Goal: Register for event/course

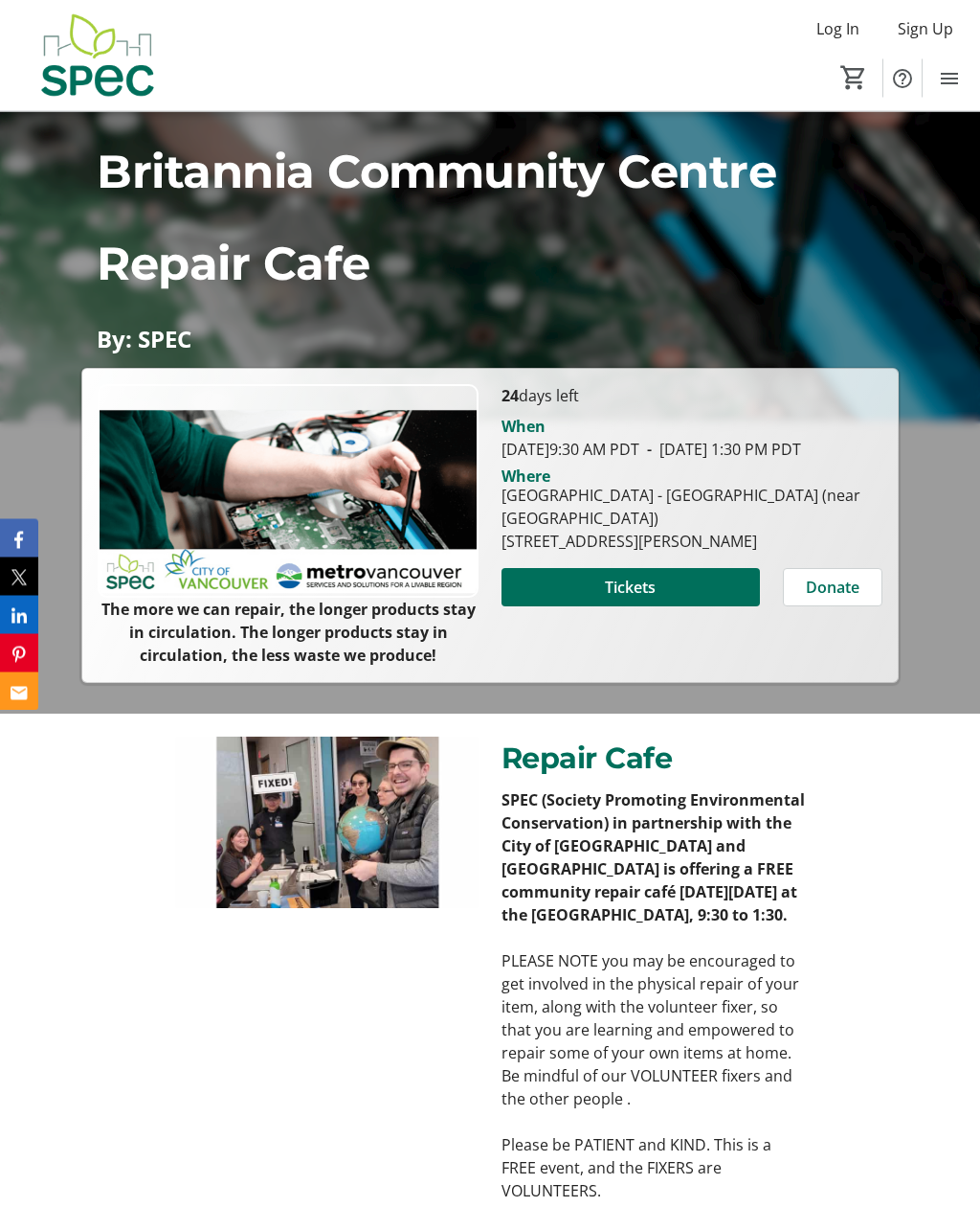
scroll to position [470, 0]
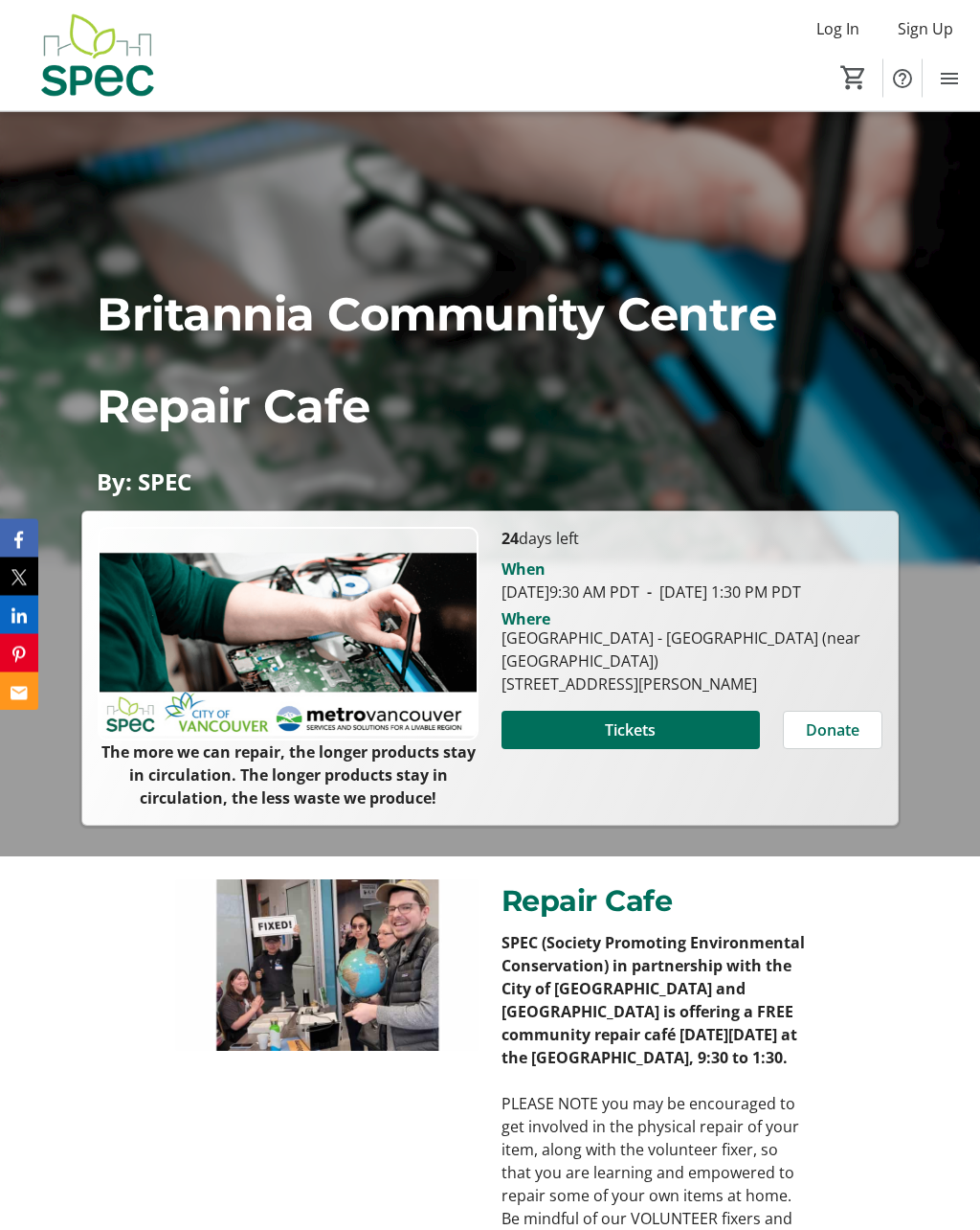
click at [648, 753] on span at bounding box center [631, 730] width 259 height 46
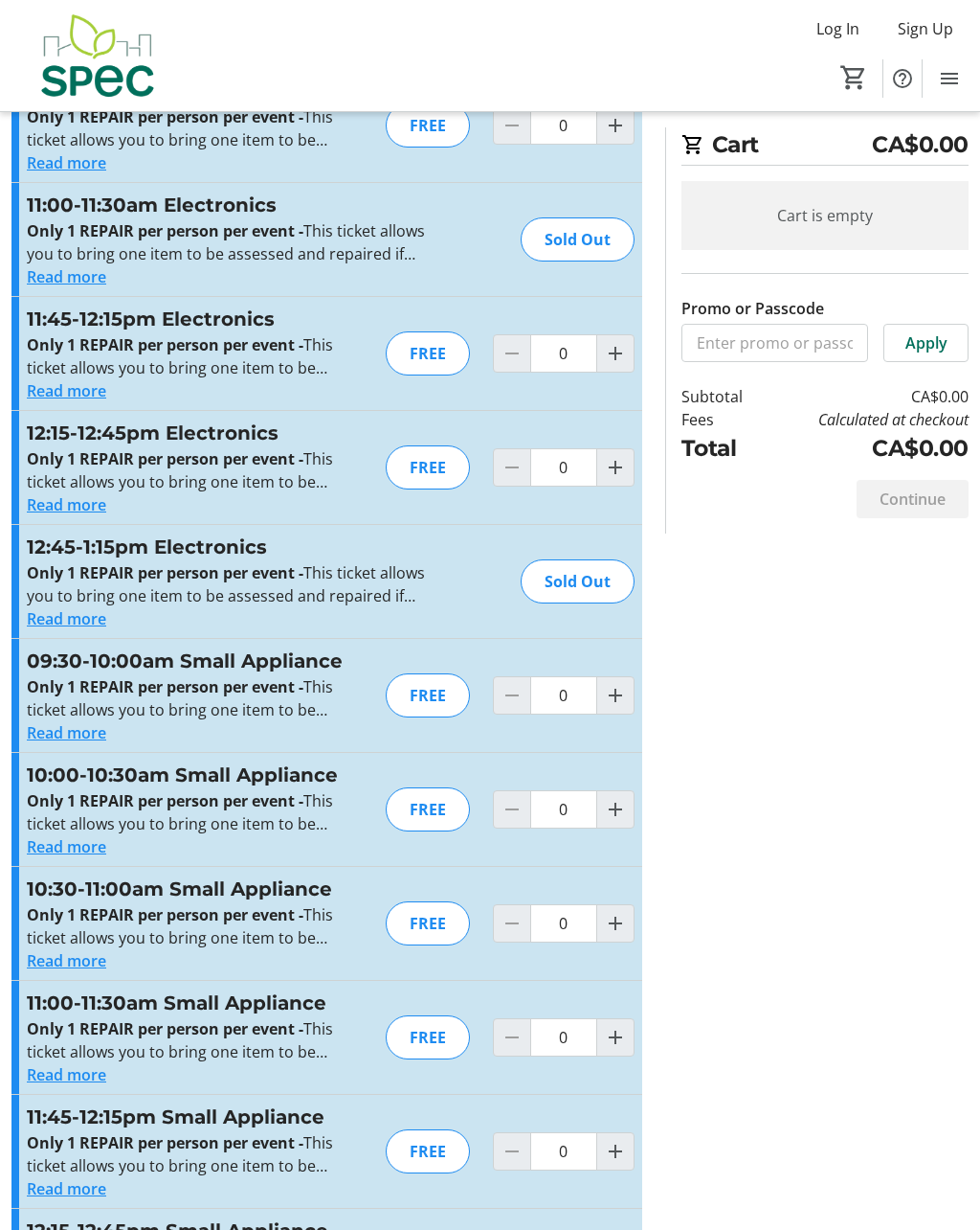
scroll to position [3085, 0]
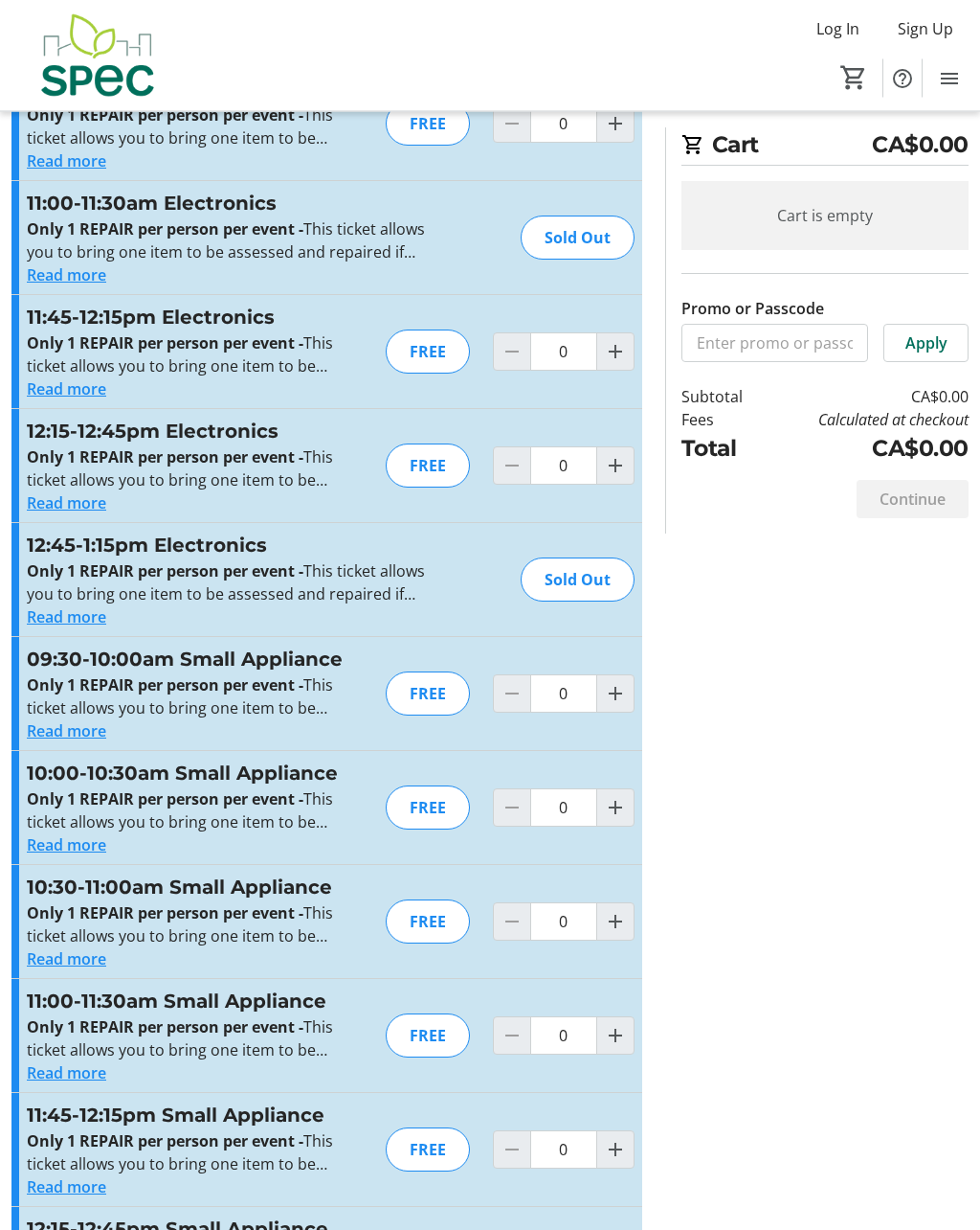
click at [571, 593] on div "Sold Out" at bounding box center [577, 580] width 113 height 44
click at [710, 447] on td "Total" at bounding box center [723, 448] width 83 height 34
click at [618, 463] on mat-icon "Increment by one" at bounding box center [615, 465] width 23 height 23
type input "1"
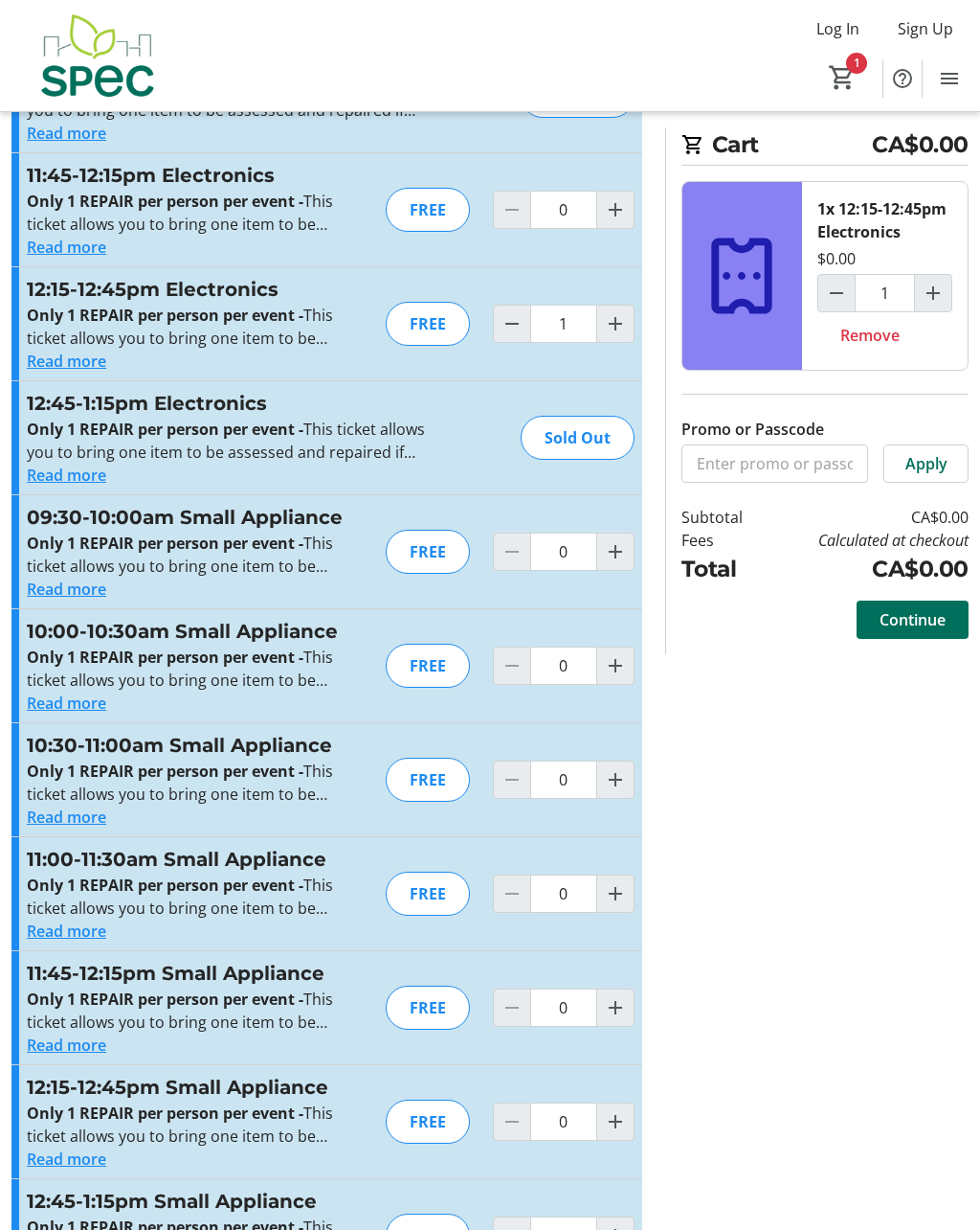
scroll to position [3281, 0]
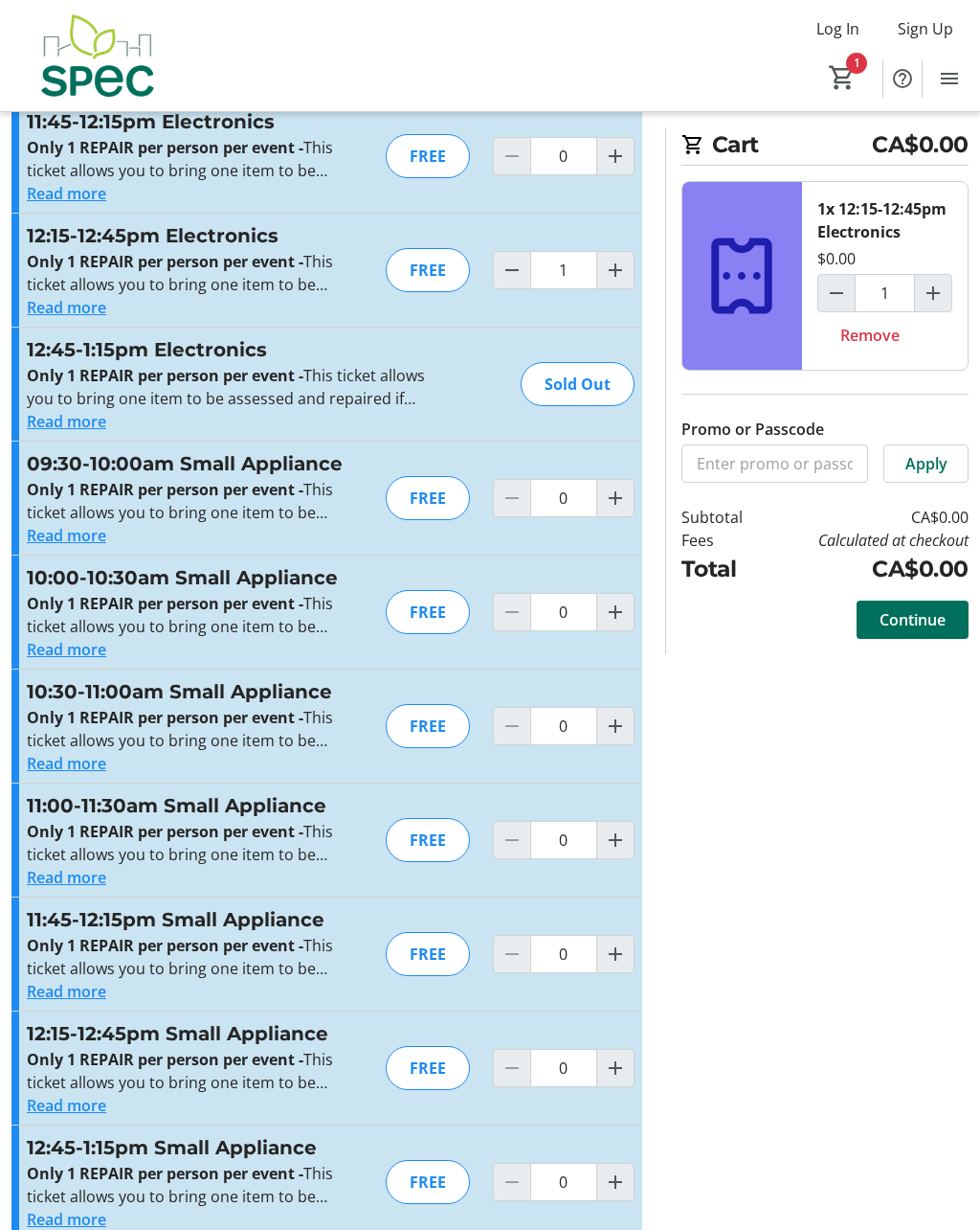
click at [124, 41] on img at bounding box center [97, 55] width 171 height 96
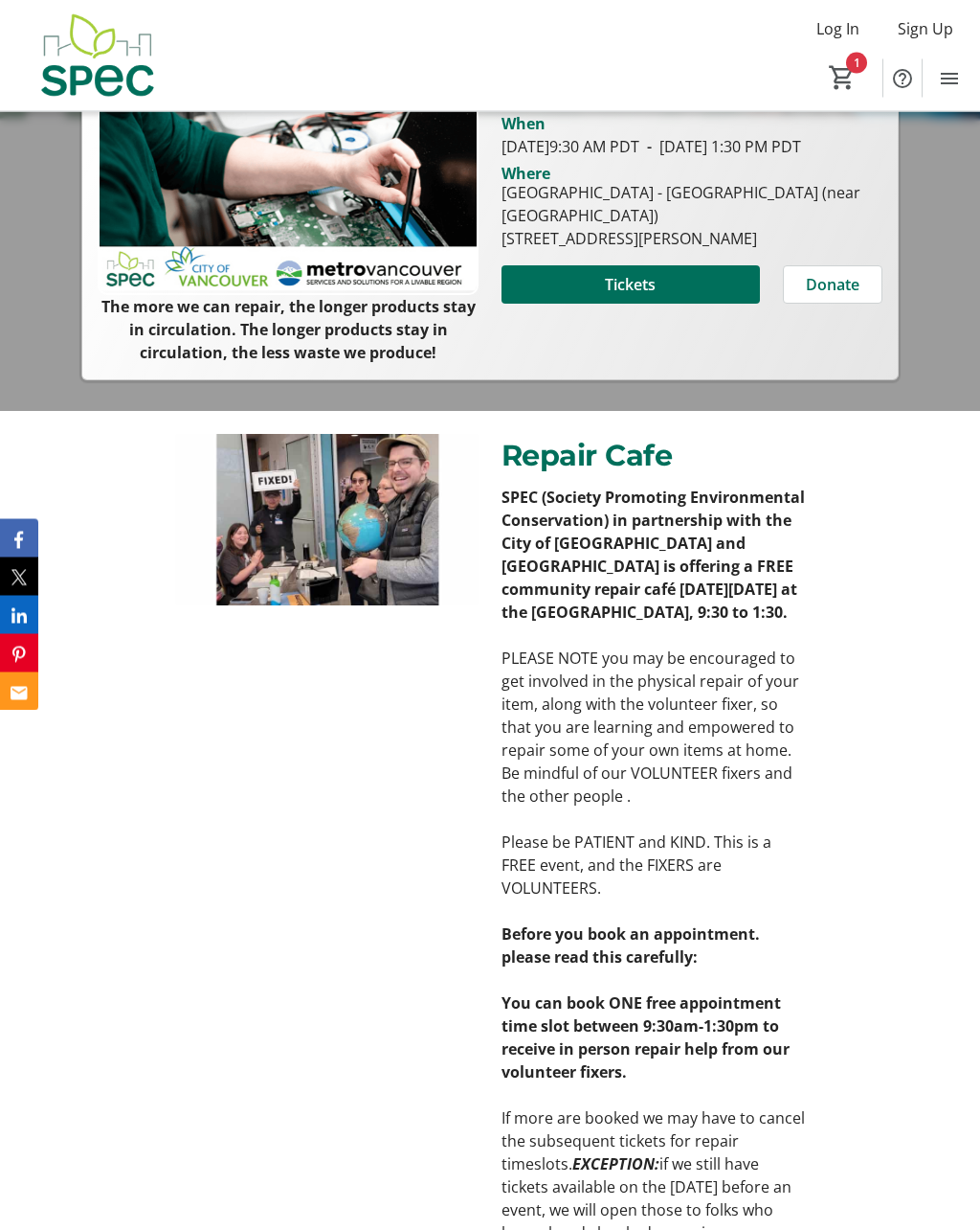
scroll to position [916, 0]
click at [680, 307] on span at bounding box center [631, 284] width 259 height 46
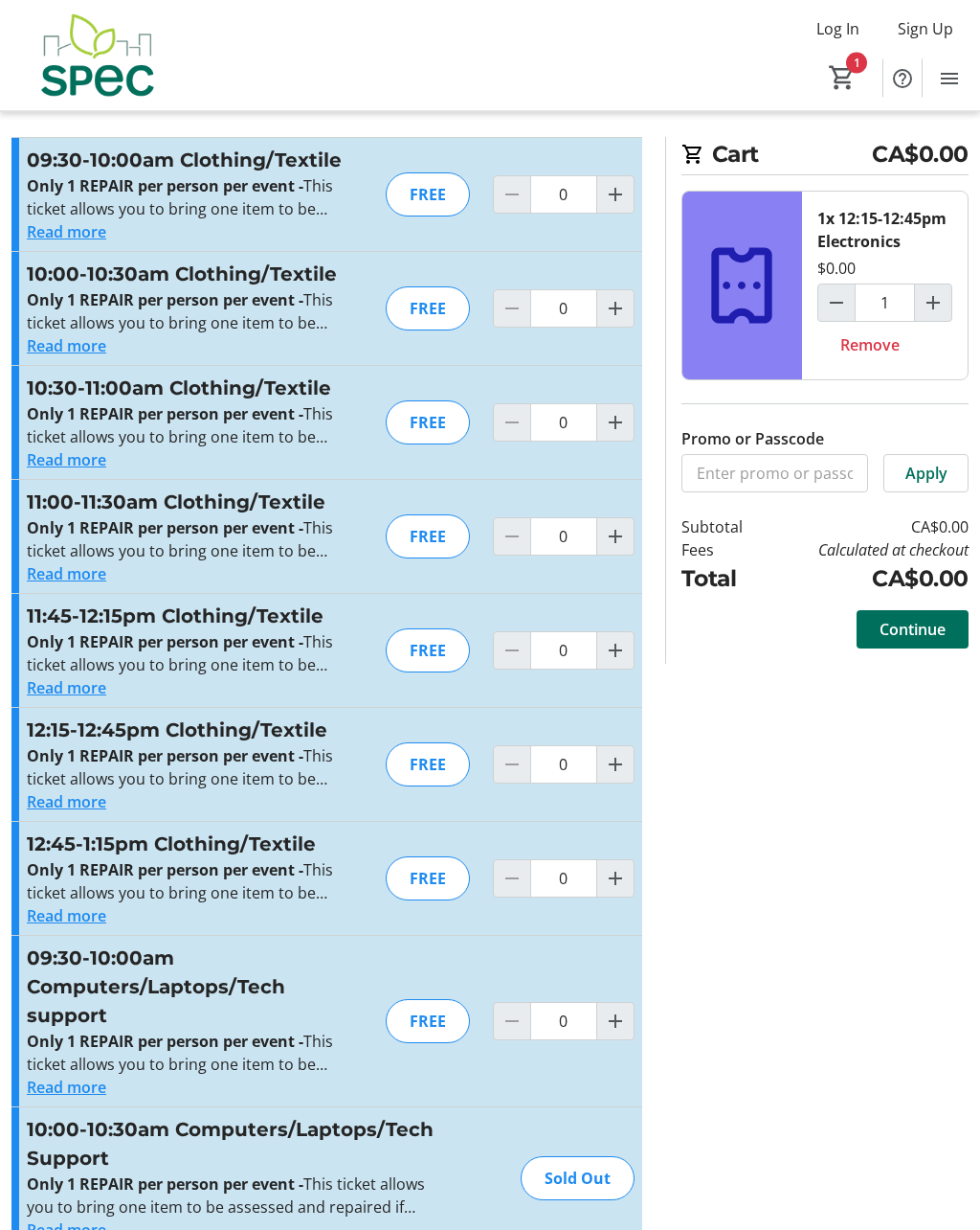
scroll to position [21, 0]
click at [611, 537] on mat-icon "Increment by one" at bounding box center [615, 536] width 23 height 23
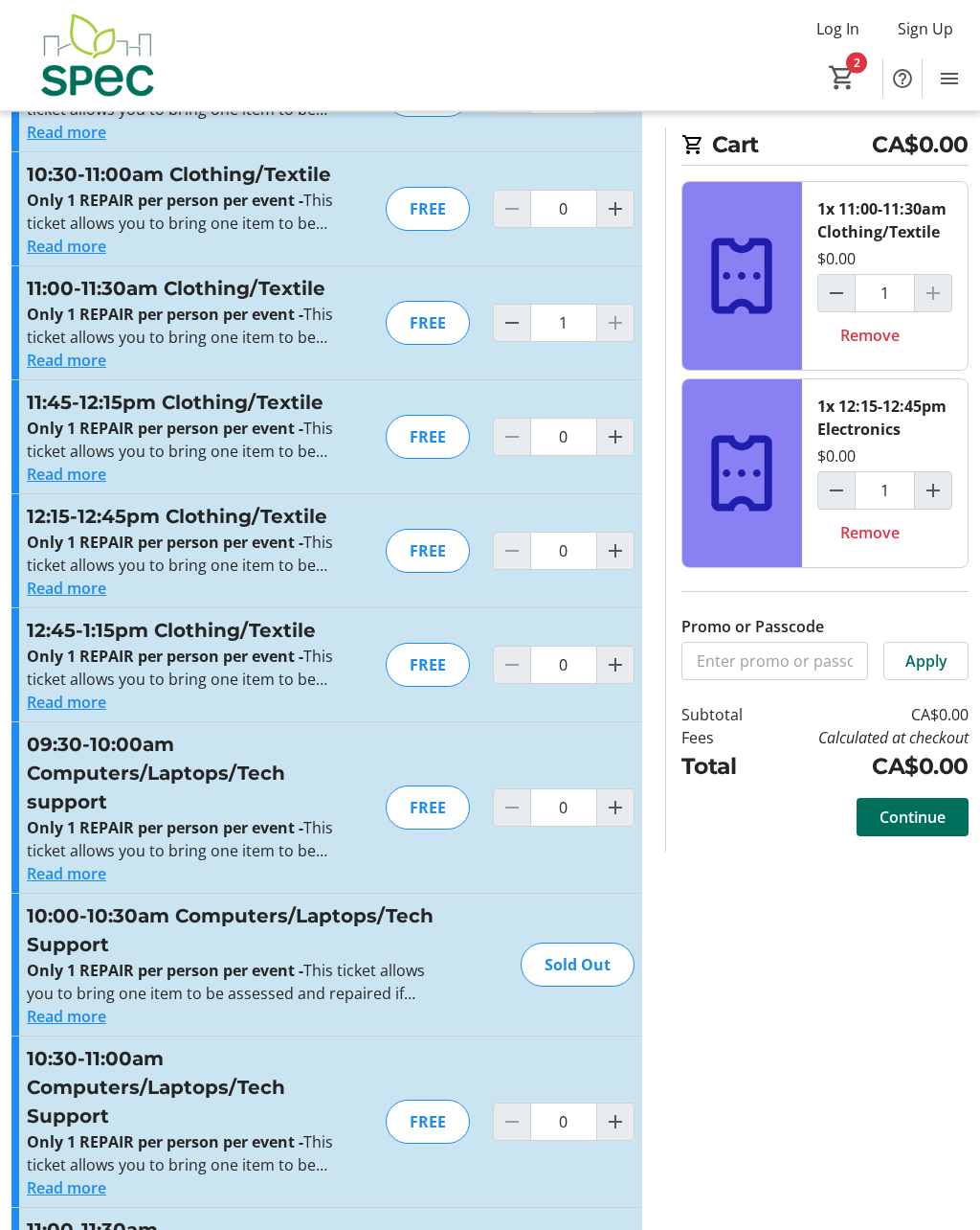
scroll to position [235, 0]
click at [877, 334] on span "Remove" at bounding box center [870, 335] width 59 height 23
type input "0"
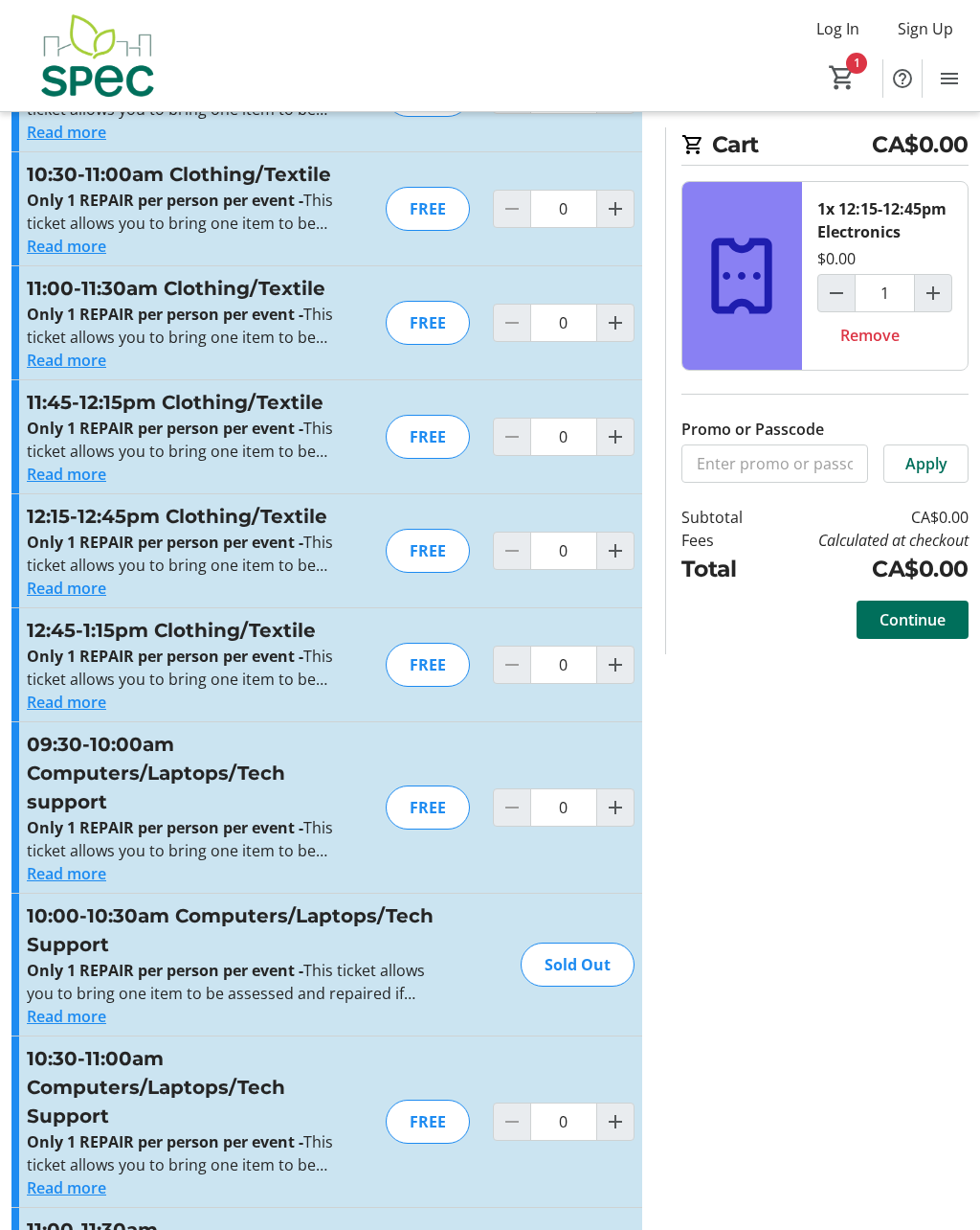
scroll to position [240, 0]
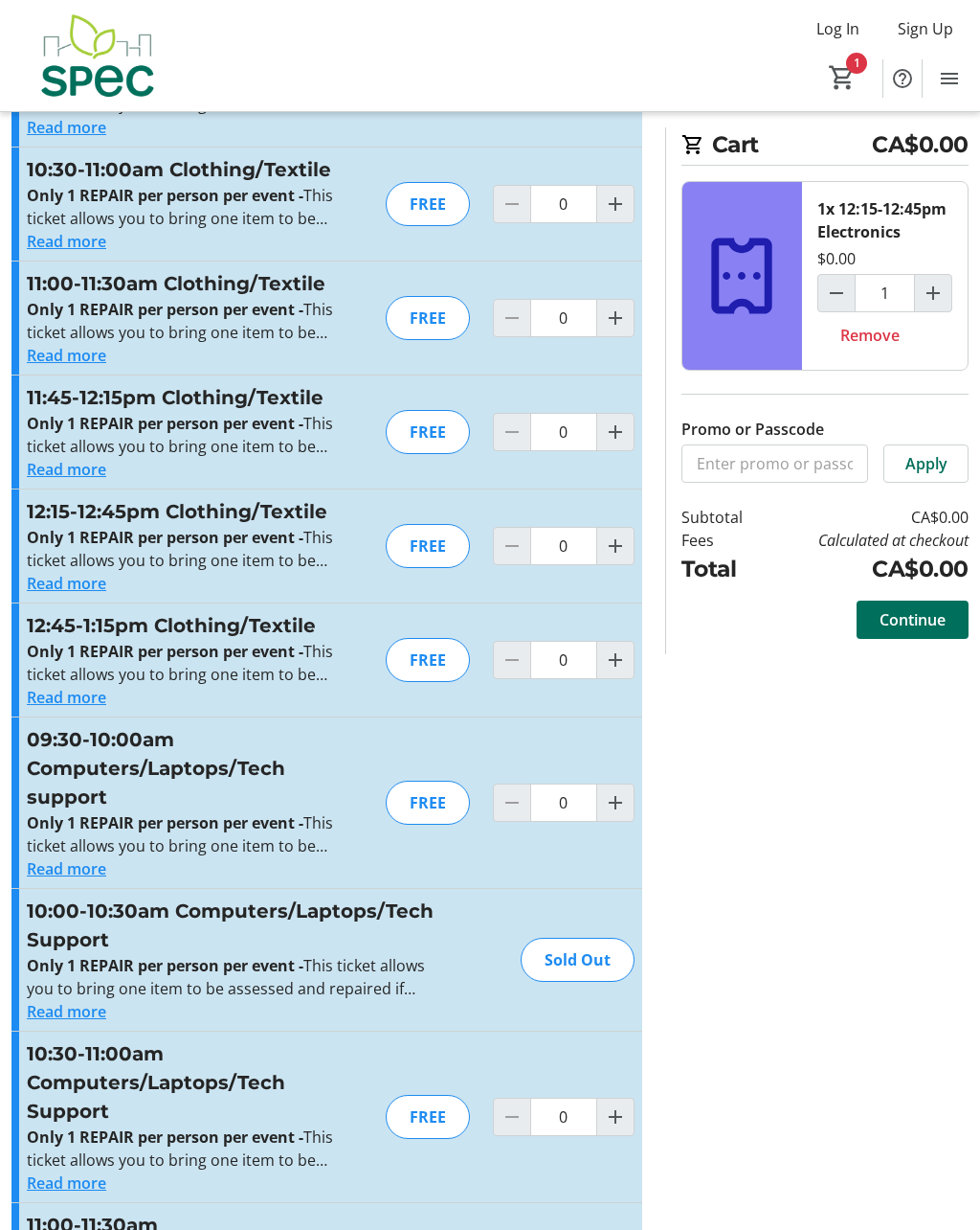
click at [616, 549] on mat-icon "Increment by one" at bounding box center [615, 545] width 23 height 23
type input "1"
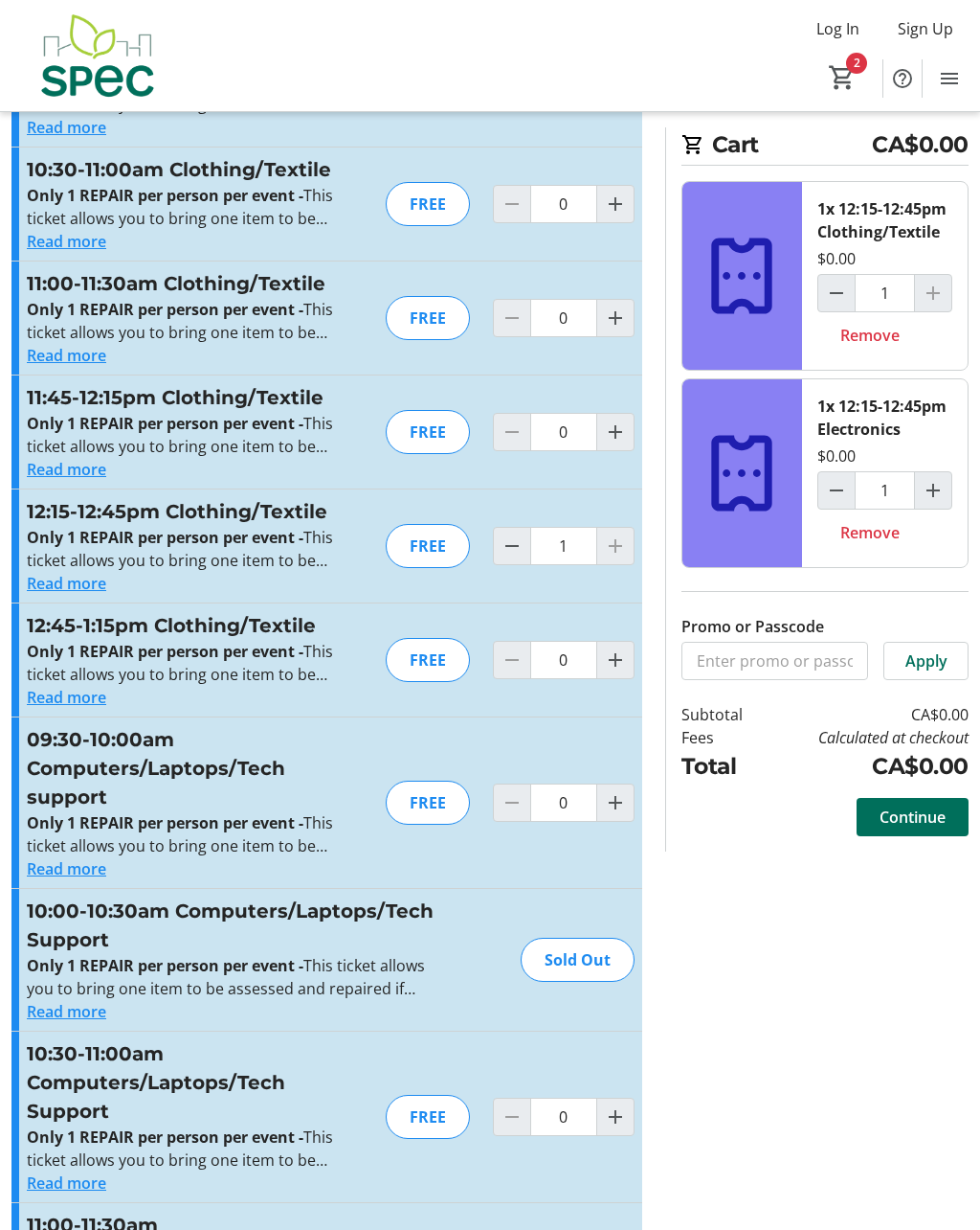
click at [887, 541] on span "Remove" at bounding box center [870, 532] width 59 height 23
type input "0"
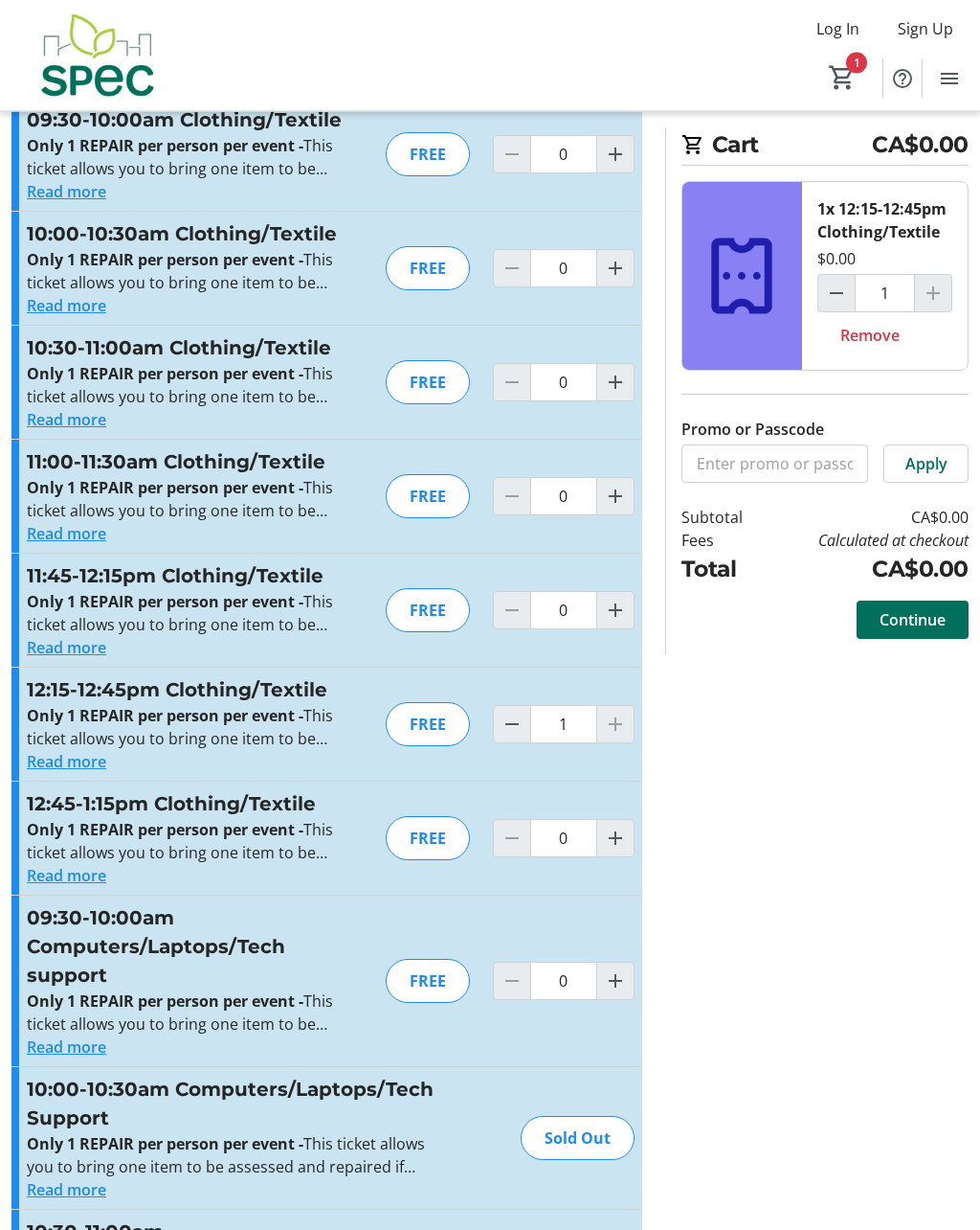
scroll to position [61, 0]
click at [619, 603] on mat-icon "Increment by one" at bounding box center [615, 609] width 23 height 23
type input "1"
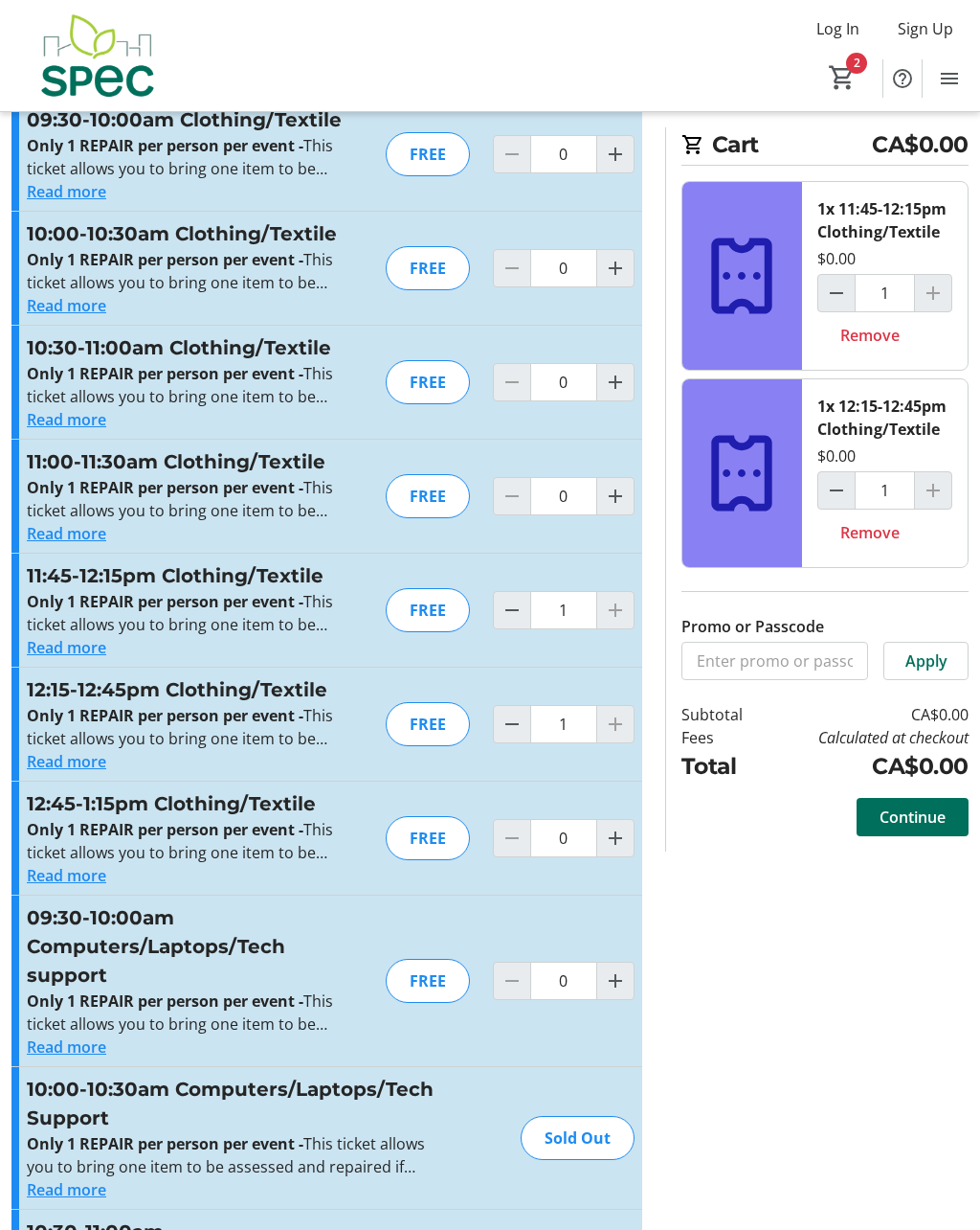
click at [884, 537] on span "Remove" at bounding box center [870, 532] width 59 height 23
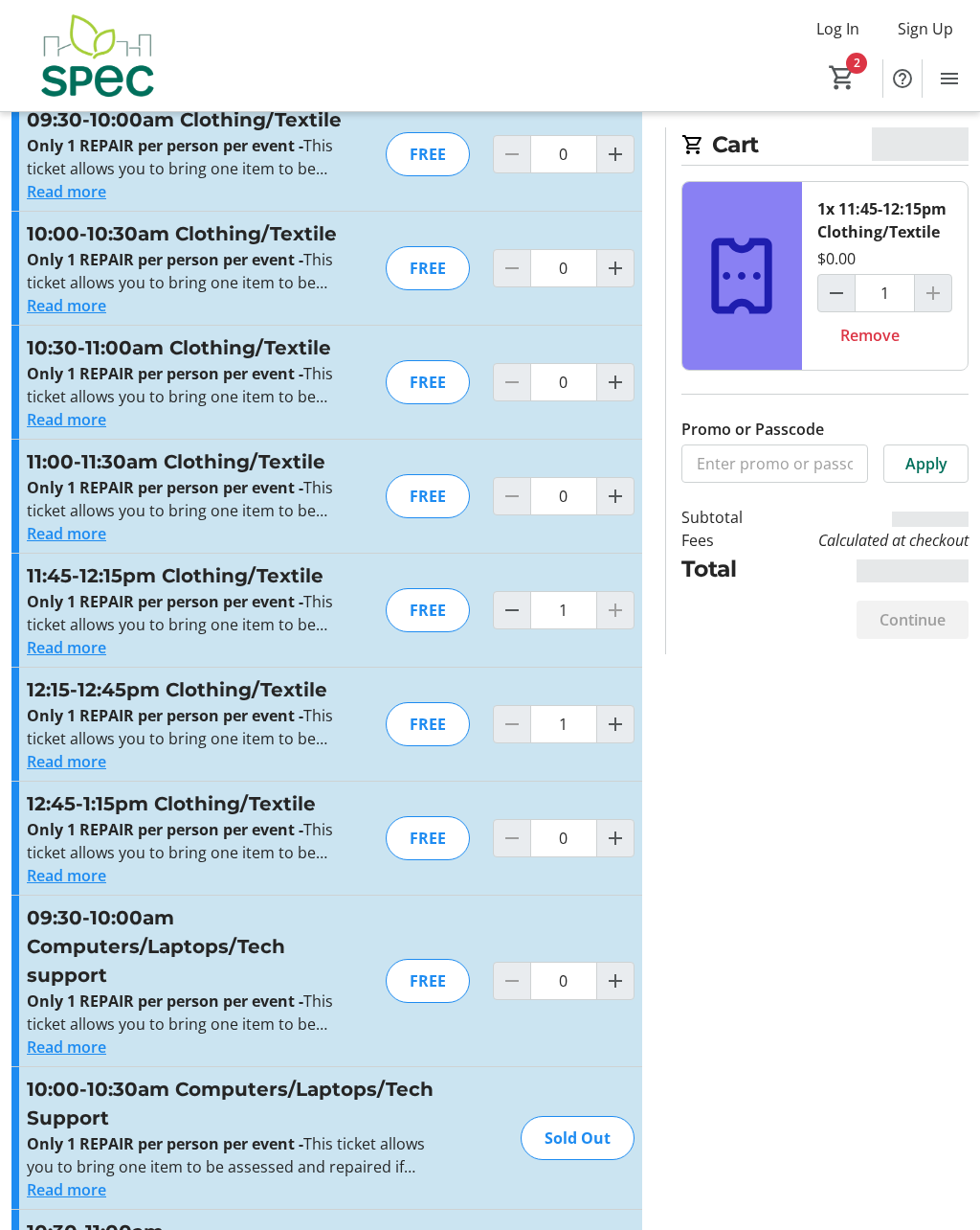
type input "0"
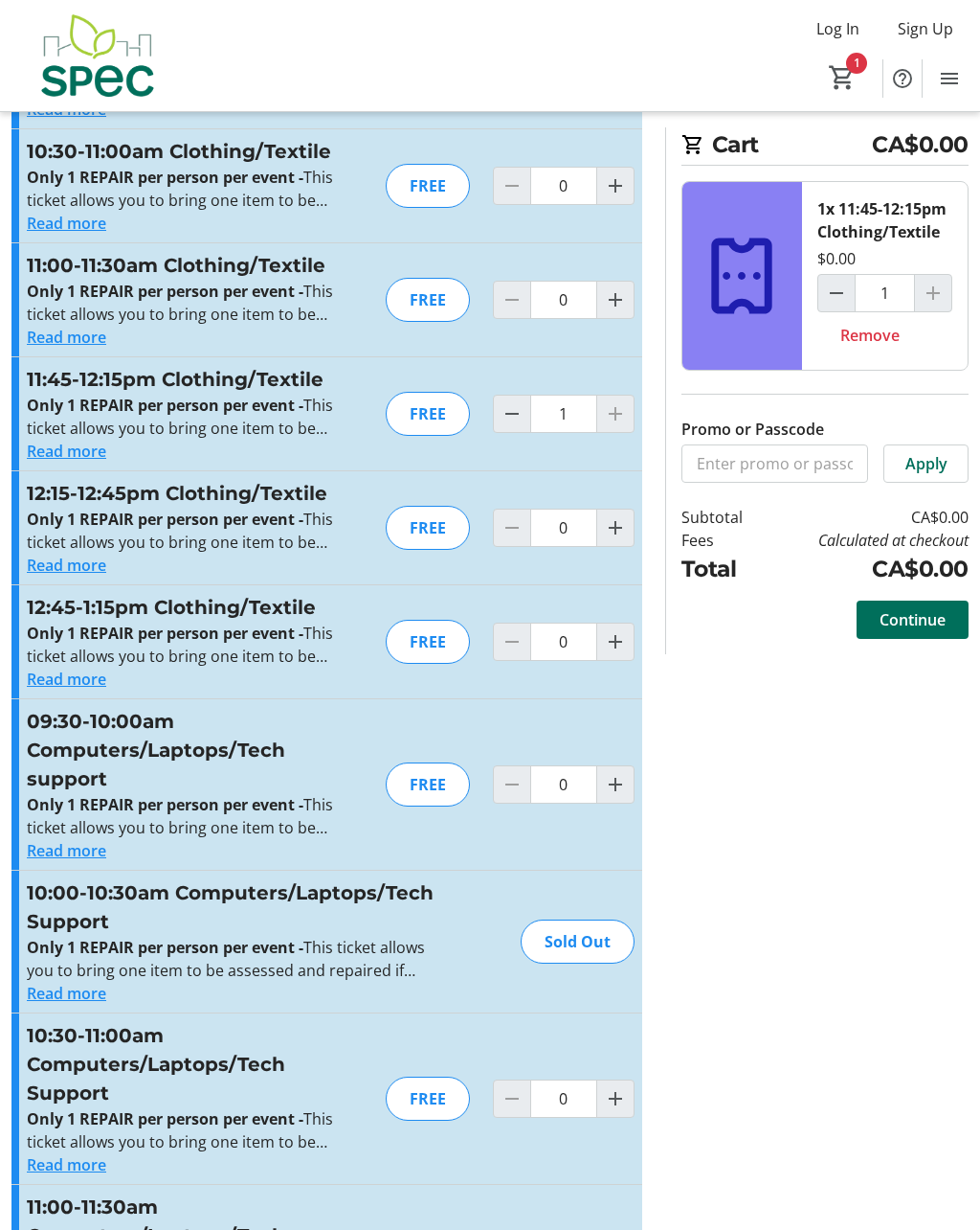
scroll to position [0, 0]
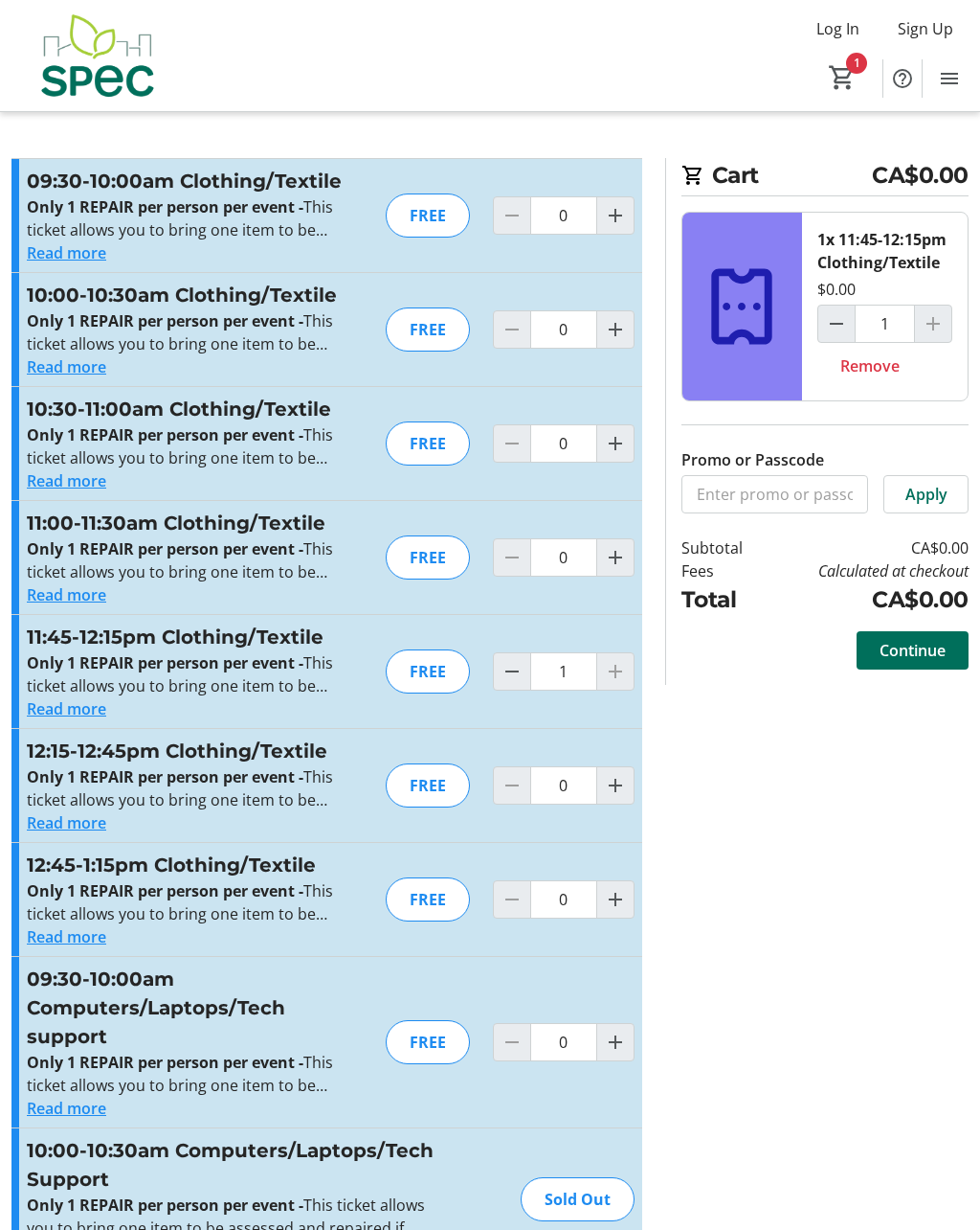
click at [933, 325] on div at bounding box center [933, 323] width 38 height 38
click at [928, 325] on div at bounding box center [933, 323] width 38 height 38
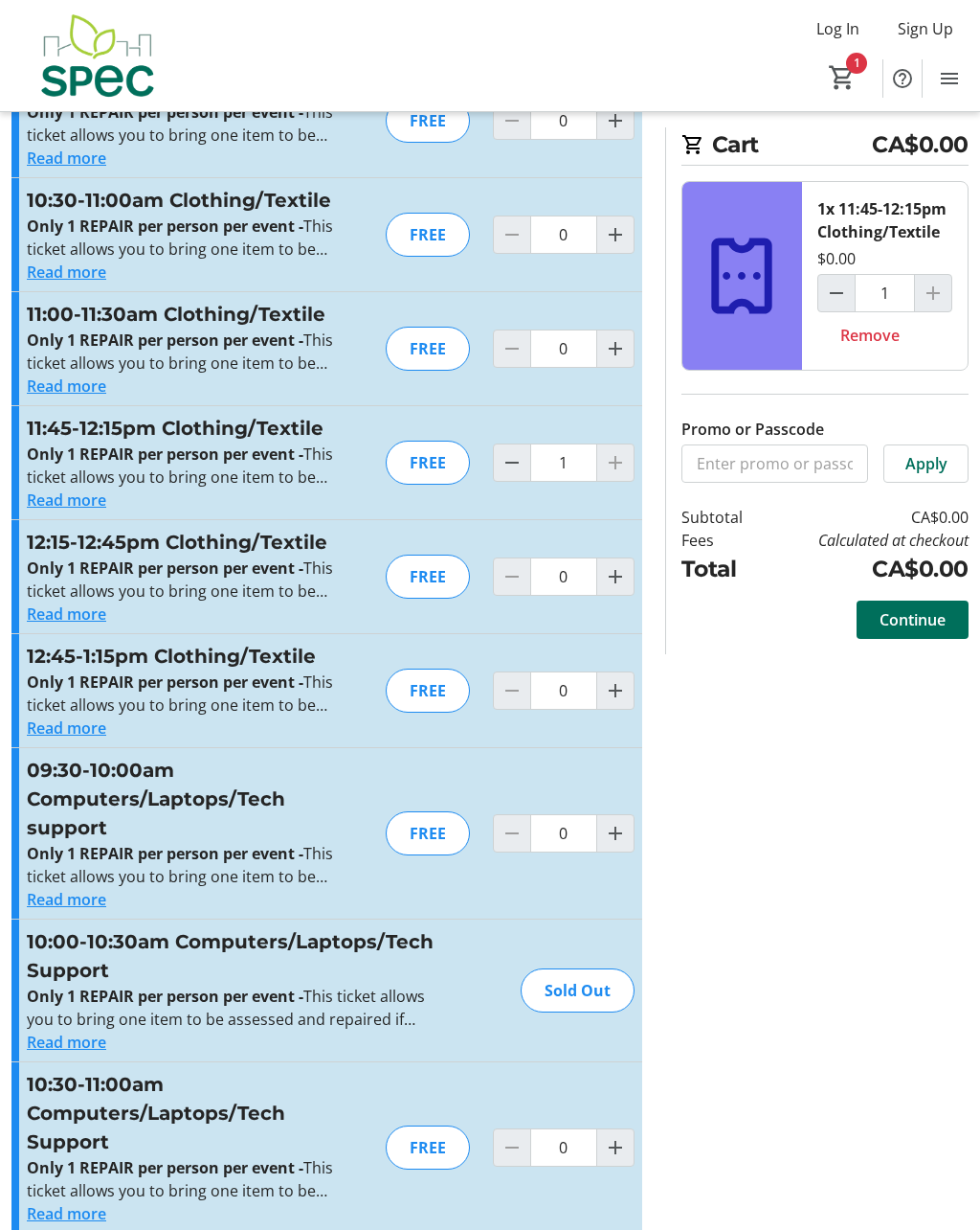
scroll to position [206, 0]
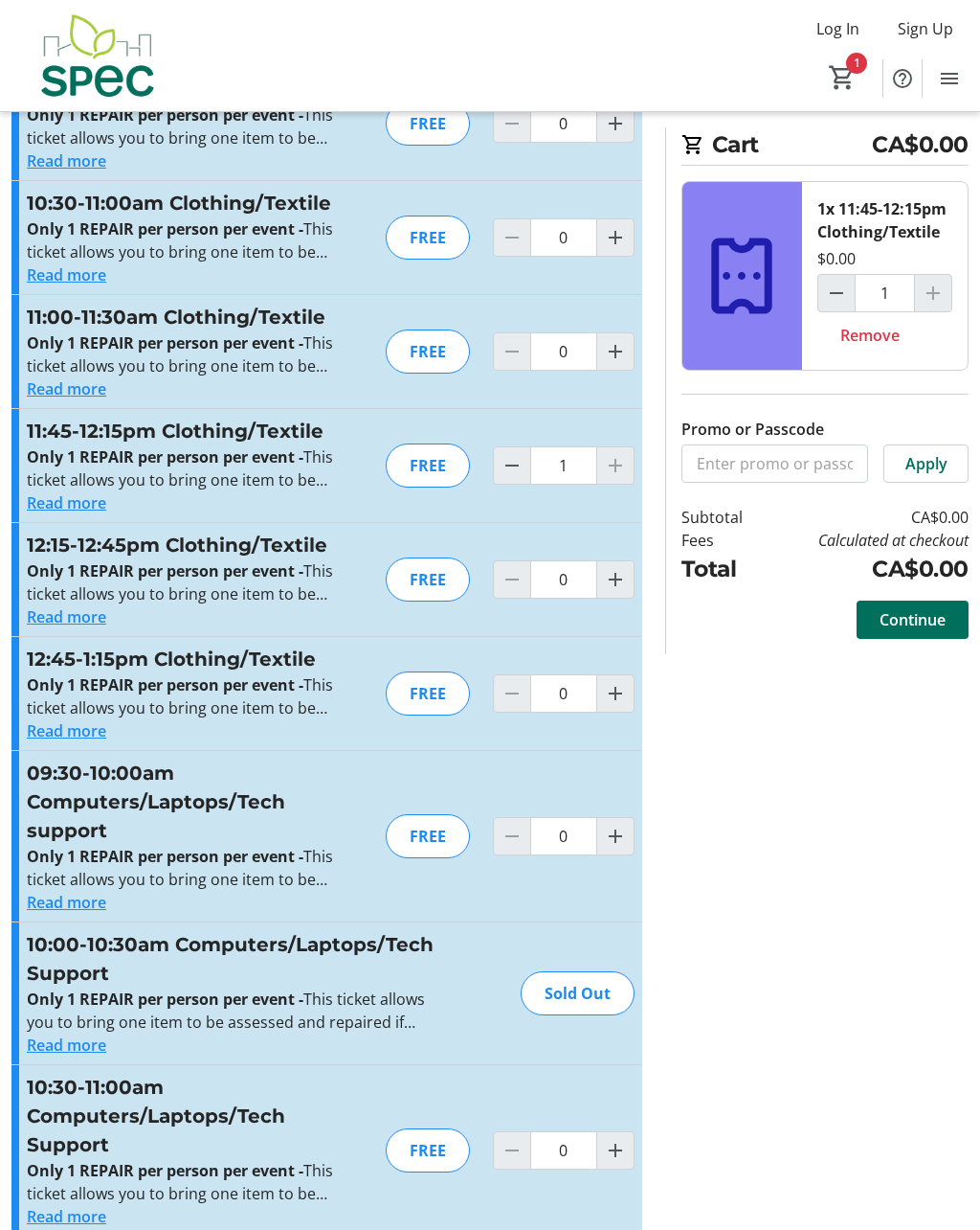
click at [85, 497] on button "Read more" at bounding box center [66, 502] width 80 height 23
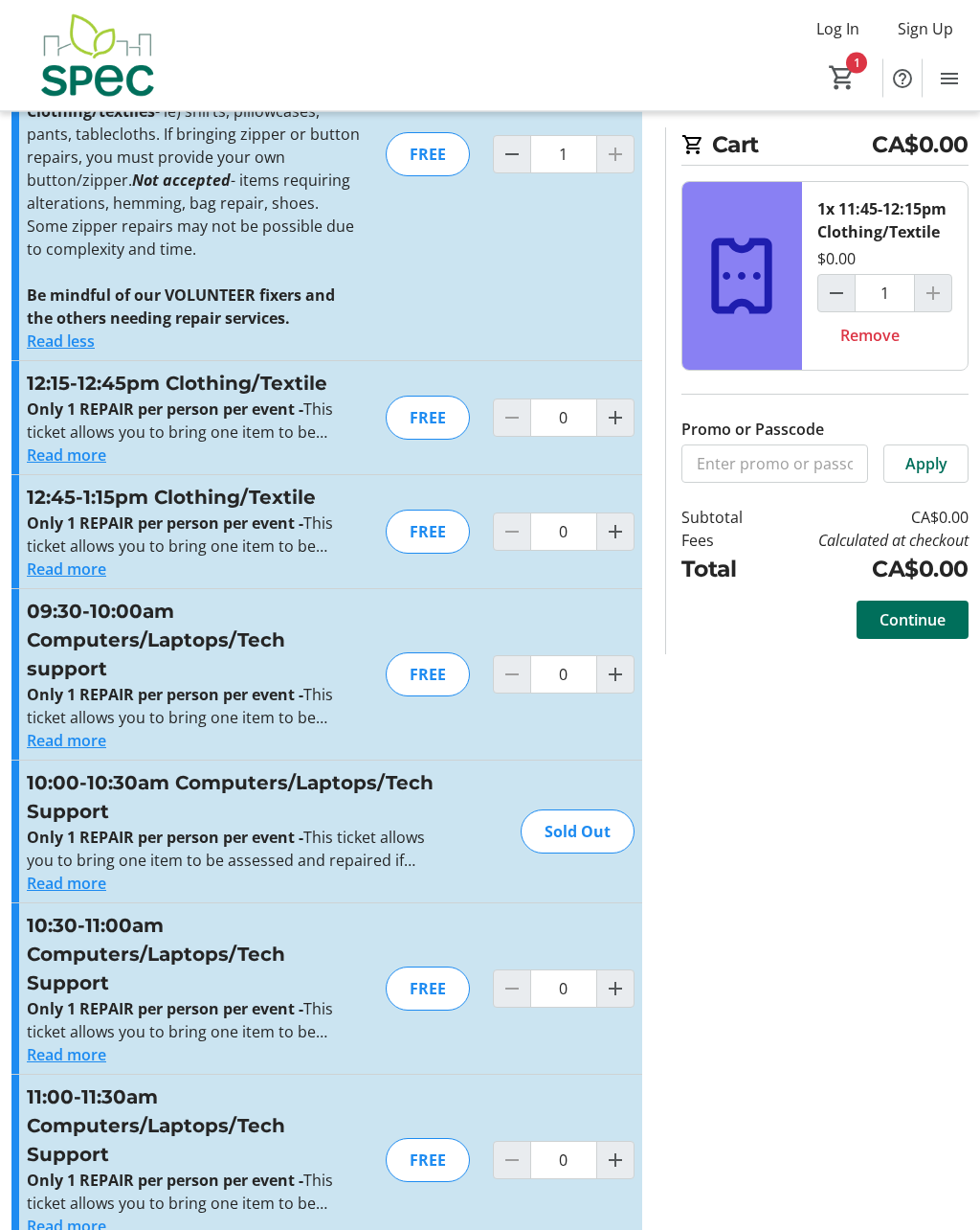
scroll to position [666, 0]
click at [64, 732] on button "Read more" at bounding box center [66, 739] width 80 height 23
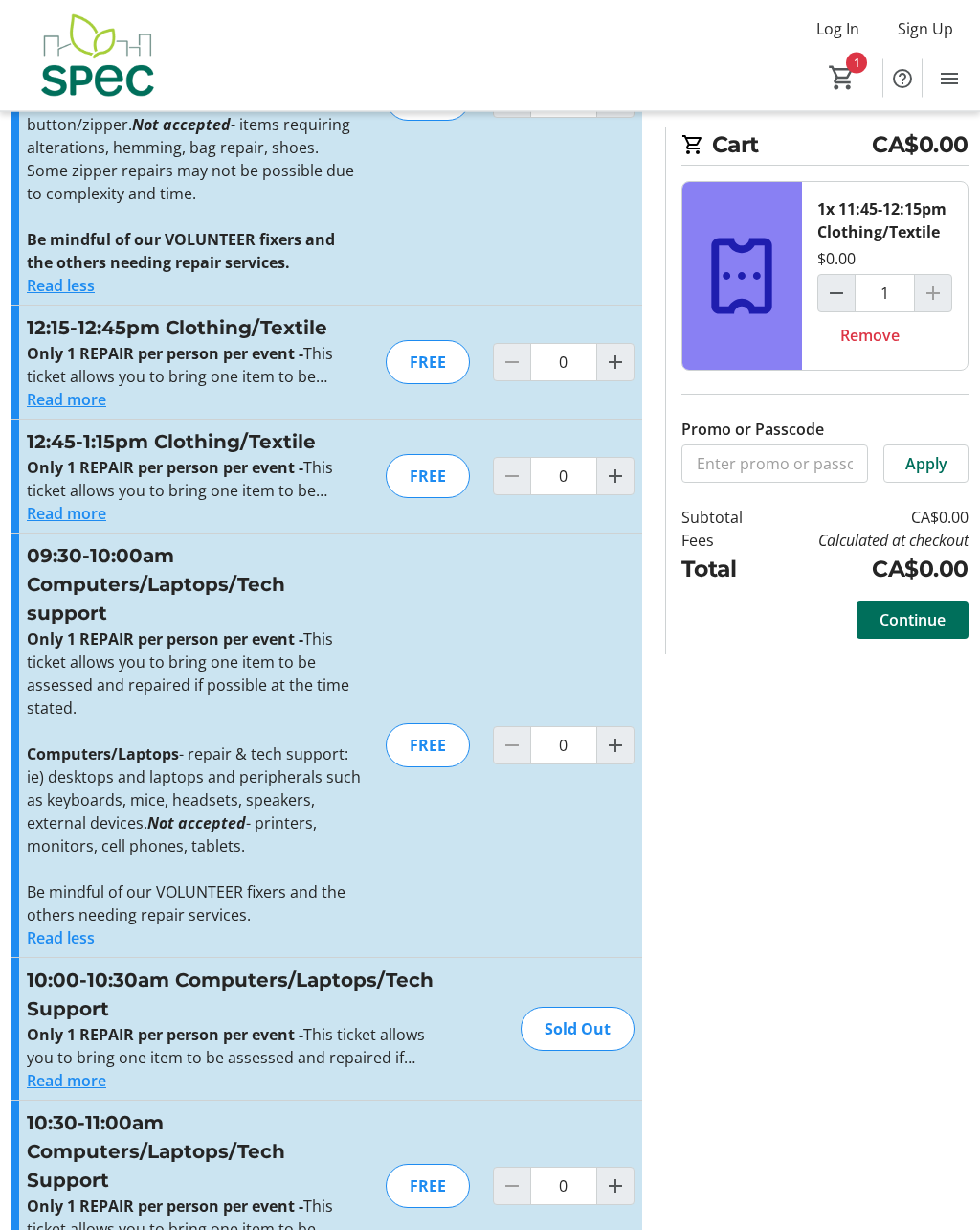
scroll to position [723, 0]
click at [52, 591] on h3 "09:30-10:00am Computers/Laptops/Tech support" at bounding box center [194, 582] width 336 height 86
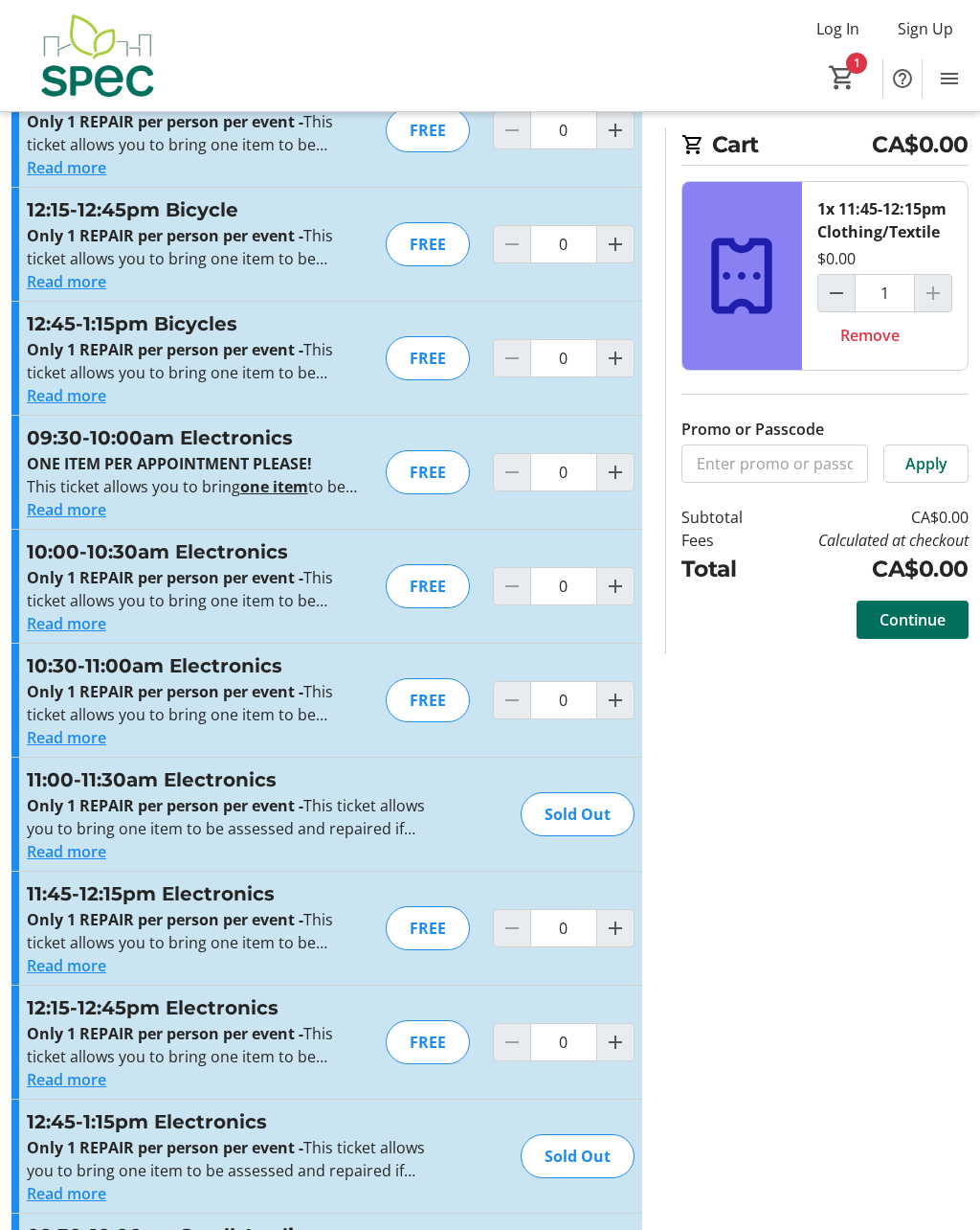
scroll to position [3064, 0]
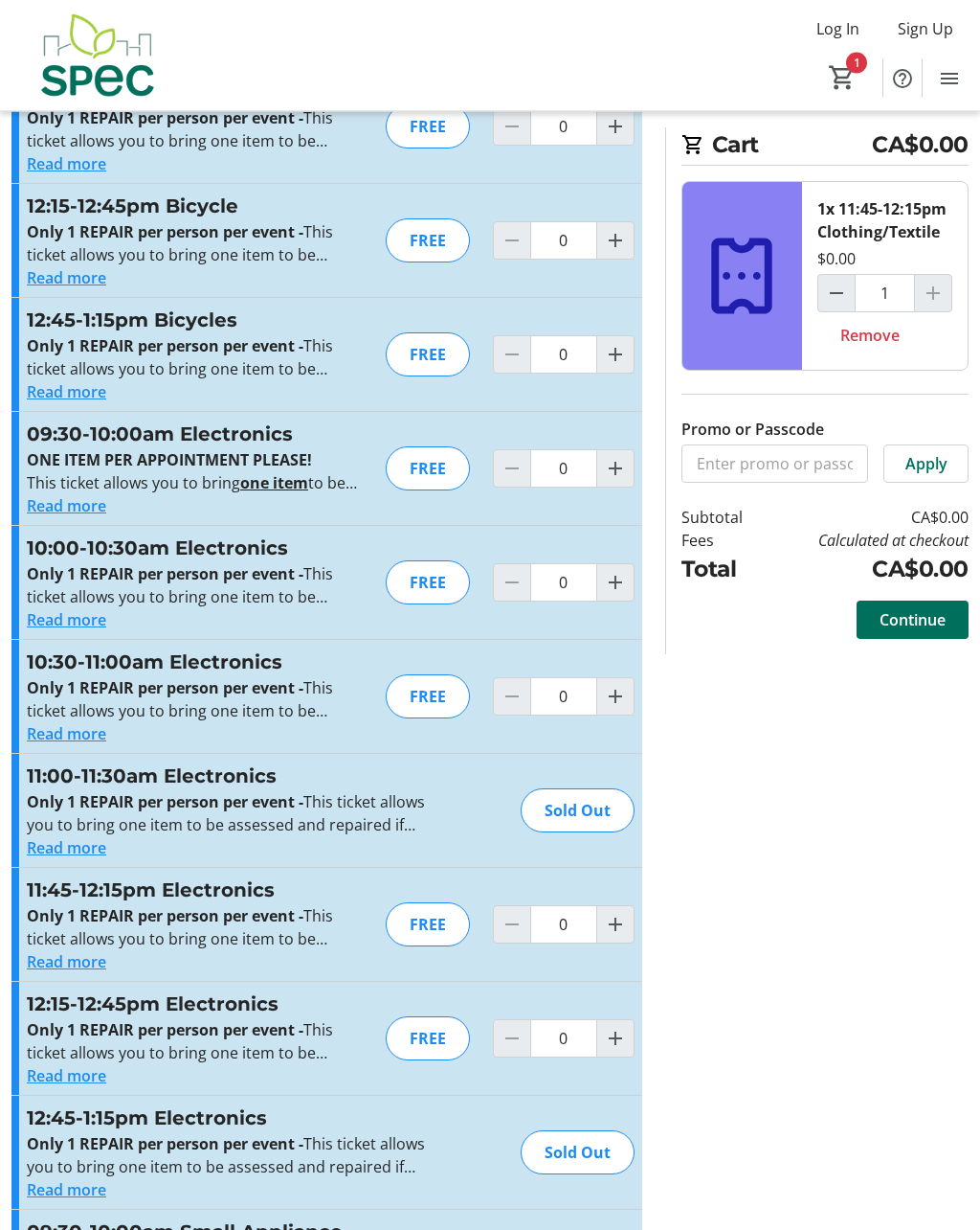
click at [600, 1039] on span "Increment by one" at bounding box center [615, 1038] width 37 height 37
type input "1"
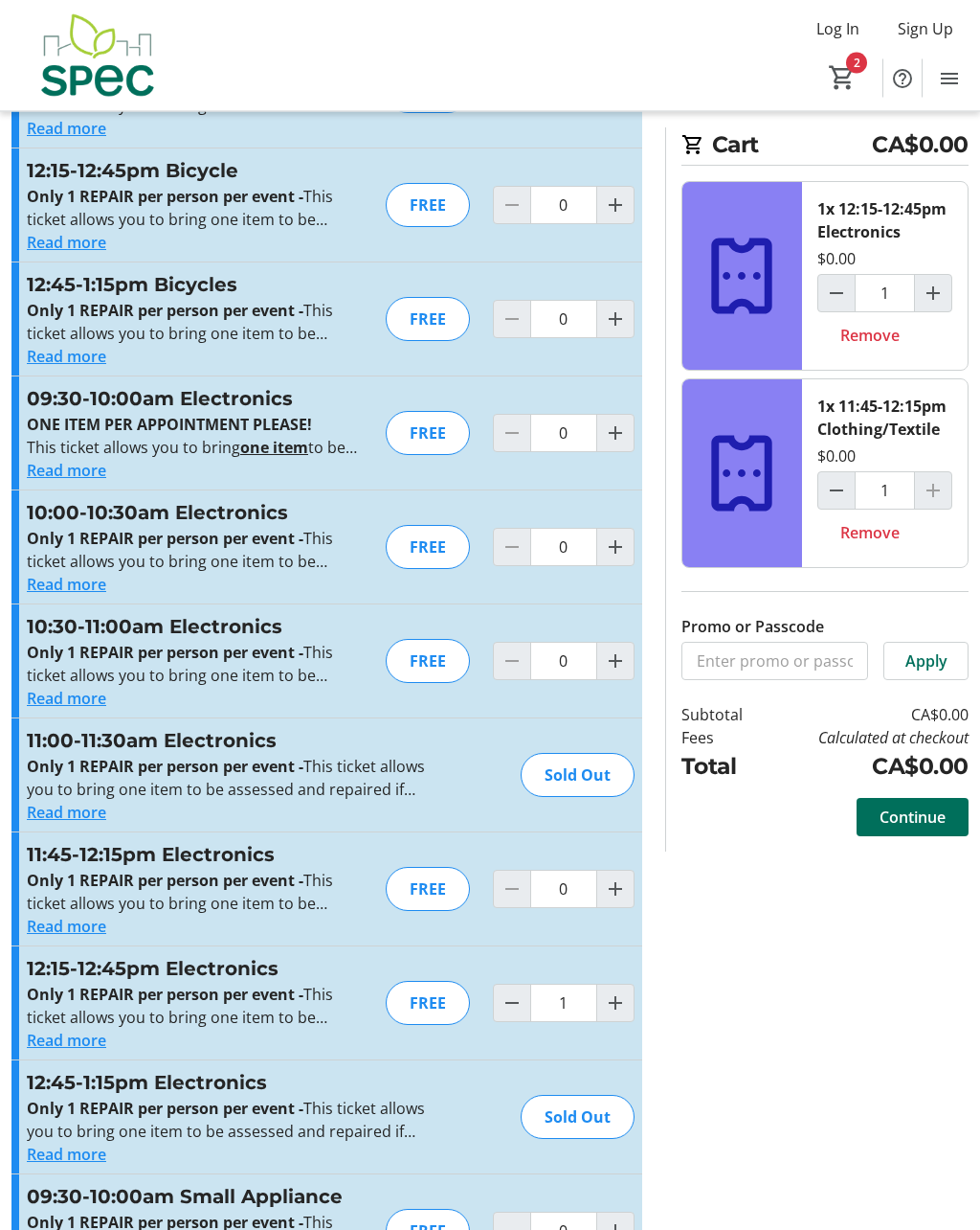
scroll to position [3104, 0]
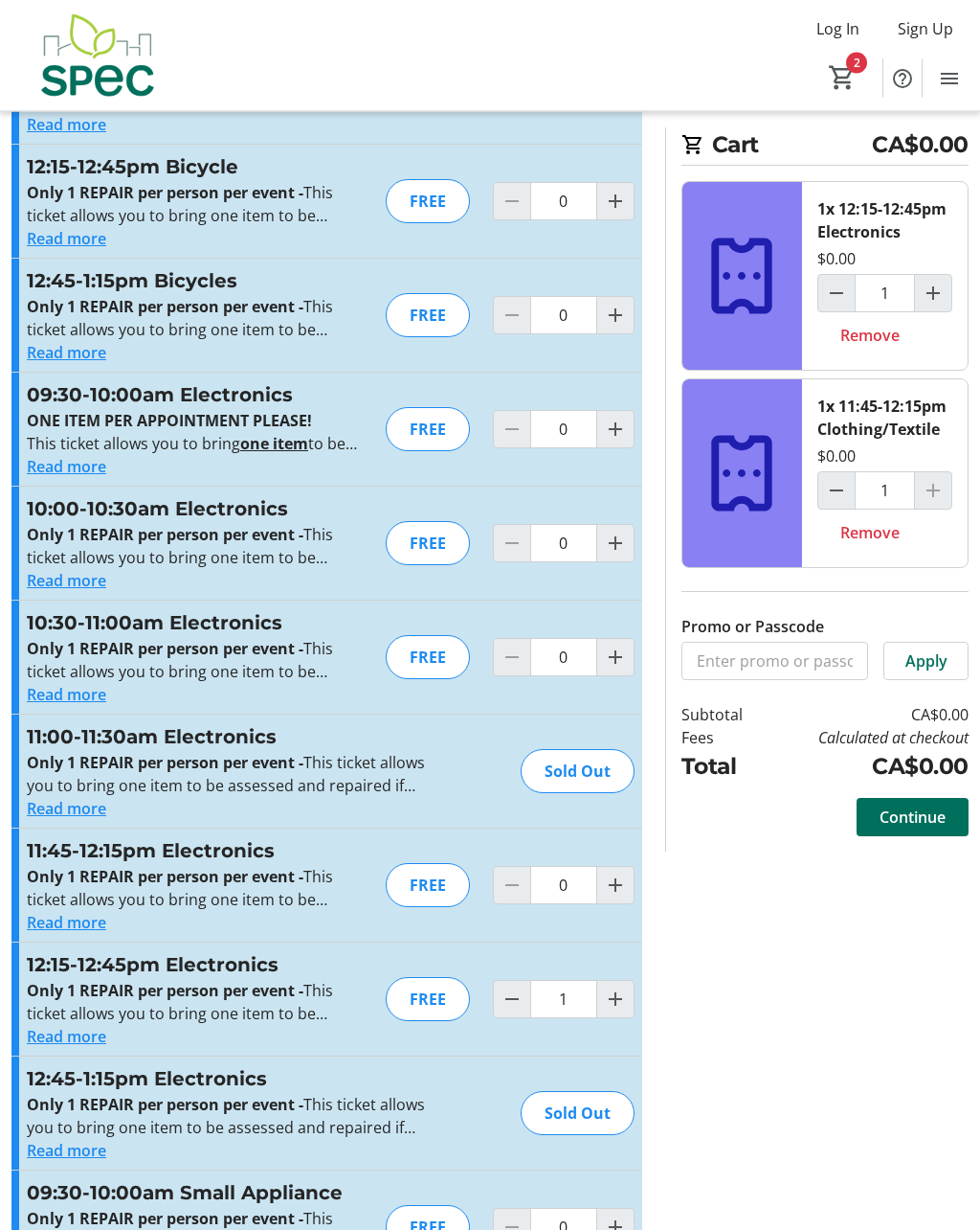
click at [56, 1045] on button "Read more" at bounding box center [66, 1037] width 80 height 23
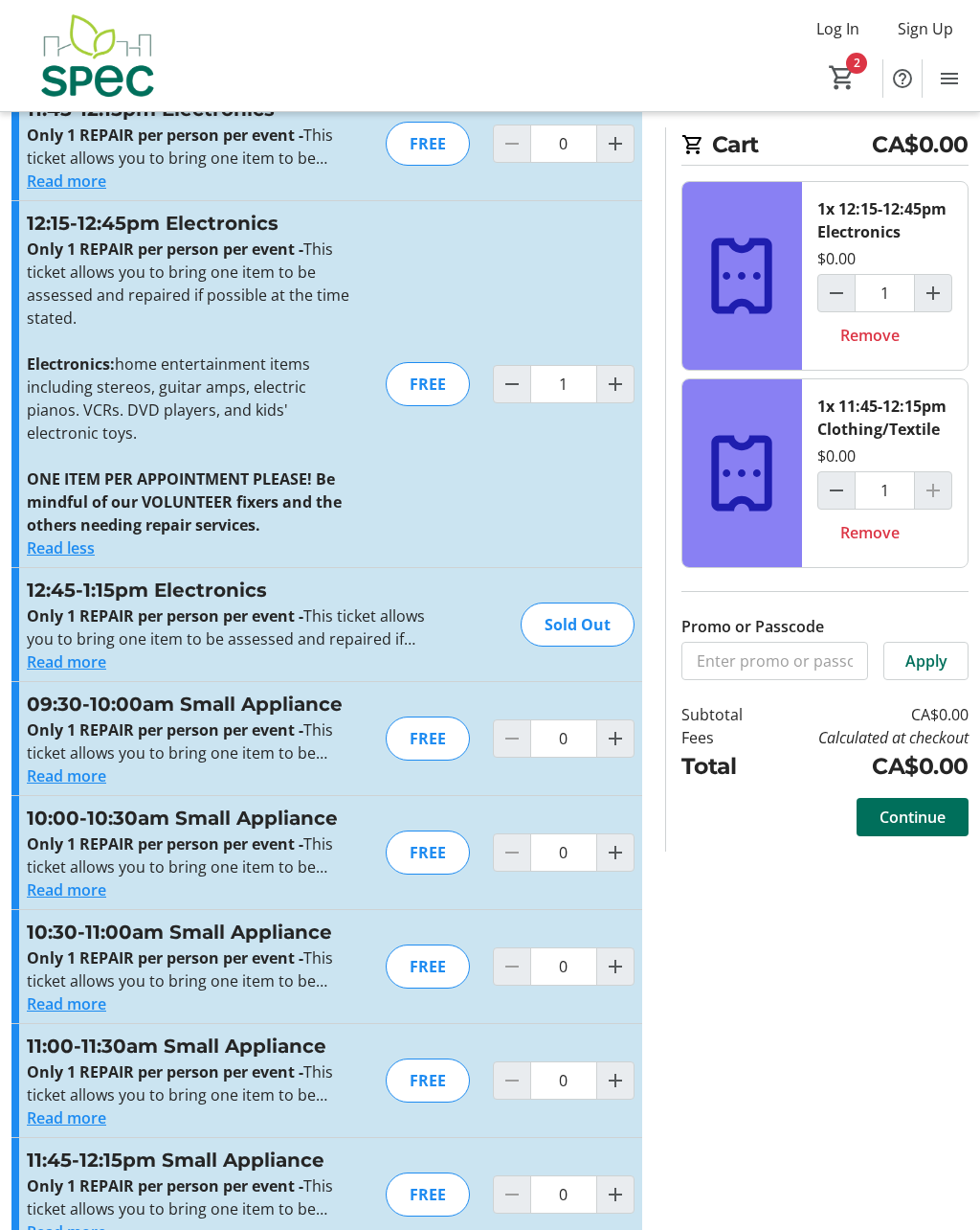
scroll to position [4063, 0]
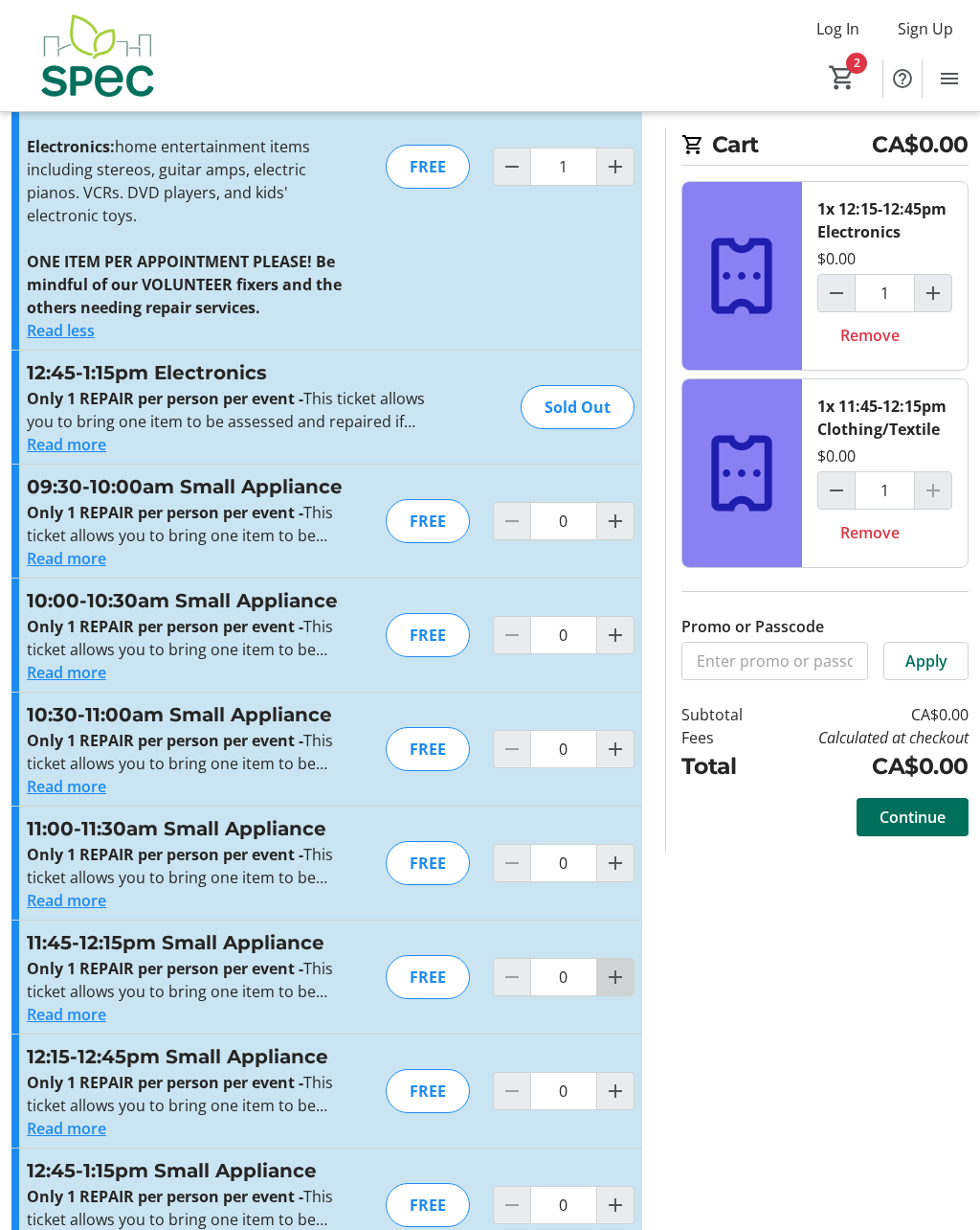
click at [617, 965] on mat-icon "Increment by one" at bounding box center [615, 976] width 23 height 23
type input "1"
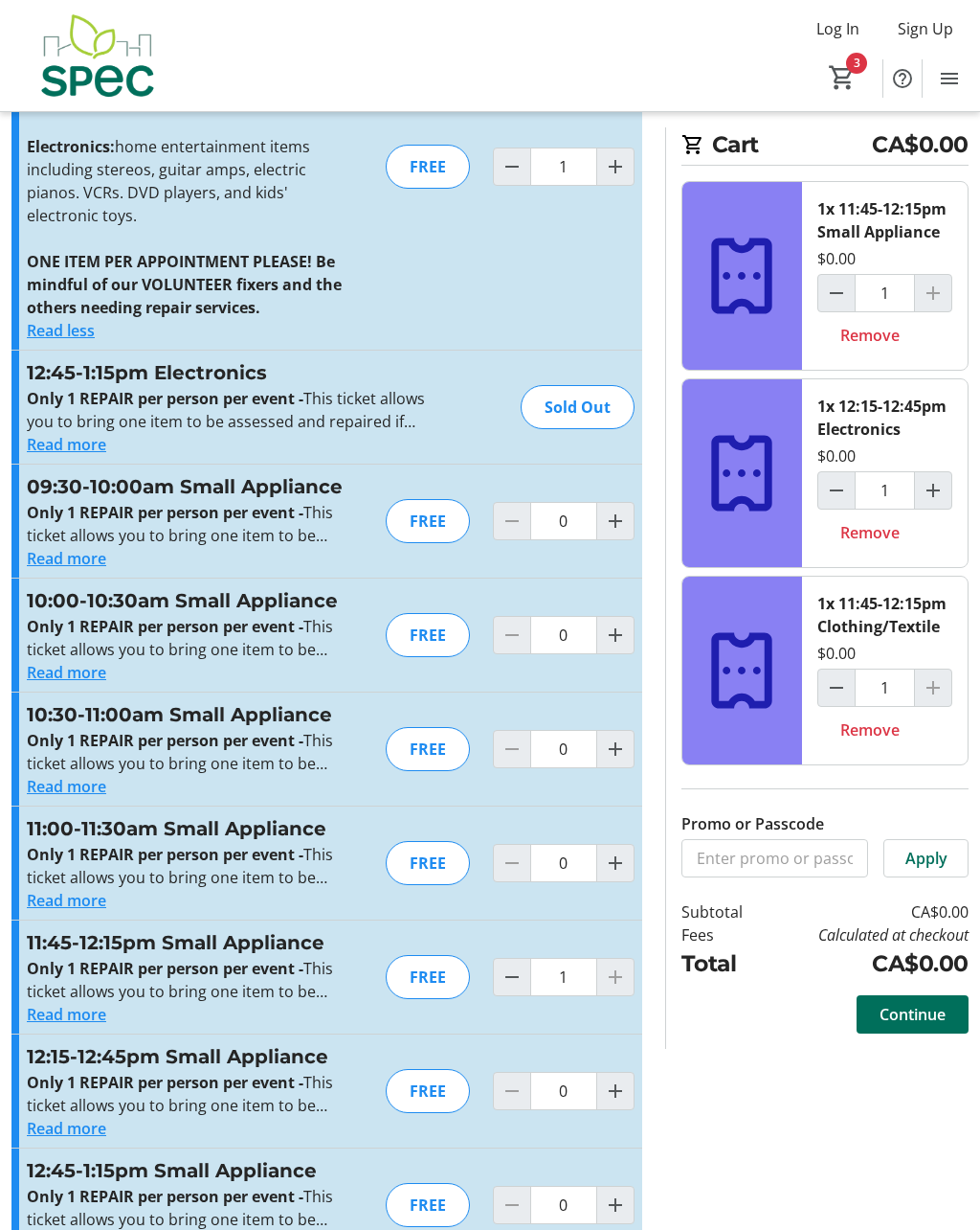
click at [90, 1003] on button "Read more" at bounding box center [66, 1014] width 80 height 23
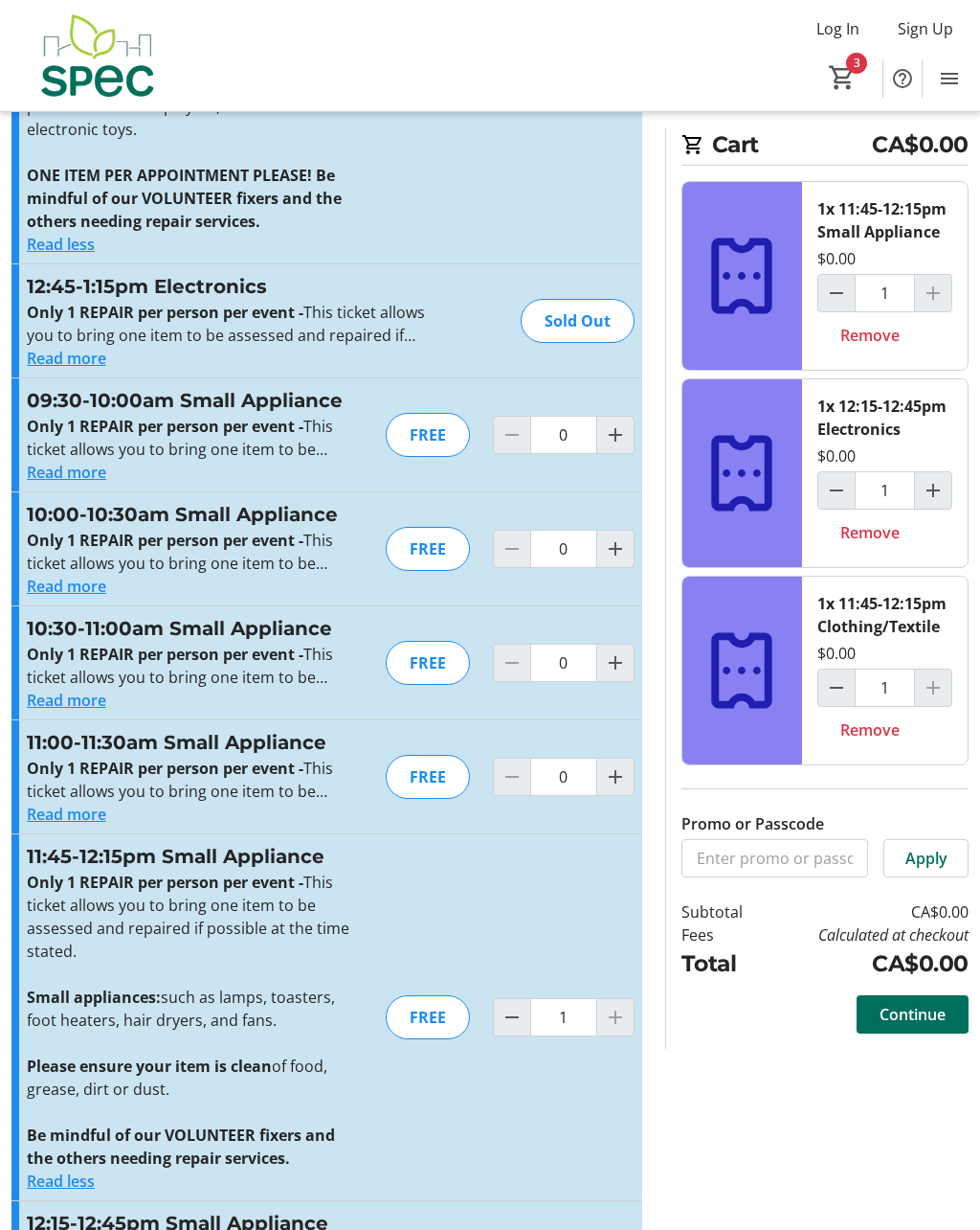
scroll to position [4316, 0]
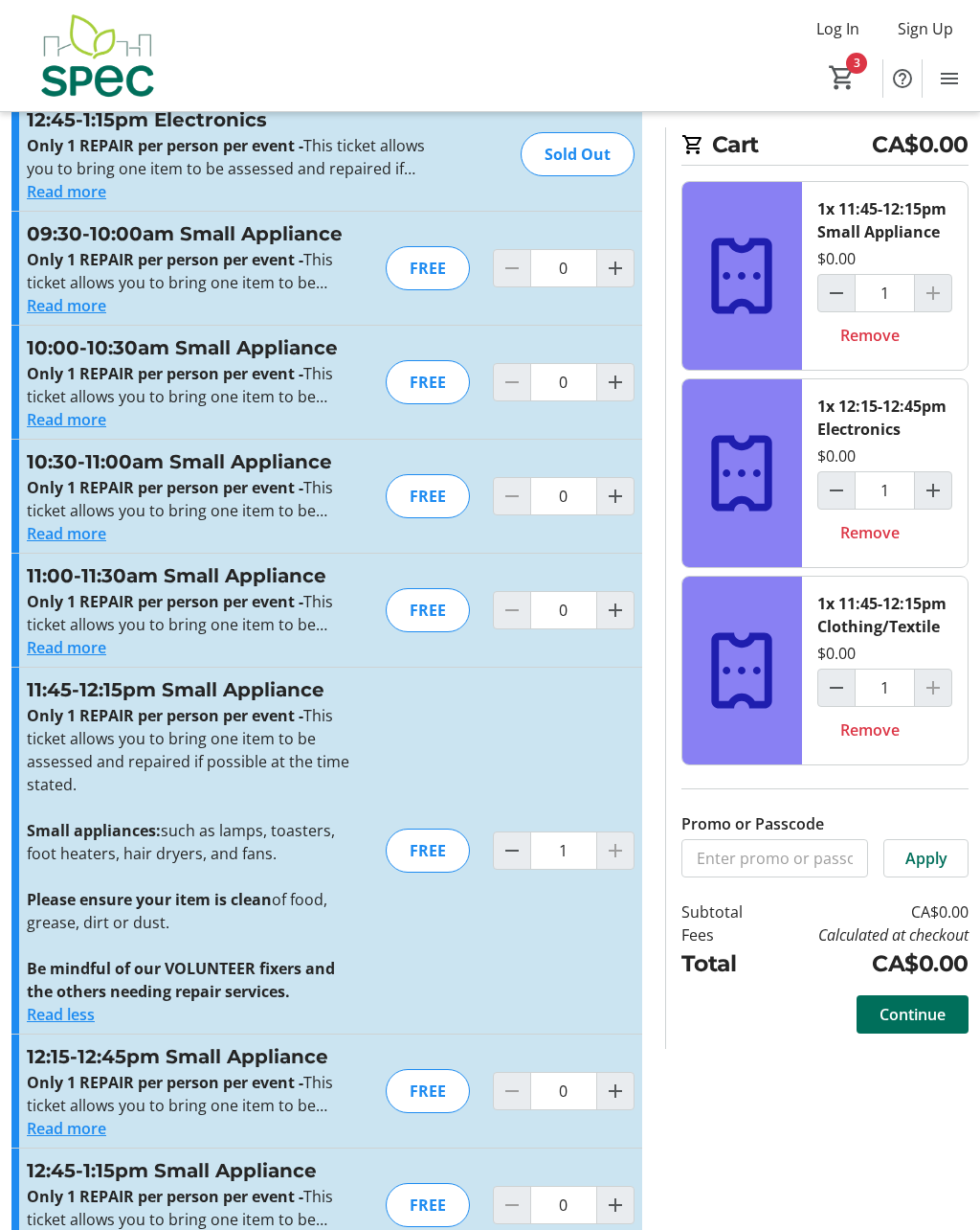
click at [610, 1193] on mat-icon "Increment by one" at bounding box center [615, 1204] width 23 height 23
type input "1"
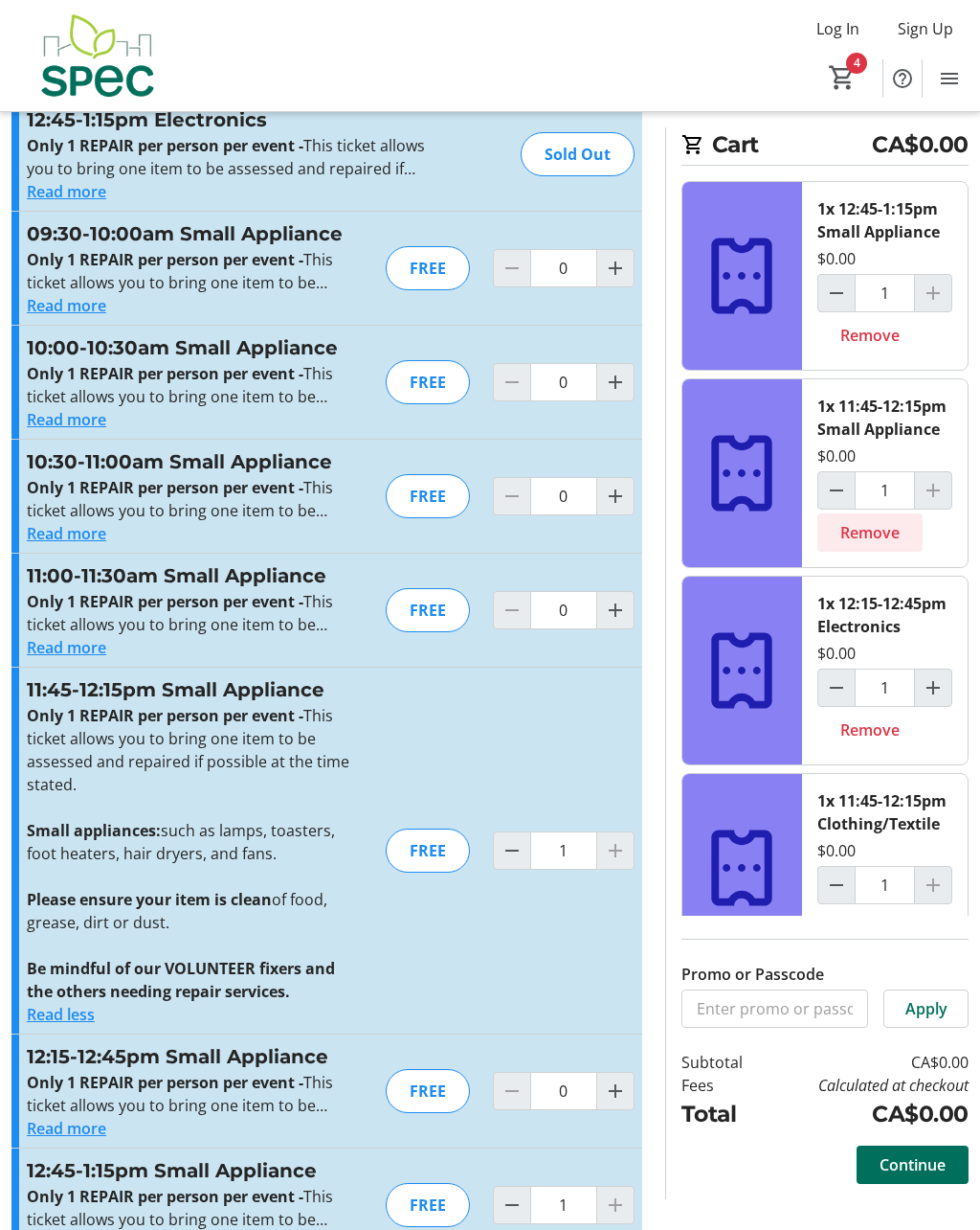
click at [892, 533] on span "Remove" at bounding box center [870, 532] width 59 height 23
type input "0"
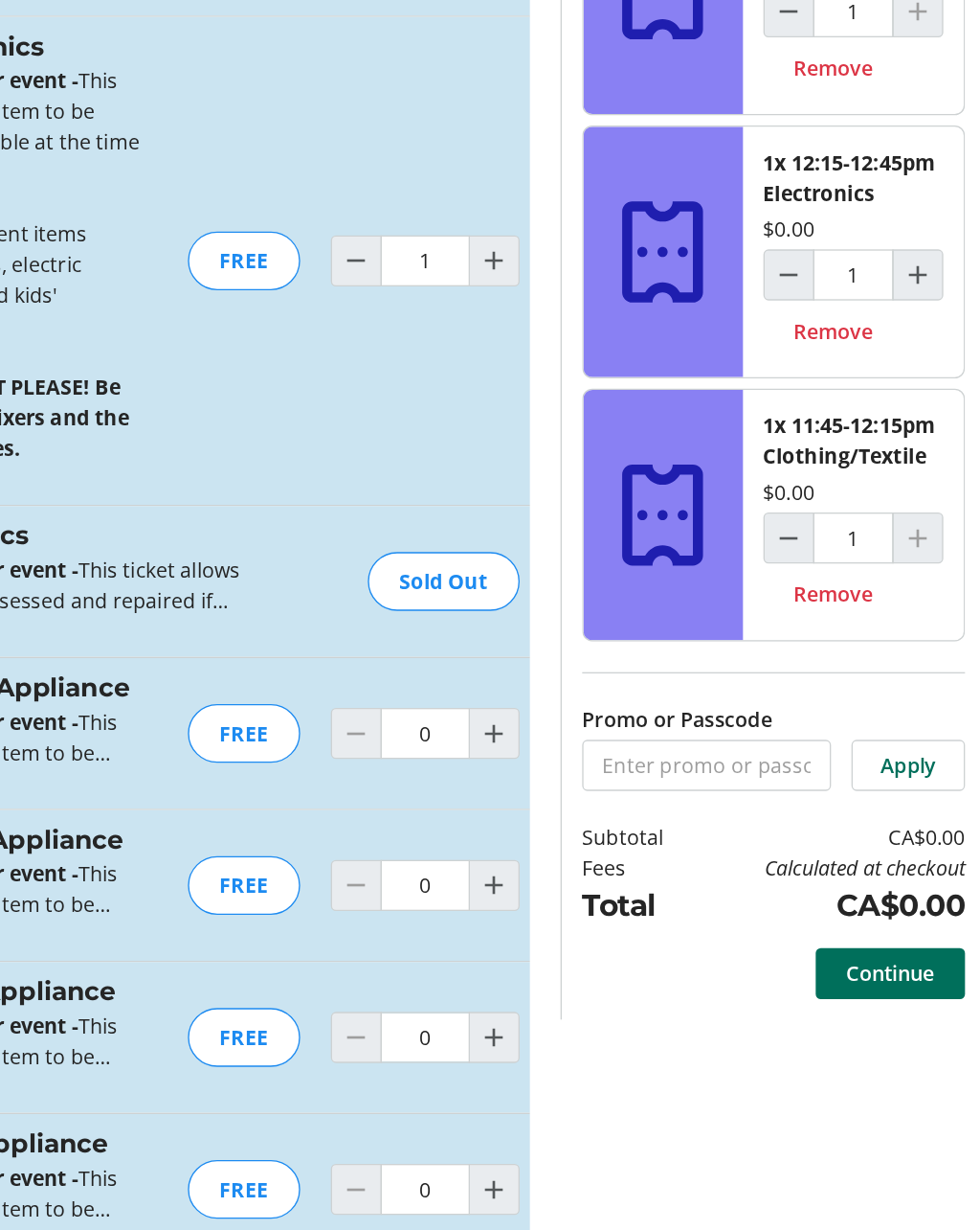
scroll to position [3752, 0]
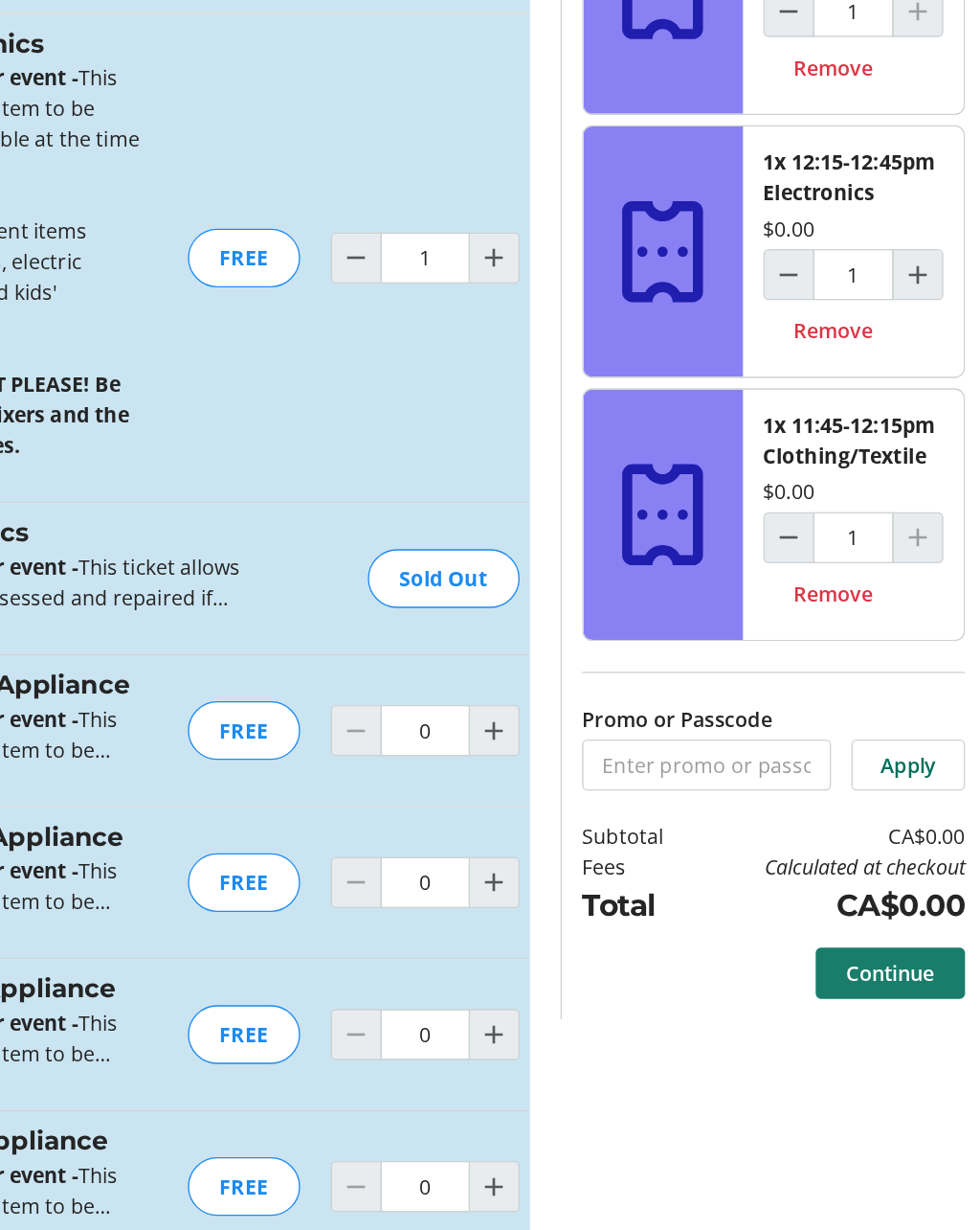
click at [879, 1003] on span "Continue" at bounding box center [912, 1014] width 66 height 23
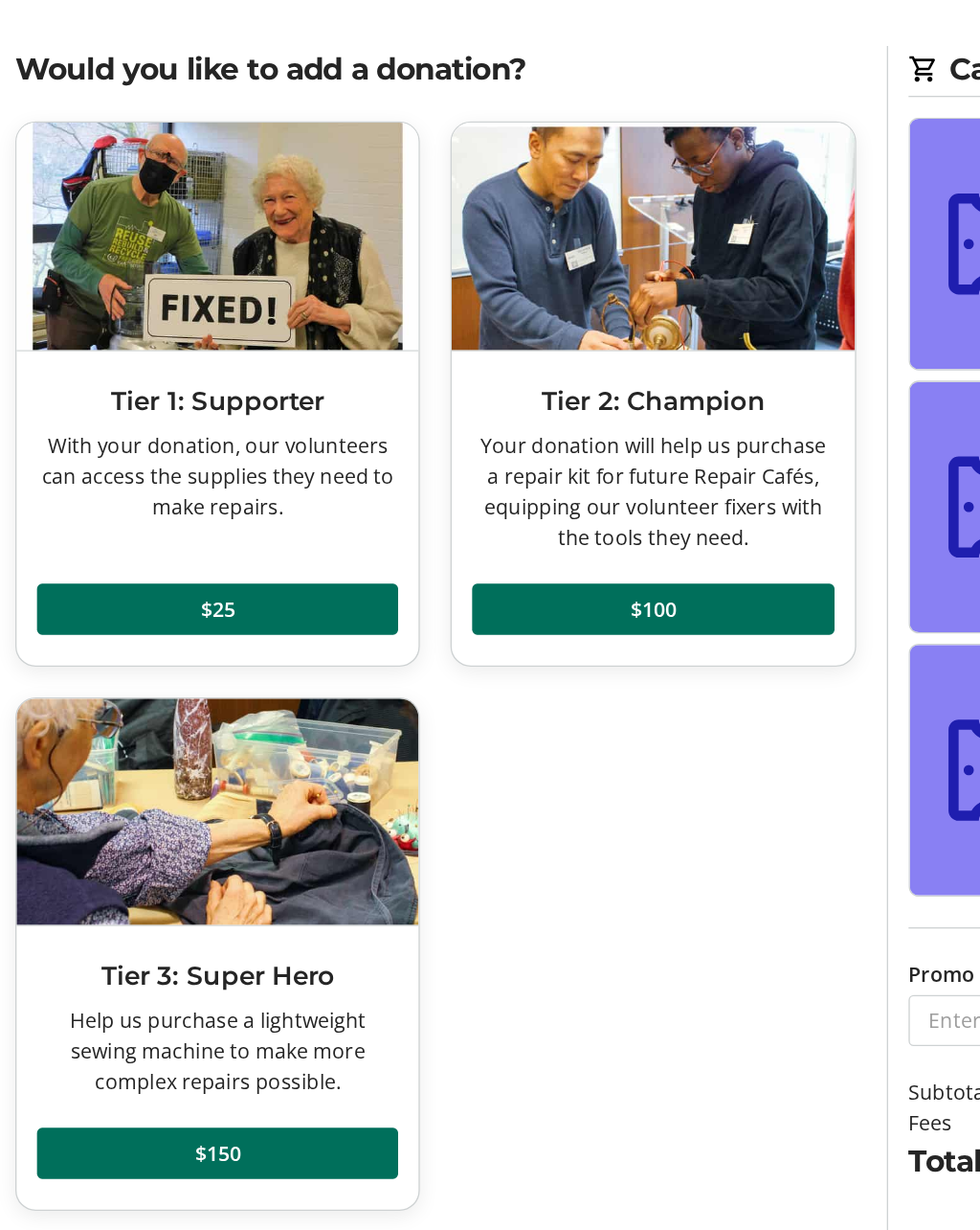
scroll to position [32, 0]
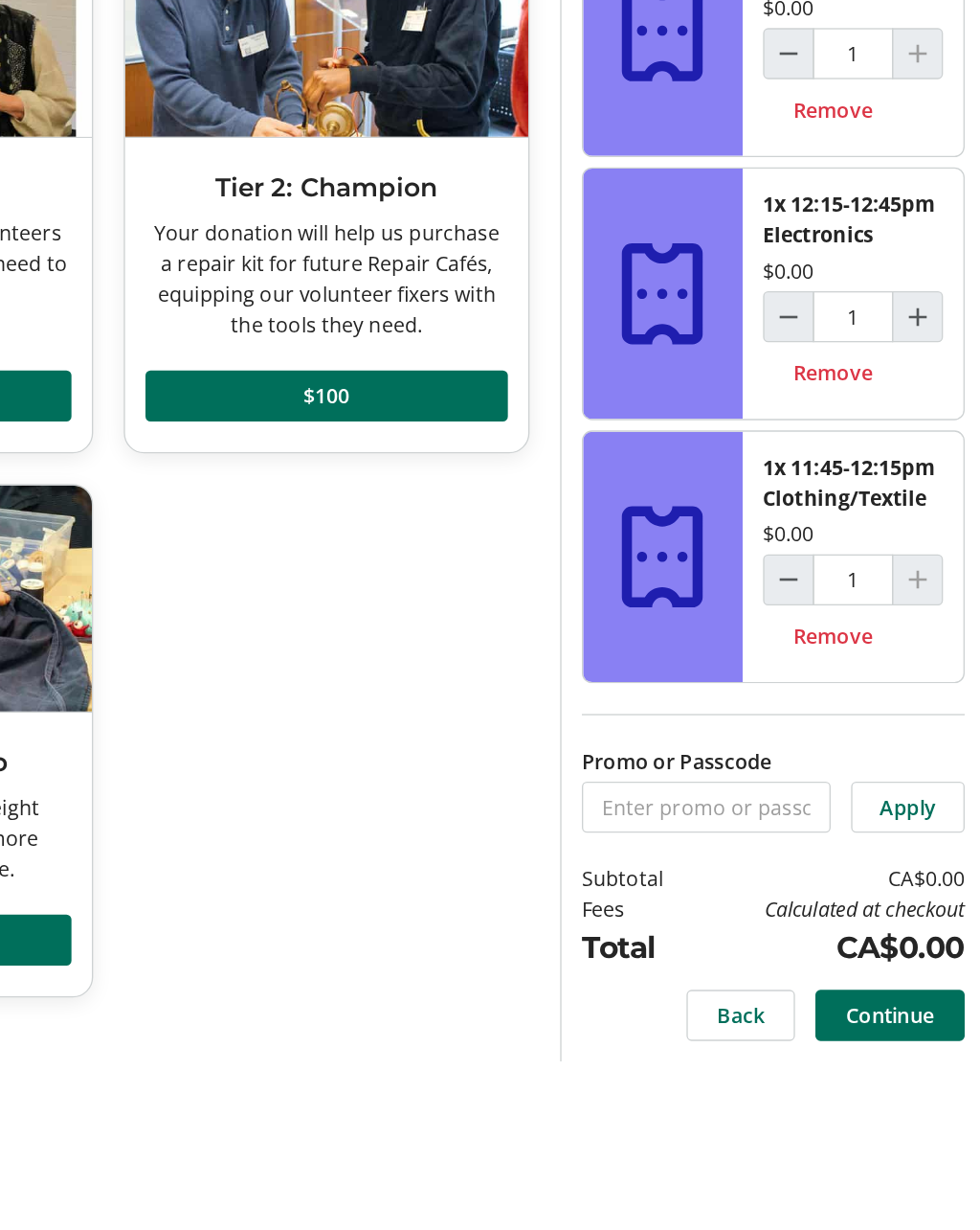
click at [879, 1034] on span "Continue" at bounding box center [912, 1044] width 66 height 23
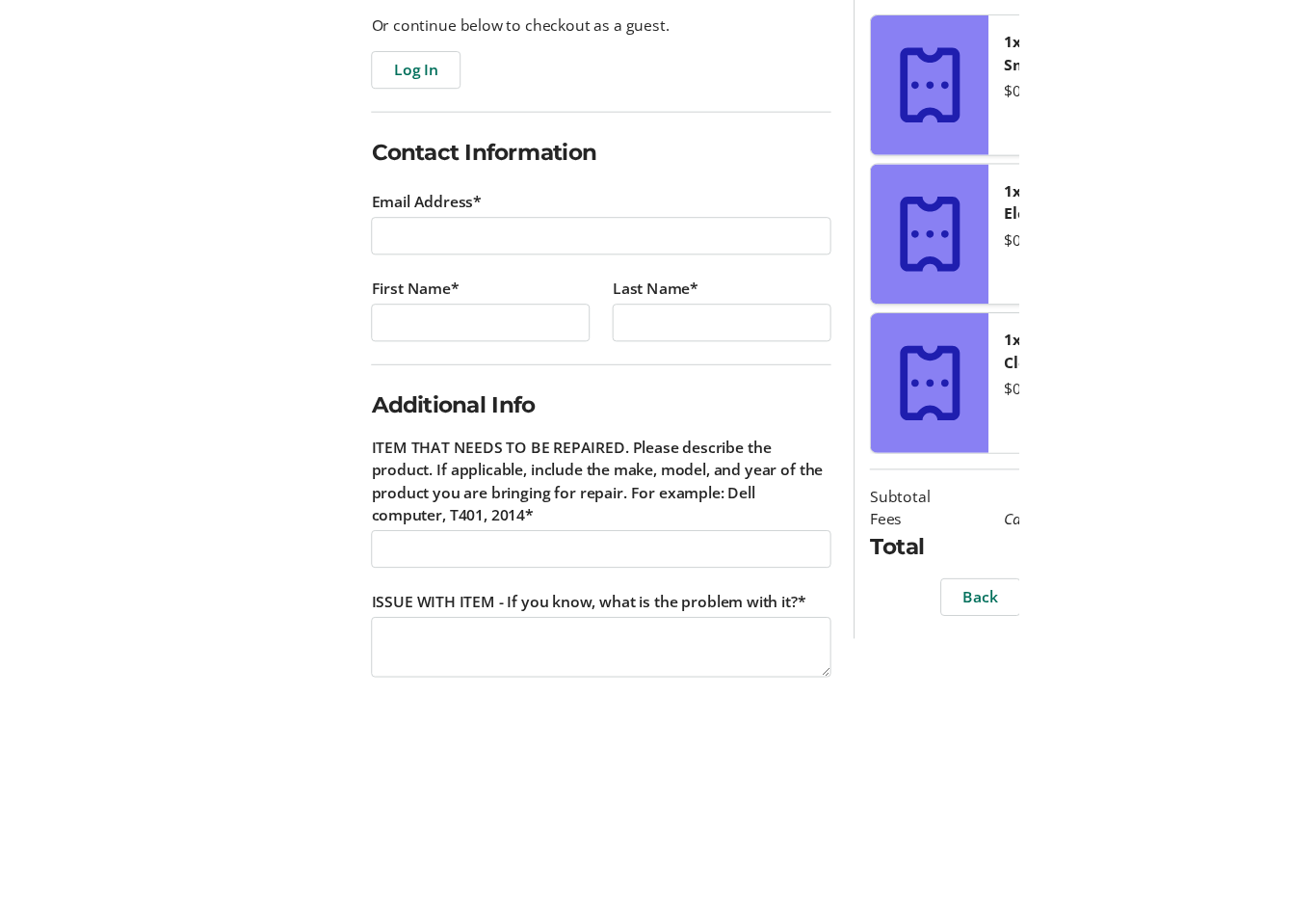
scroll to position [16, 0]
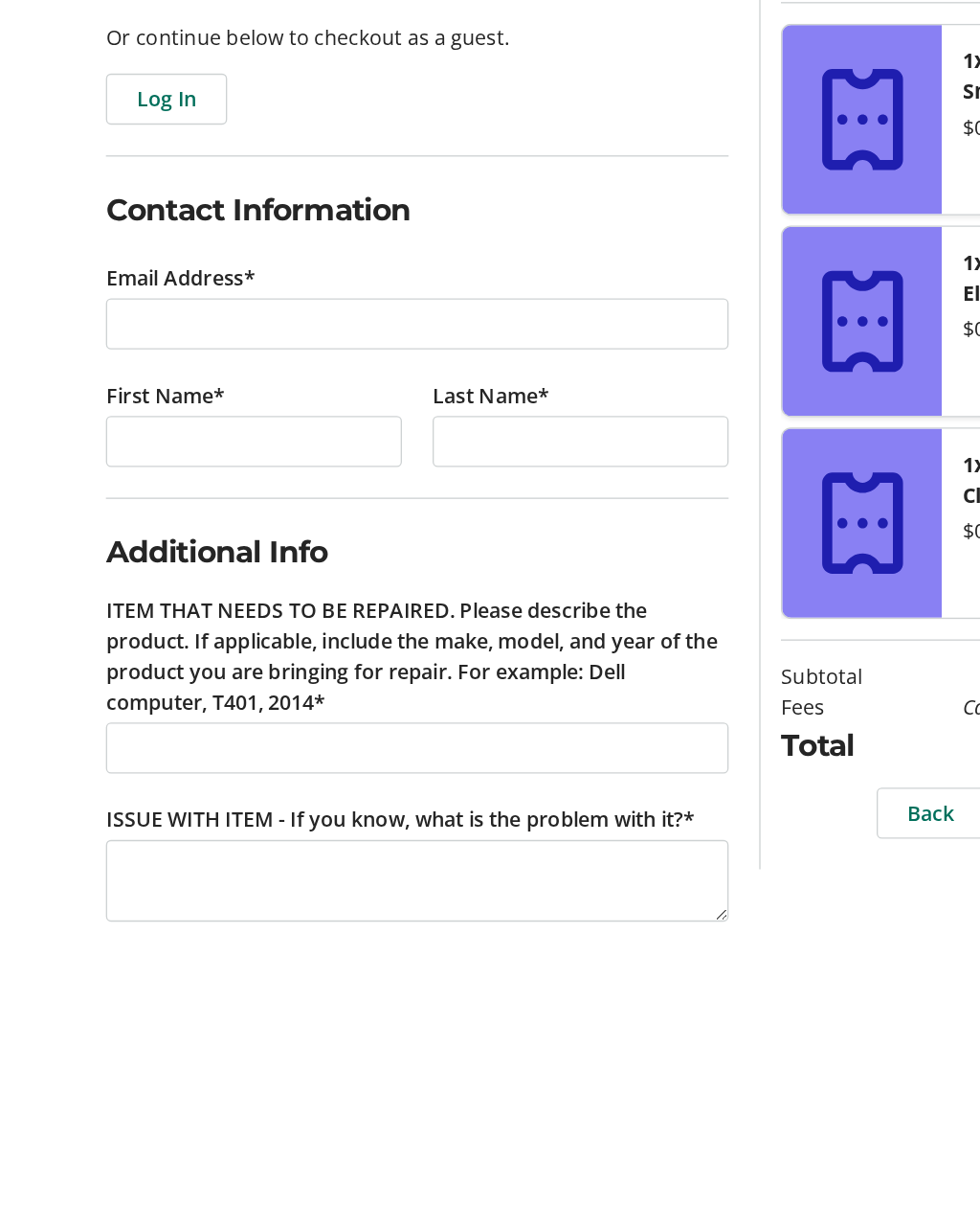
click at [47, 249] on div "Log In to Your Account (Optional) Or continue below to checkout as a guest. Log…" at bounding box center [490, 634] width 980 height 770
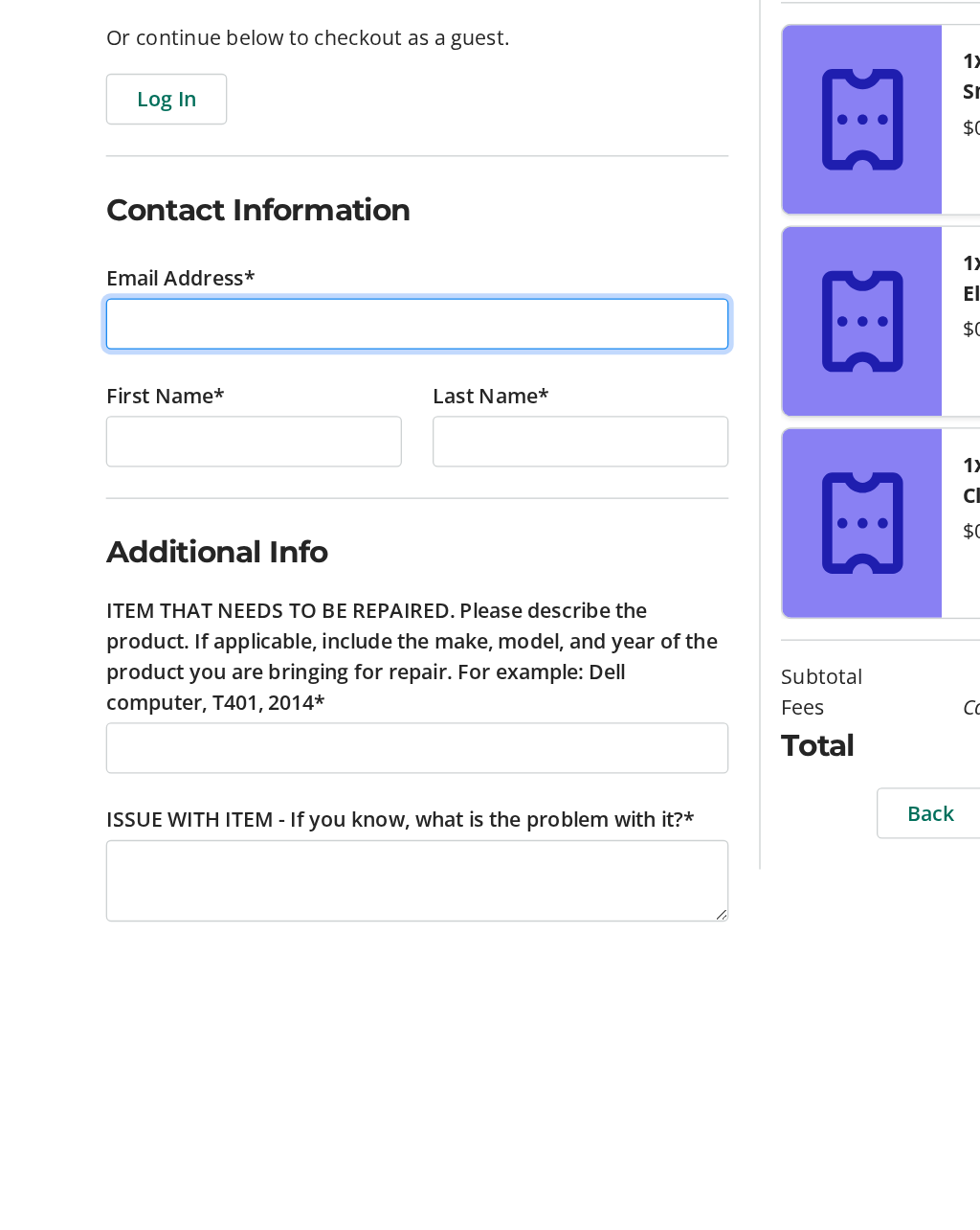
click at [111, 504] on input "Email Address*" at bounding box center [326, 523] width 467 height 38
type input "[EMAIL_ADDRESS][DOMAIN_NAME]"
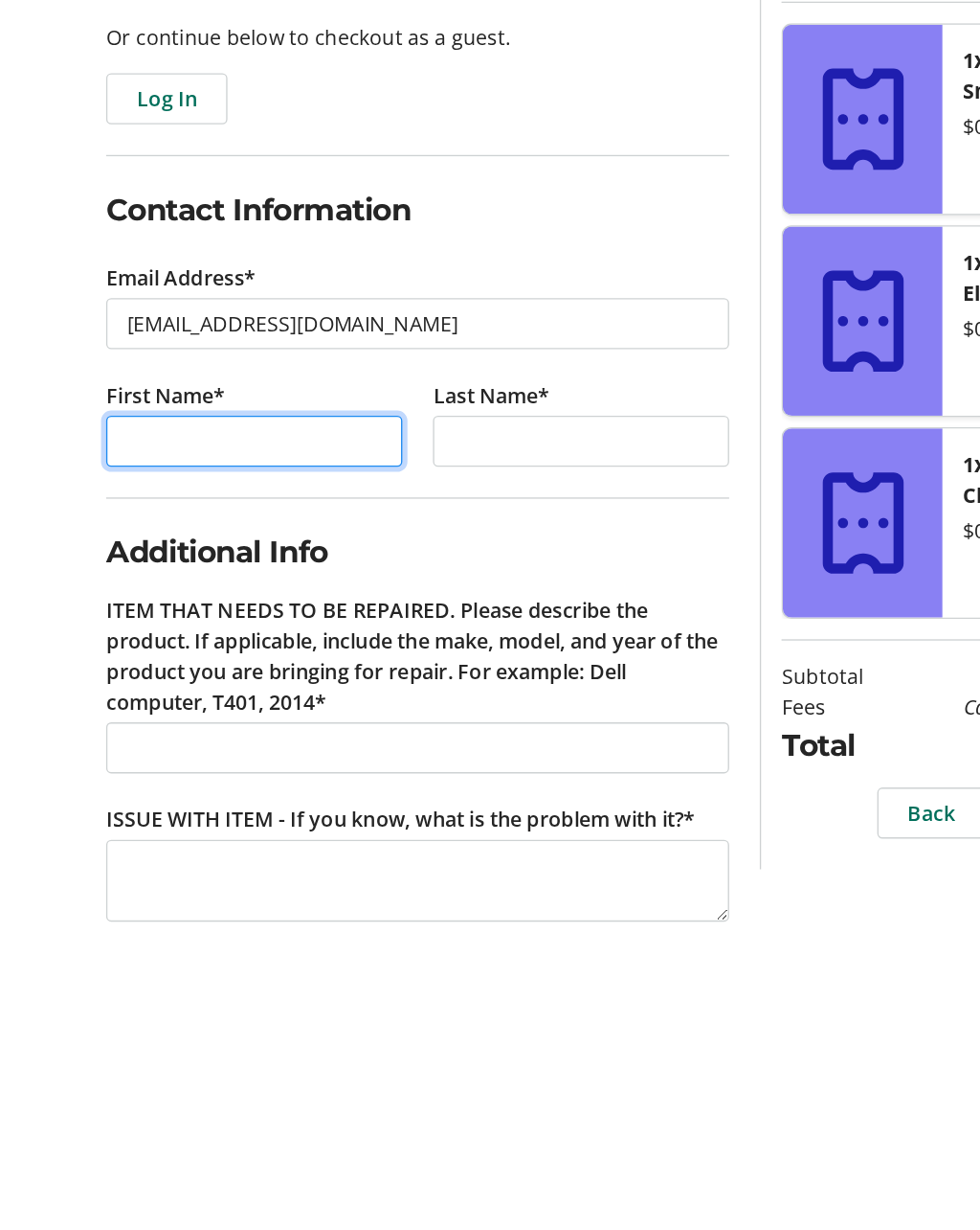
click at [117, 592] on input "First Name*" at bounding box center [203, 611] width 222 height 38
type input "[PERSON_NAME]"
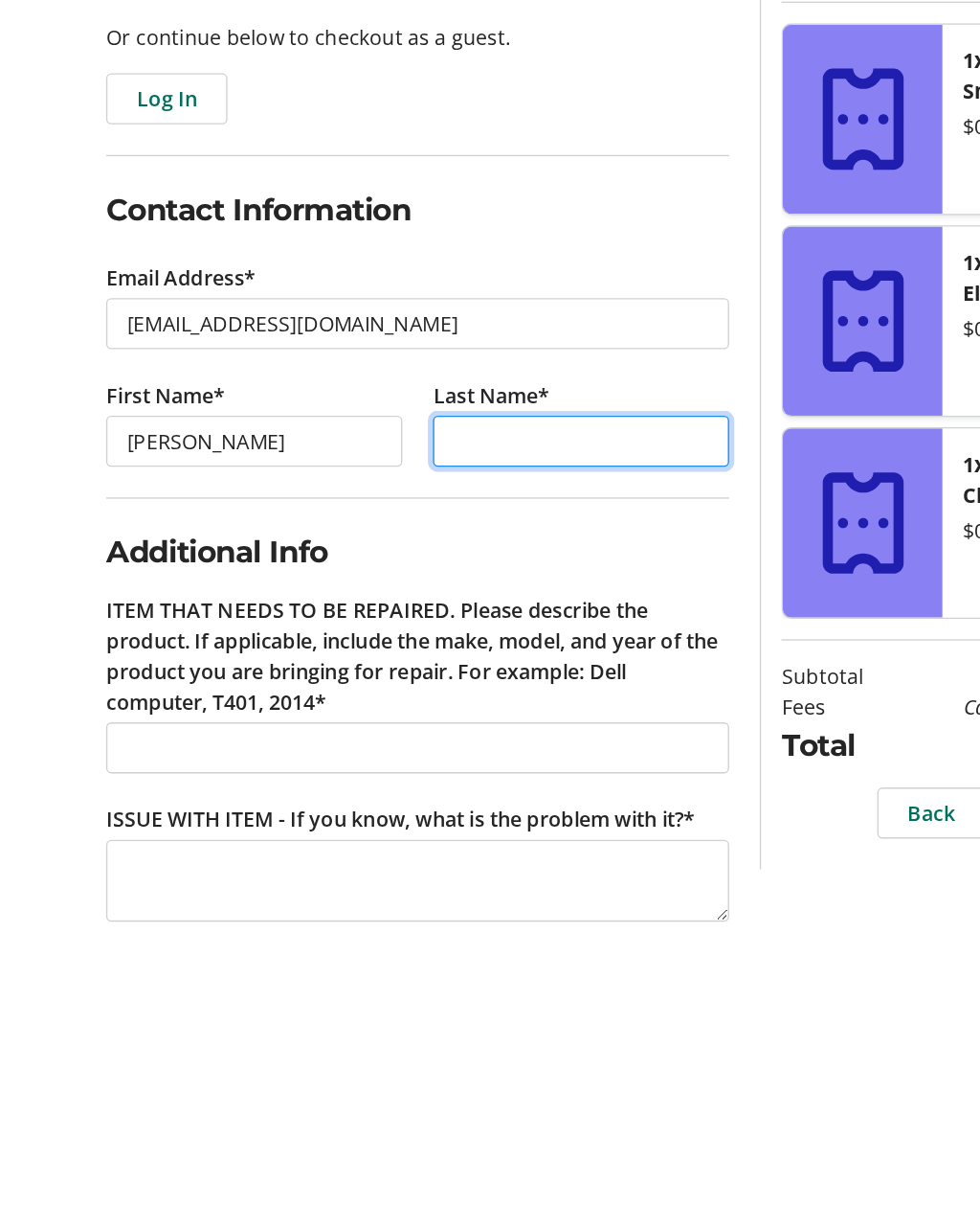
click at [405, 592] on input "Last Name*" at bounding box center [448, 611] width 222 height 38
type input "Gee"
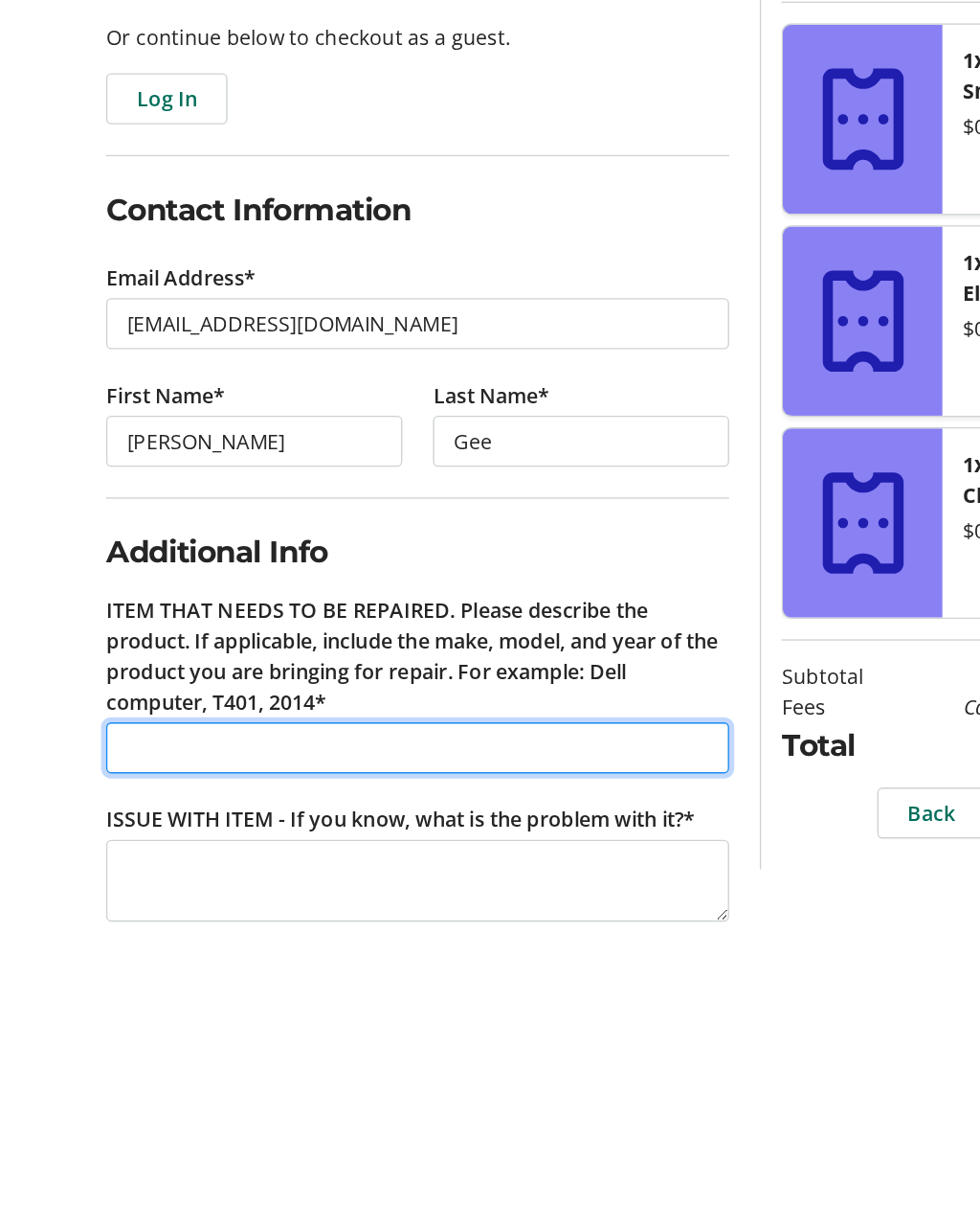
click at [135, 822] on input "ITEM THAT NEEDS TO BE REPAIRED. Please describe the product. If applicable, inc…" at bounding box center [326, 841] width 467 height 38
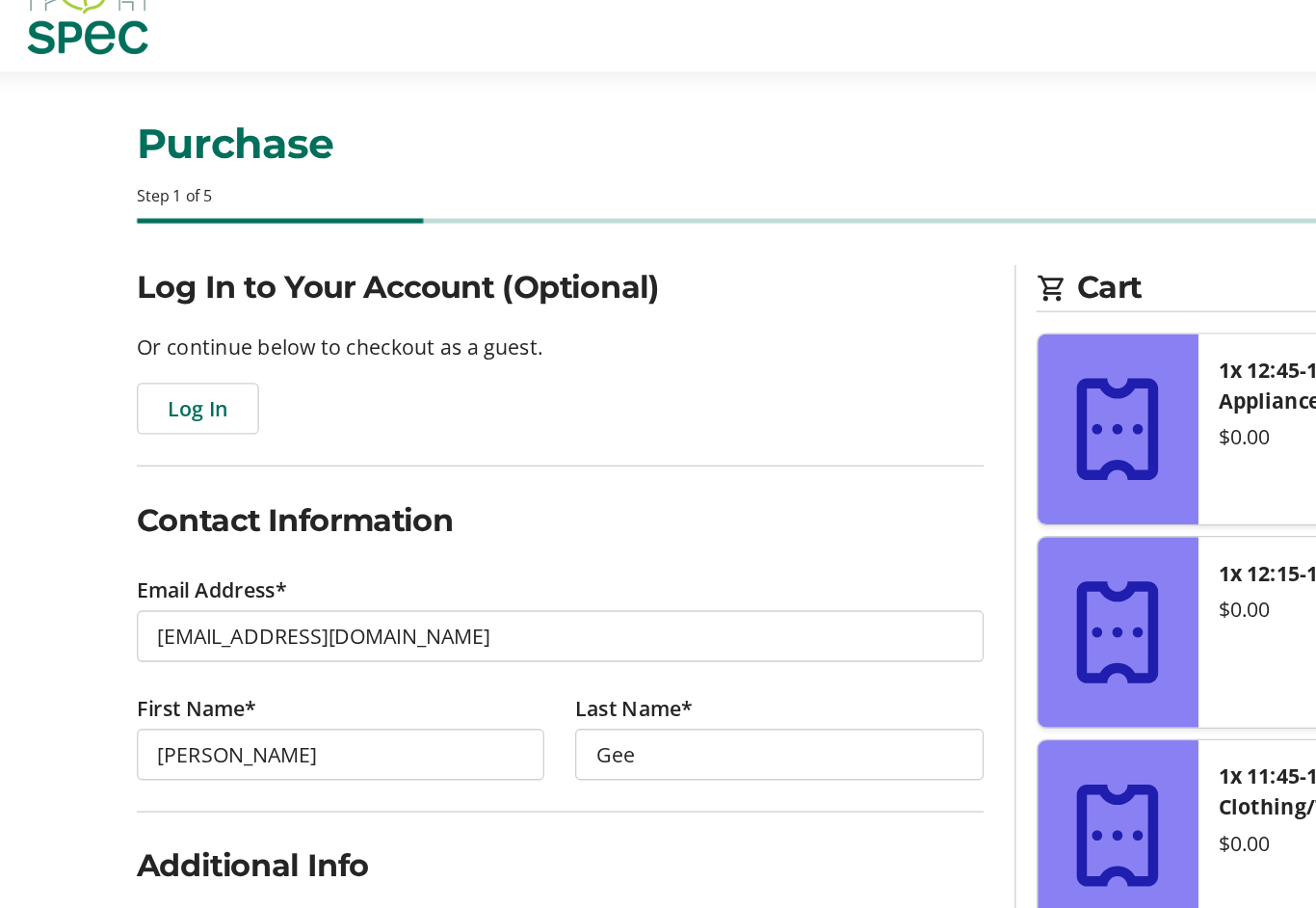
scroll to position [31, 0]
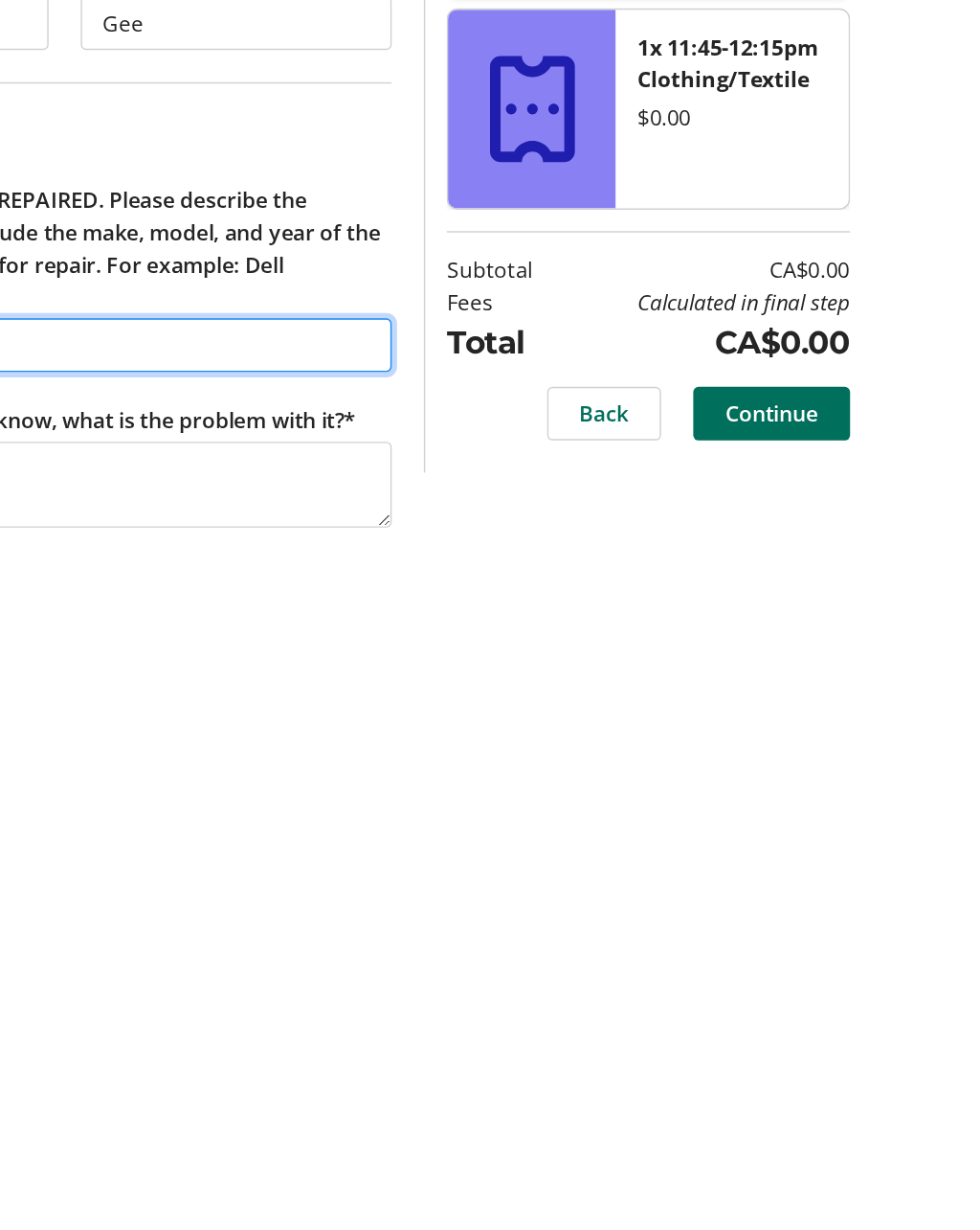
type input "I"
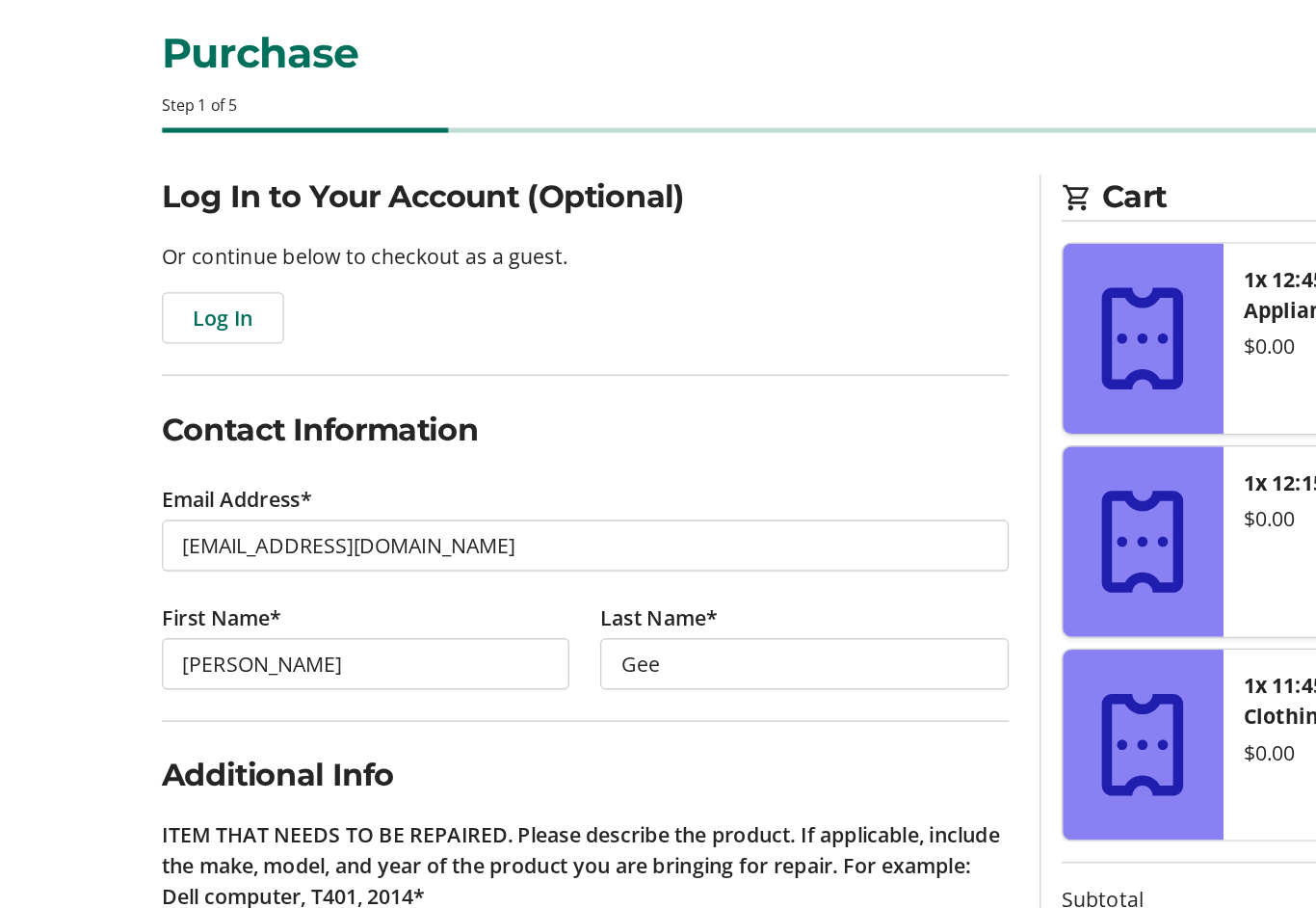
scroll to position [98, 0]
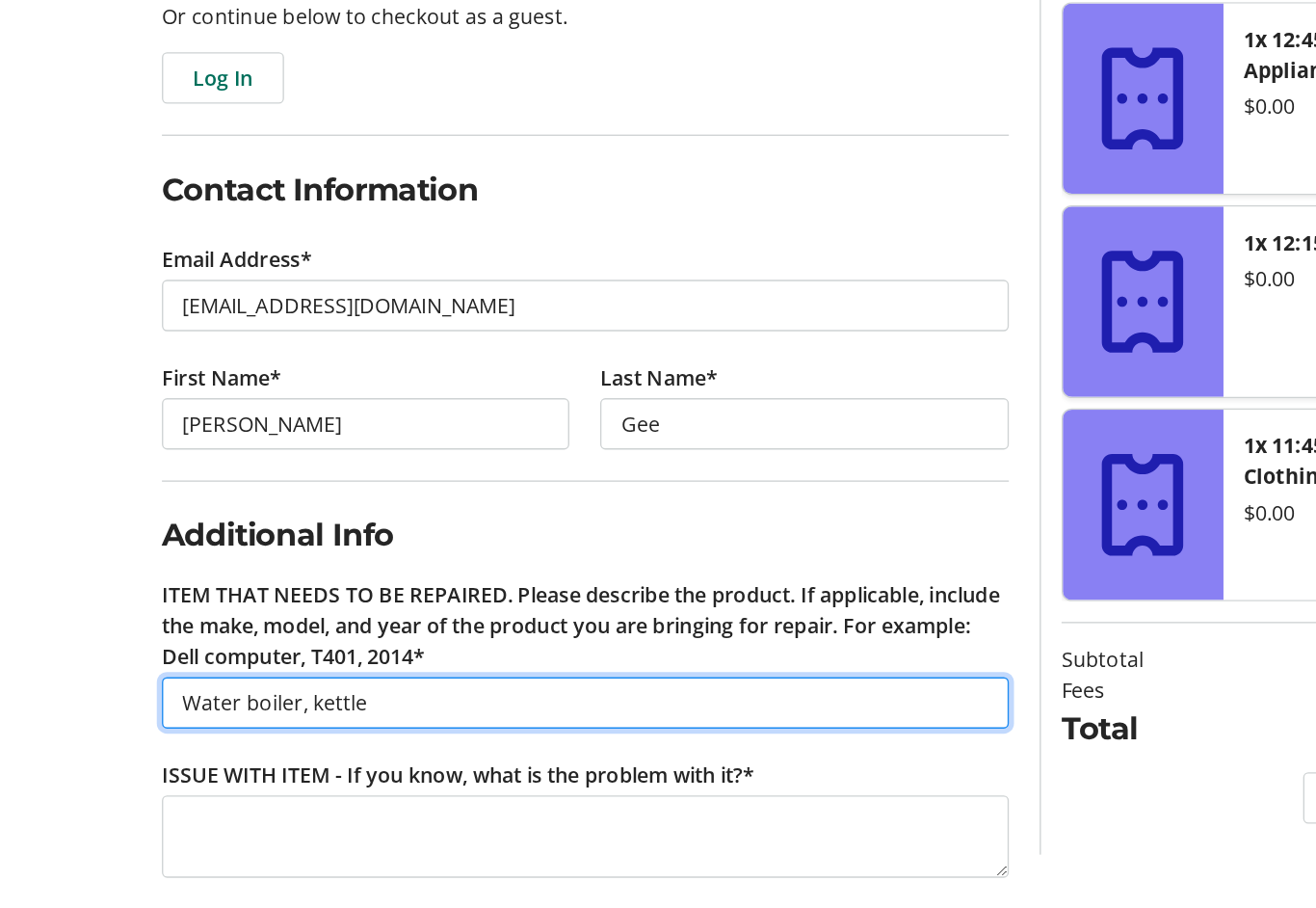
click at [640, 711] on input "Water boiler, kettle" at bounding box center [438, 730] width 635 height 39
type input "Water boiler, kettle. Brand: BLACK + [PERSON_NAME]"
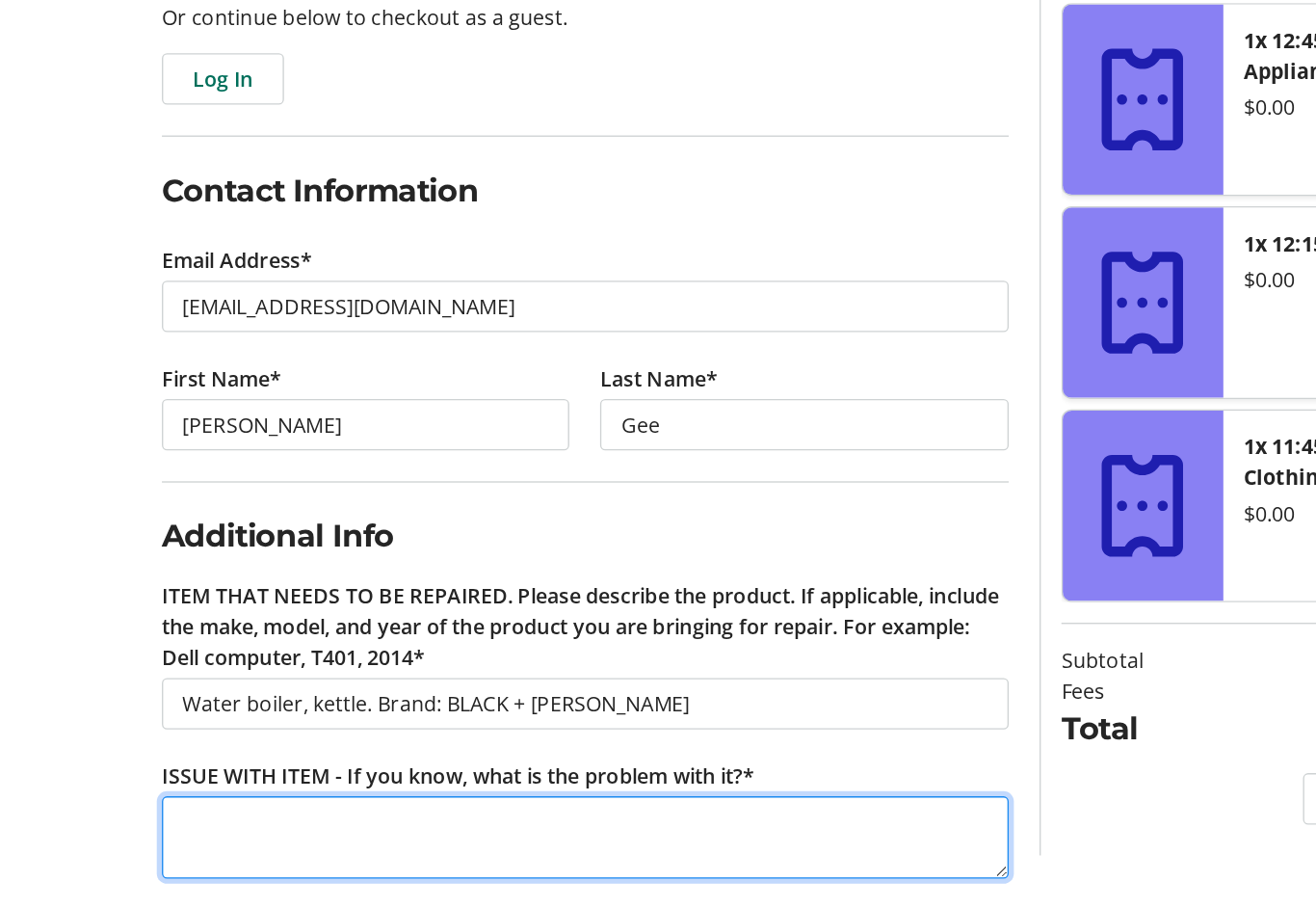
click at [618, 800] on textarea "ISSUE WITH ITEM - If you know, what is the problem with it?*" at bounding box center [438, 831] width 635 height 62
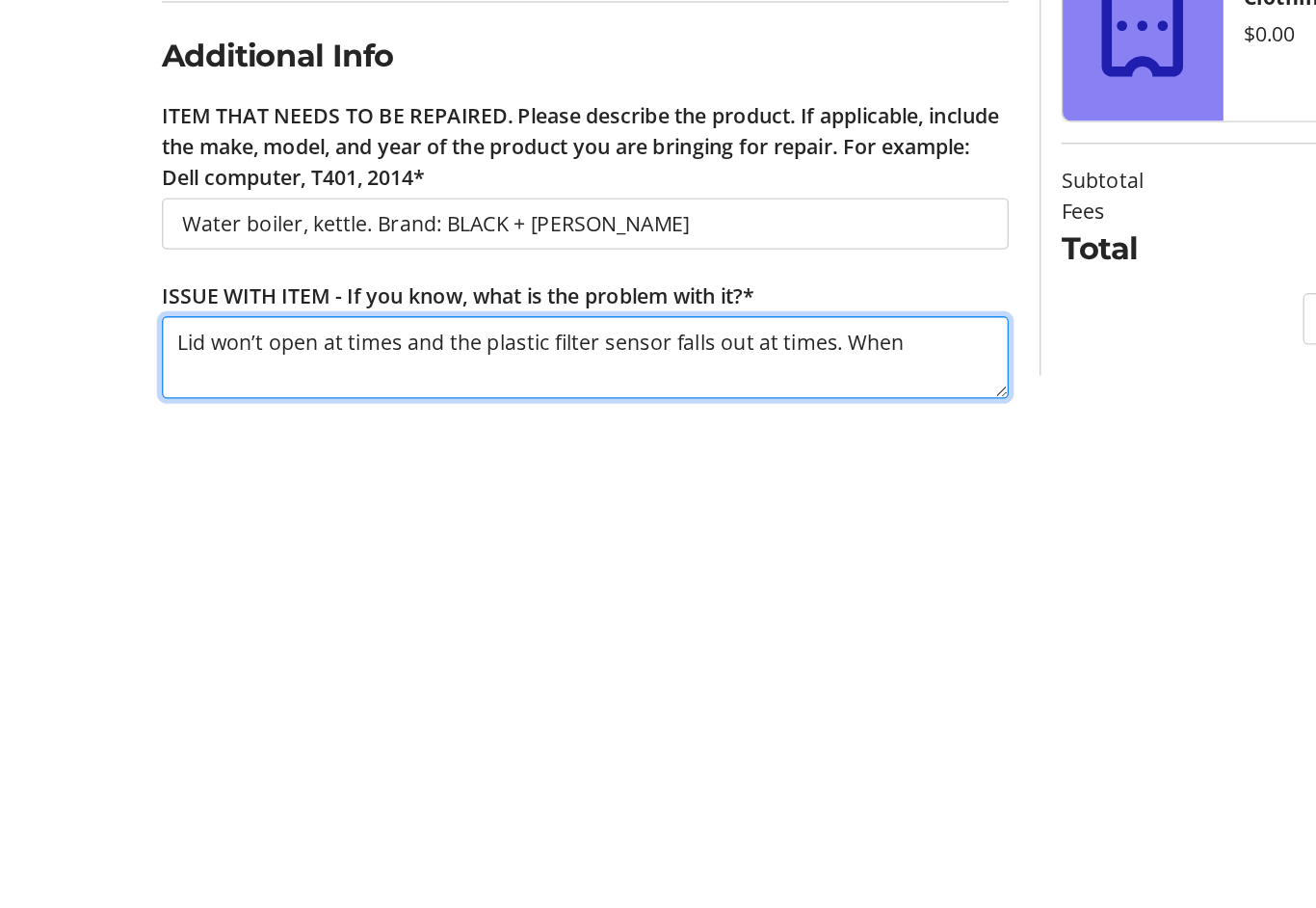
click at [121, 800] on textarea "Lid won’t open at times and the plastic filter sensor falls out at times. When" at bounding box center [438, 831] width 635 height 62
click at [664, 800] on textarea "Lid won’t open at times and the plastic filter sensor falls out at times. When" at bounding box center [438, 831] width 635 height 62
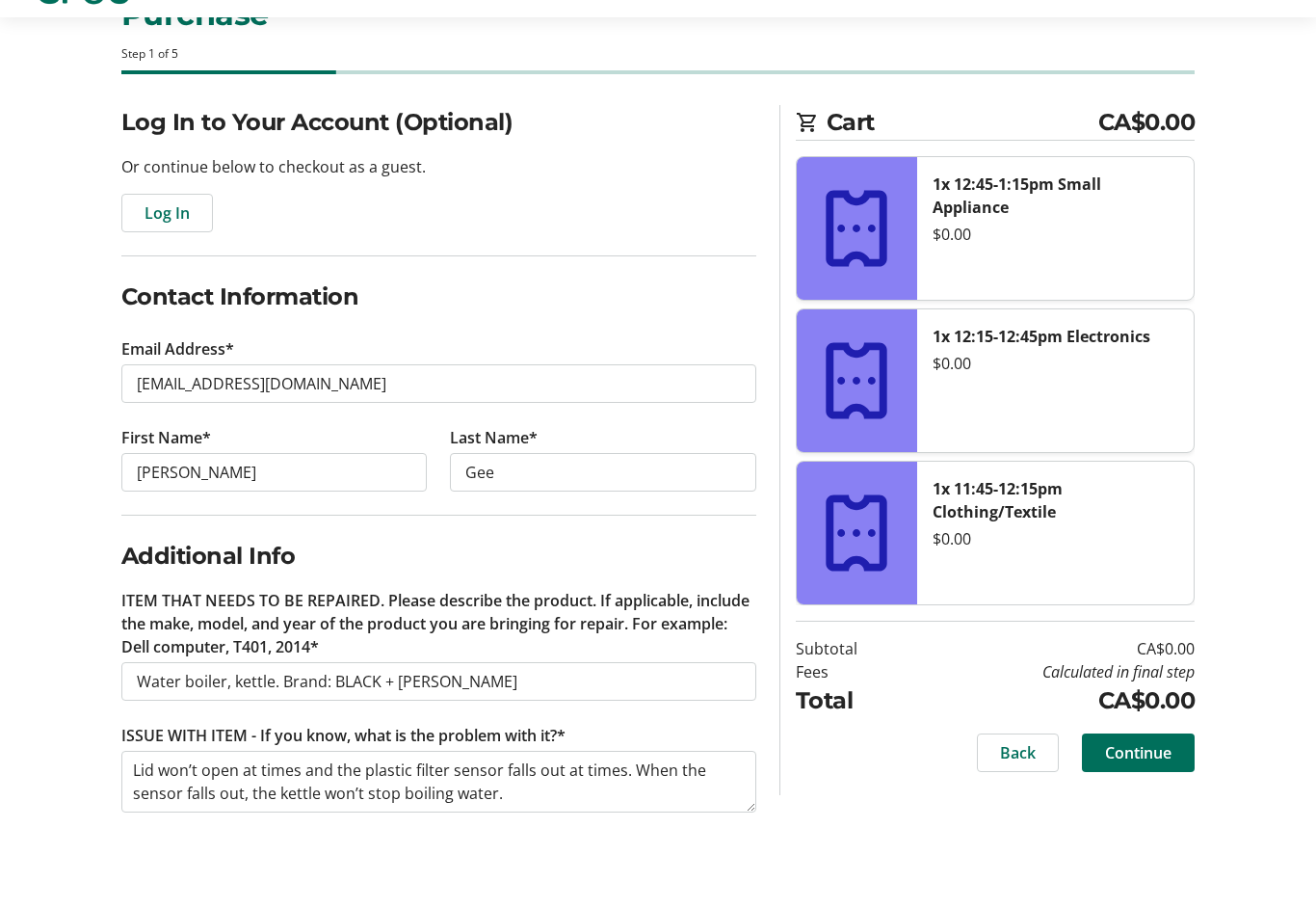
scroll to position [67, 0]
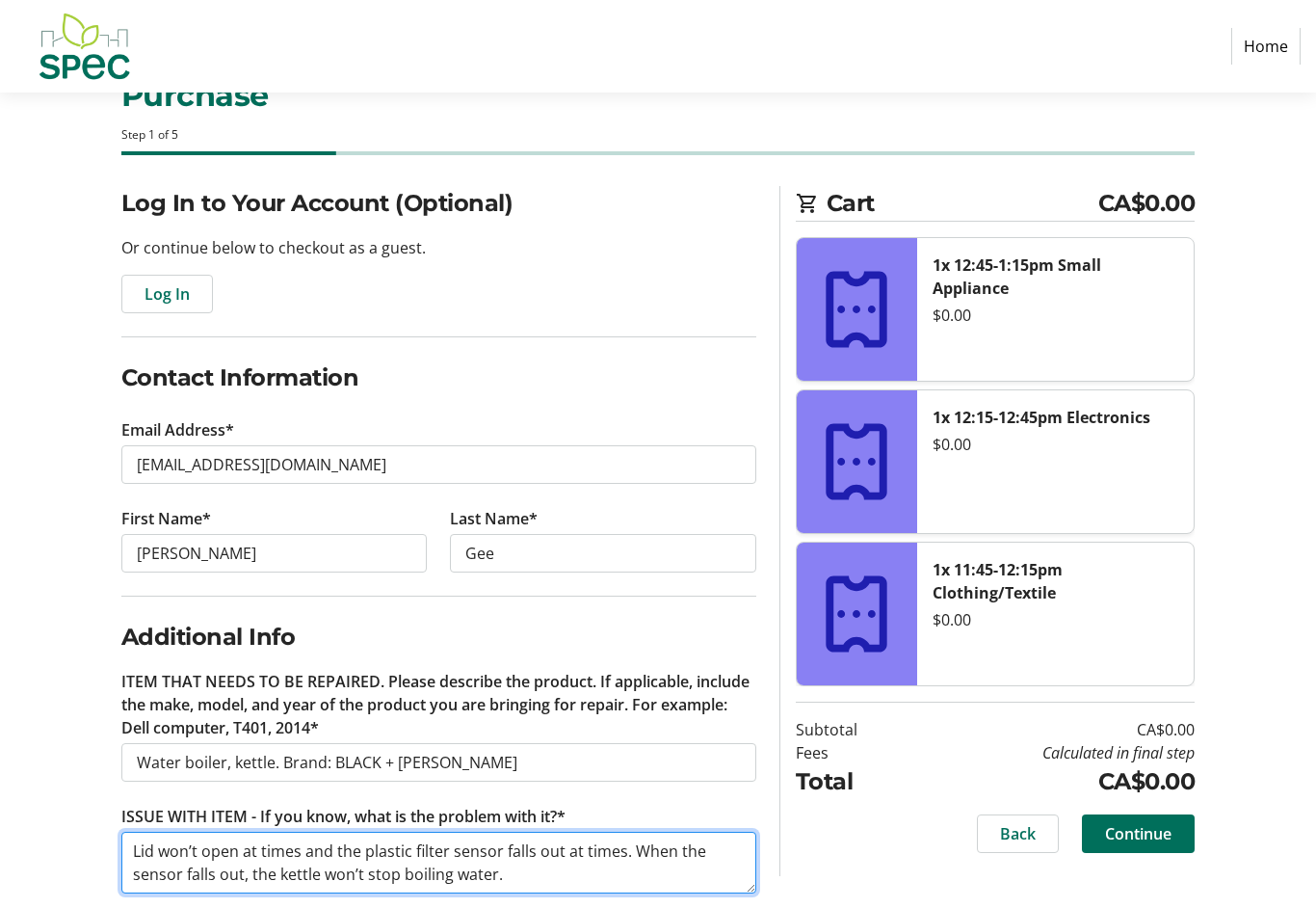
type textarea "Lid won’t open at times and the plastic filter sensor falls out at times. When …"
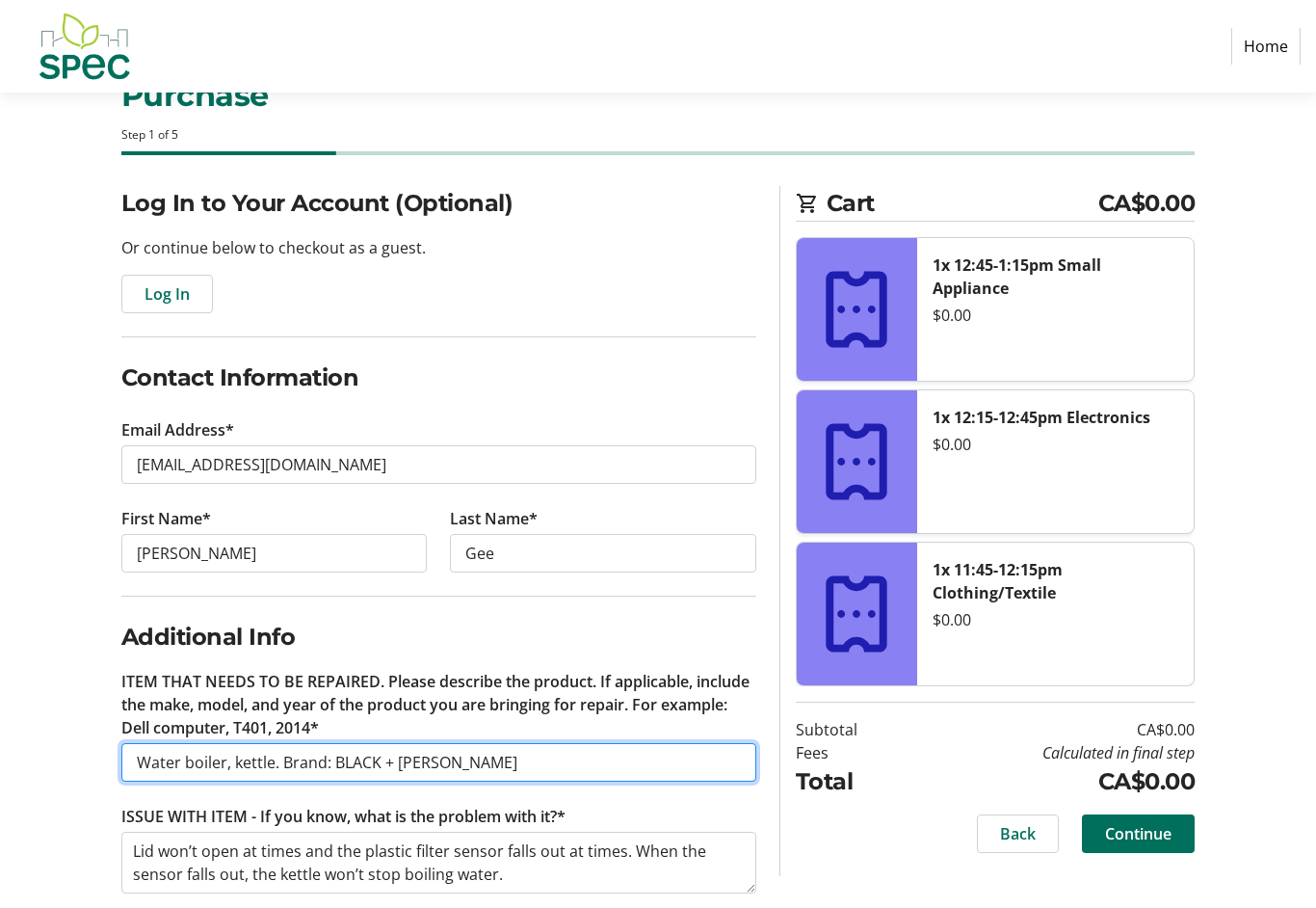
click at [521, 754] on input "Water boiler, kettle. Brand: BLACK + [PERSON_NAME]" at bounding box center [438, 762] width 635 height 39
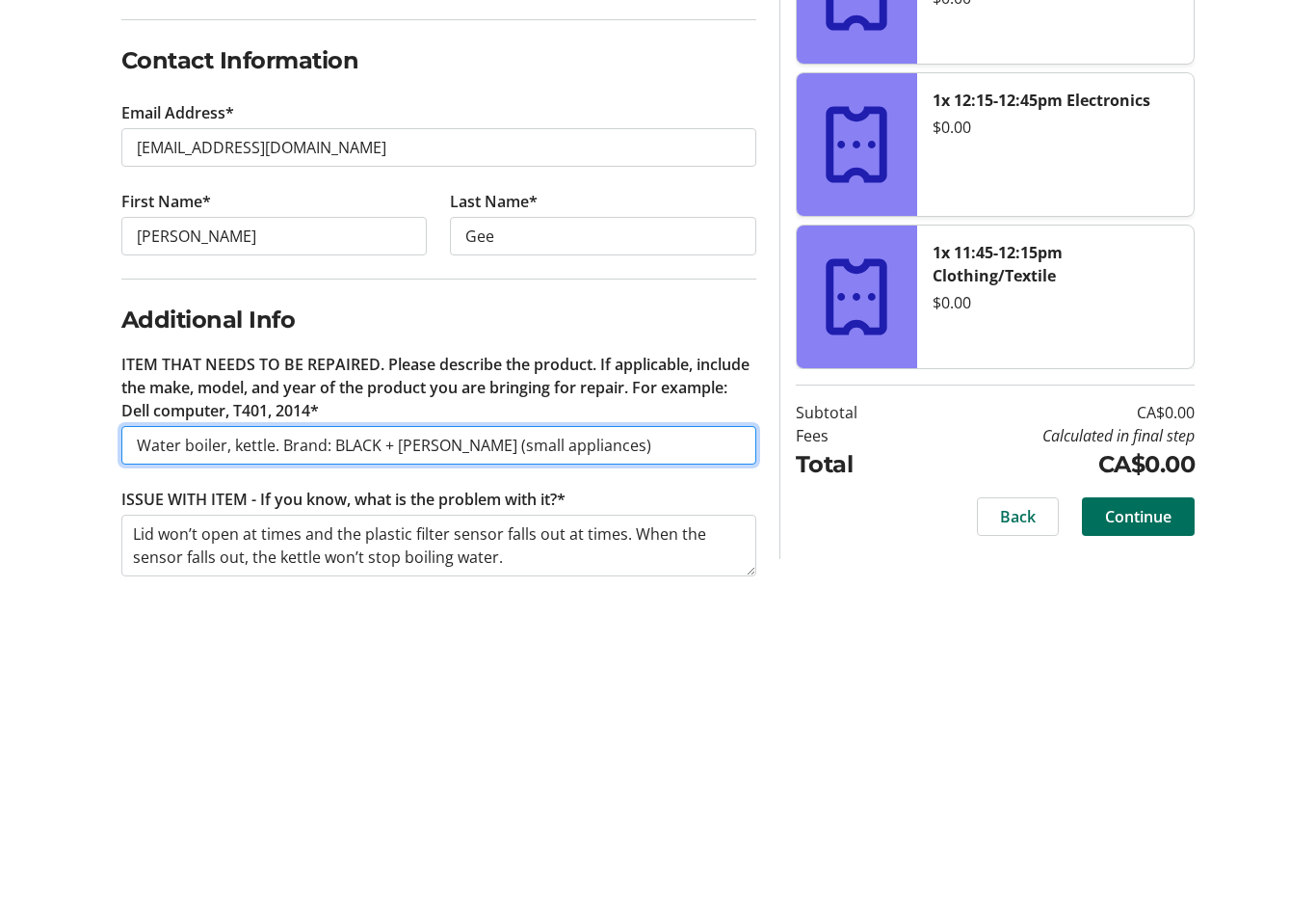
click at [692, 743] on input "Water boiler, kettle. Brand: BLACK + [PERSON_NAME] (small appliances)" at bounding box center [438, 762] width 635 height 39
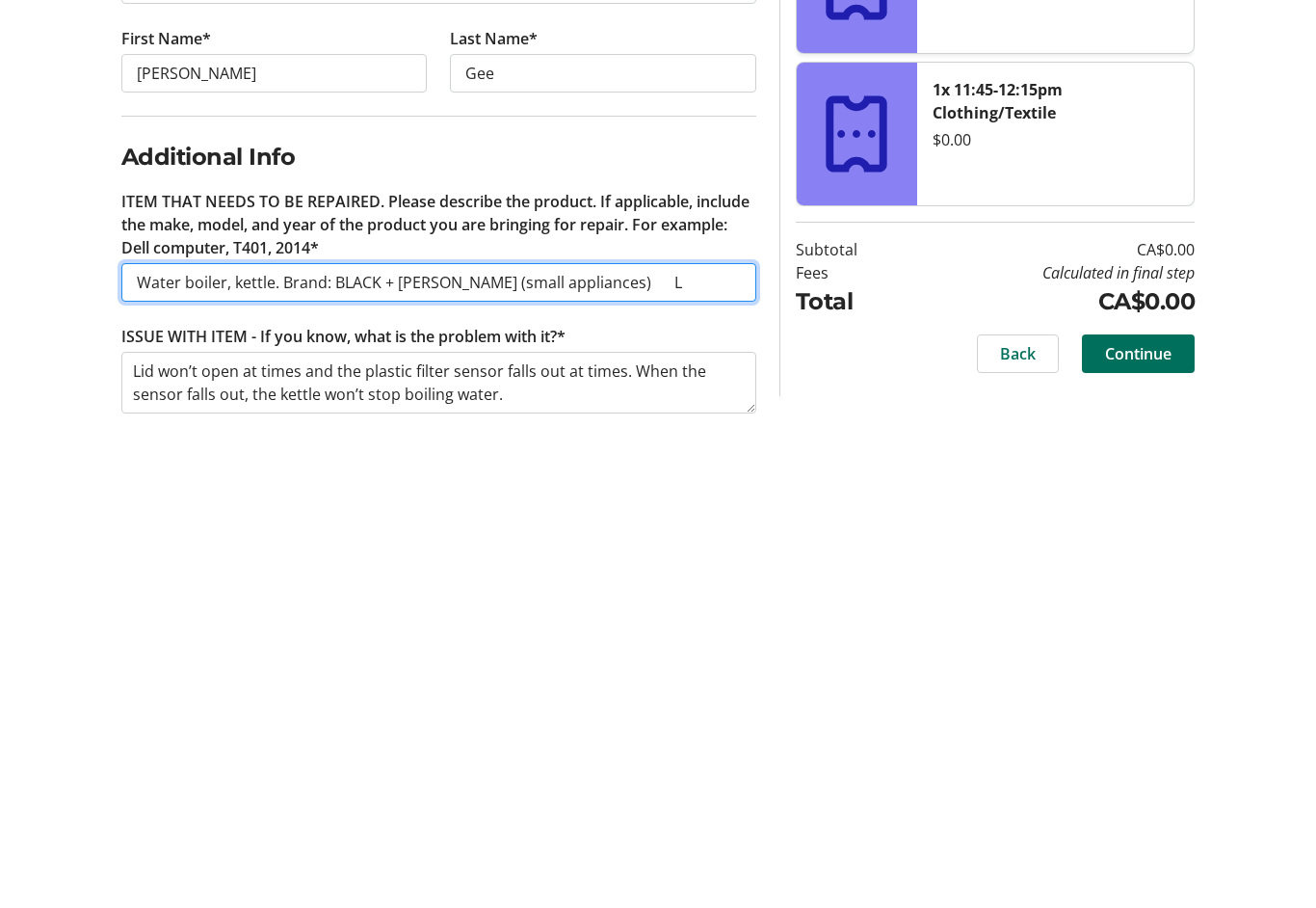
type input "Water boiler, kettle. Brand: BLACK + [PERSON_NAME] (small appliances) L"
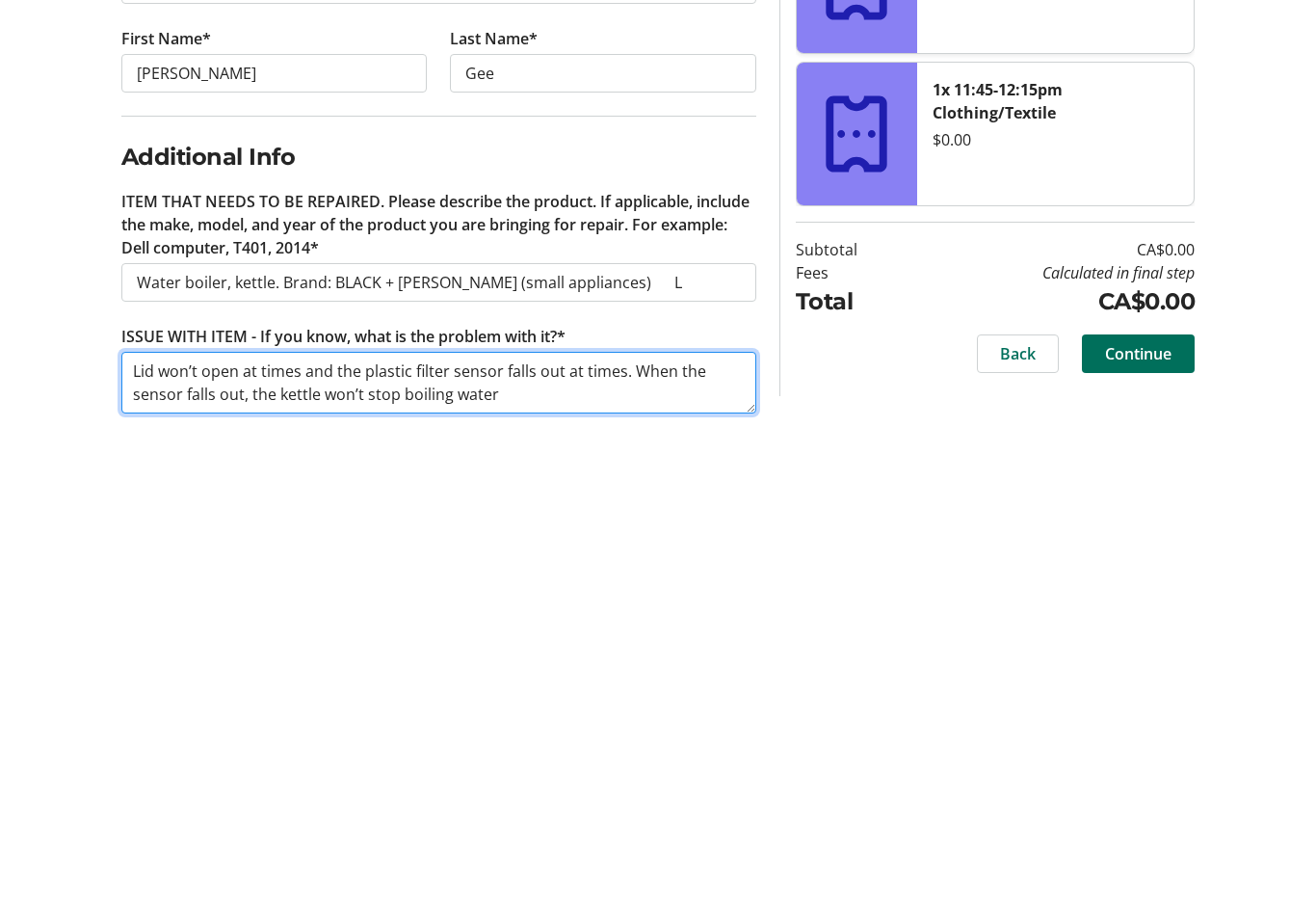
type textarea "Lid won’t open at times and the plastic filter sensor falls out at times. When …"
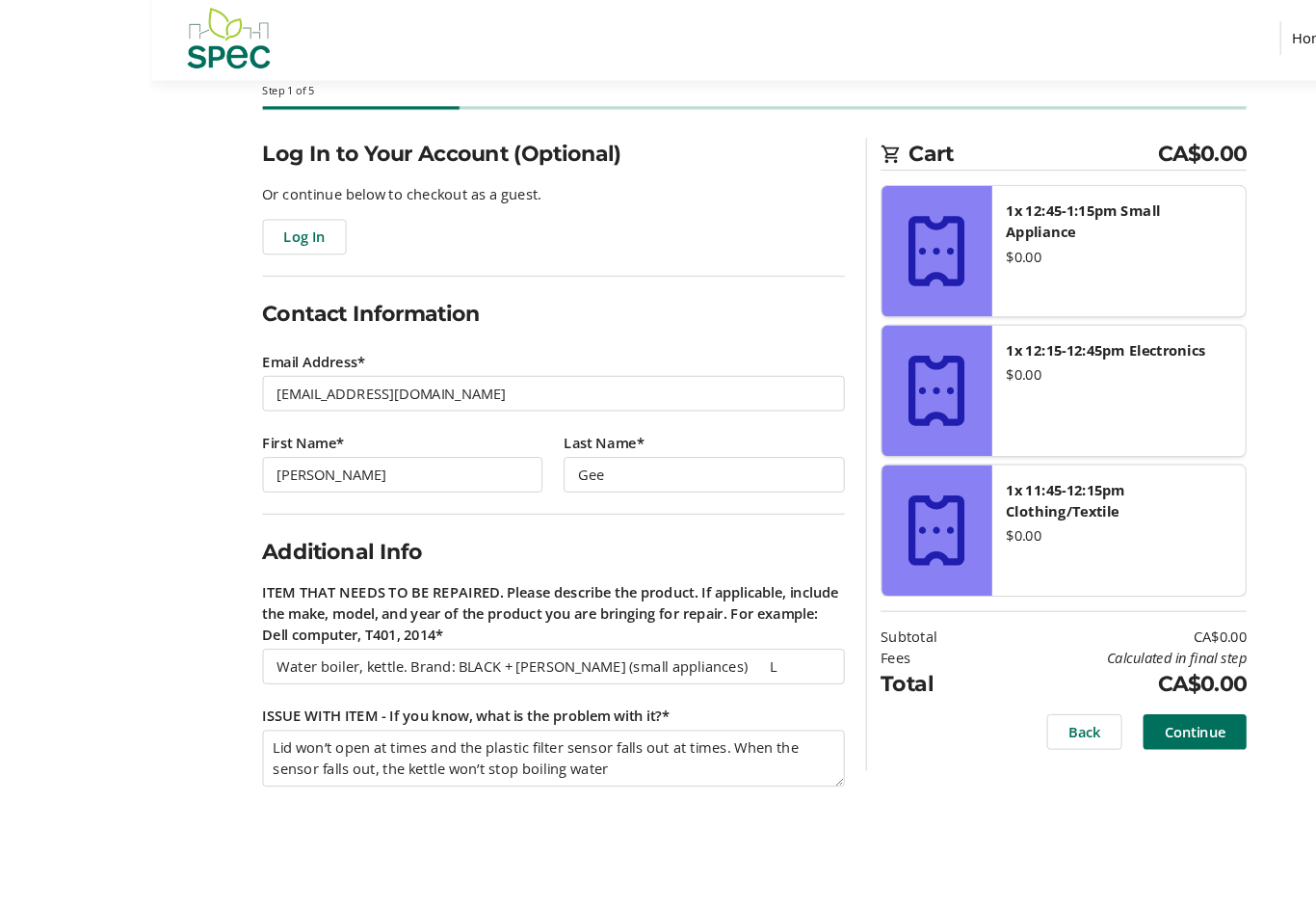
scroll to position [67, 0]
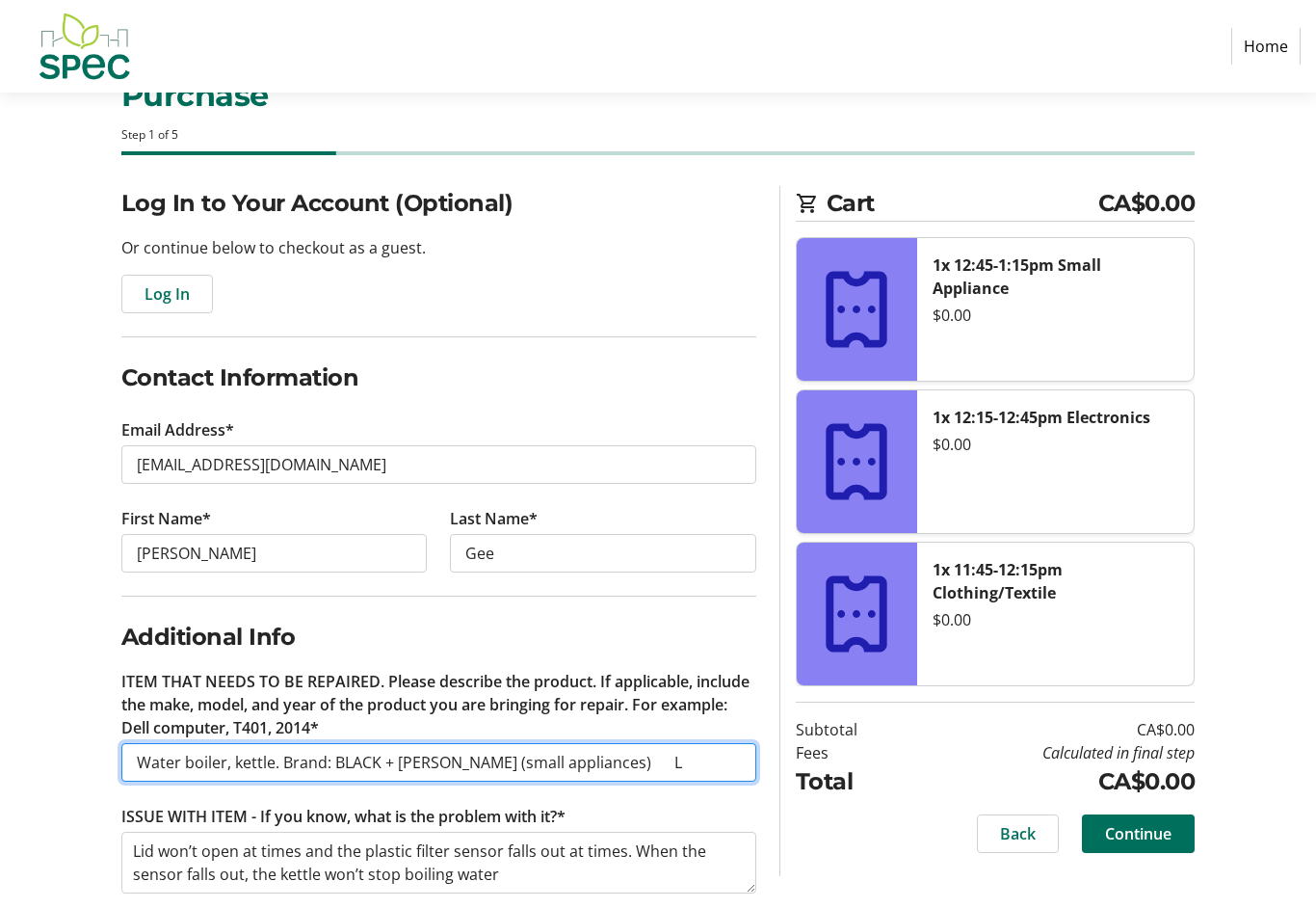
click at [701, 765] on input "Water boiler, kettle. Brand: BLACK + [PERSON_NAME] (small appliances) L" at bounding box center [438, 762] width 635 height 39
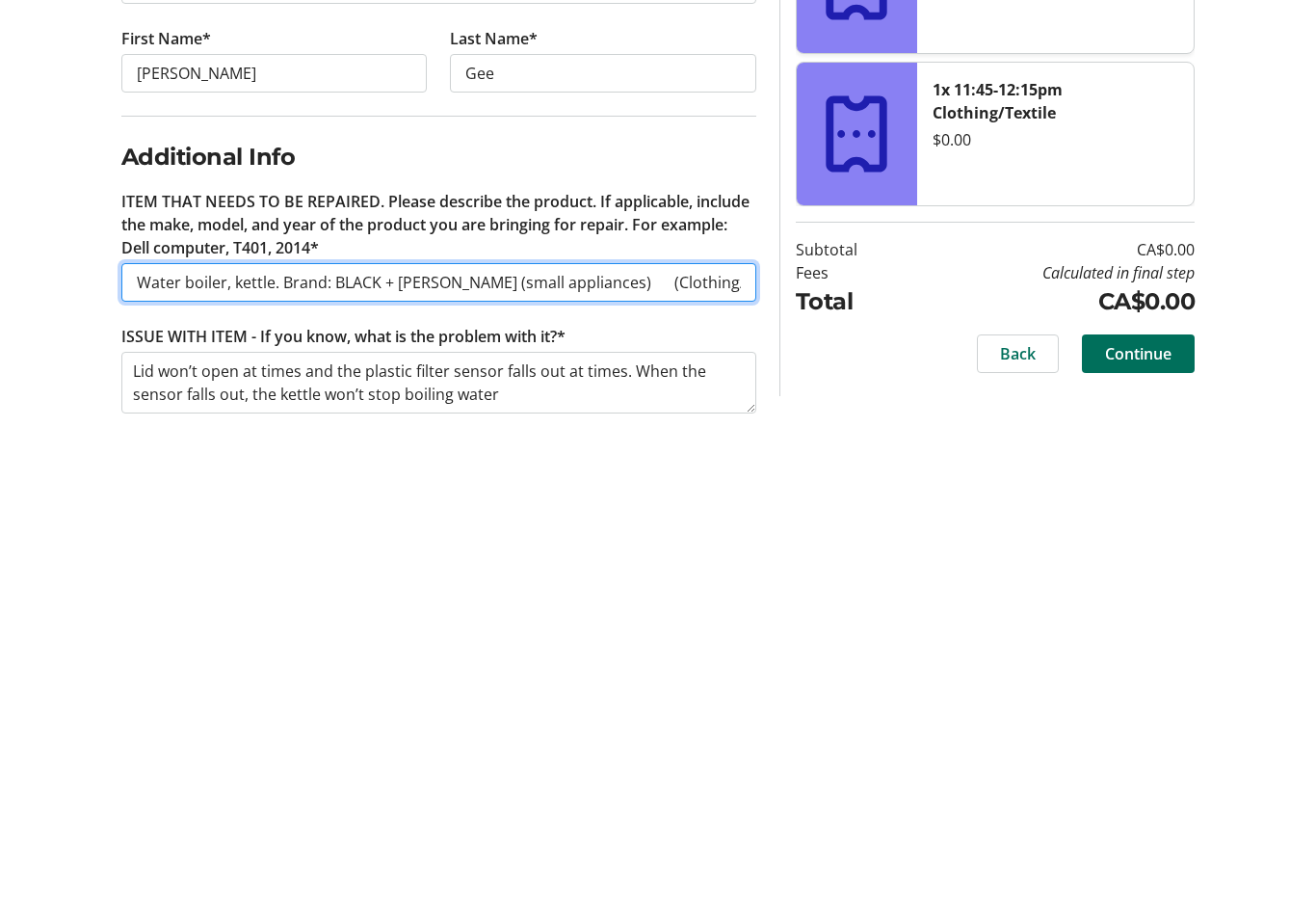
type input "Water boiler, kettle. Brand: BLACK + [PERSON_NAME] (small appliances) (Clothing…"
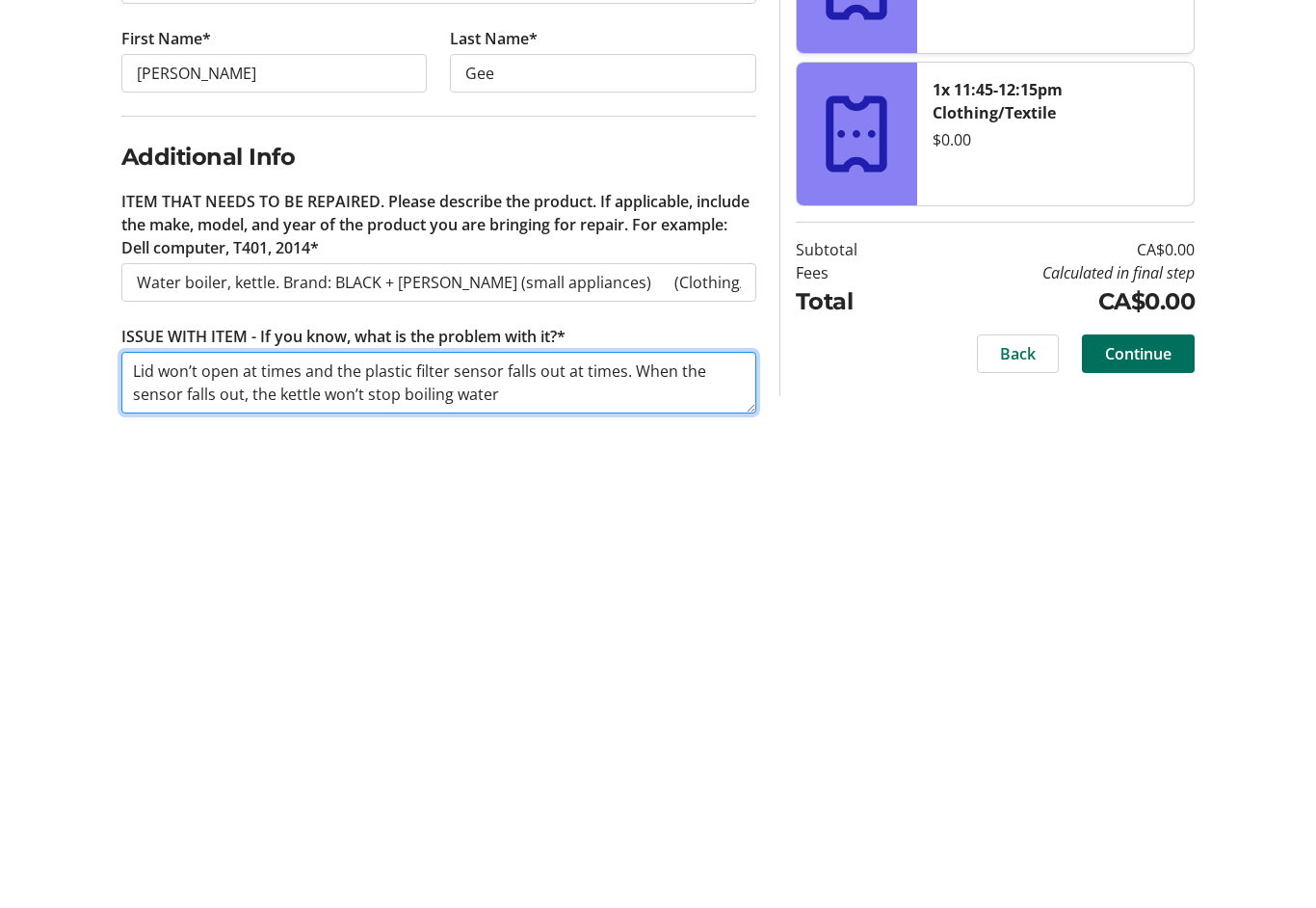
click at [515, 800] on textarea "Lid won’t open at times and the plastic filter sensor falls out at times. When …" at bounding box center [438, 831] width 635 height 62
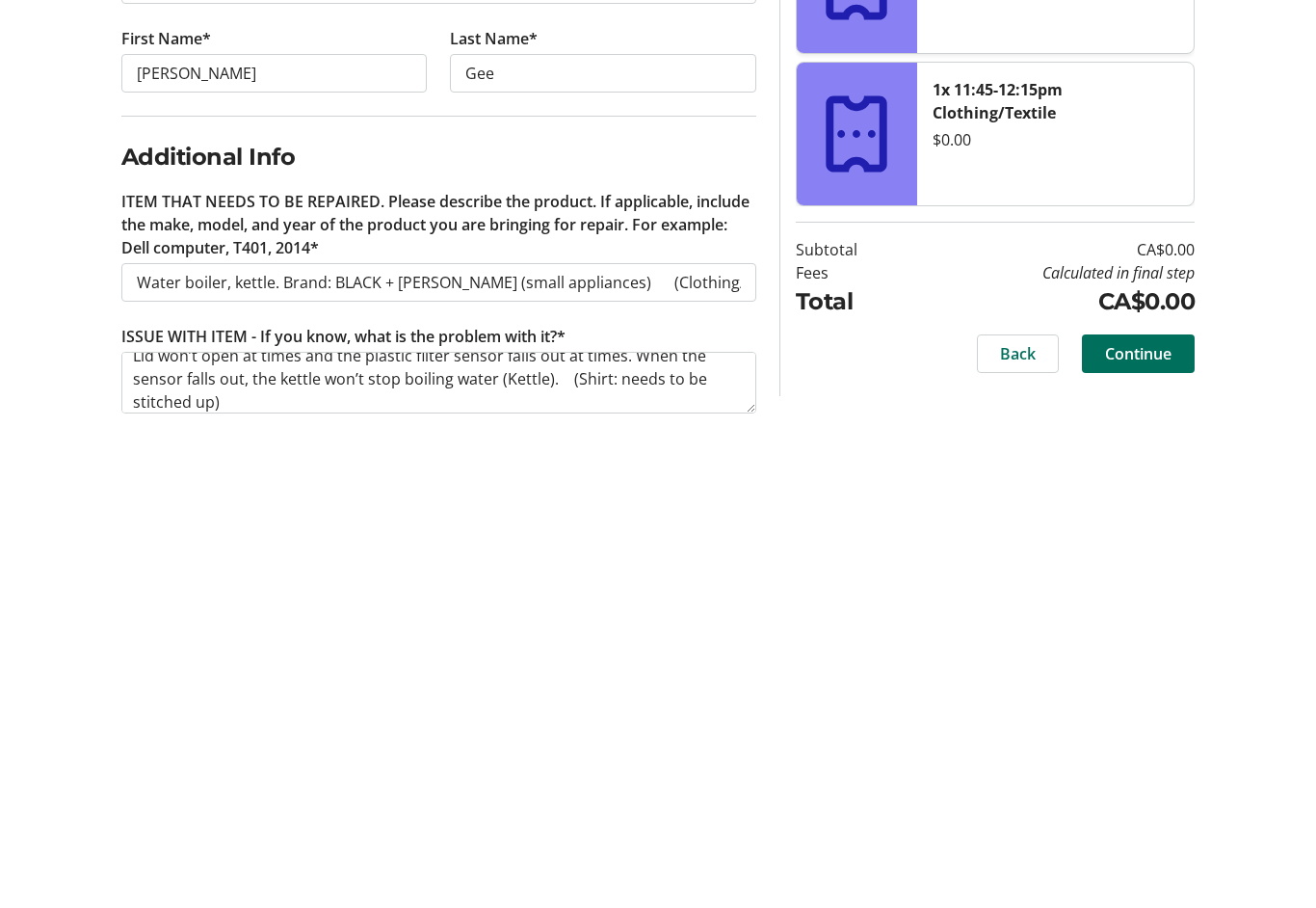
scroll to position [67, 0]
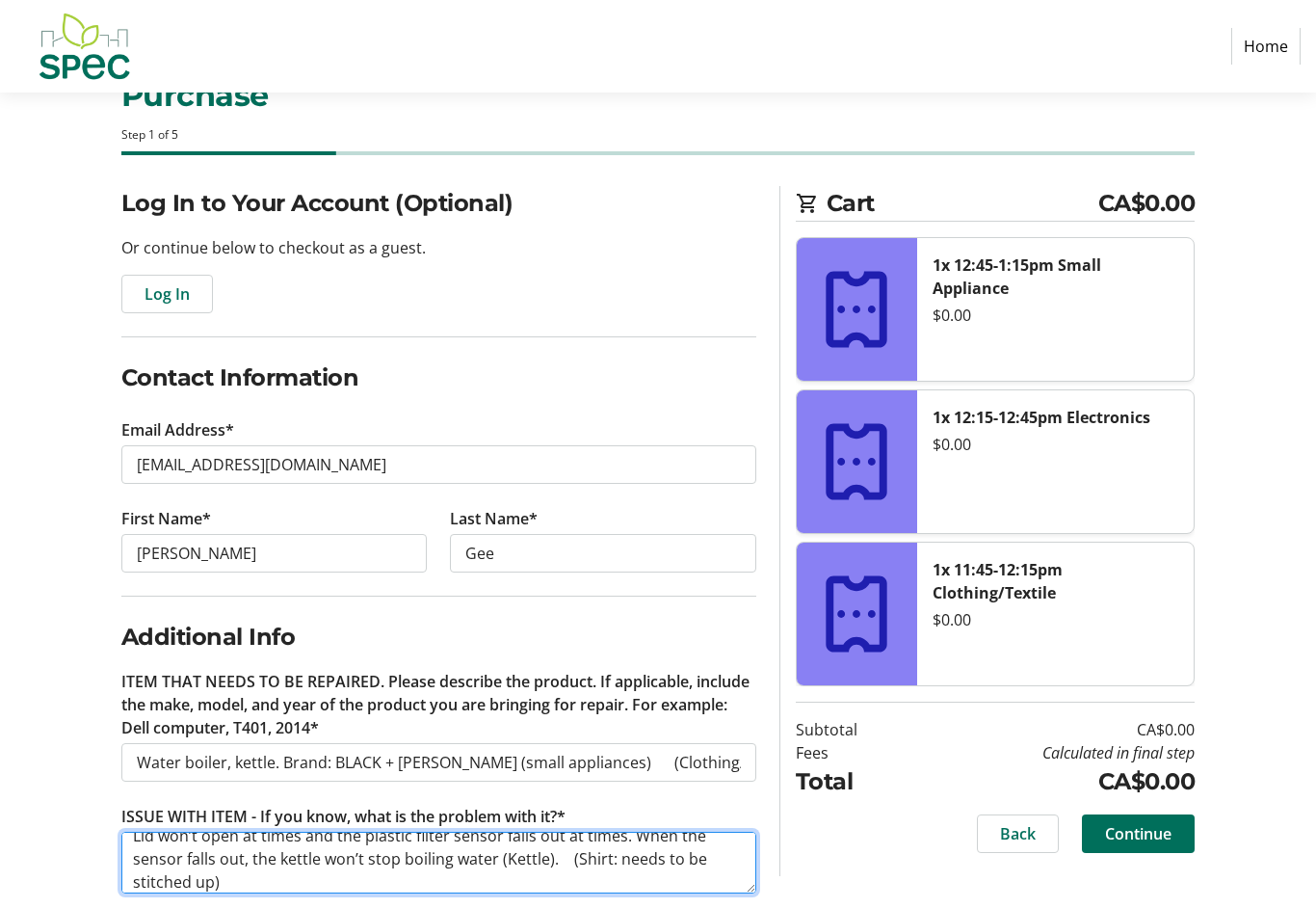
type textarea "Lid won’t open at times and the plastic filter sensor falls out at times. When …"
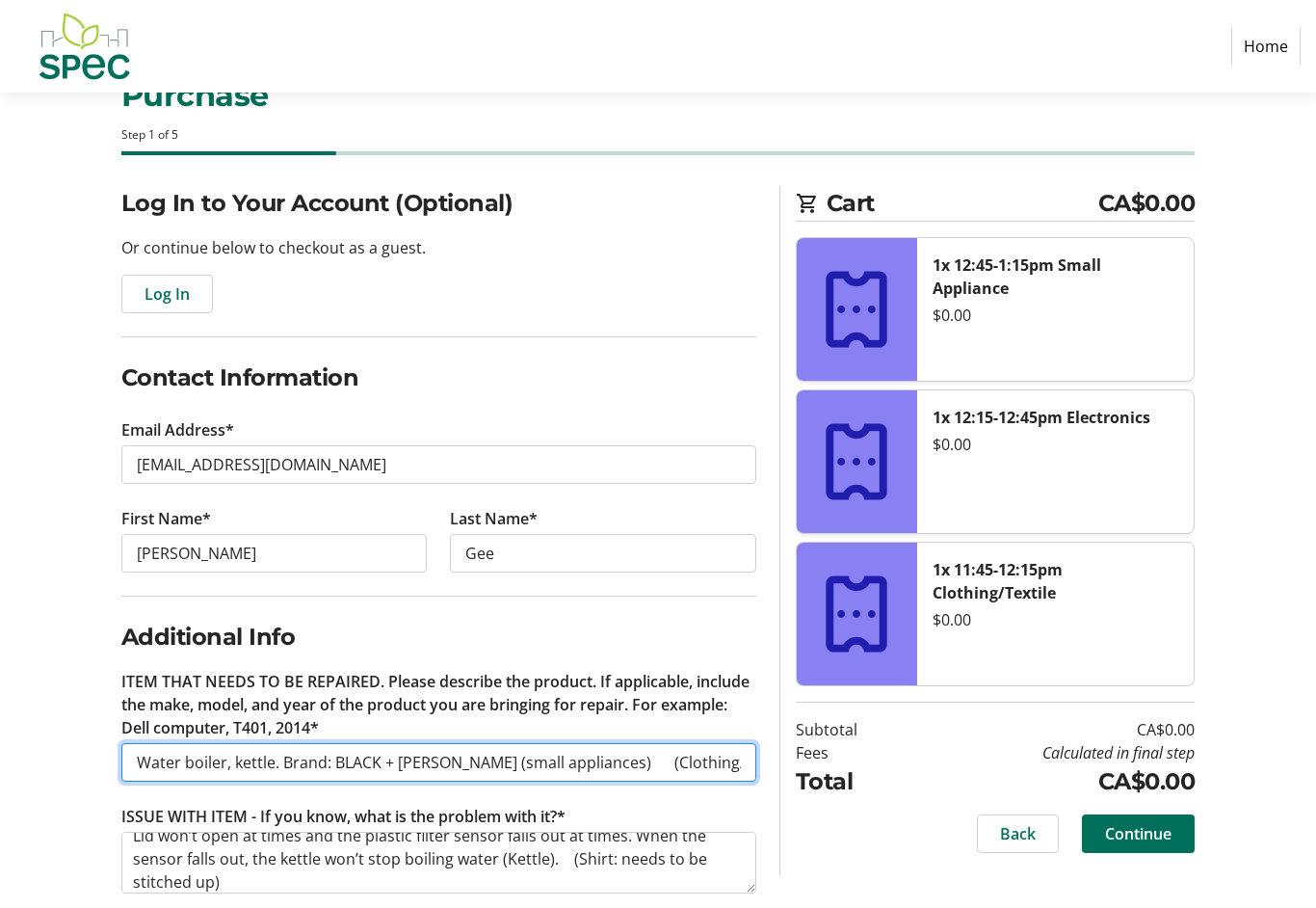
click at [705, 768] on input "Water boiler, kettle. Brand: BLACK + [PERSON_NAME] (small appliances) (Clothing…" at bounding box center [438, 762] width 635 height 39
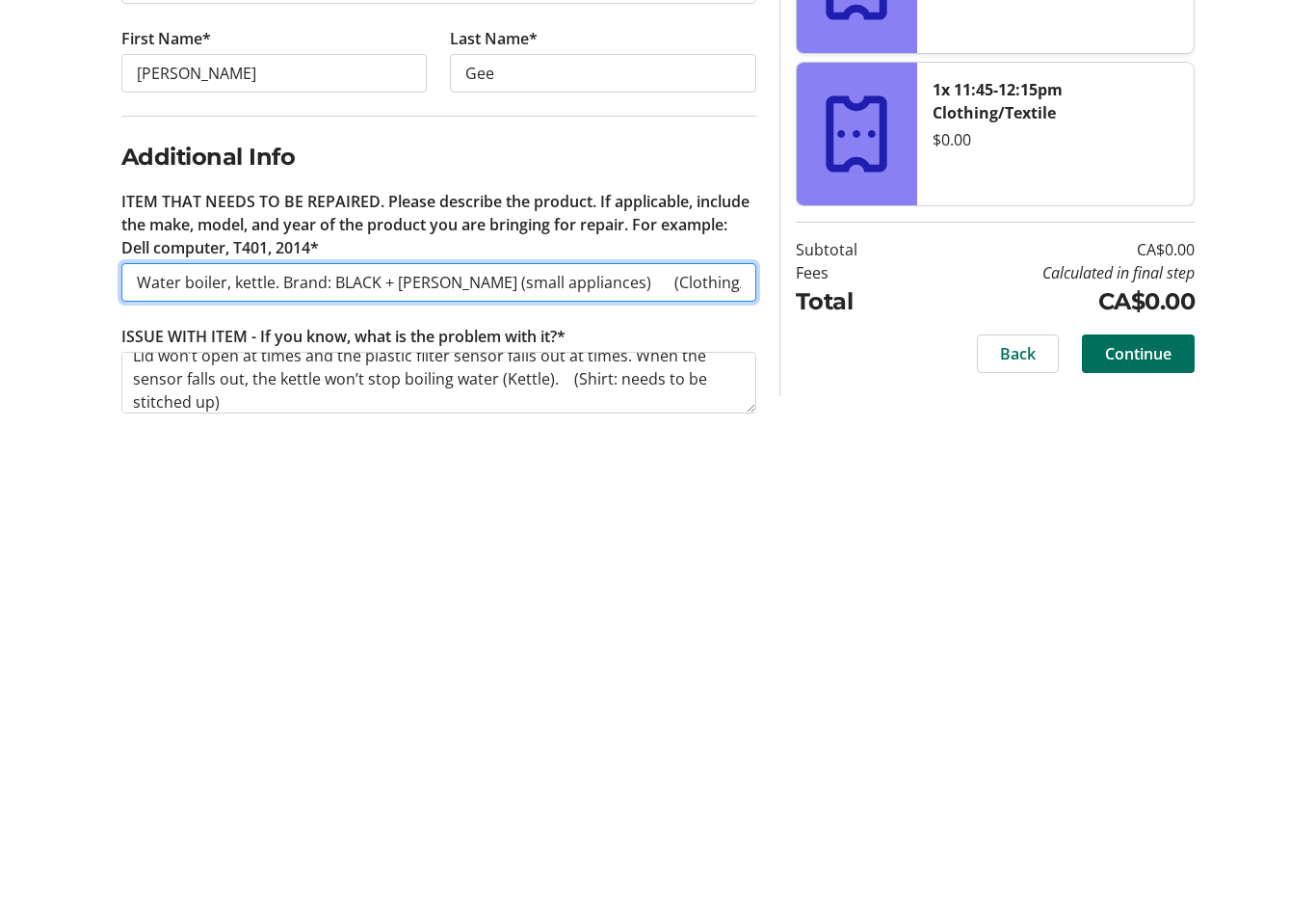
click at [729, 711] on input "Water boiler, kettle. Brand: BLACK + [PERSON_NAME] (small appliances) (Clothing…" at bounding box center [438, 730] width 635 height 39
click at [511, 711] on input "Water boiler, kettle. Brand: BLACK + [PERSON_NAME] (small appliances) (Clothing…" at bounding box center [438, 730] width 635 height 39
click at [530, 711] on input "Water boiler, kettle. Brand: BLACK + [PERSON_NAME] (small appliances) (Clothing…" at bounding box center [438, 730] width 635 height 39
click at [714, 711] on input "Water boiler, kettle. Brand: BLACK + [PERSON_NAME] (small appliances) (Clothing…" at bounding box center [438, 730] width 635 height 39
click at [735, 711] on input "Water boiler, kettle. Brand: BLACK + [PERSON_NAME] (small appliances) (Clothing…" at bounding box center [438, 730] width 635 height 39
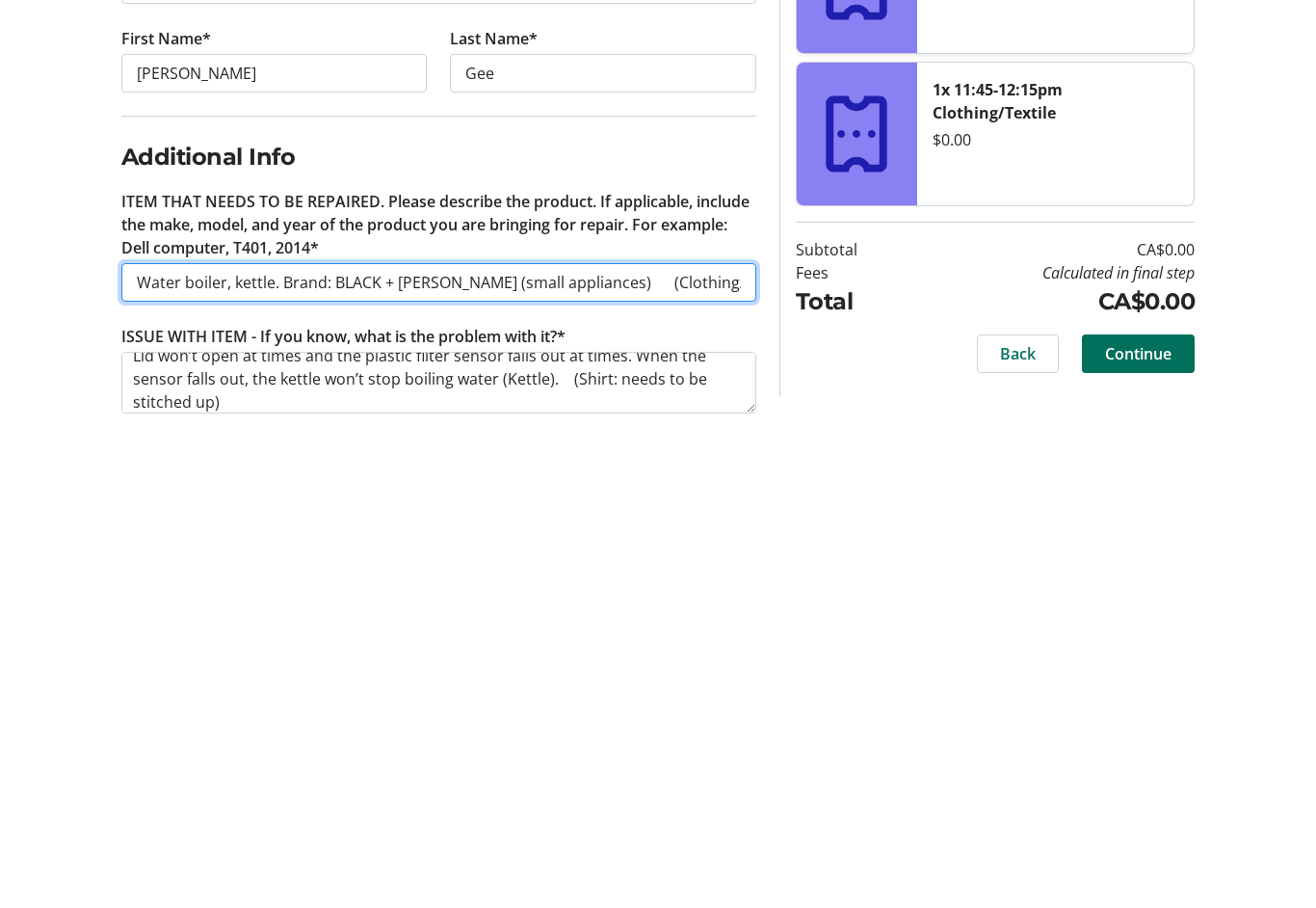
click at [590, 711] on input "Water boiler, kettle. Brand: BLACK + [PERSON_NAME] (small appliances) (Clothing…" at bounding box center [438, 730] width 635 height 39
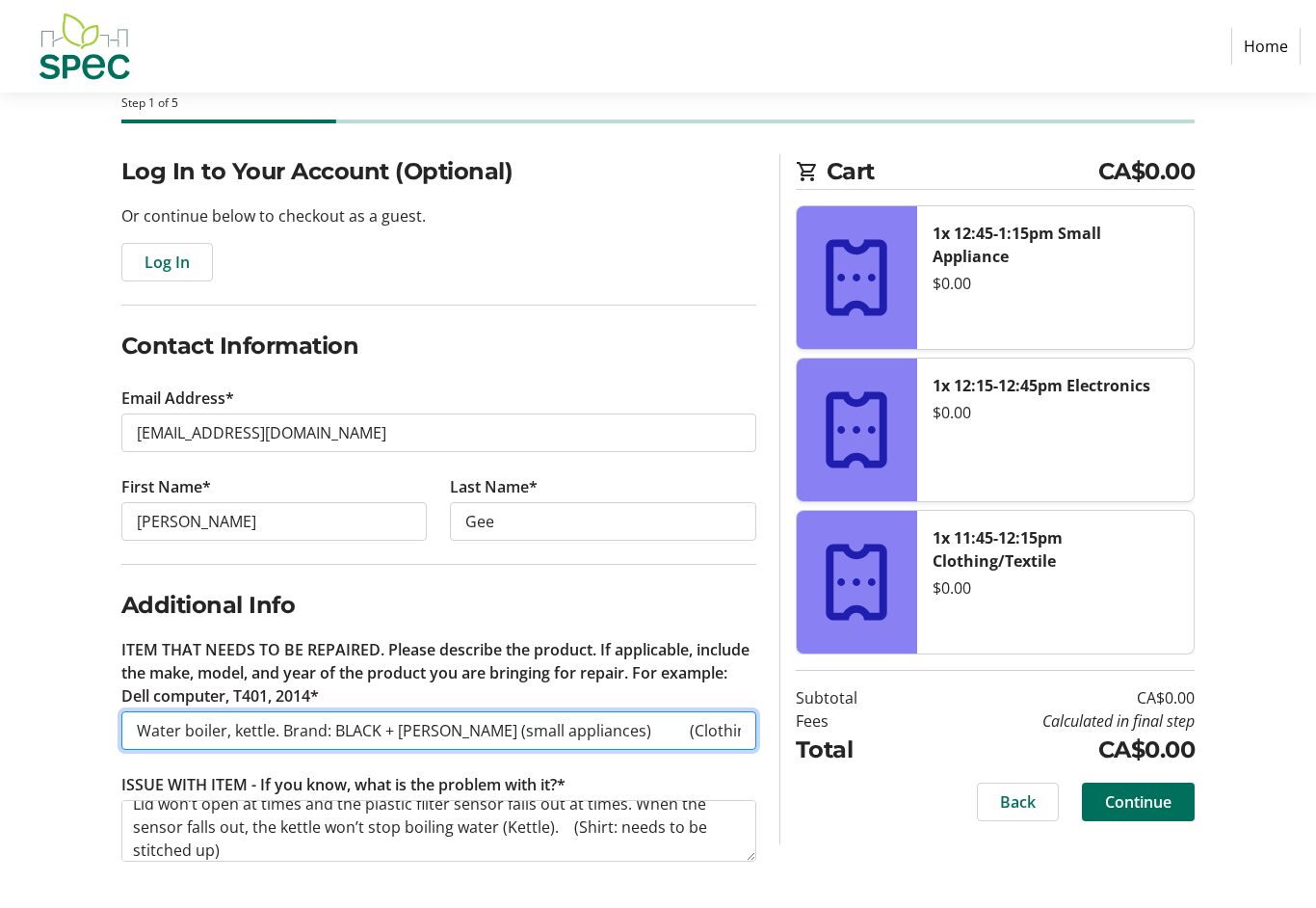
click at [614, 724] on input "Water boiler, kettle. Brand: BLACK + [PERSON_NAME] (small appliances) (Clothing…" at bounding box center [438, 730] width 635 height 39
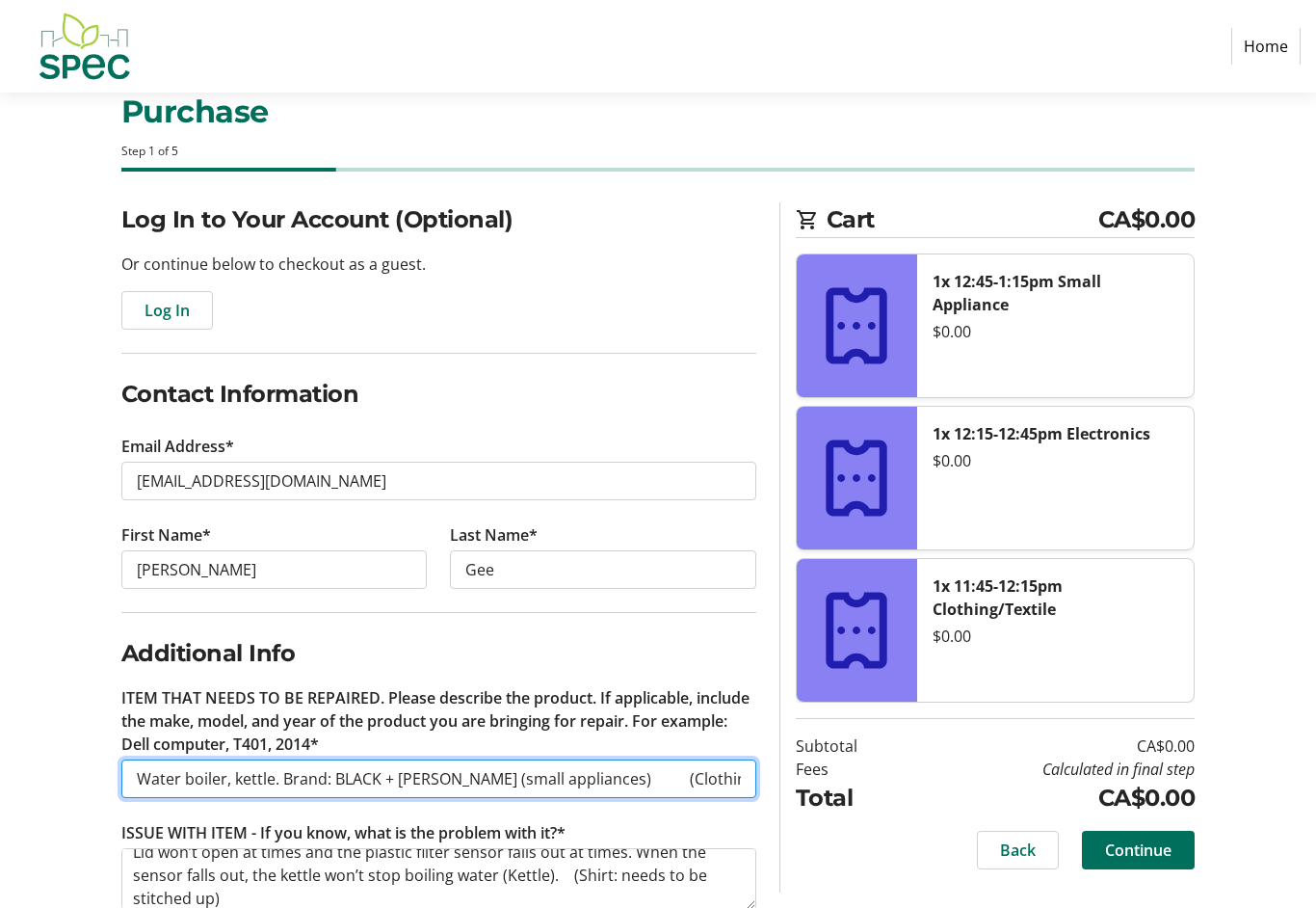
scroll to position [0, 0]
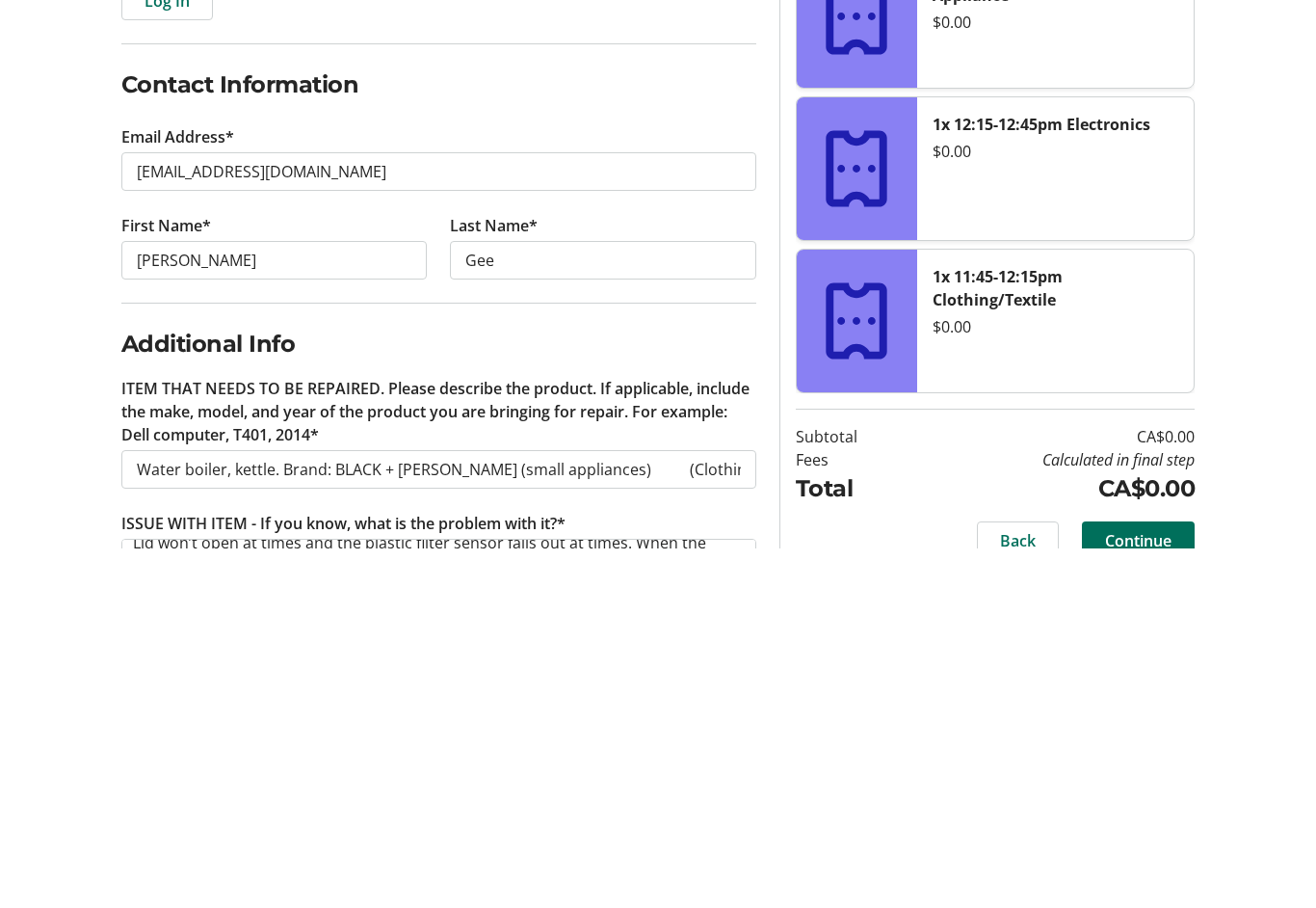
click at [985, 457] on div "1x 12:15-12:45pm Electronics $0.00" at bounding box center [1055, 529] width 276 height 143
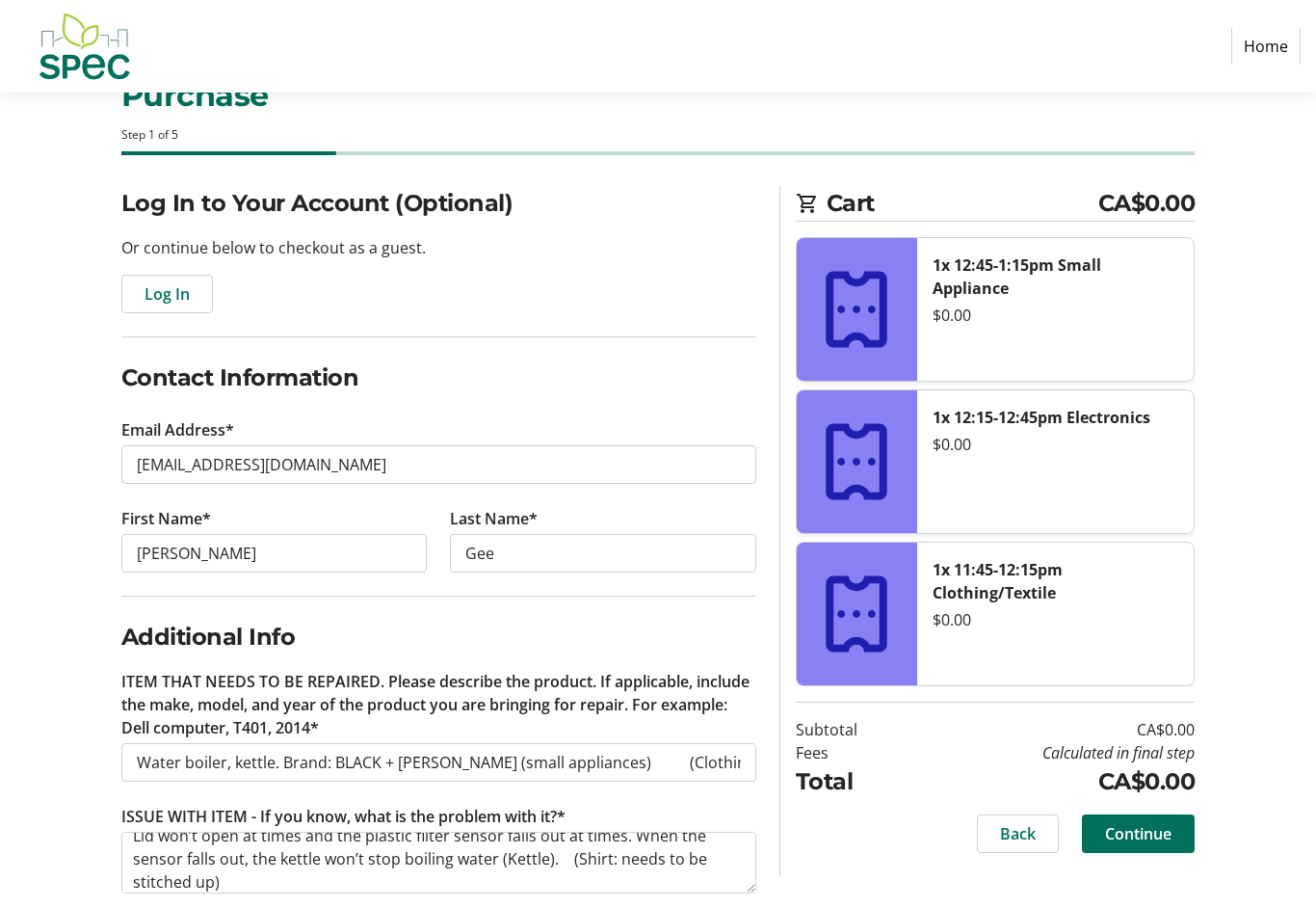
click at [985, 429] on div "1x 12:15-12:45pm Electronics $0.00" at bounding box center [1055, 462] width 276 height 143
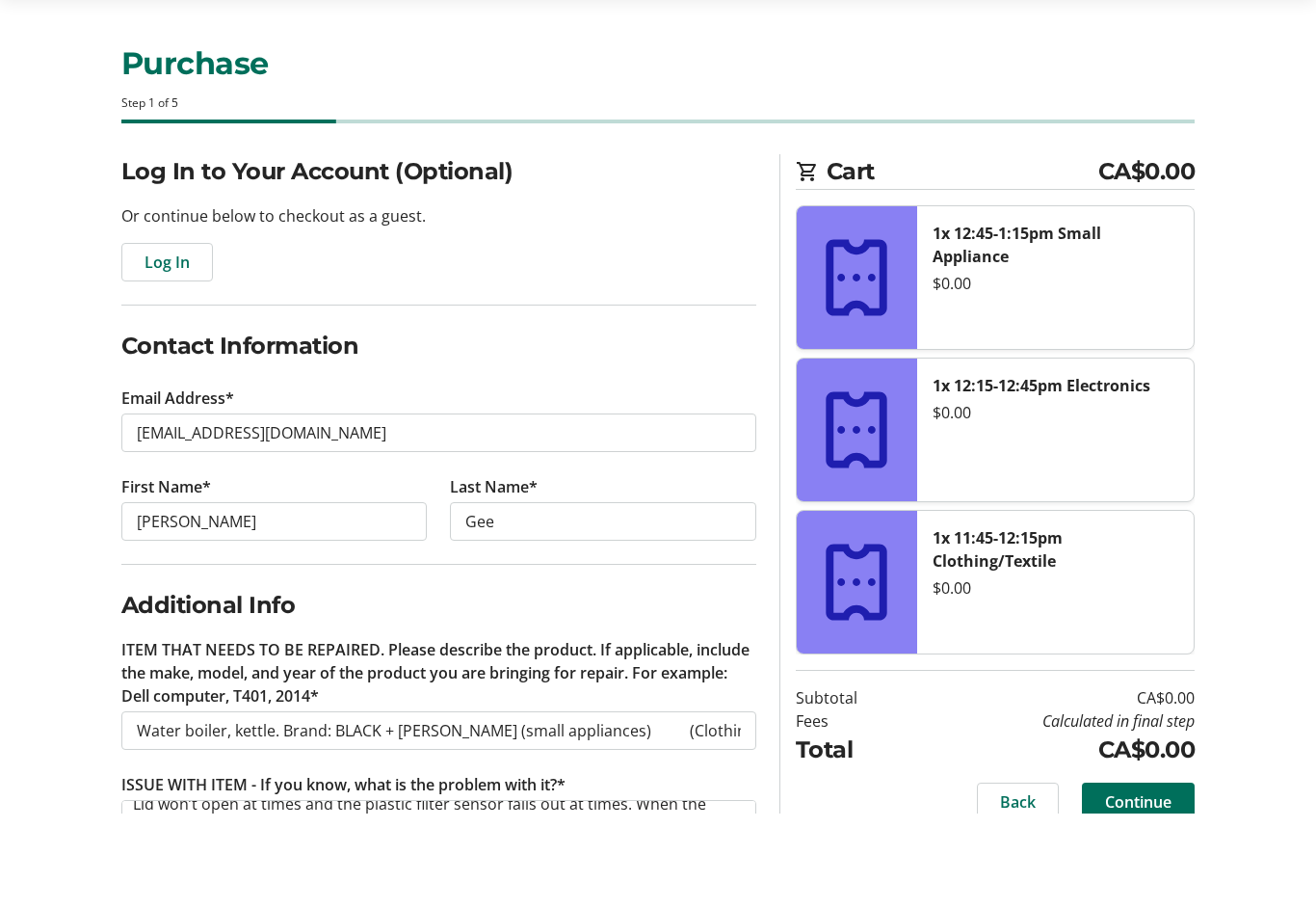
scroll to position [98, 0]
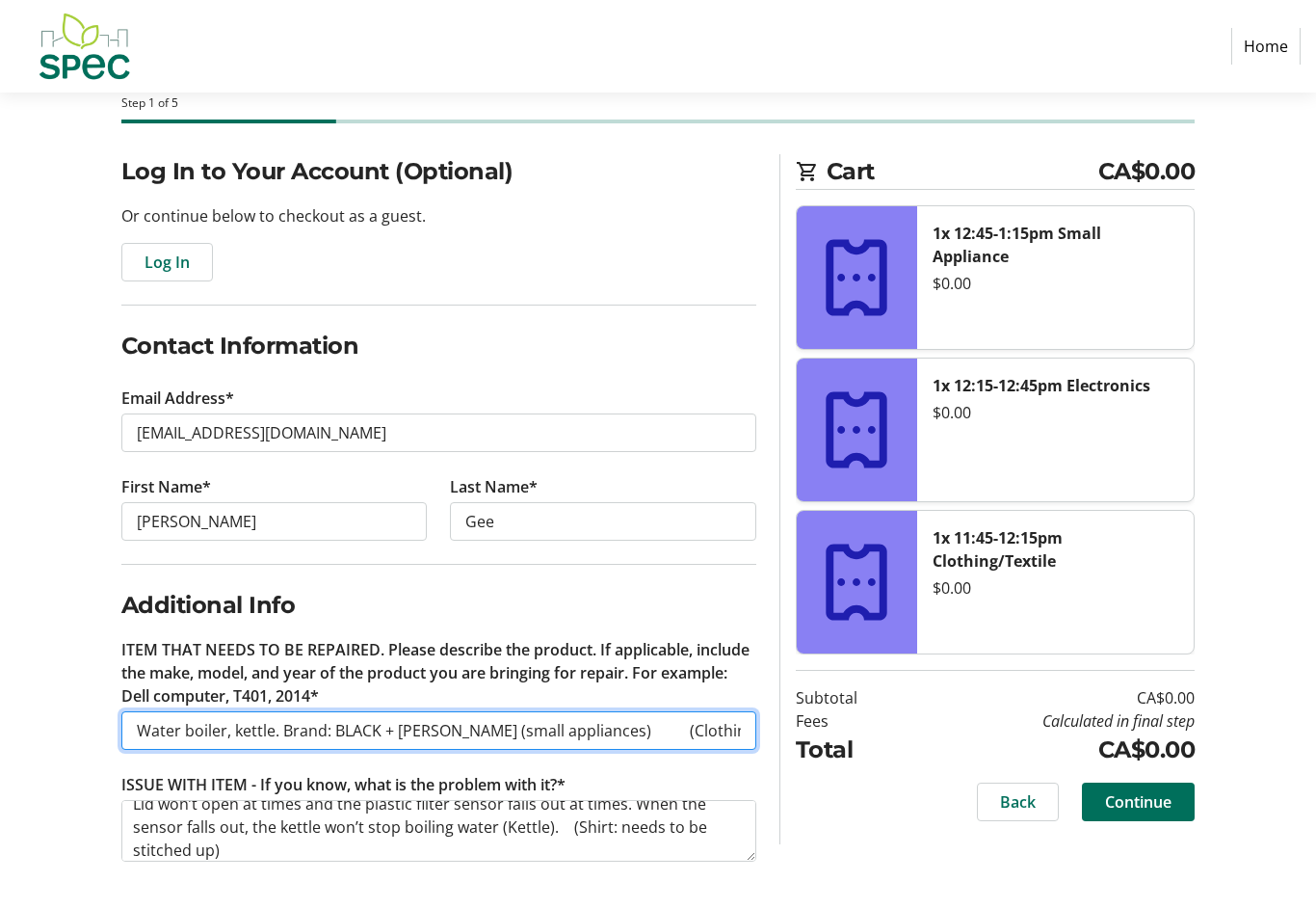
click at [568, 723] on input "Water boiler, kettle. Brand: BLACK + [PERSON_NAME] (small appliances) (Clothing…" at bounding box center [438, 730] width 635 height 39
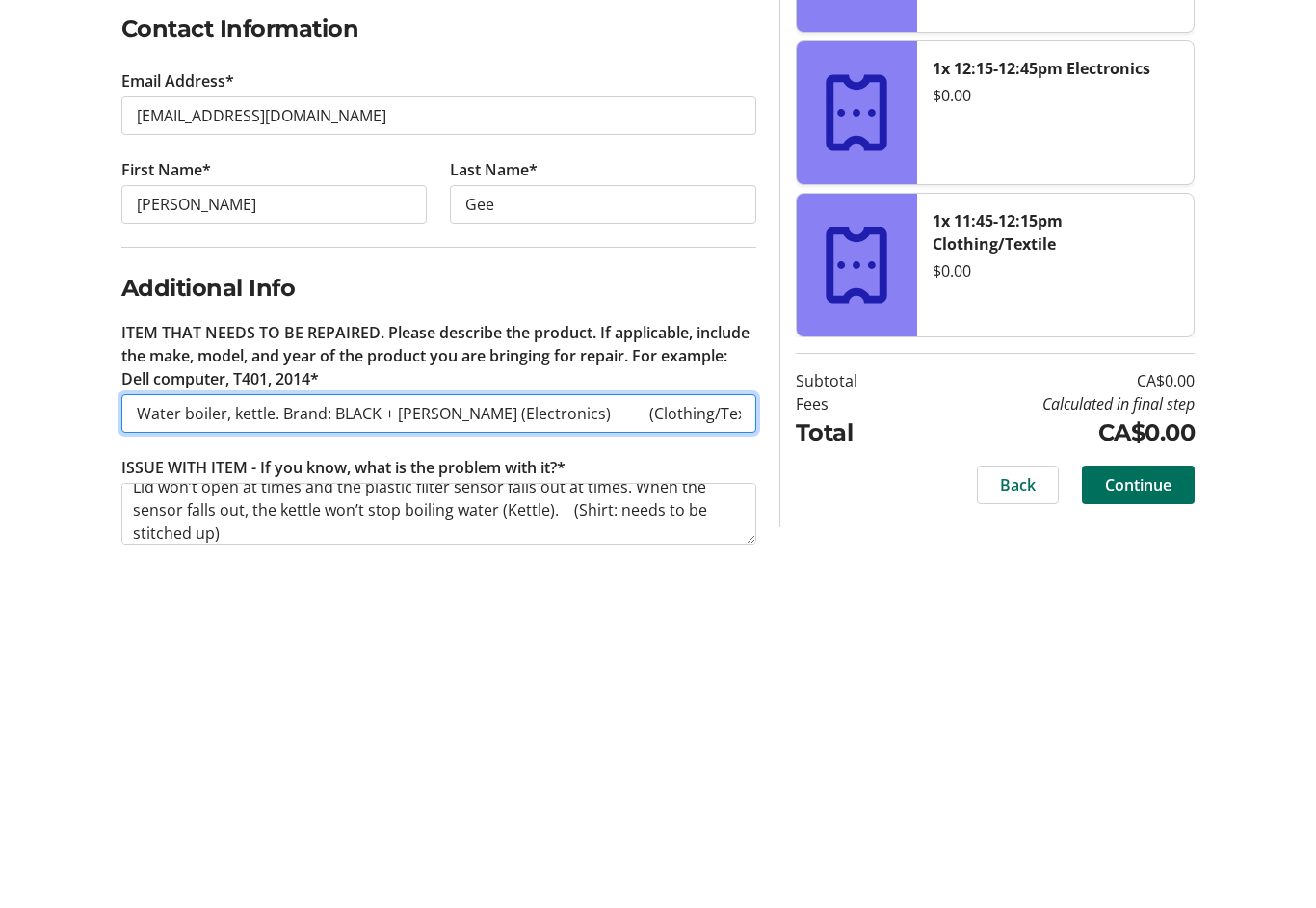
click at [552, 711] on input "Water boiler, kettle. Brand: BLACK + [PERSON_NAME] (Electronics) (Clothing/Text…" at bounding box center [438, 730] width 635 height 39
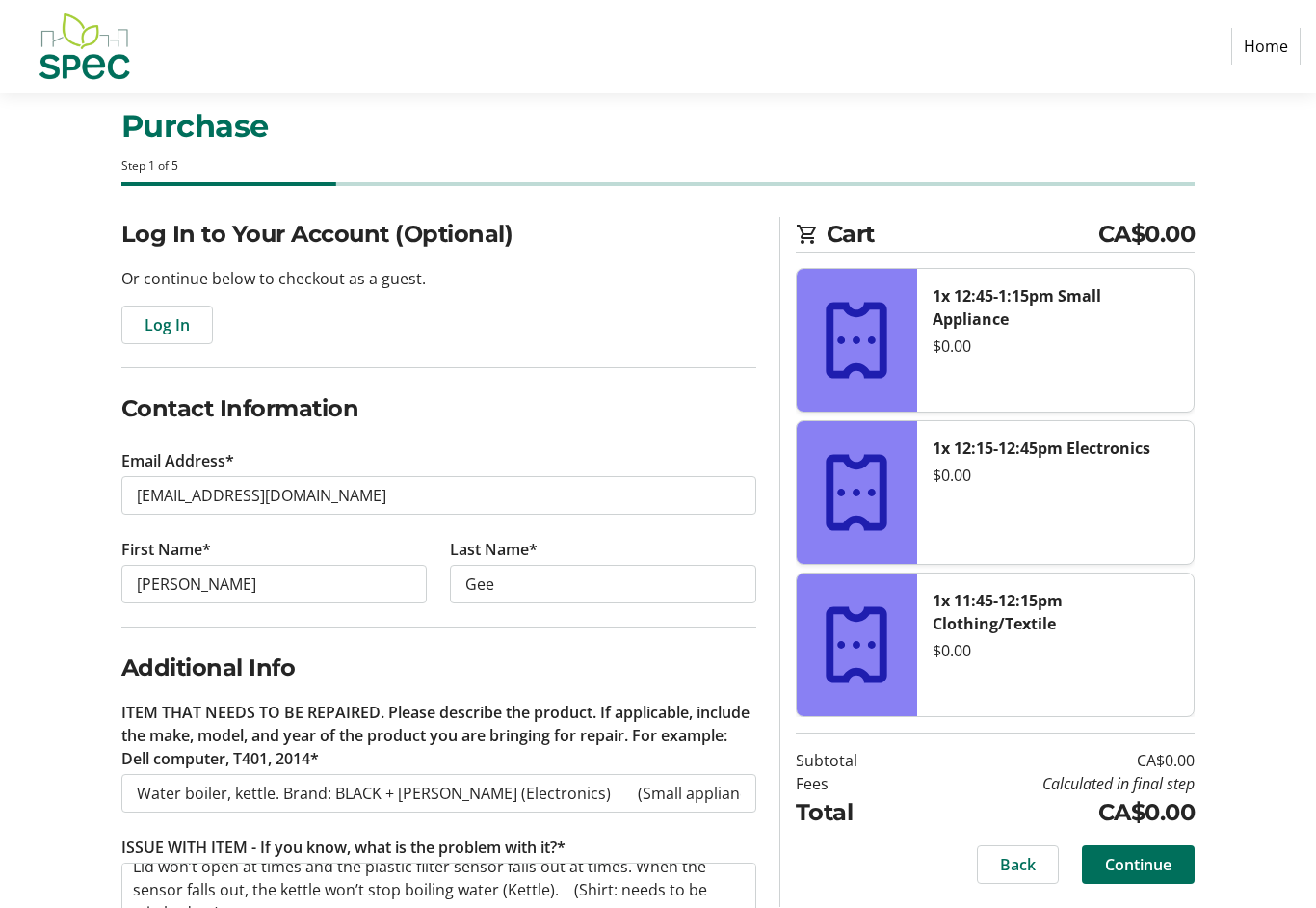
scroll to position [67, 0]
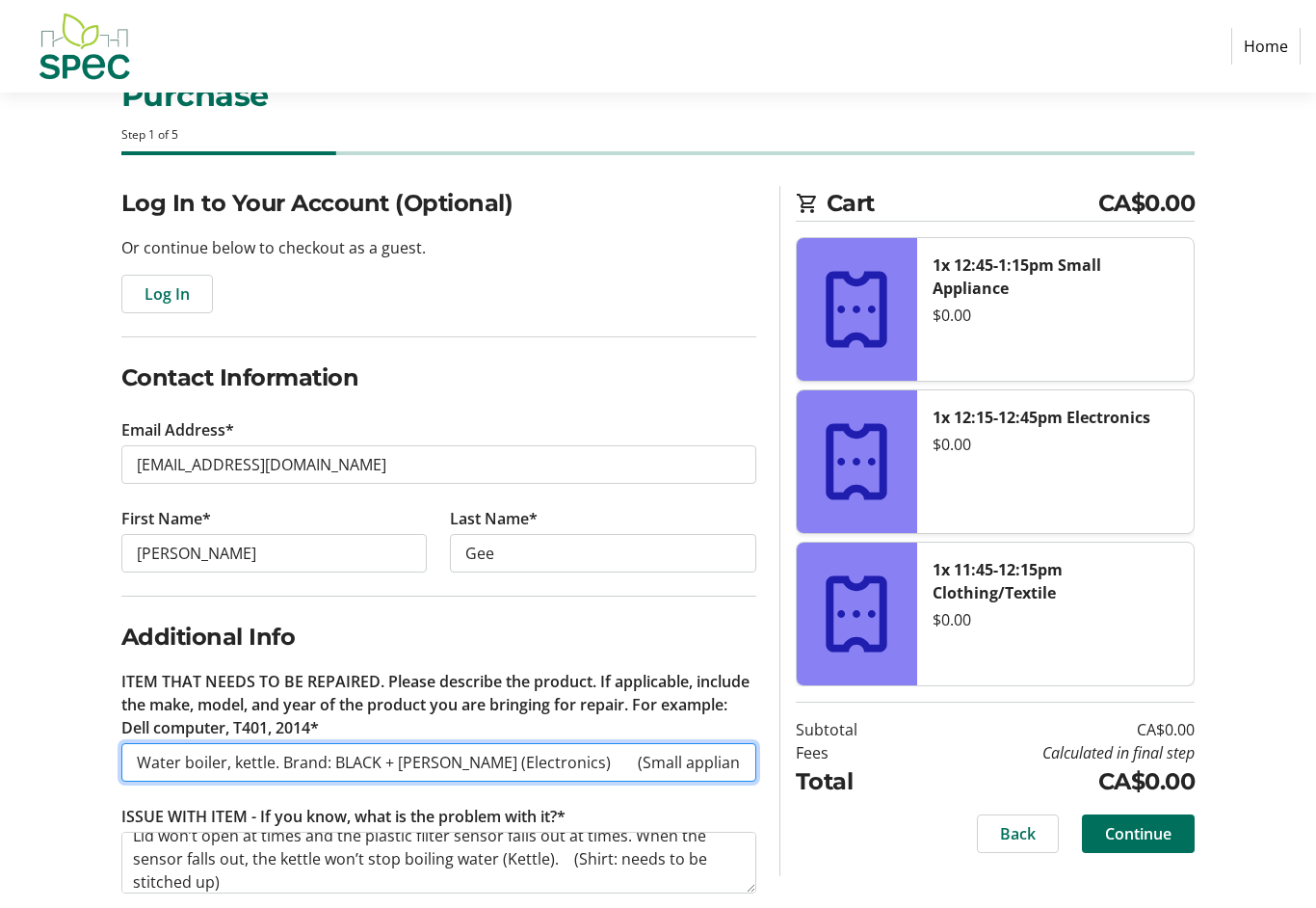
click at [400, 779] on input "Water boiler, kettle. Brand: BLACK + [PERSON_NAME] (Electronics) (Small applian…" at bounding box center [438, 762] width 635 height 39
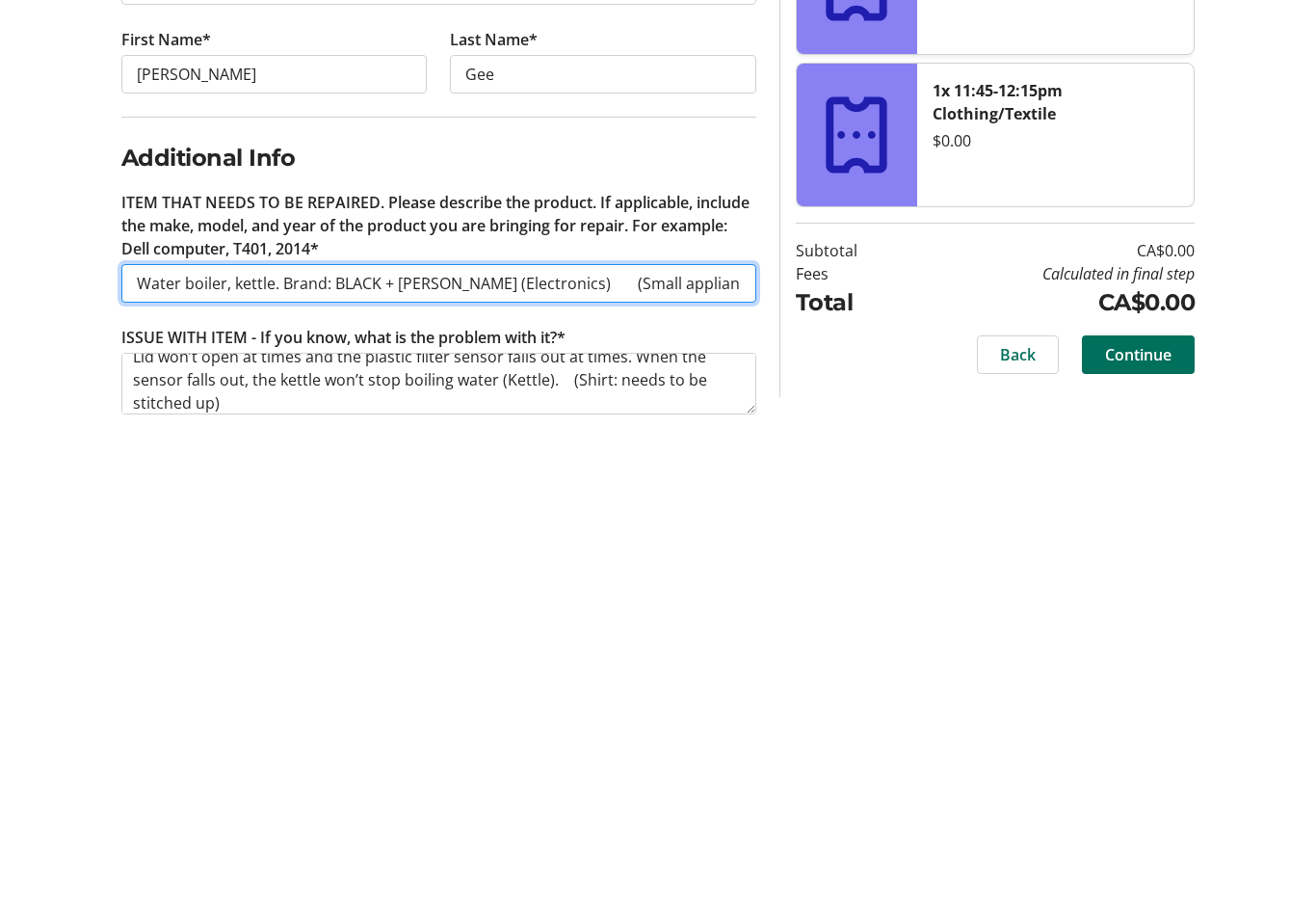
click at [429, 711] on input "Water boiler, kettle. Brand: BLACK + [PERSON_NAME] (Electronics) (Small applian…" at bounding box center [438, 730] width 635 height 39
click at [405, 711] on input "Water boiler, kettle. Brand: BLACK + [PERSON_NAME] (Electronics) (Small applian…" at bounding box center [438, 730] width 635 height 39
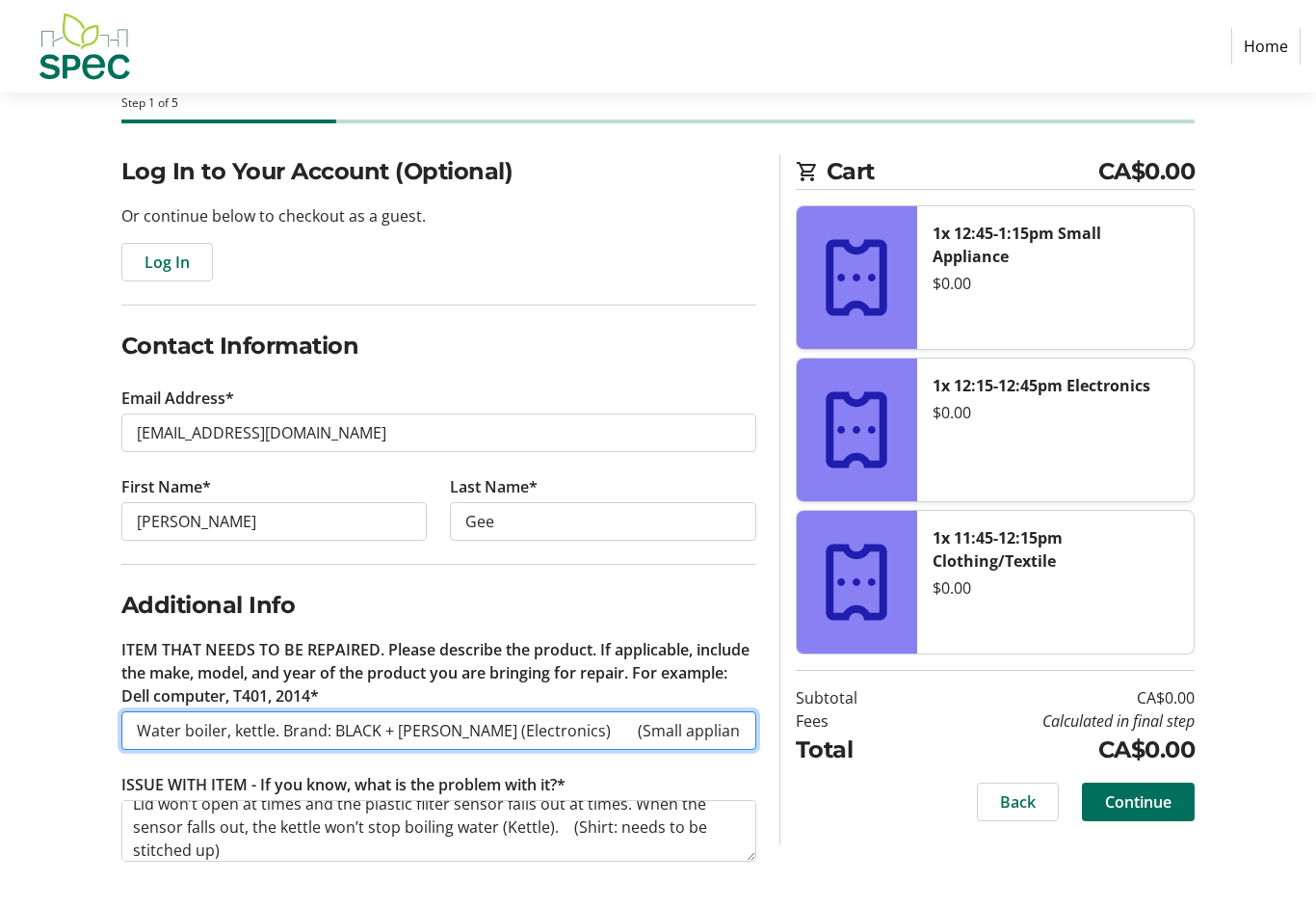
click at [412, 718] on input "Water boiler, kettle. Brand: BLACK + [PERSON_NAME] (Electronics) (Small applian…" at bounding box center [438, 730] width 635 height 39
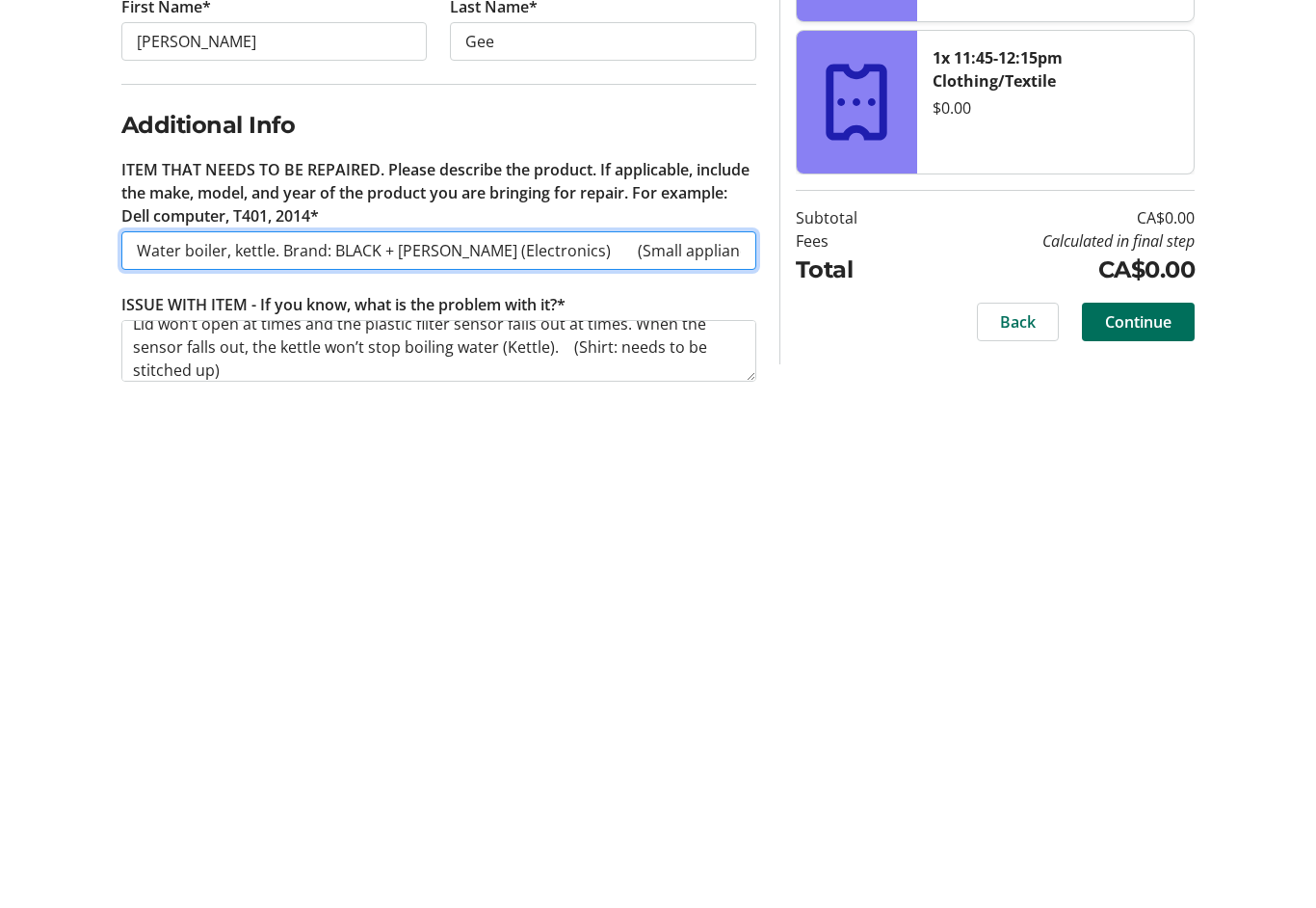
click at [399, 711] on input "Water boiler, kettle. Brand: BLACK + [PERSON_NAME] (Electronics) (Small applian…" at bounding box center [438, 730] width 635 height 39
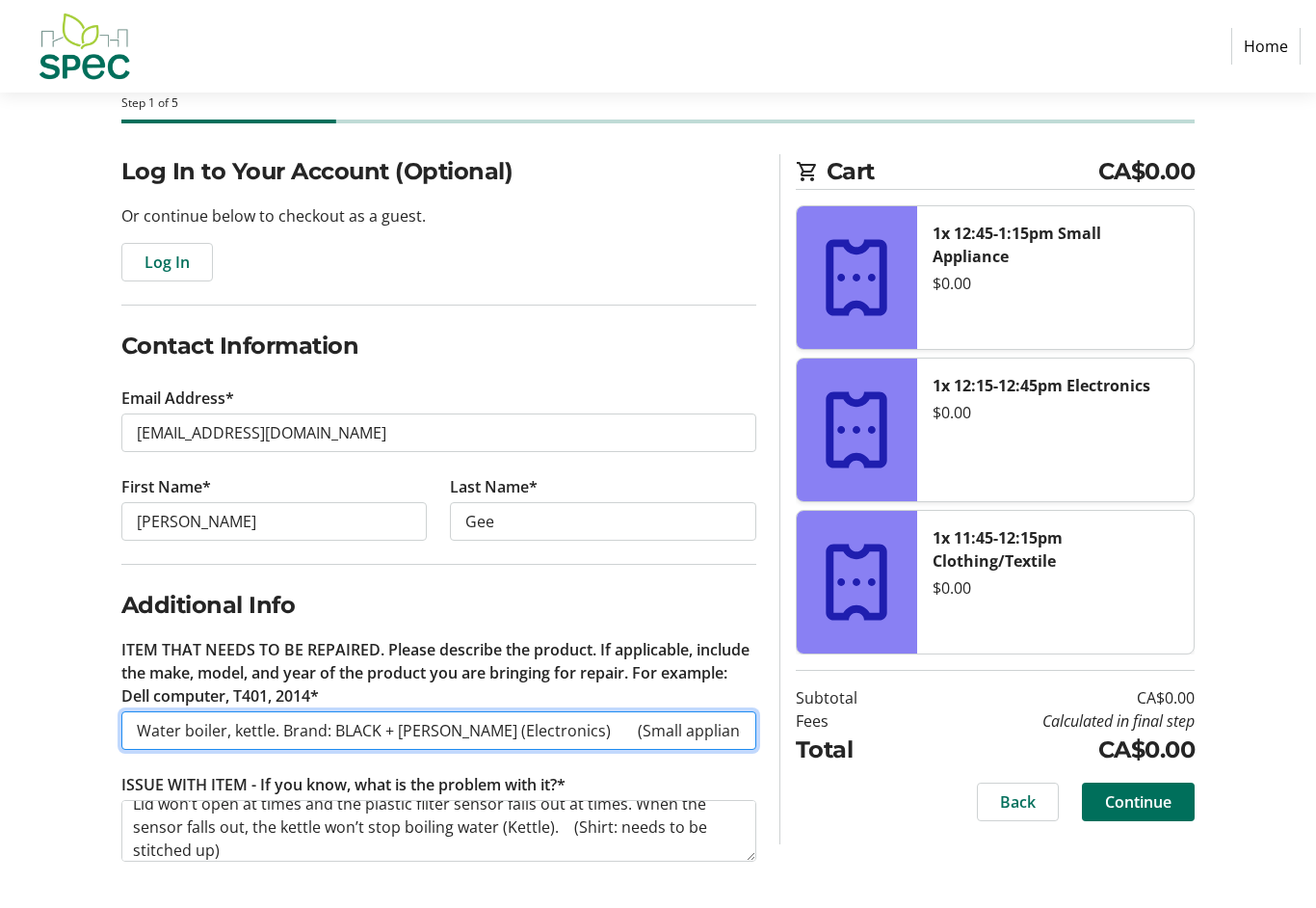
type input "Water boiler, kettle. Brand: BLACK + [PERSON_NAME] (Electronics) (Small applian…"
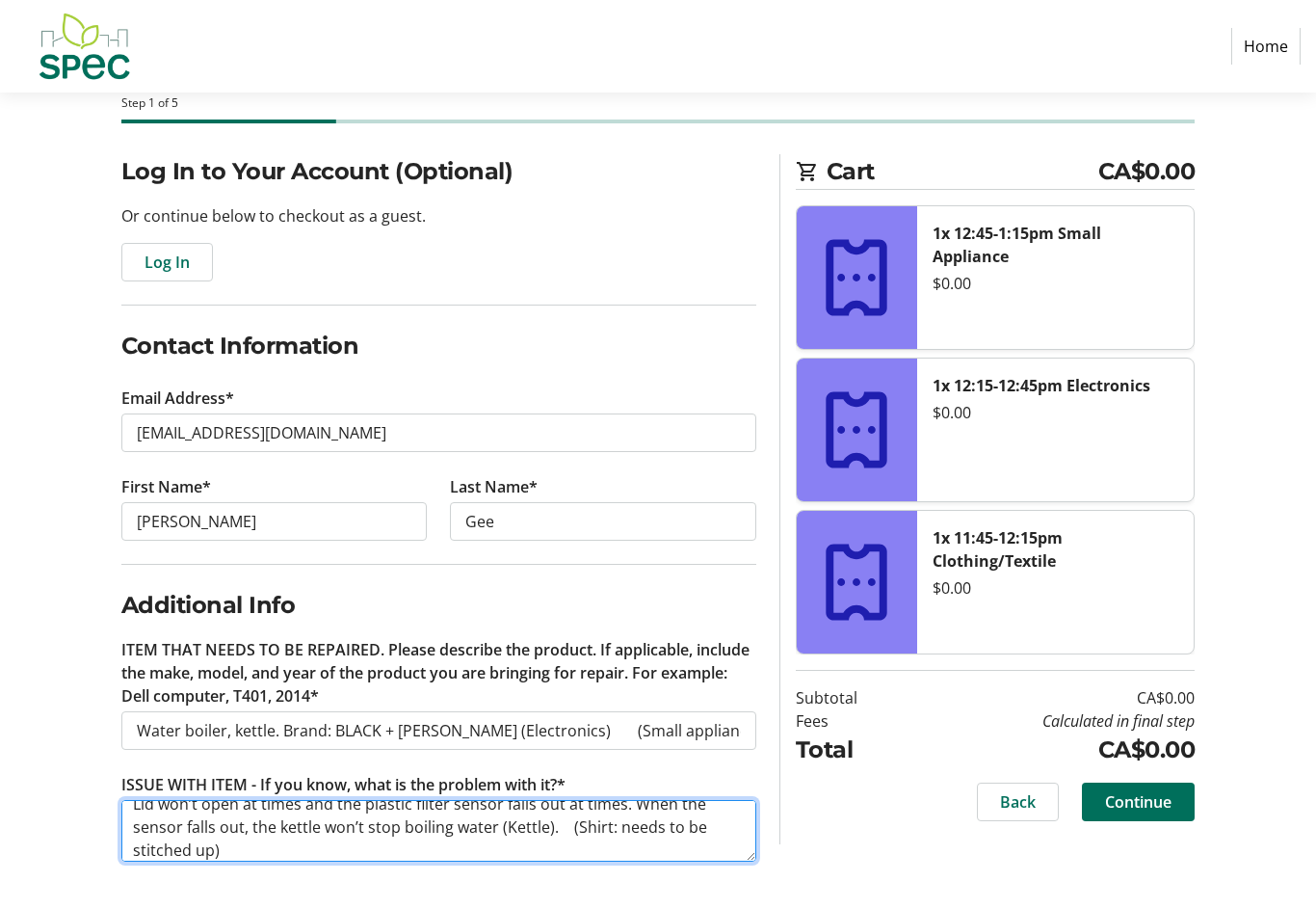
click at [704, 831] on textarea "Lid won’t open at times and the plastic filter sensor falls out at times. When …" at bounding box center [438, 831] width 635 height 62
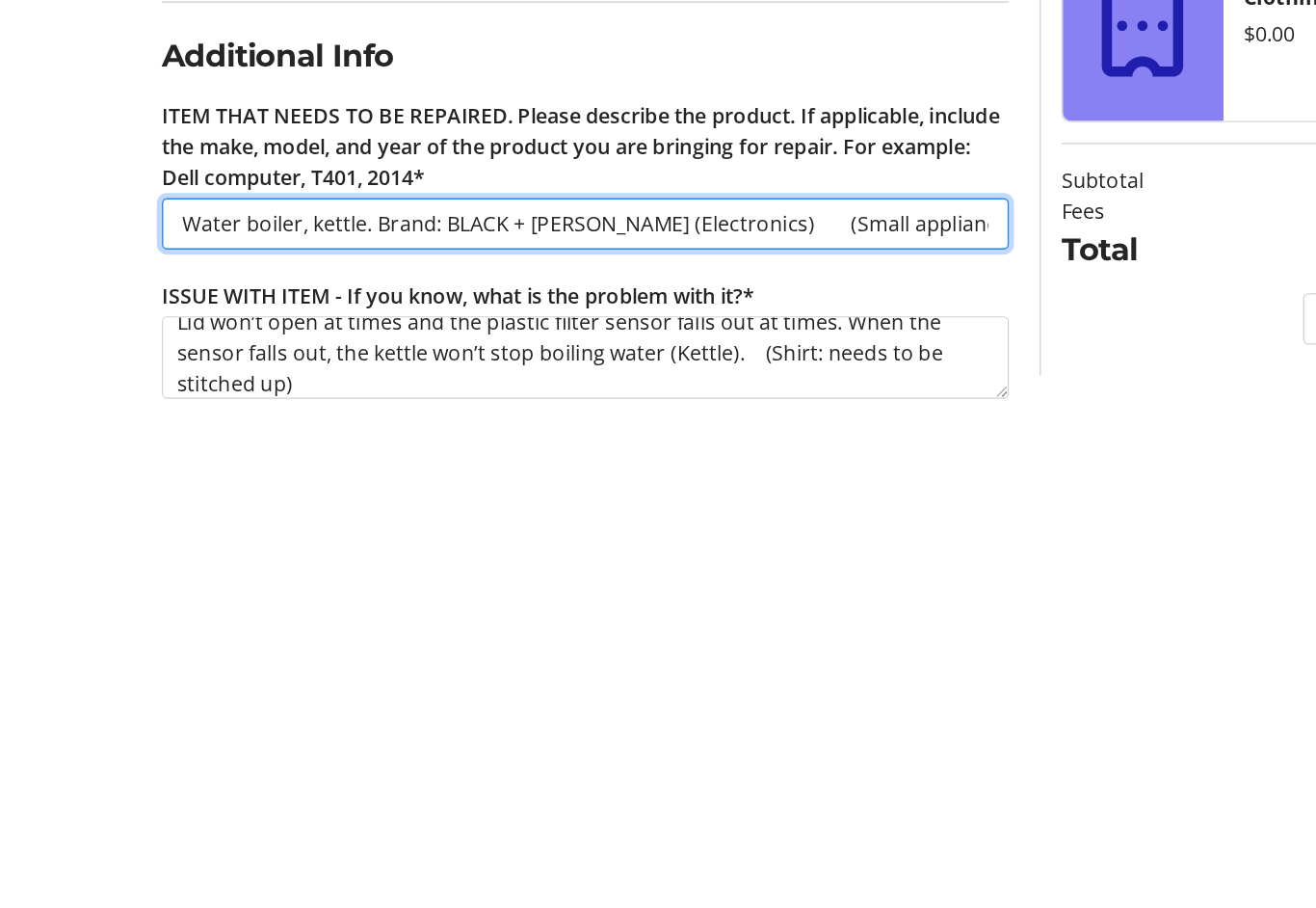
click at [557, 711] on input "Water boiler, kettle. Brand: BLACK + [PERSON_NAME] (Electronics) (Small applian…" at bounding box center [438, 730] width 635 height 39
click at [692, 711] on input "Water boiler, kettle. Brand: BLACK + [PERSON_NAME] (Electronics) (Small applian…" at bounding box center [438, 730] width 635 height 39
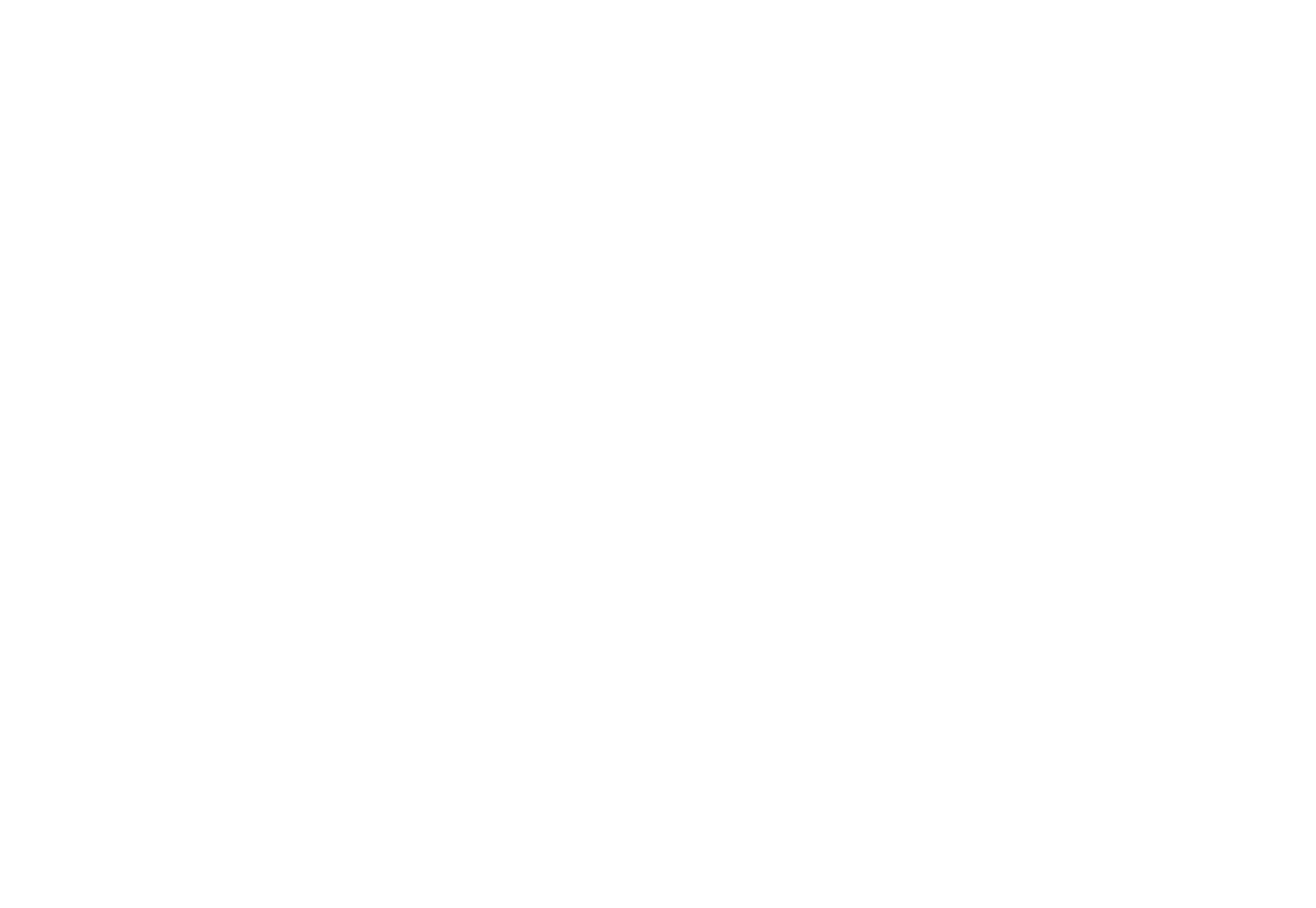
scroll to position [0, 0]
type textarea "Lid won’t open at times and the plastic filter sensor falls out at times. When …"
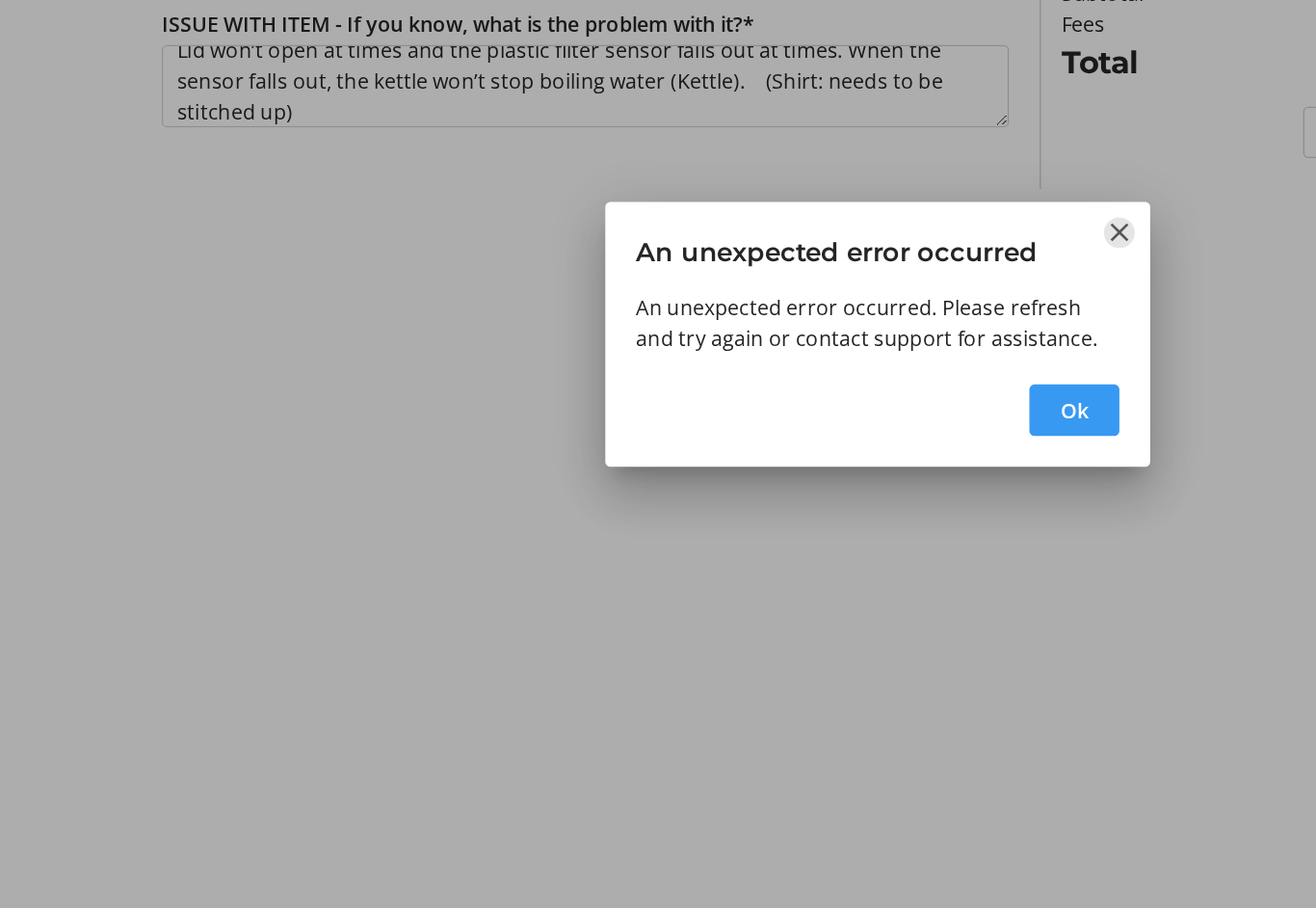
click at [843, 367] on mat-icon "Close" at bounding box center [838, 378] width 23 height 23
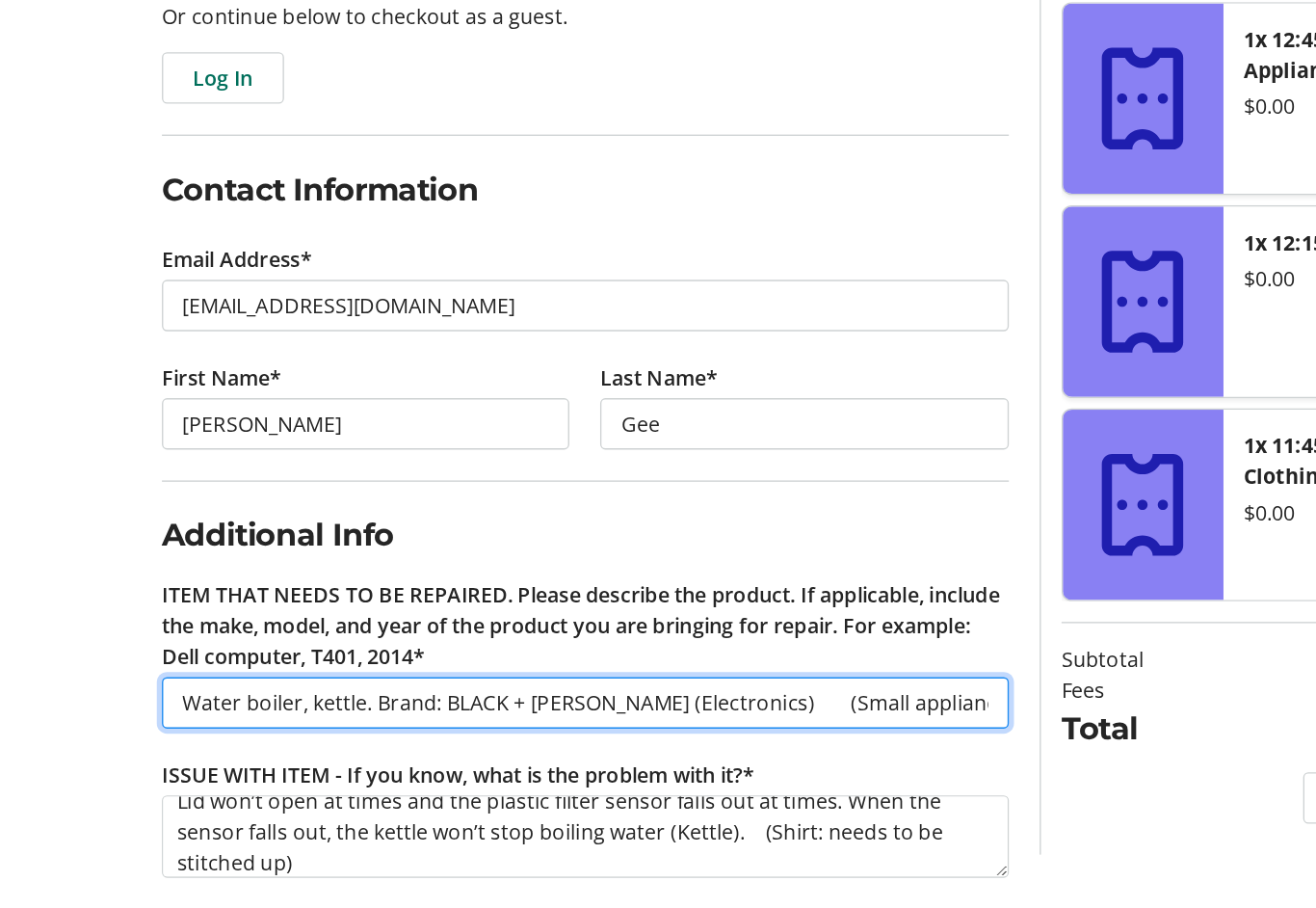
scroll to position [97, 0]
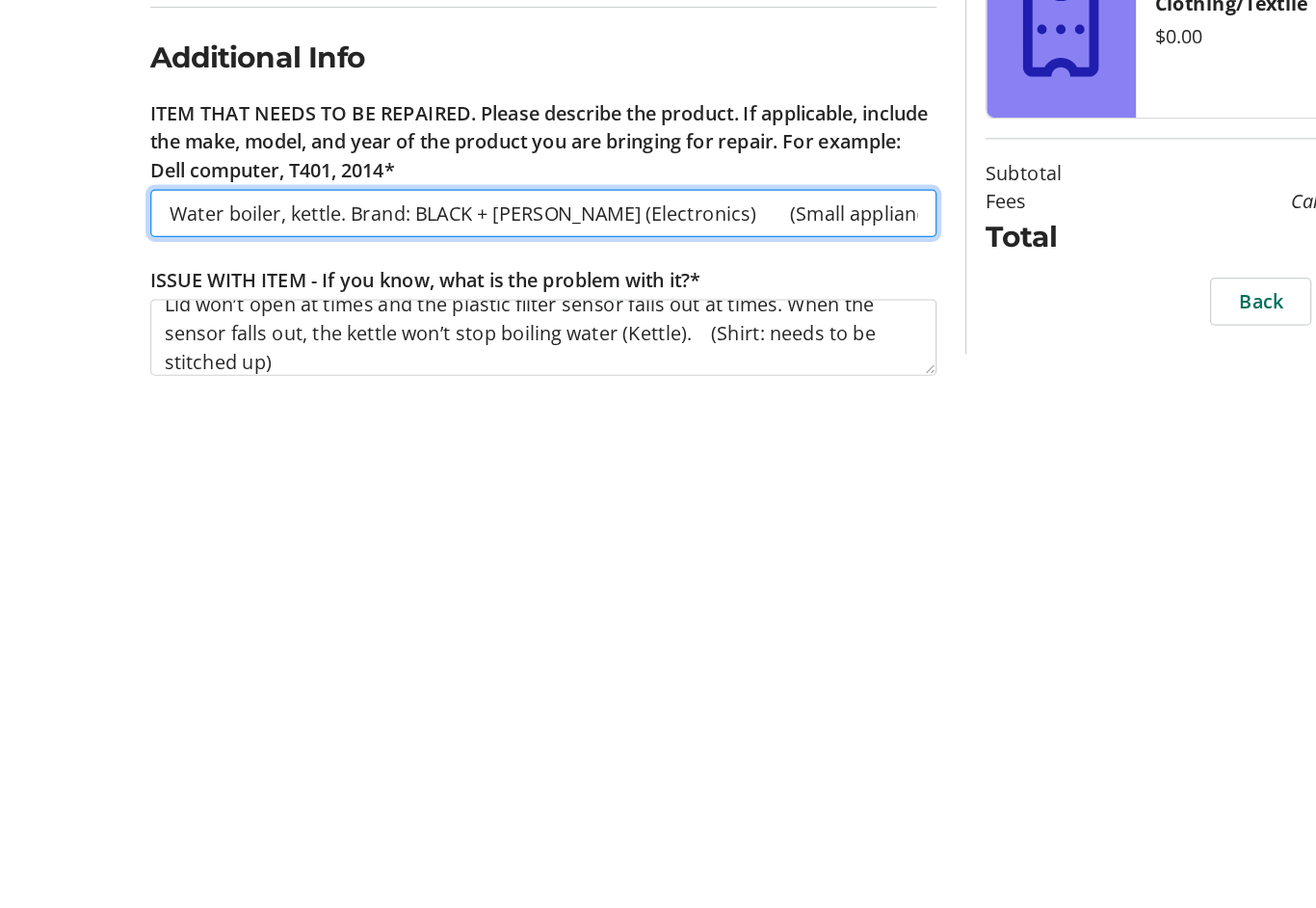
click at [713, 712] on input "Water boiler, kettle. Brand: BLACK + [PERSON_NAME] (Electronics) (Small applian…" at bounding box center [438, 731] width 635 height 39
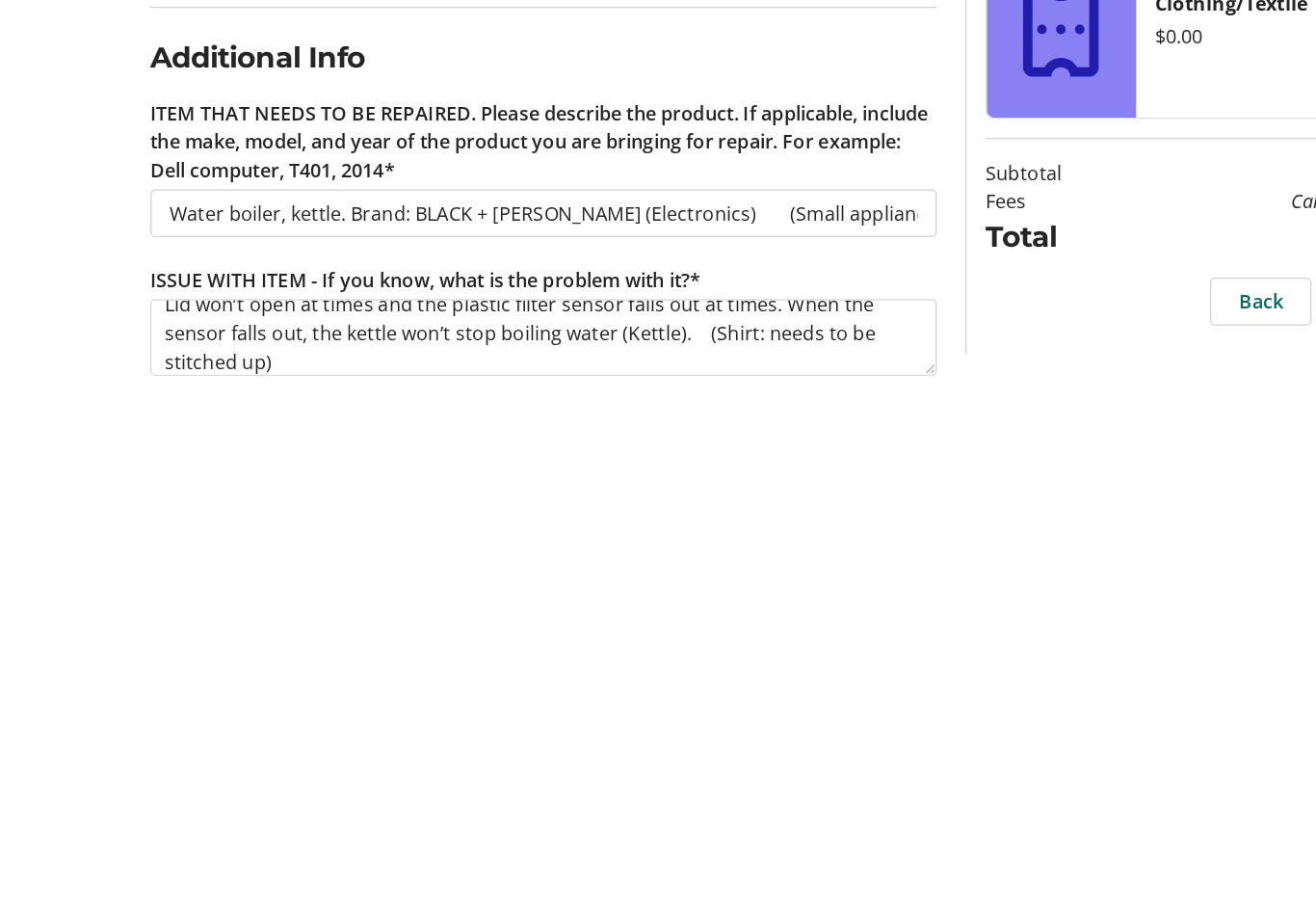
scroll to position [98, 0]
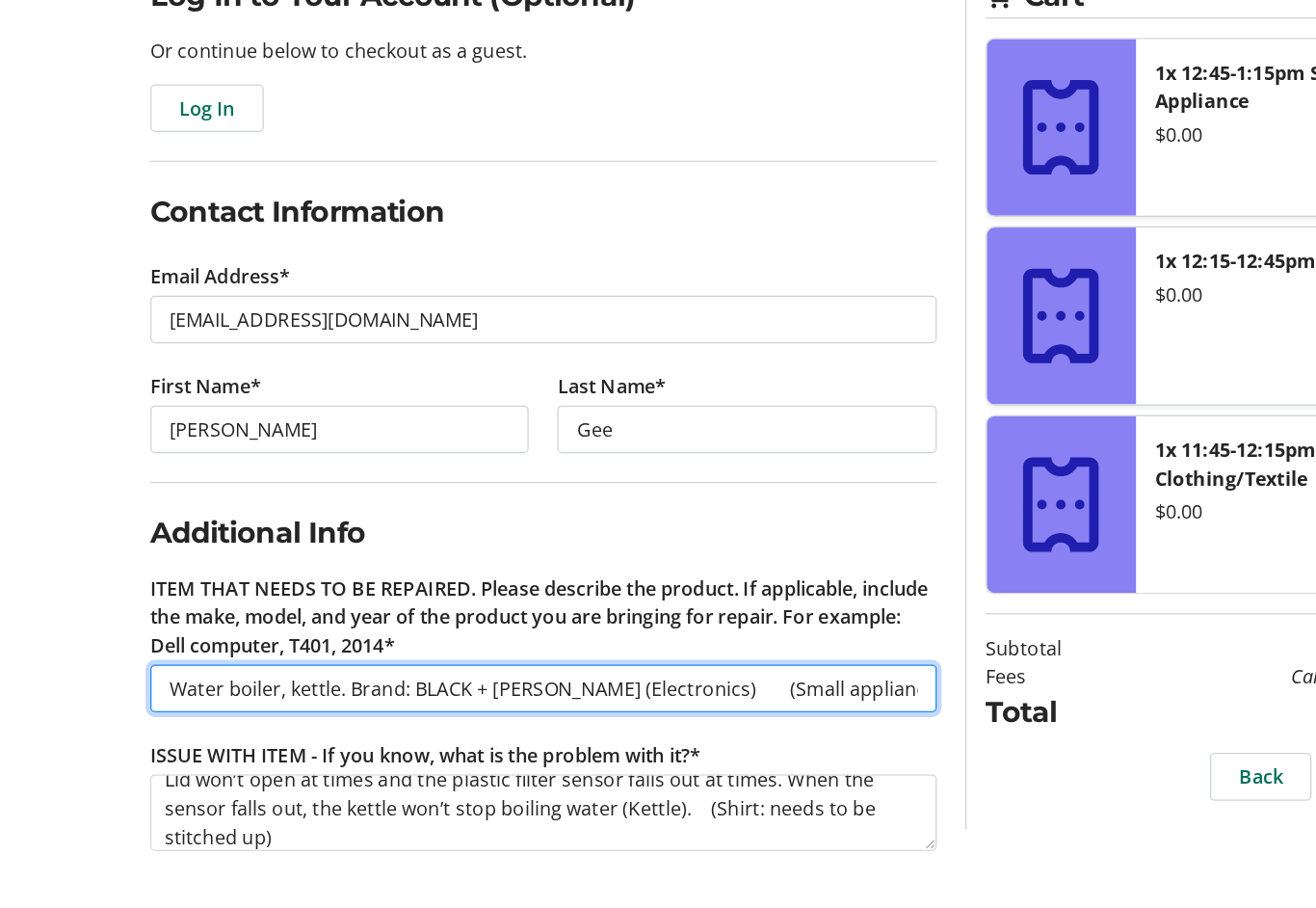
click at [625, 711] on input "Water boiler, kettle. Brand: BLACK + [PERSON_NAME] (Electronics) (Small applian…" at bounding box center [438, 730] width 635 height 39
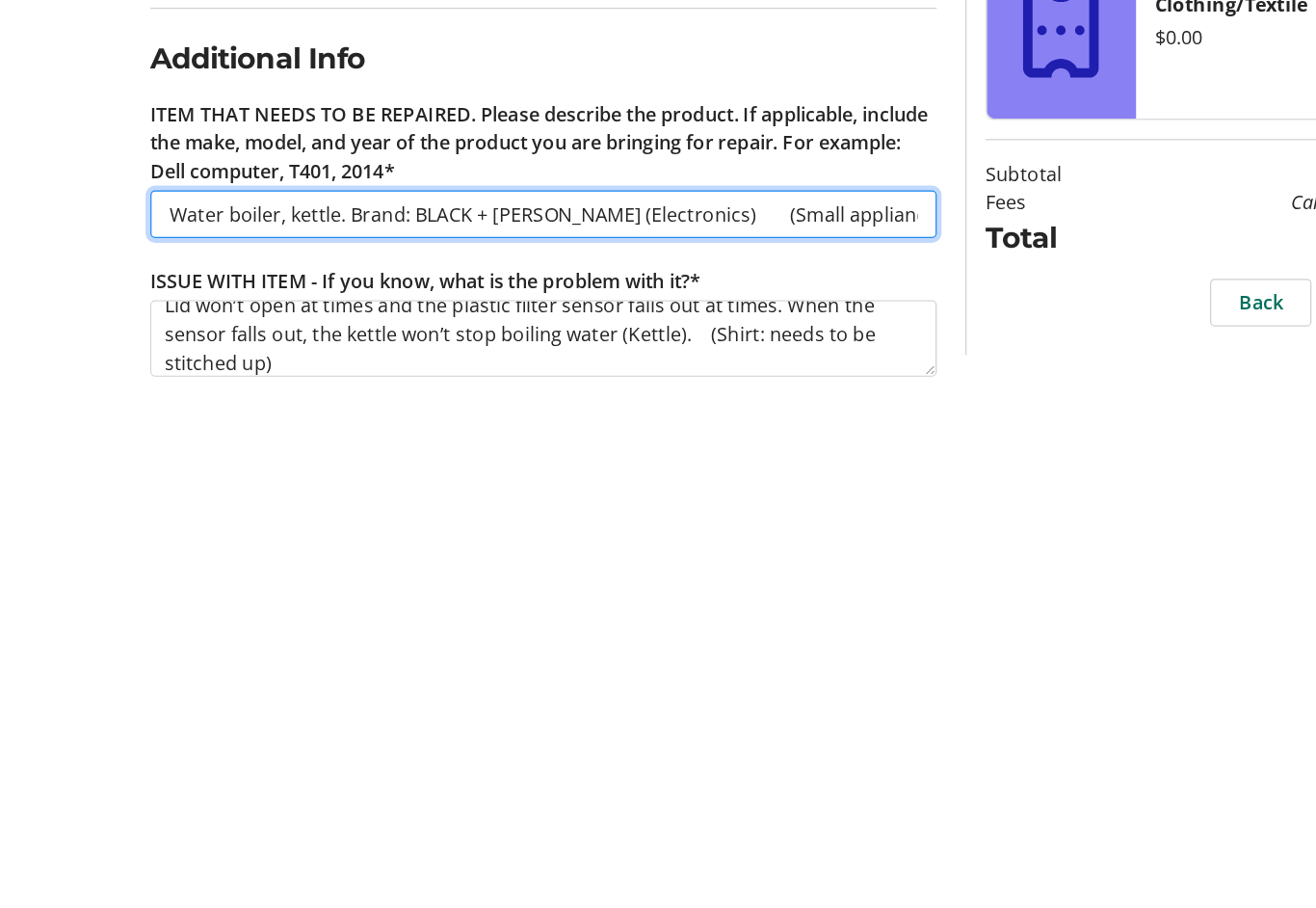
click at [628, 711] on input "Water boiler, kettle. Brand: BLACK + [PERSON_NAME] (Electronics) (Small applian…" at bounding box center [438, 730] width 635 height 39
click at [633, 711] on input "Water boiler, kettle. Brand: BLACK + [PERSON_NAME] (Electronics) (Small applian…" at bounding box center [438, 730] width 635 height 39
type input "Water boiler, kettle. Brand: BLACK + [PERSON_NAME] (Electronics) (Small applian…"
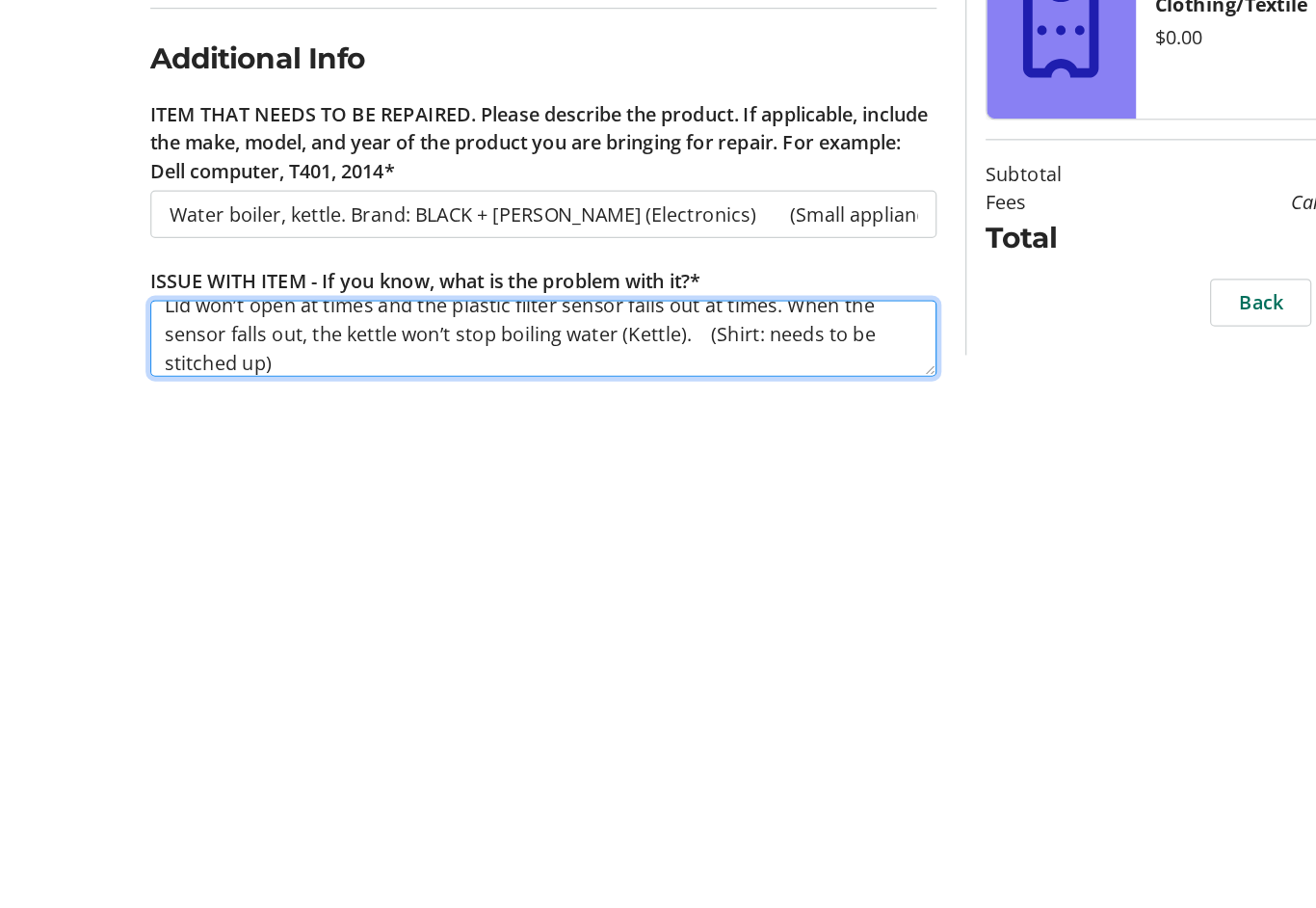
click at [595, 800] on textarea "Lid won’t open at times and the plastic filter sensor falls out at times. When …" at bounding box center [438, 831] width 635 height 62
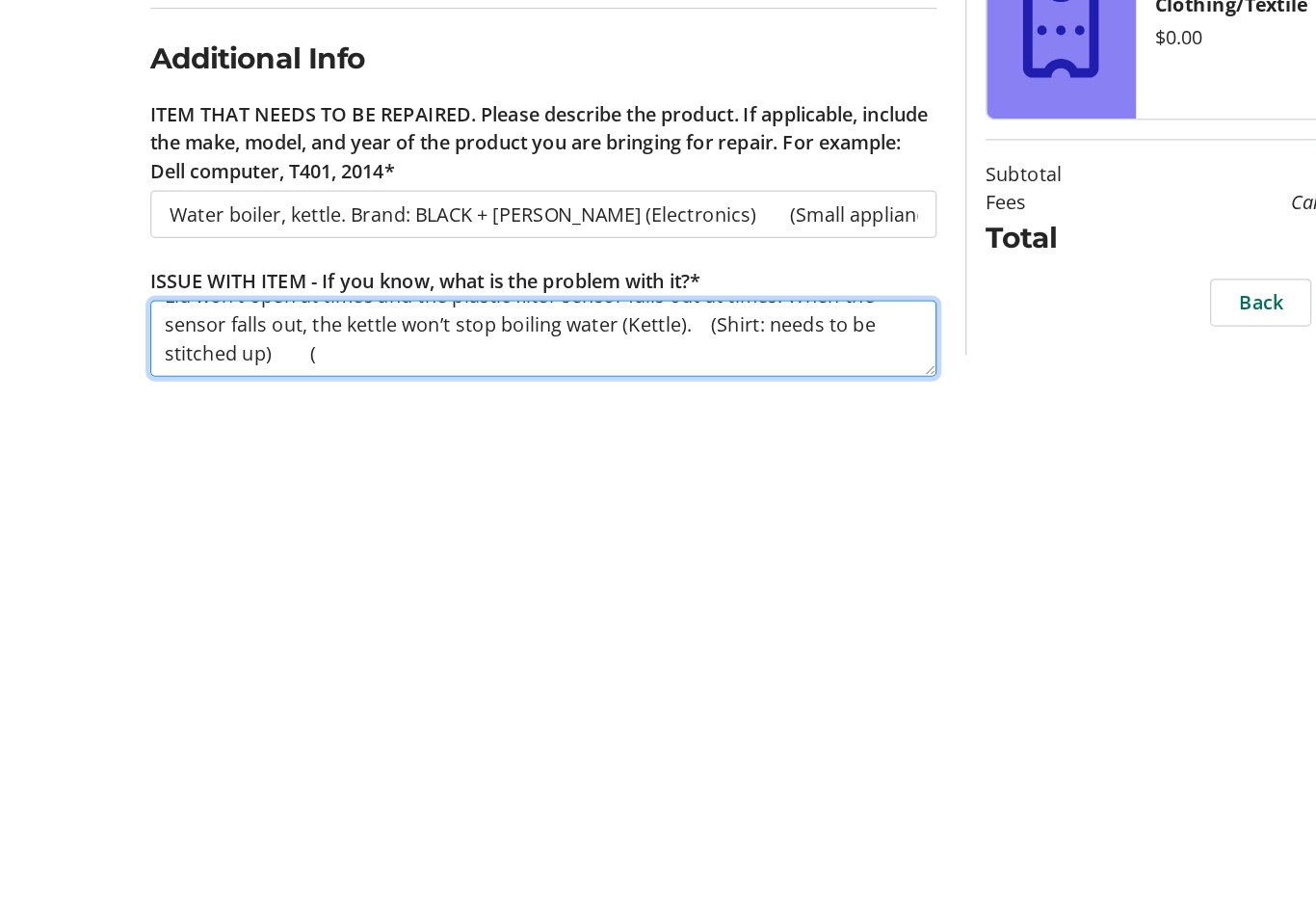
scroll to position [23, 0]
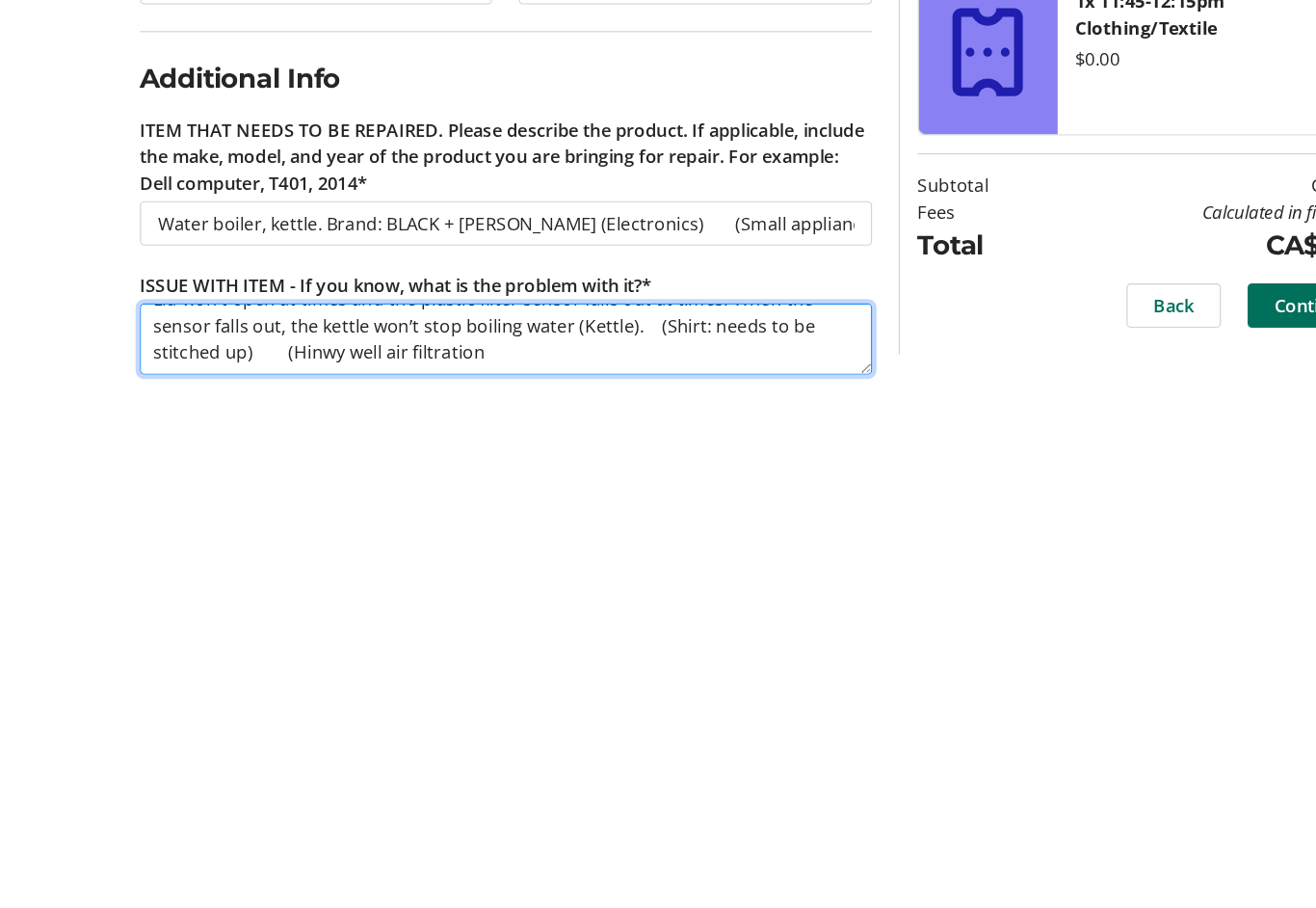
click at [268, 800] on textarea "Lid won’t open at times and the plastic filter sensor falls out at times. When …" at bounding box center [438, 831] width 635 height 62
click at [572, 800] on textarea "Lid won’t open at times and the plastic filter sensor falls out at times. When …" at bounding box center [438, 831] width 635 height 62
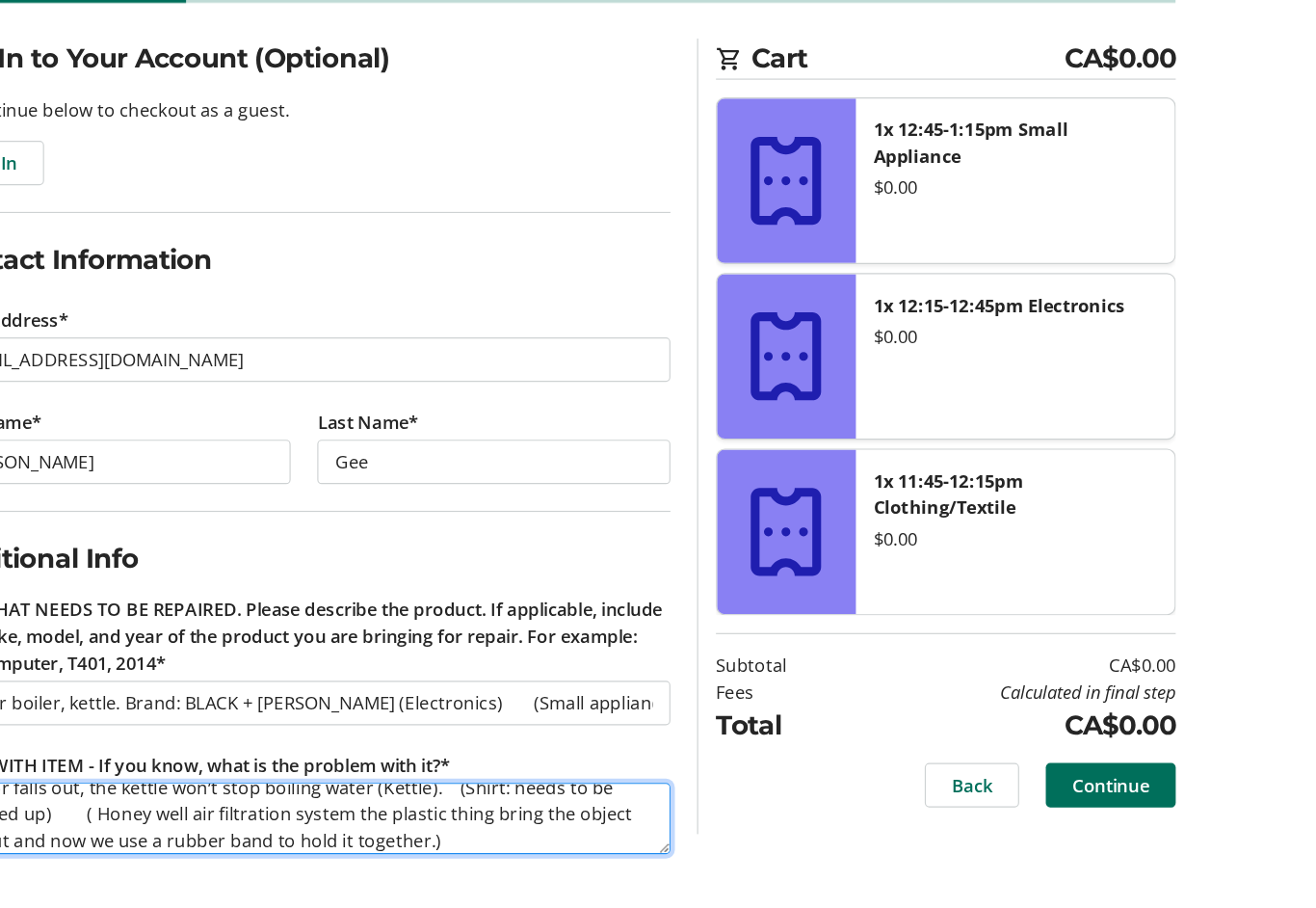
type textarea "Lid won’t open at times and the plastic filter sensor falls out at times. When …"
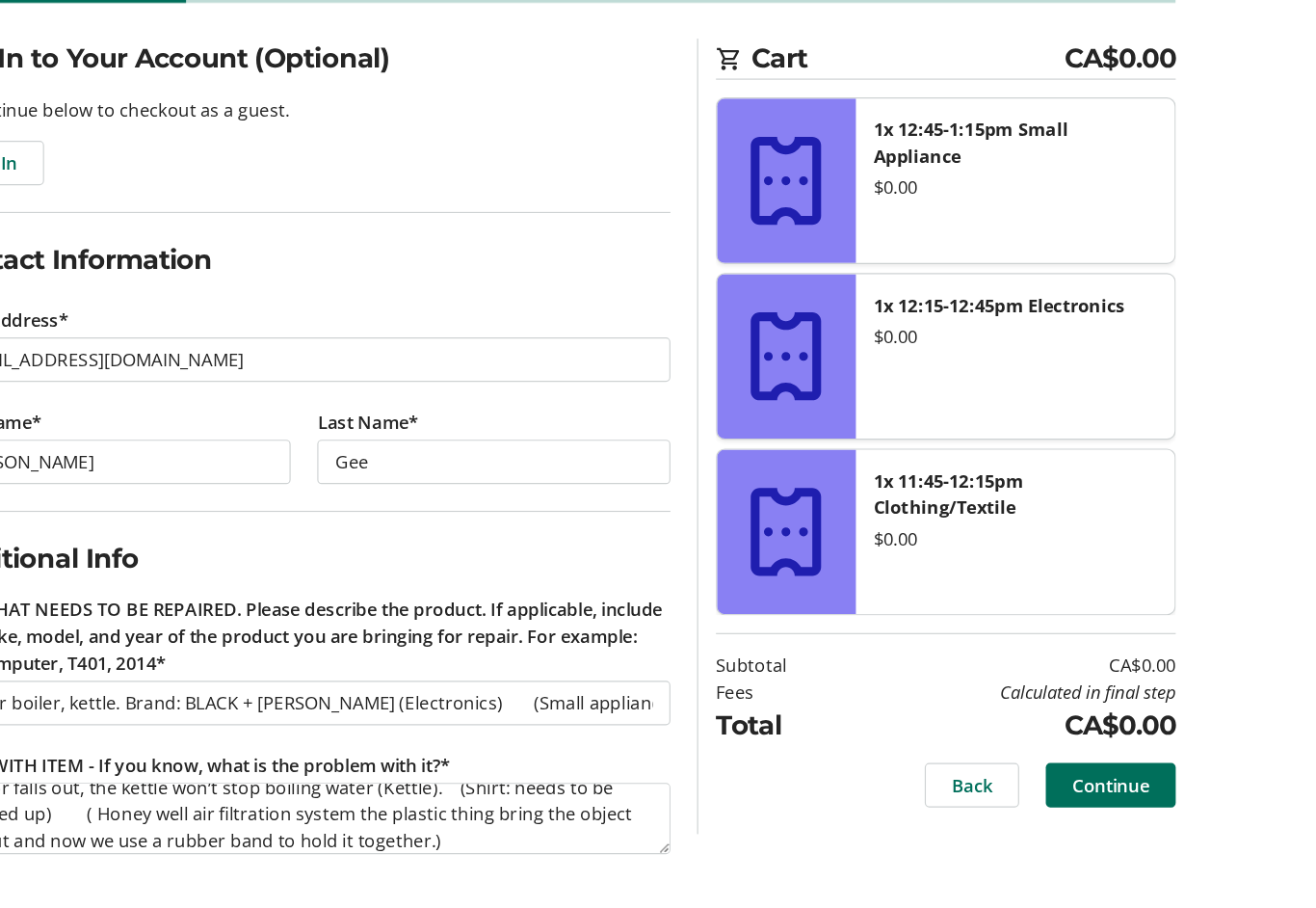
click at [985, 790] on span "Continue" at bounding box center [1138, 801] width 67 height 23
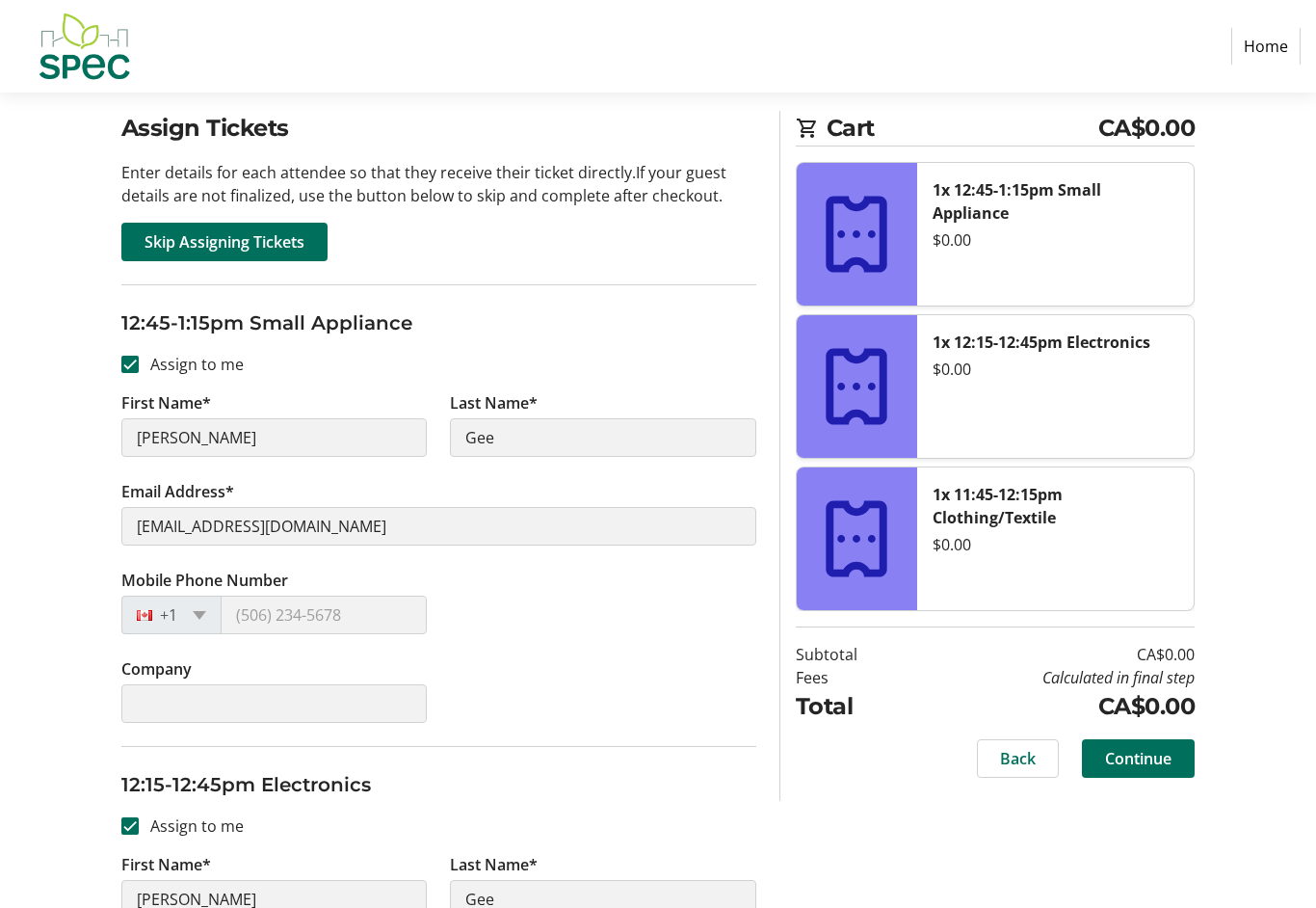
scroll to position [144, 0]
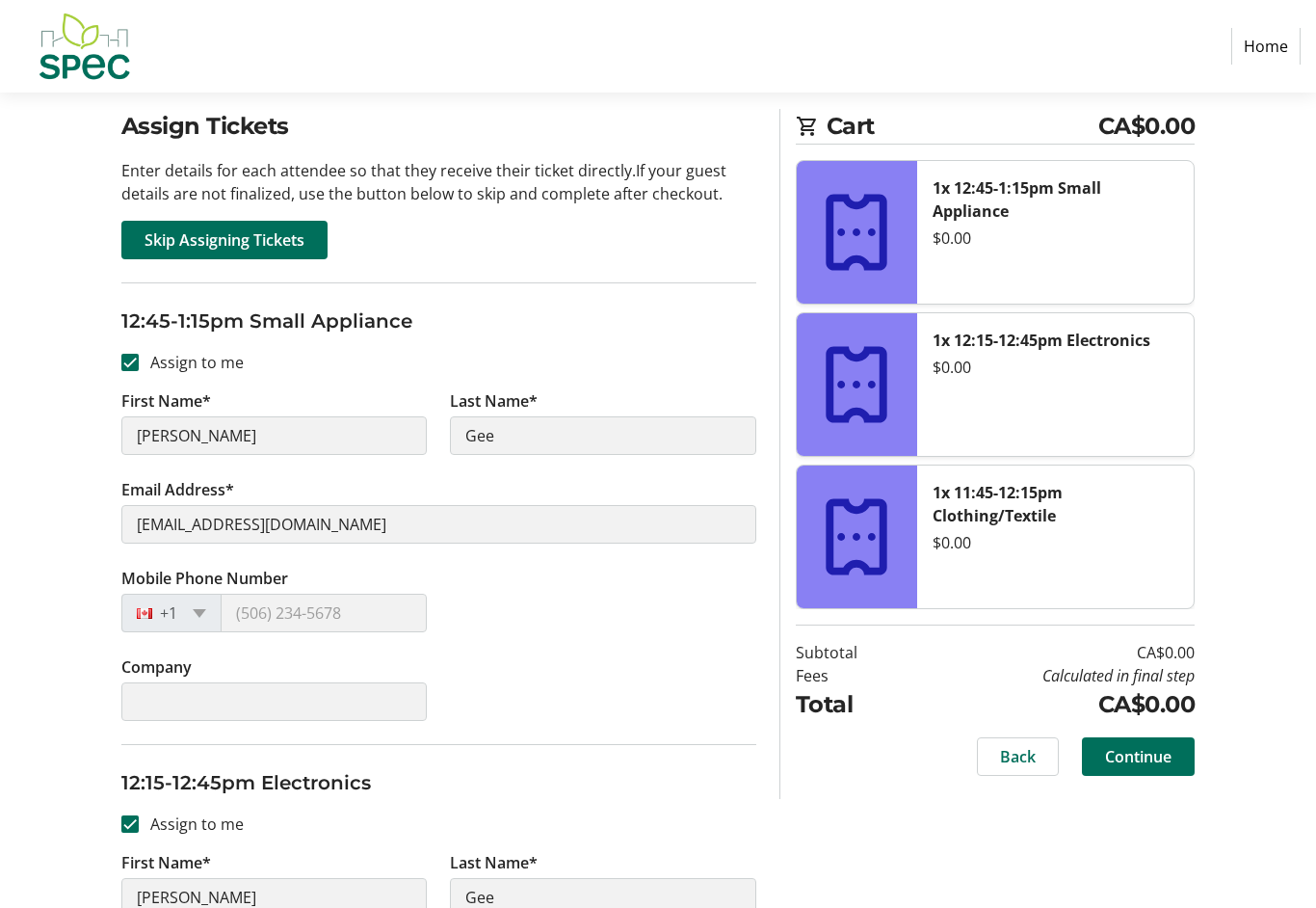
click at [316, 593] on tr-form-field "Mobile Phone Number +1" at bounding box center [275, 610] width 330 height 88
click at [200, 595] on div "+1" at bounding box center [171, 613] width 100 height 39
click at [200, 597] on div "+1" at bounding box center [171, 613] width 100 height 39
click at [160, 608] on div at bounding box center [149, 612] width 55 height 21
click at [328, 633] on tr-form-field "Mobile Phone Number +1" at bounding box center [275, 610] width 330 height 88
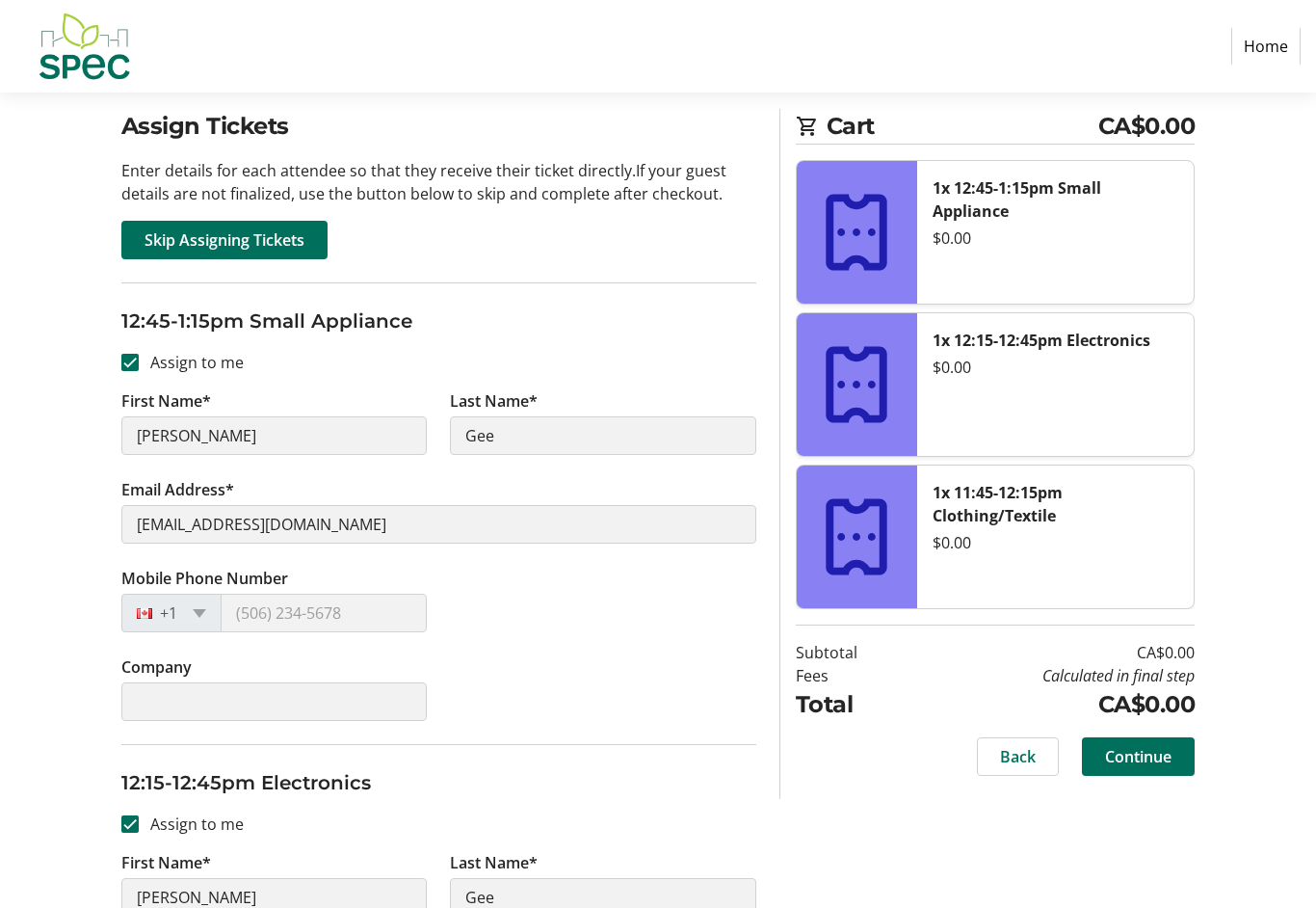
click at [341, 634] on tr-form-field "Mobile Phone Number +1" at bounding box center [275, 610] width 330 height 88
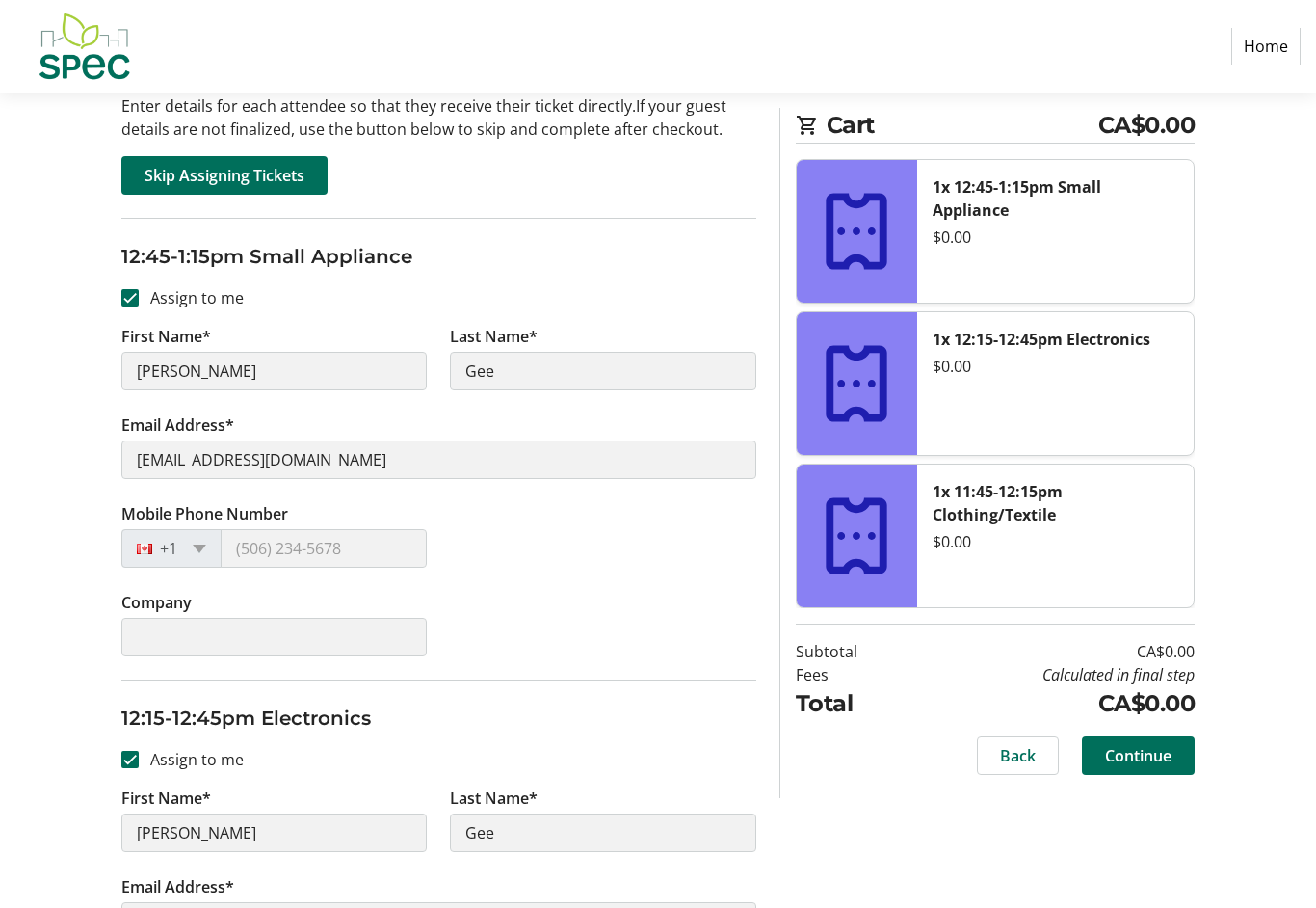
scroll to position [203, 0]
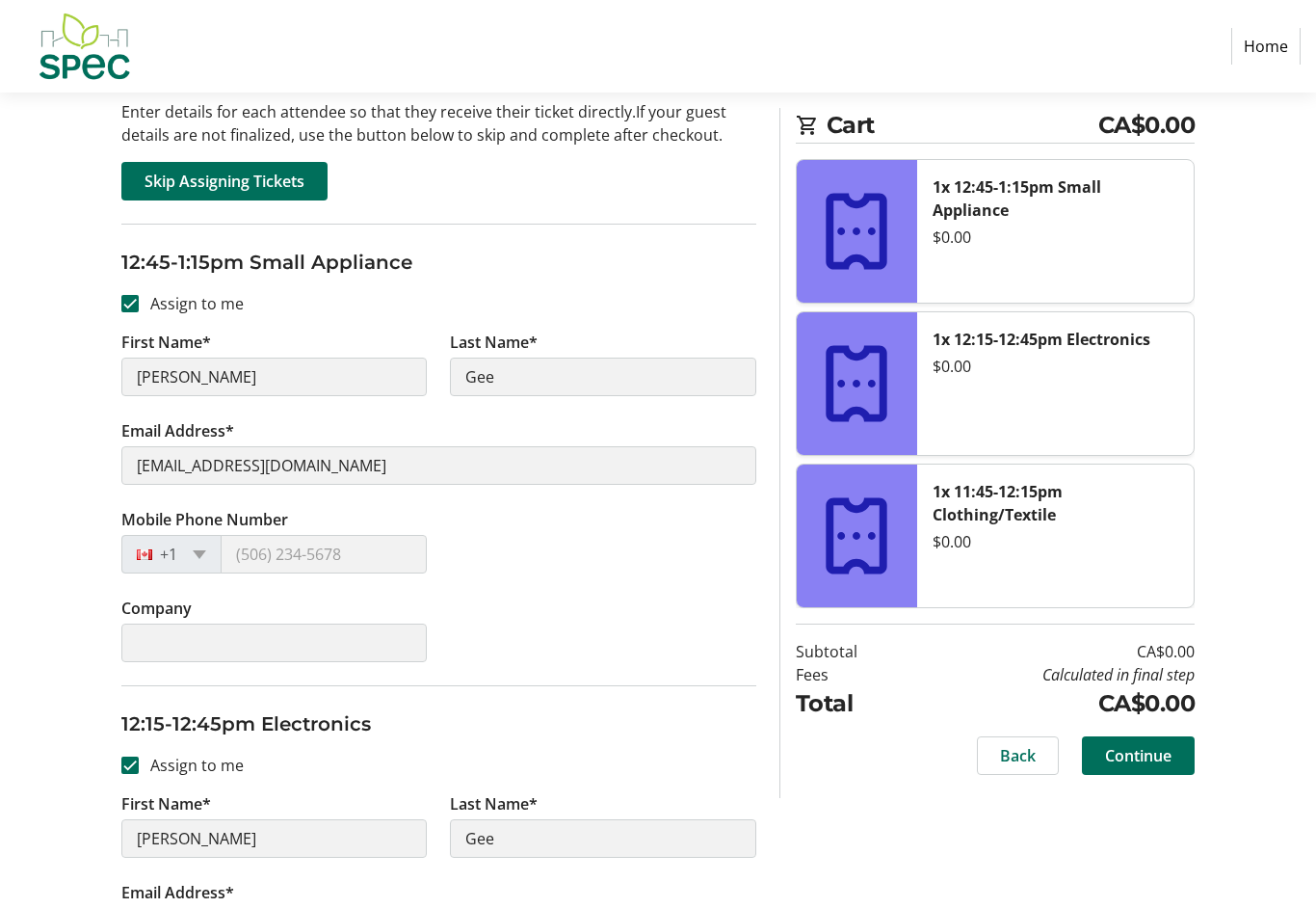
click at [200, 559] on span at bounding box center [200, 554] width 14 height 9
click at [179, 562] on div "+1" at bounding box center [171, 553] width 100 height 39
click at [161, 545] on div at bounding box center [149, 553] width 55 height 21
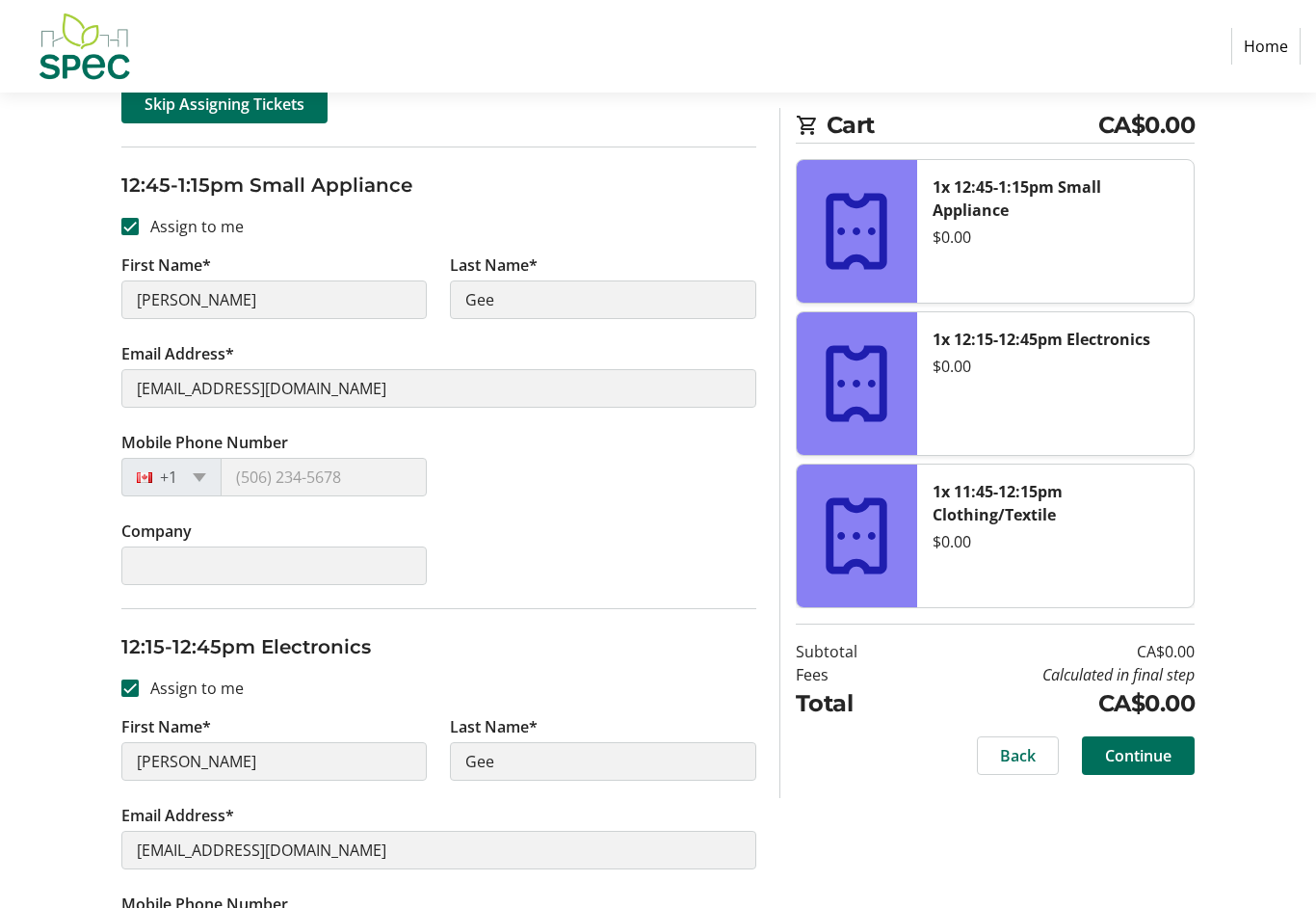
scroll to position [284, 0]
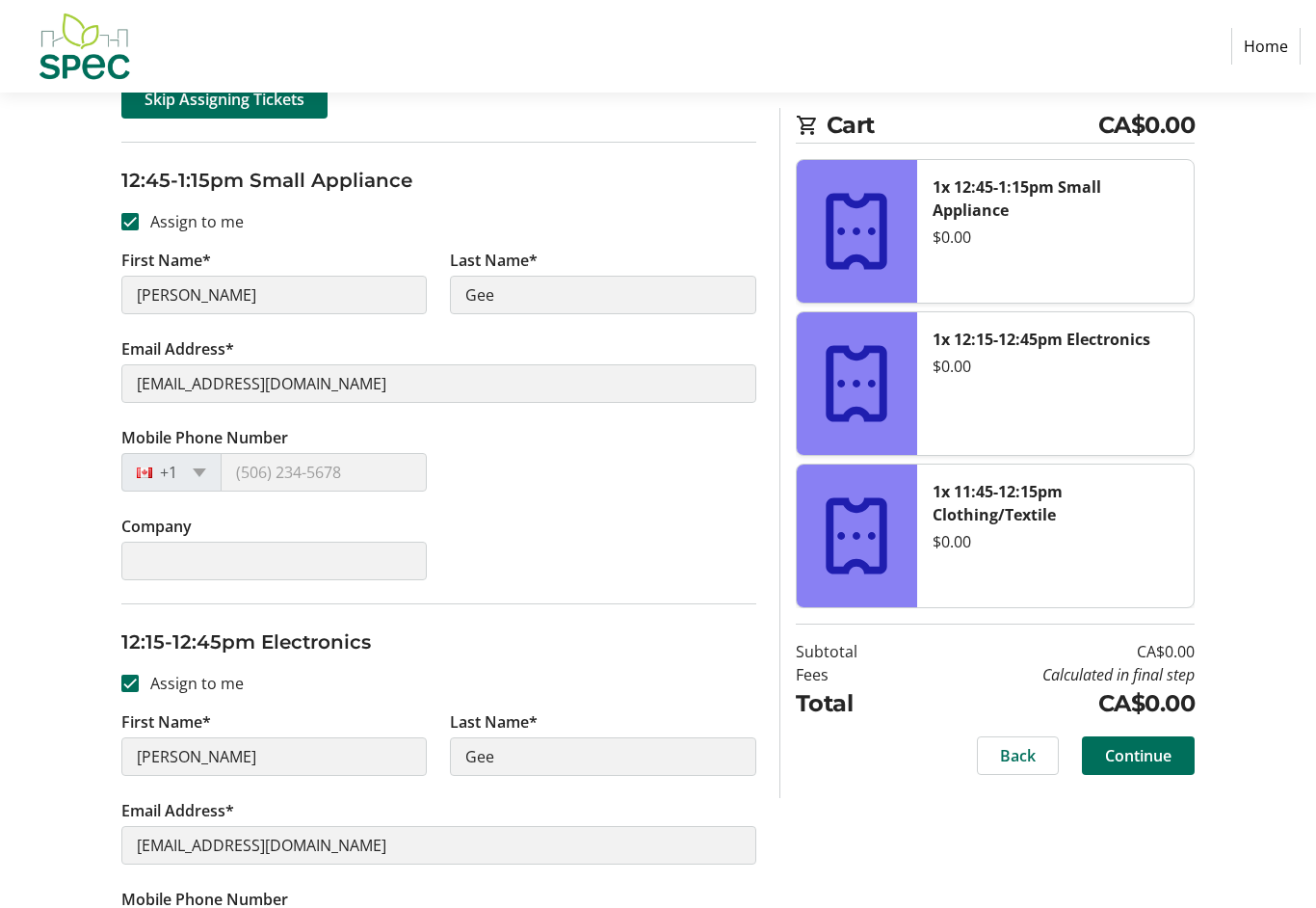
click at [198, 340] on label "Email Address*" at bounding box center [177, 349] width 112 height 23
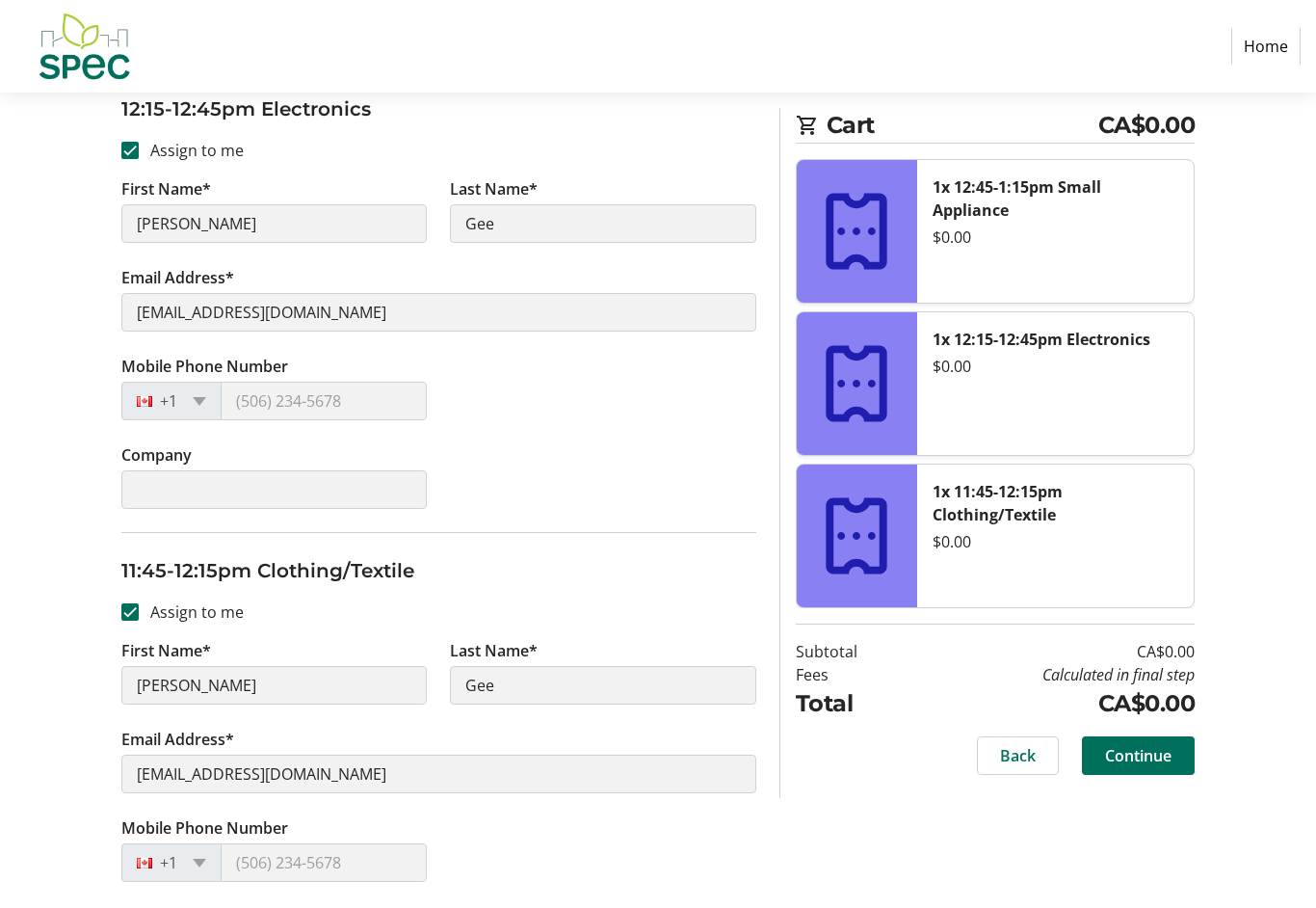
scroll to position [871, 0]
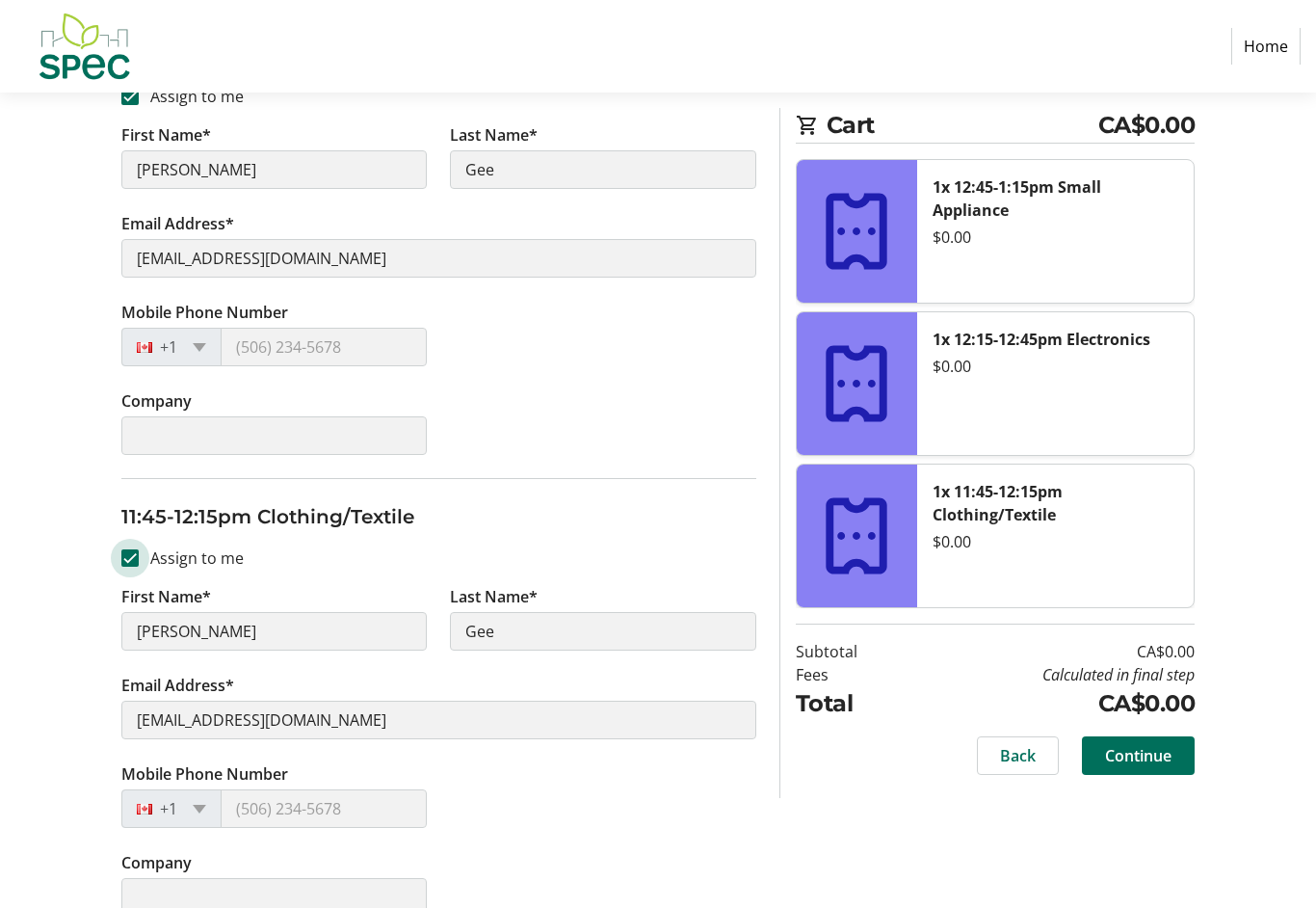
click at [126, 563] on input "Assign to me" at bounding box center [129, 557] width 17 height 17
checkbox input "false"
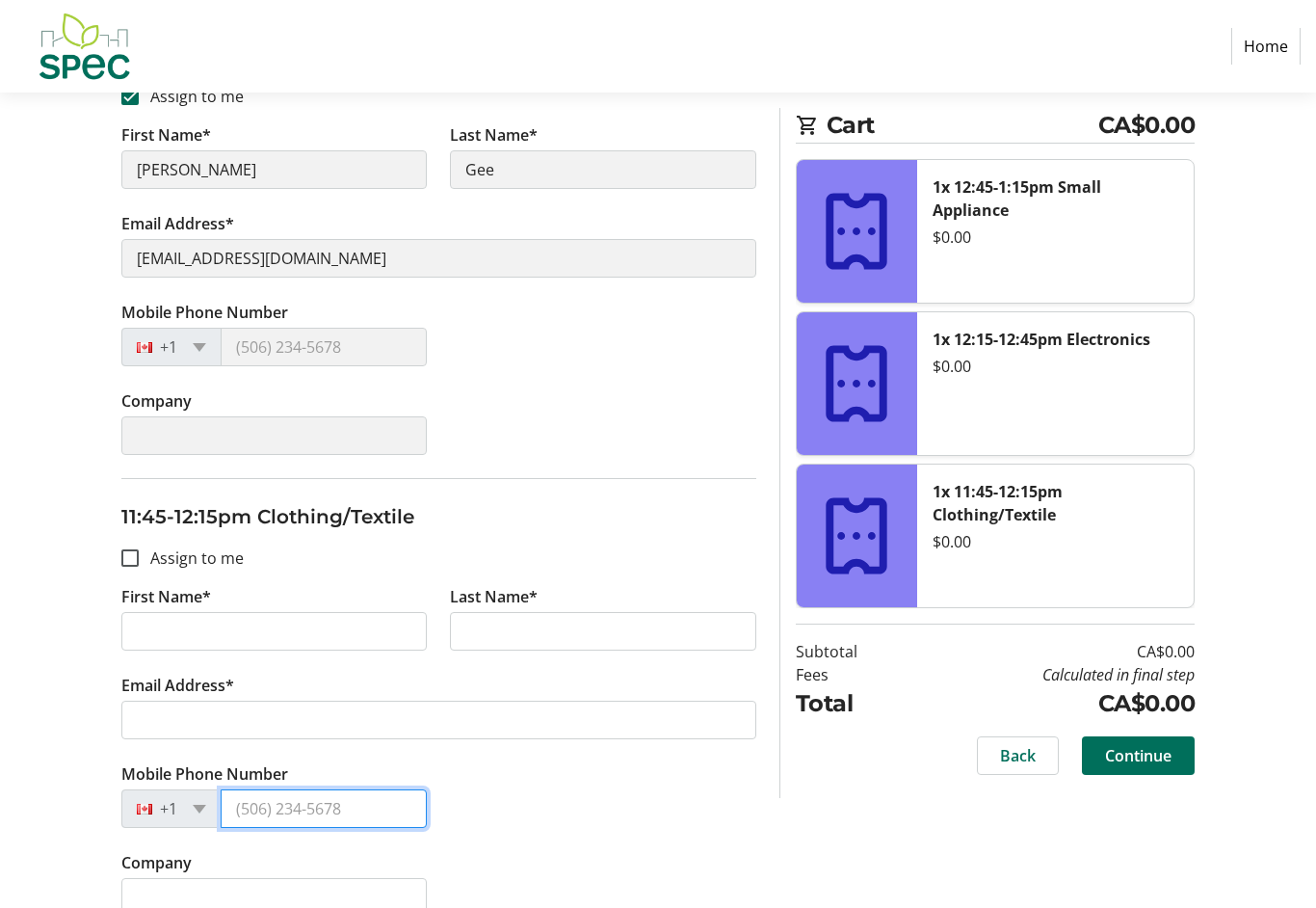
click at [255, 814] on input "Mobile Phone Number" at bounding box center [324, 808] width 208 height 39
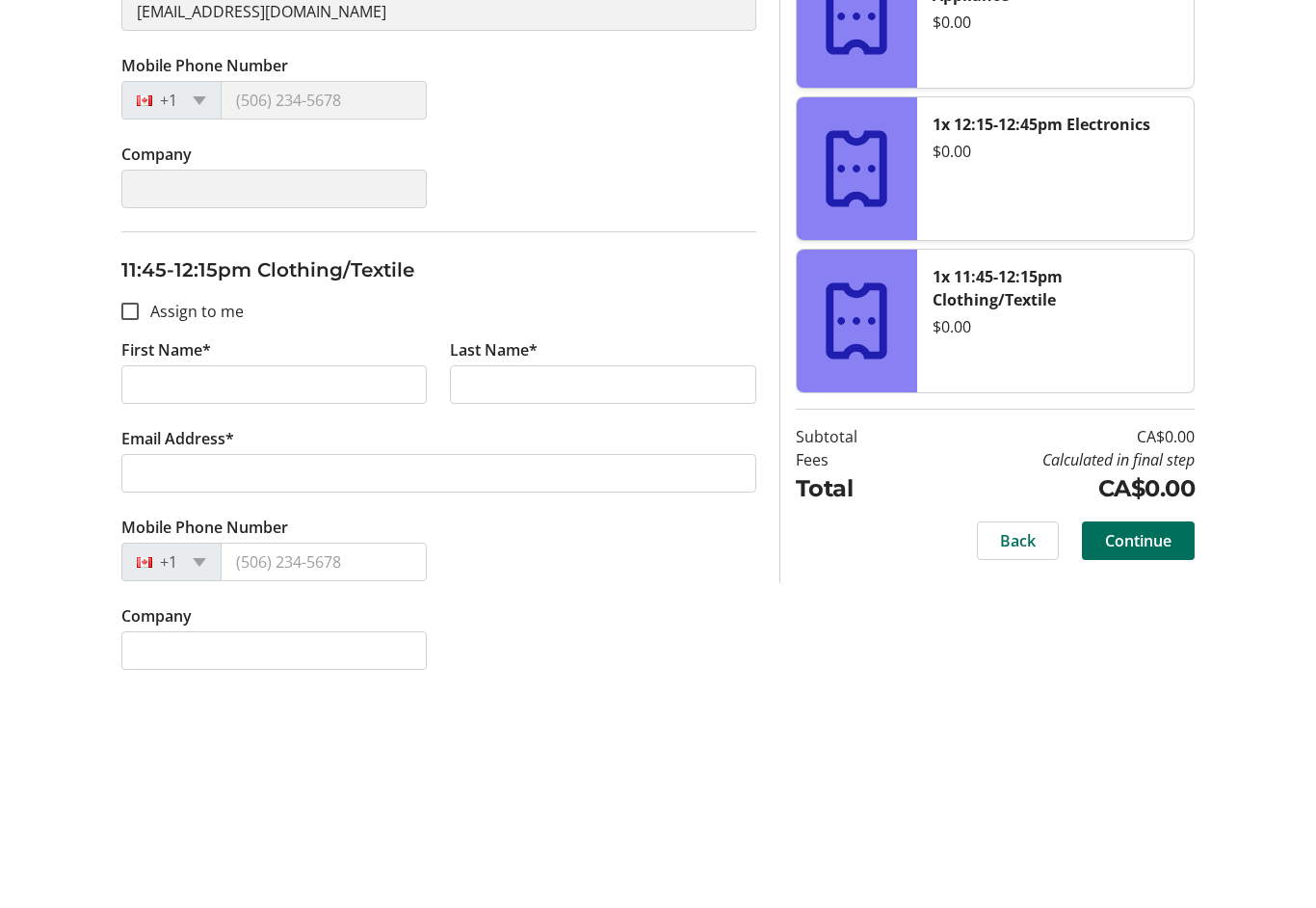
click at [118, 503] on div at bounding box center [130, 526] width 47 height 47
checkbox input "true"
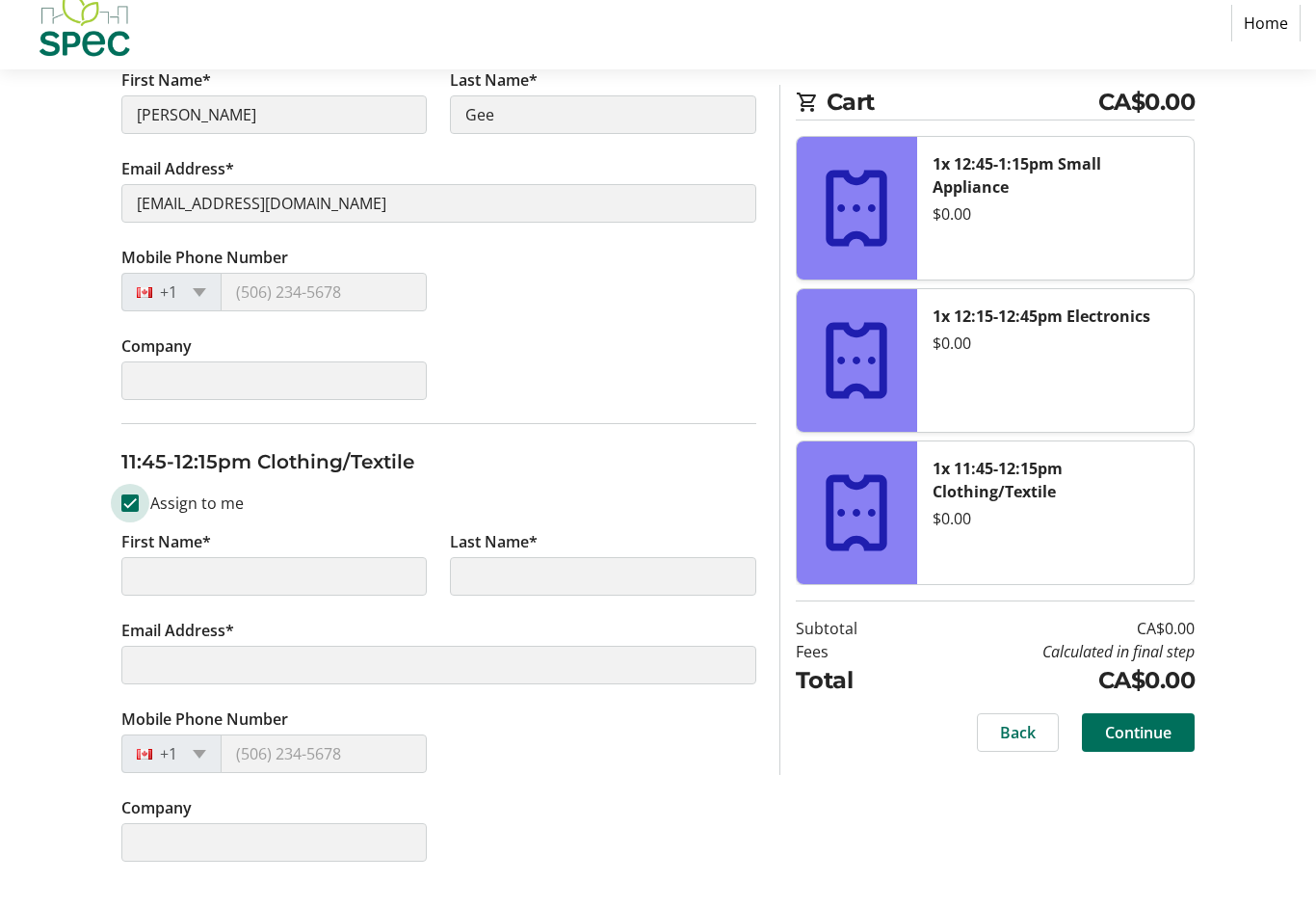
type input "[PERSON_NAME]"
type input "Gee"
type input "[EMAIL_ADDRESS][DOMAIN_NAME]"
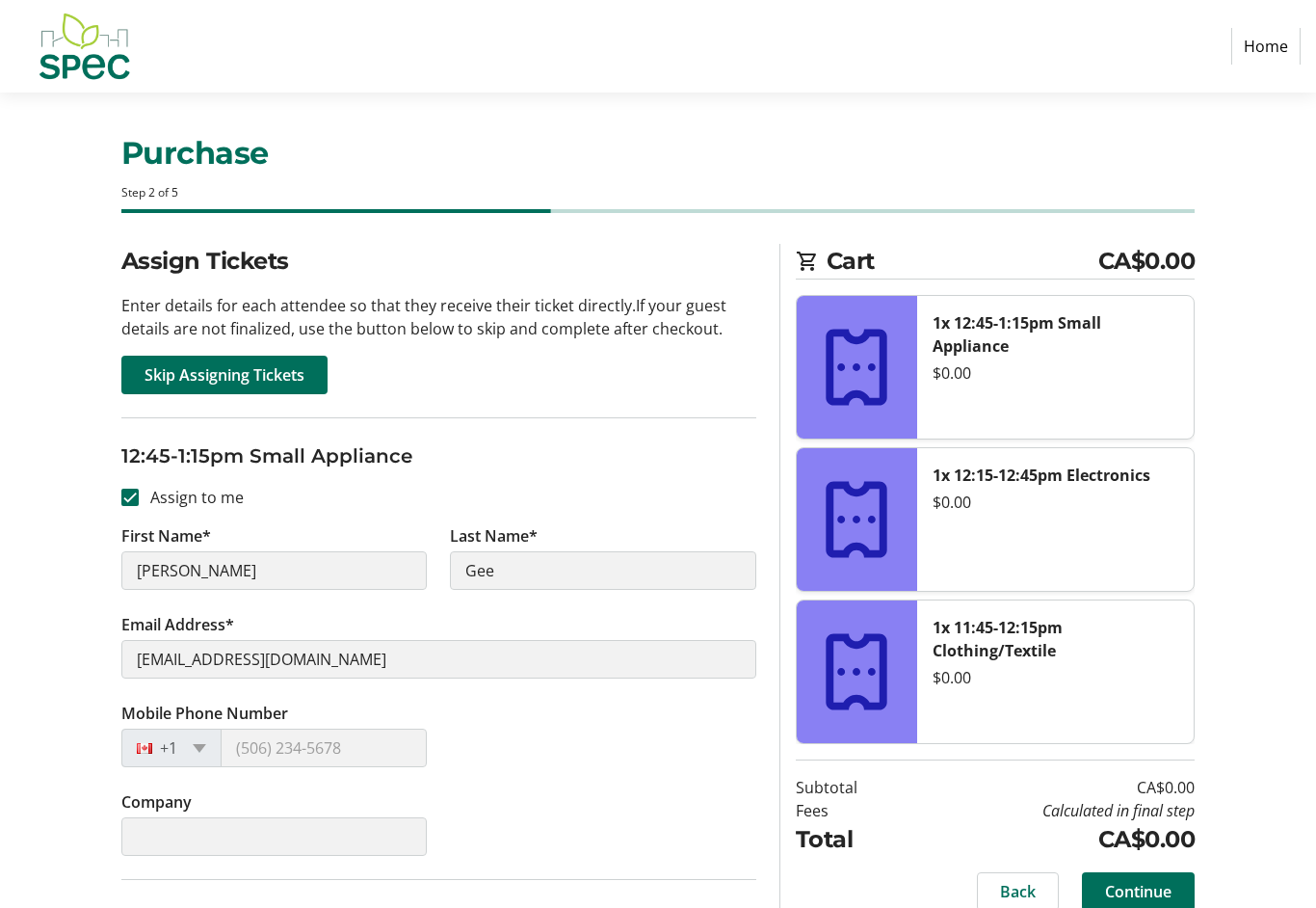
scroll to position [0, 0]
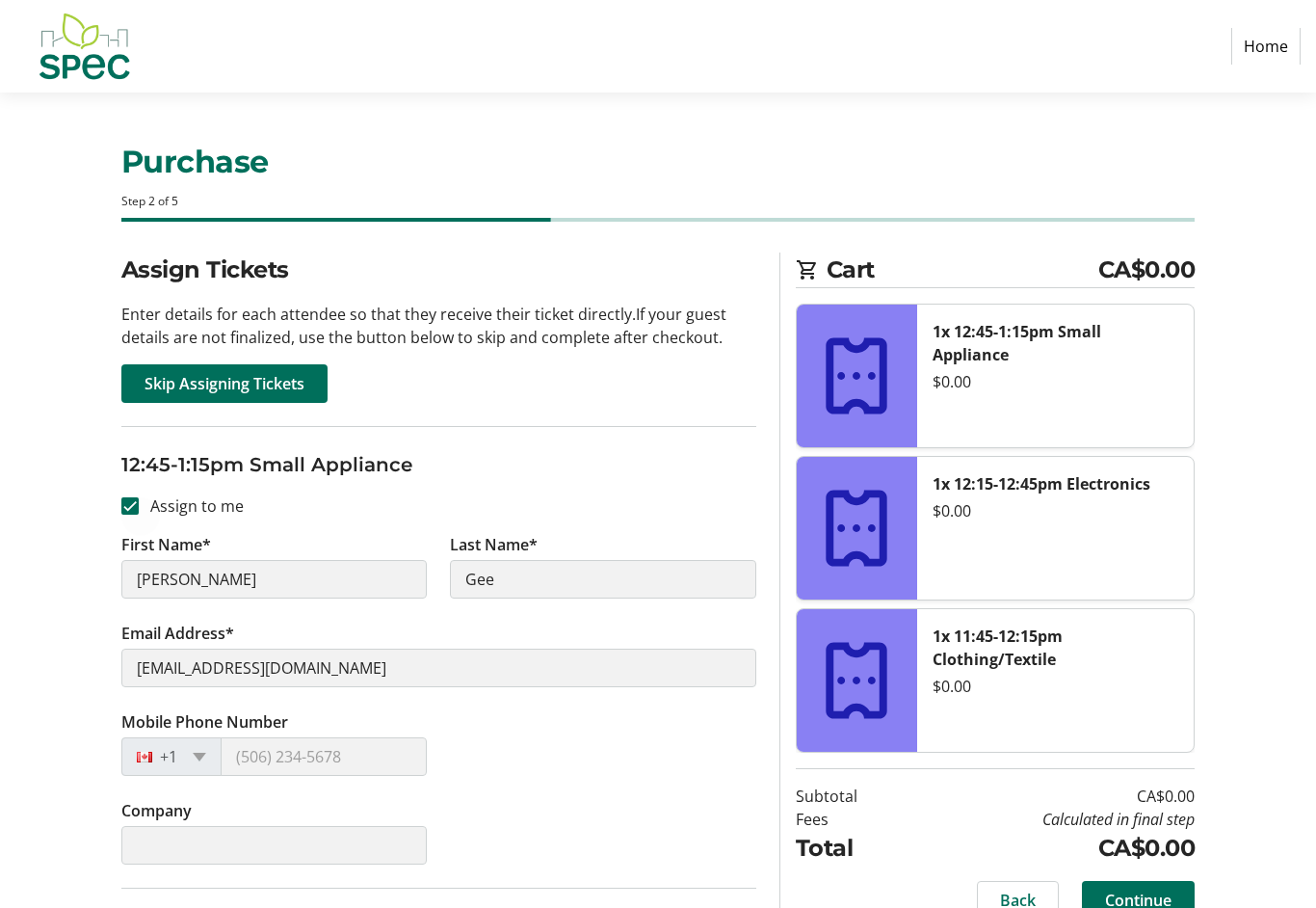
click at [137, 520] on div at bounding box center [130, 506] width 47 height 47
checkbox input "false"
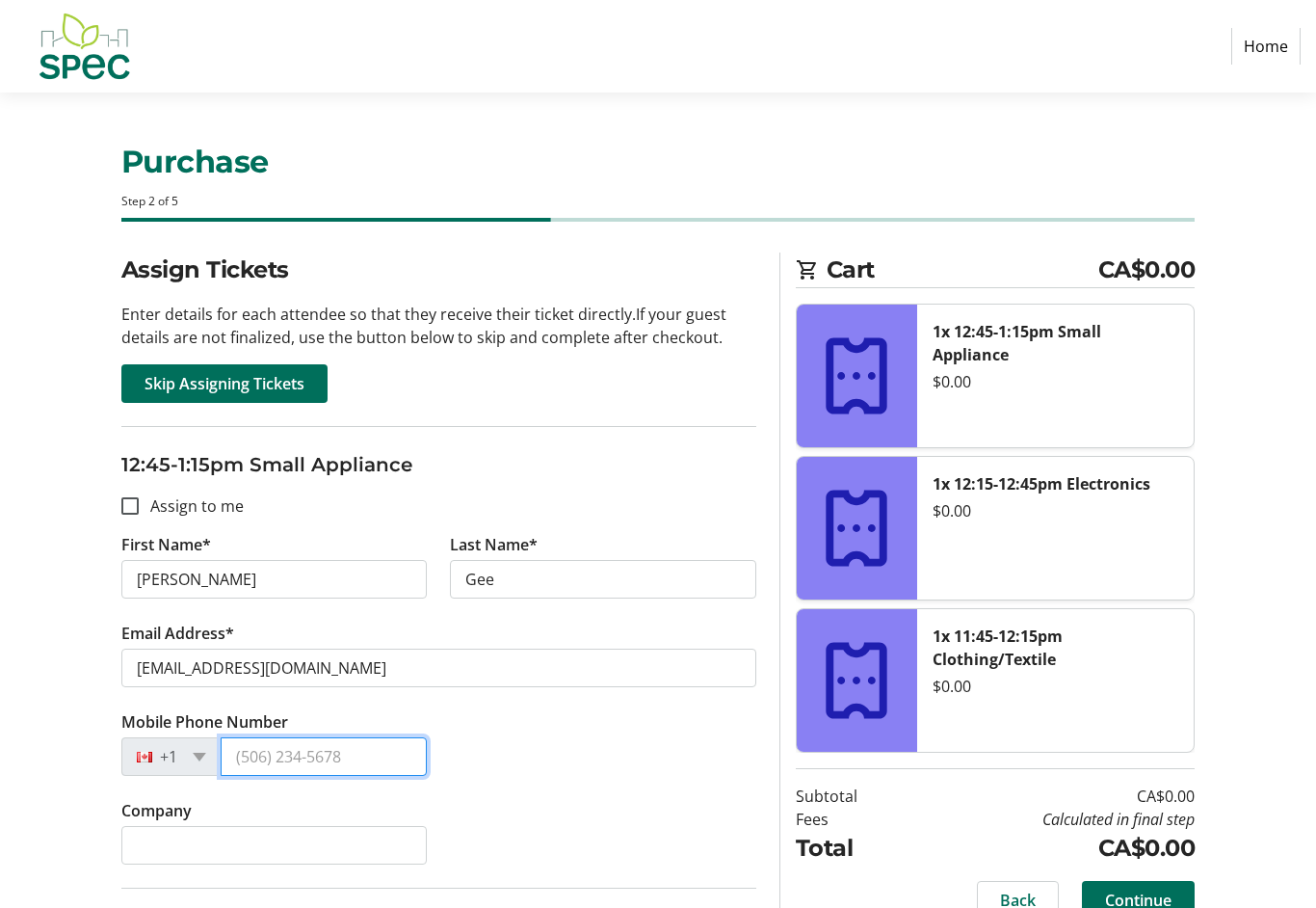
click at [277, 761] on input "Mobile Phone Number" at bounding box center [324, 756] width 208 height 39
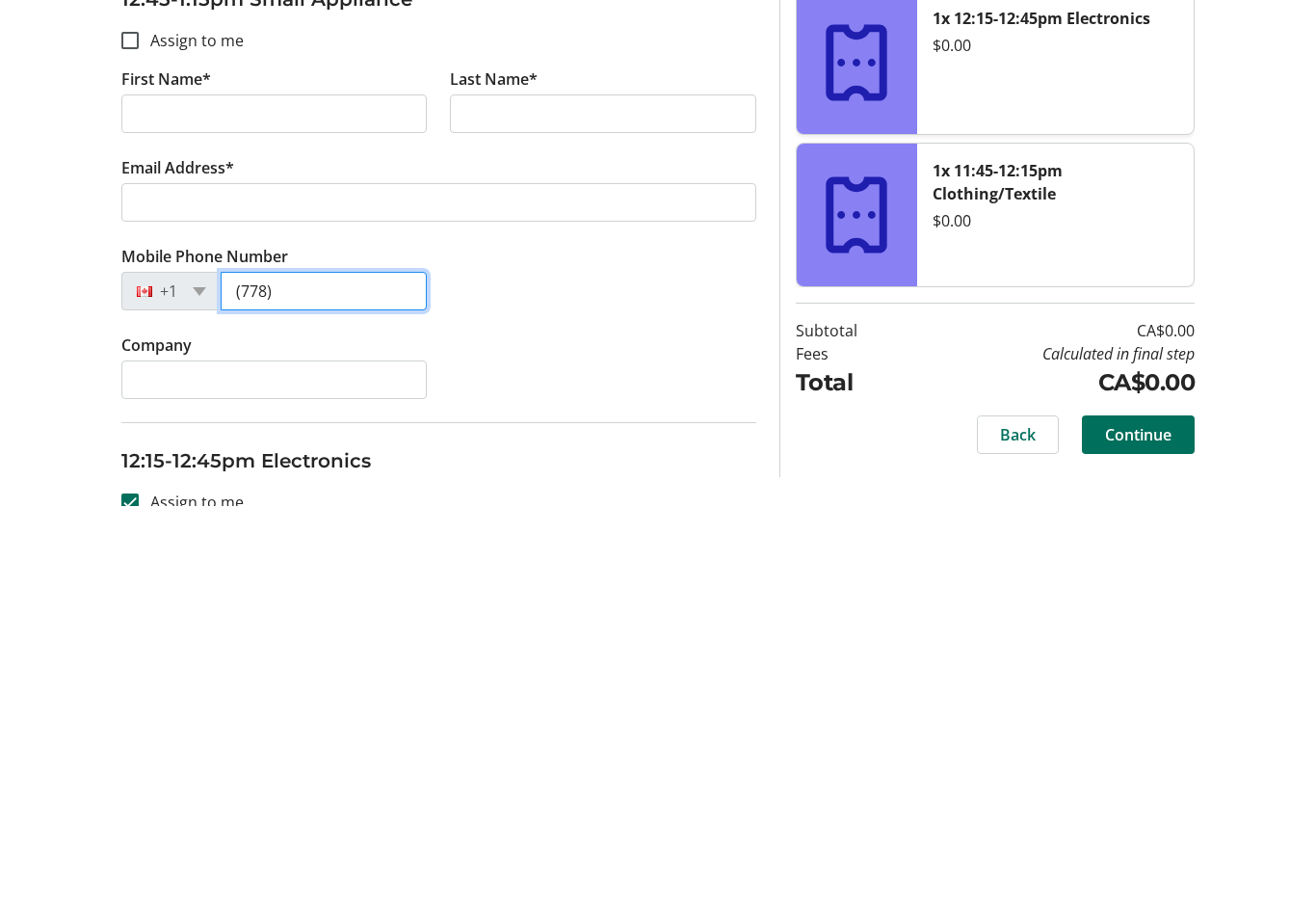
click at [293, 675] on input "(778)" at bounding box center [324, 693] width 208 height 39
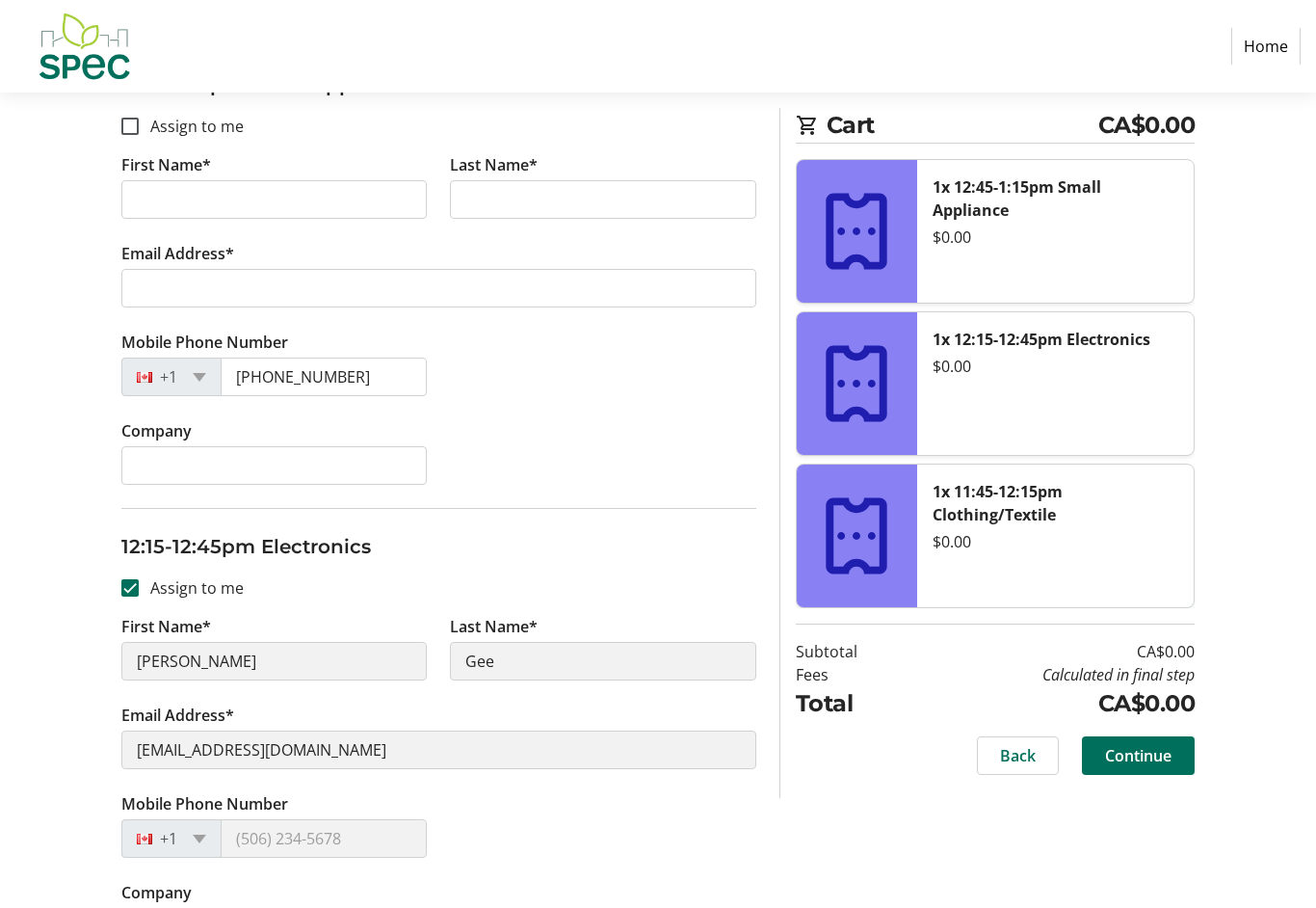
scroll to position [379, 0]
type input "[PHONE_NUMBER]"
click at [126, 118] on input "Assign to me" at bounding box center [129, 125] width 17 height 17
checkbox input "true"
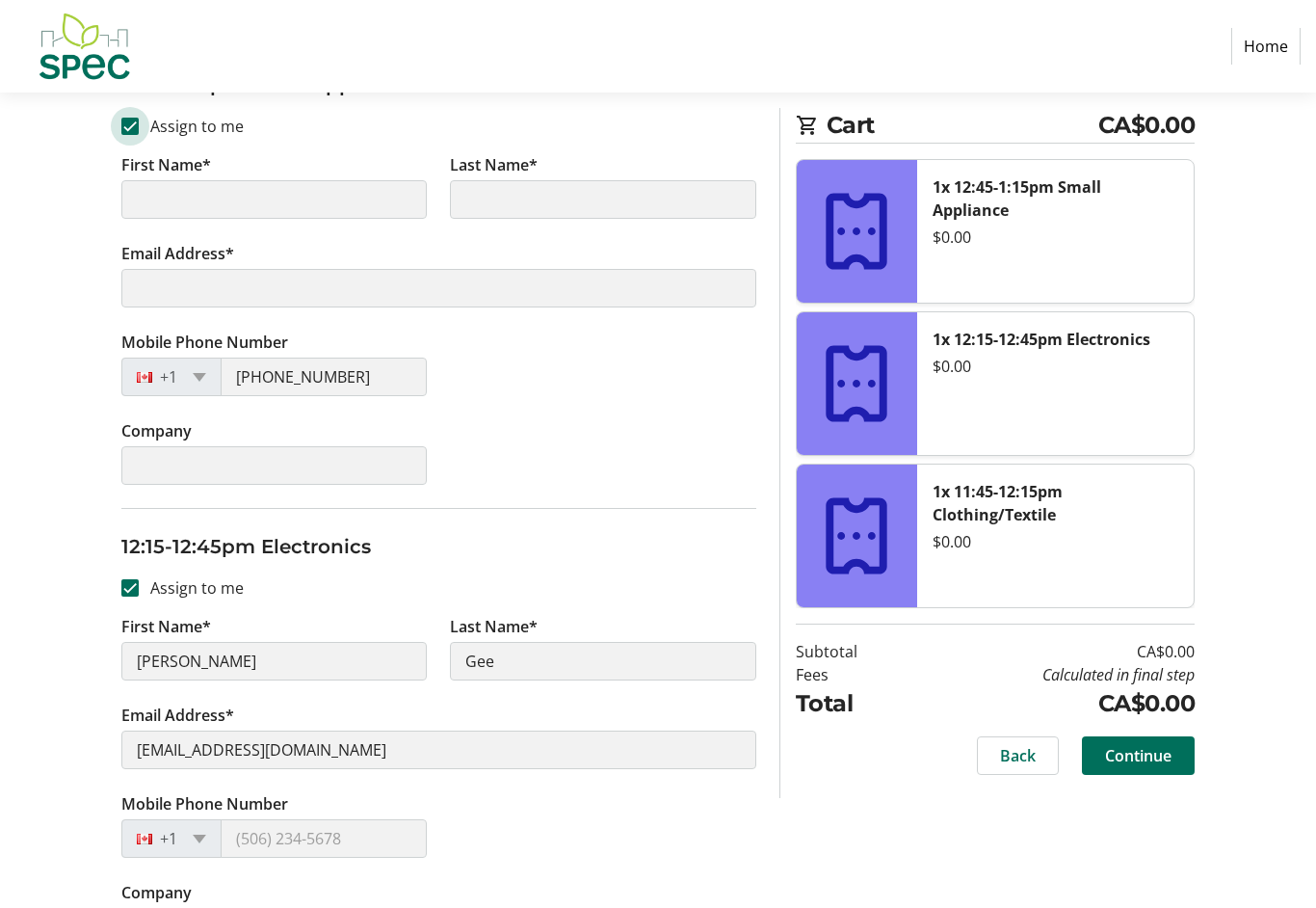
type input "[PERSON_NAME]"
type input "Gee"
type input "[EMAIL_ADDRESS][DOMAIN_NAME]"
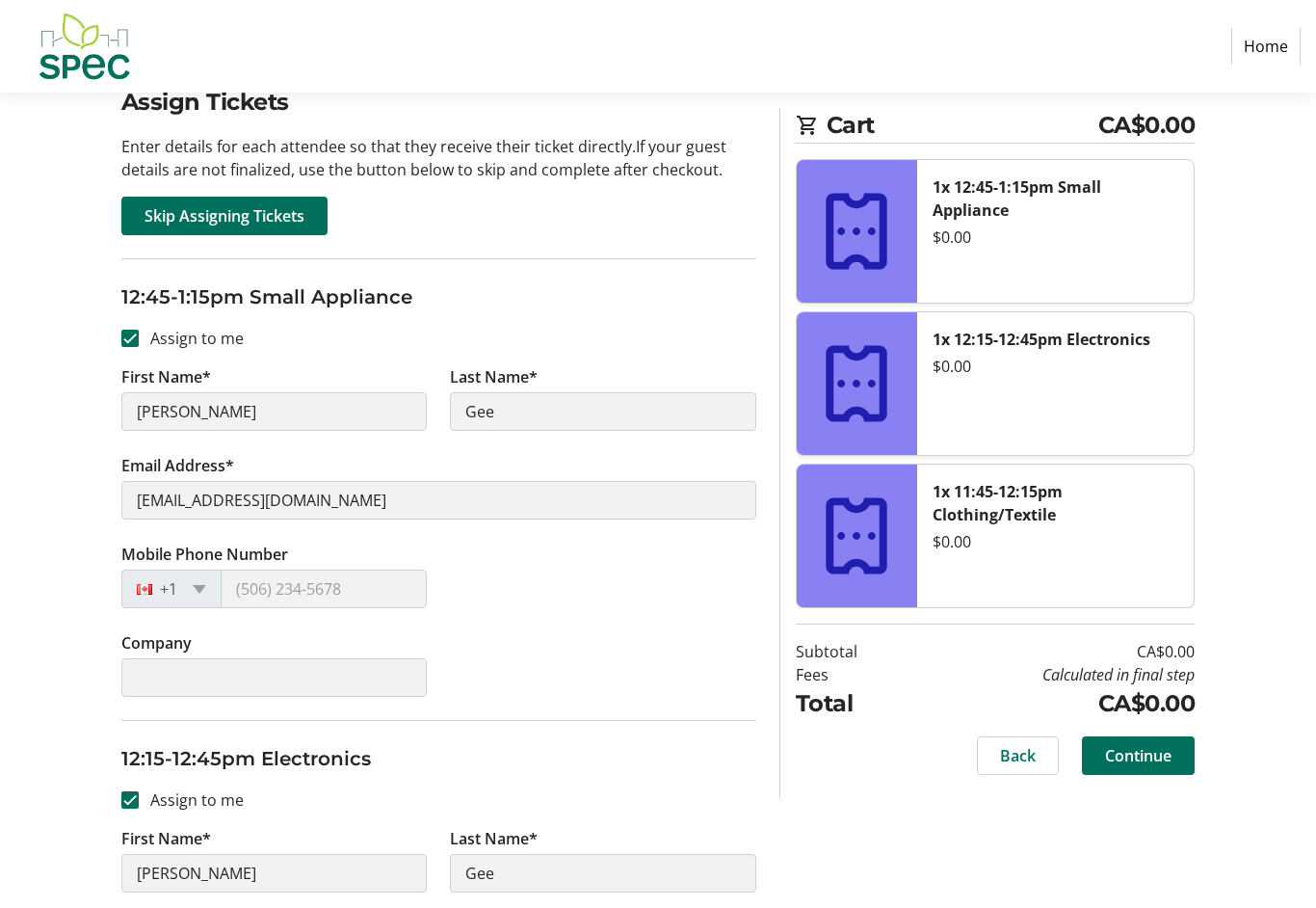
scroll to position [0, 0]
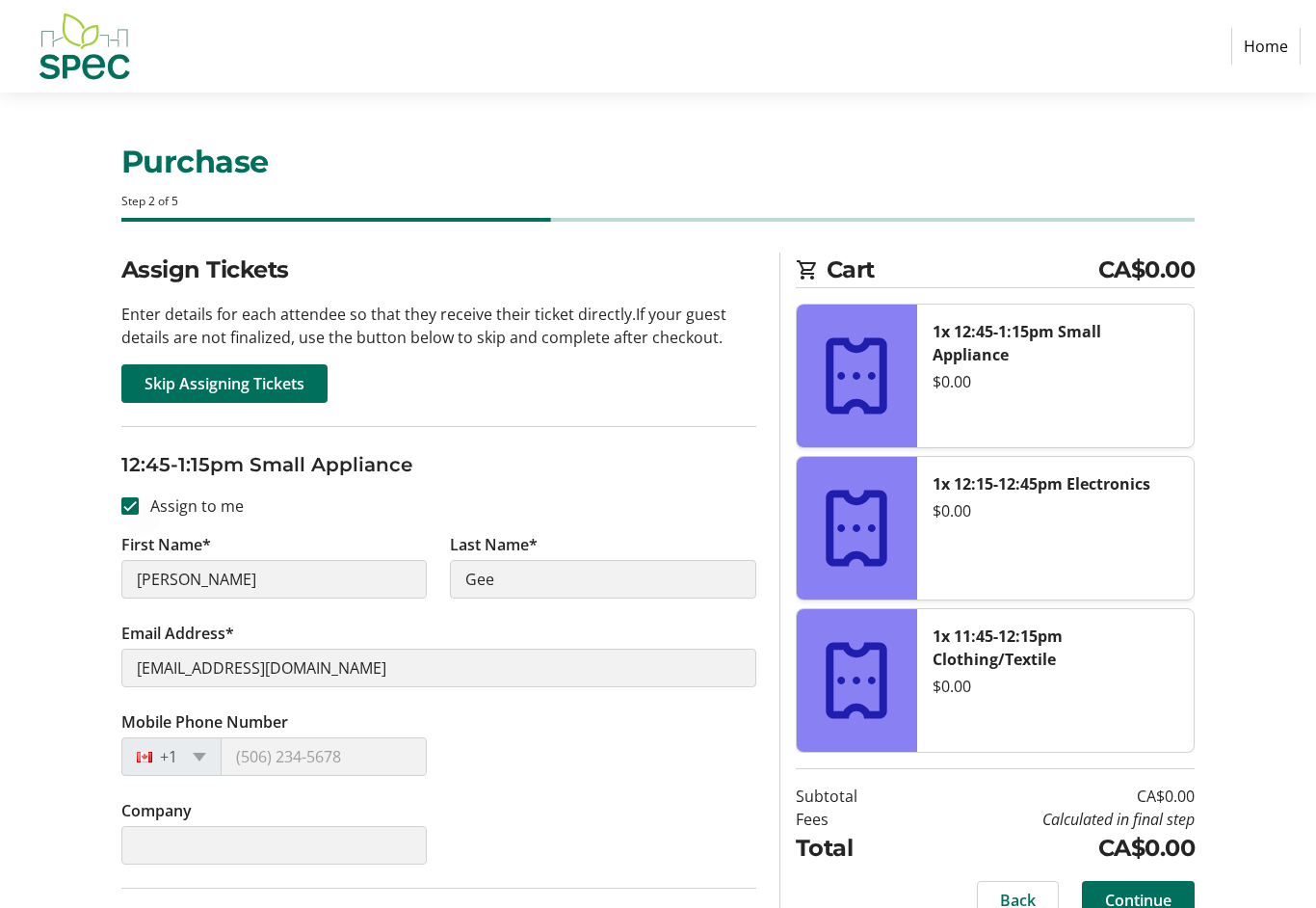
click at [144, 491] on div at bounding box center [130, 506] width 47 height 47
checkbox input "false"
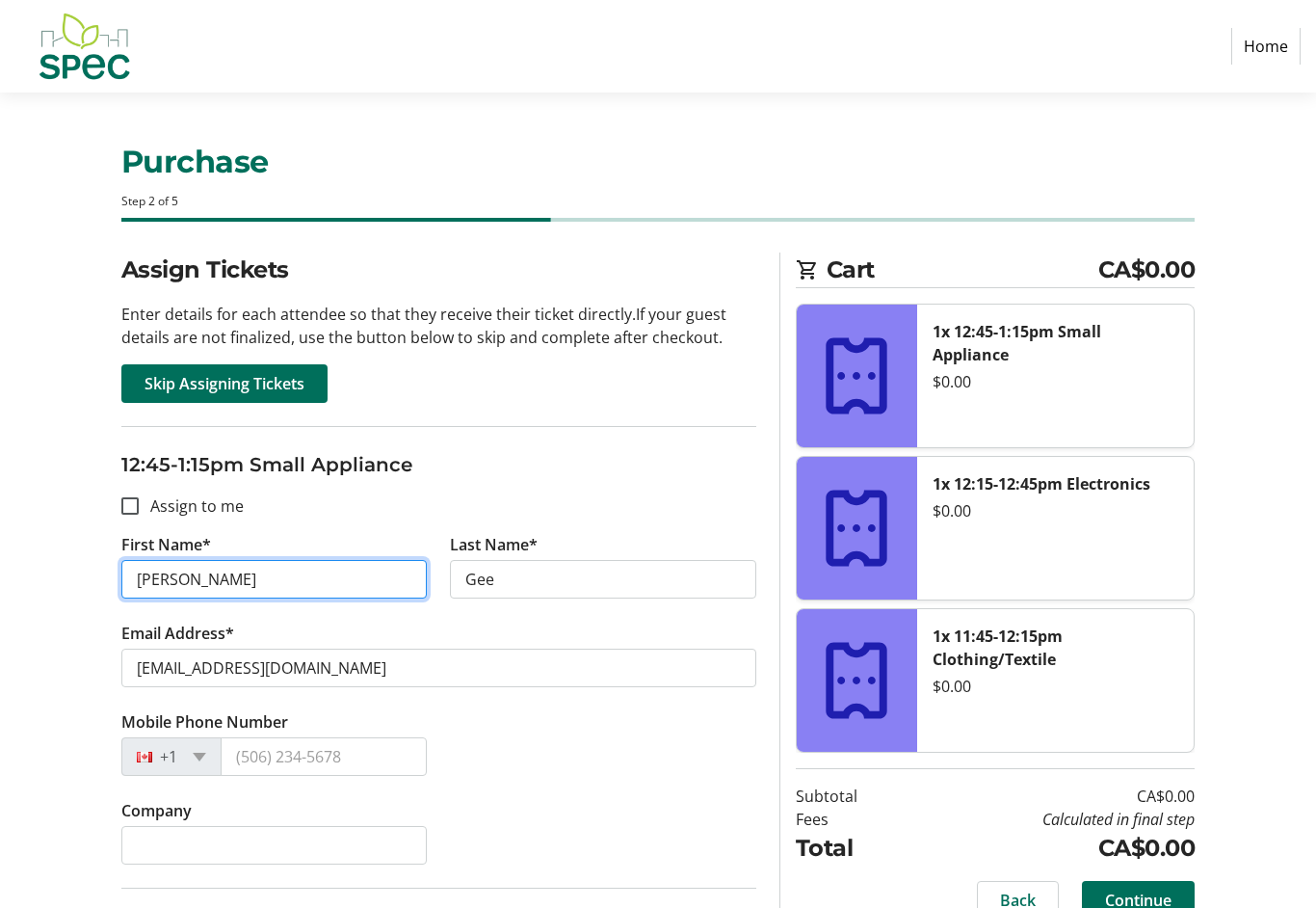
click at [266, 565] on input "[PERSON_NAME]" at bounding box center [274, 579] width 306 height 39
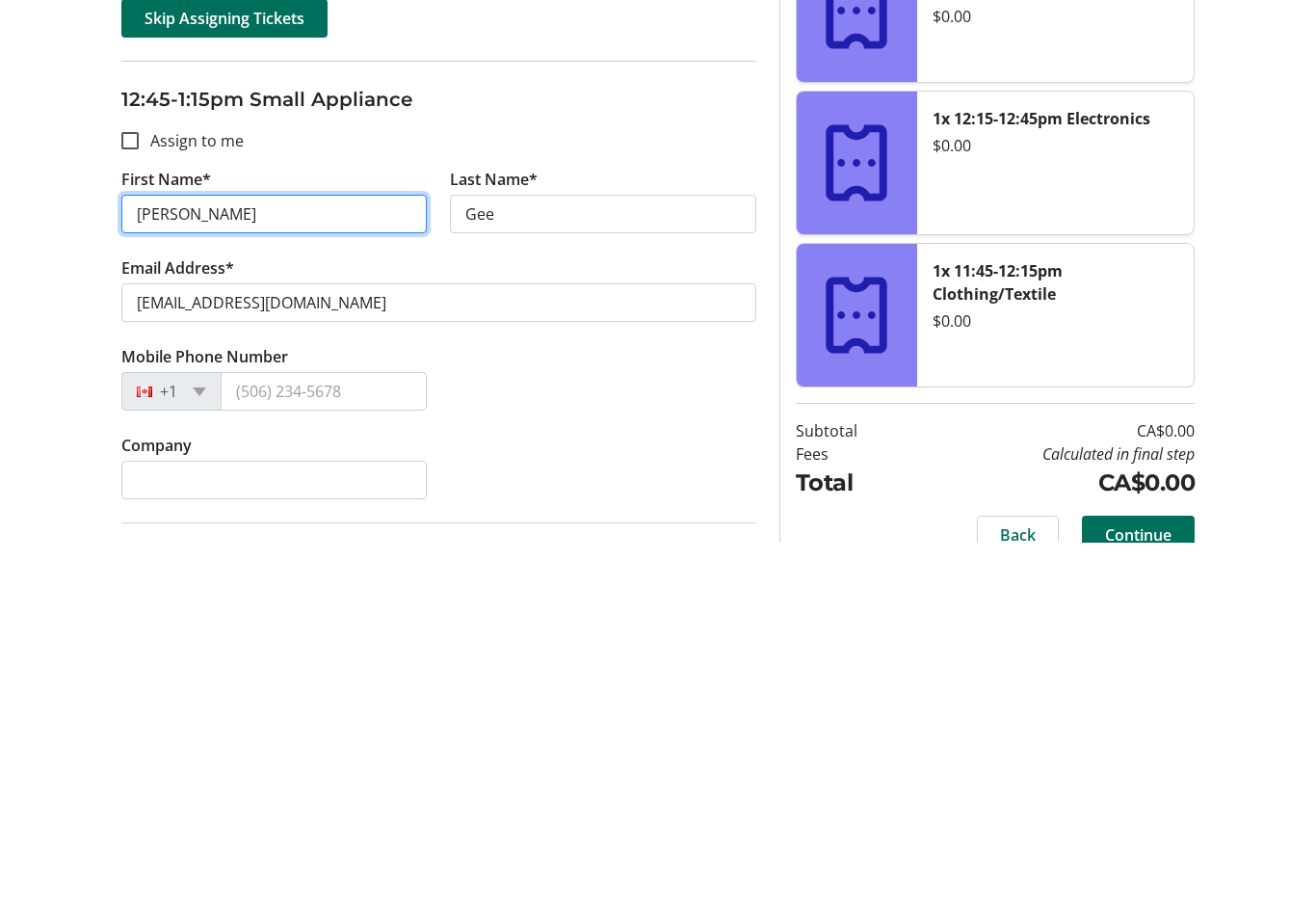
click at [357, 560] on input "[PERSON_NAME]" at bounding box center [274, 579] width 306 height 39
type input "[PERSON_NAME]"
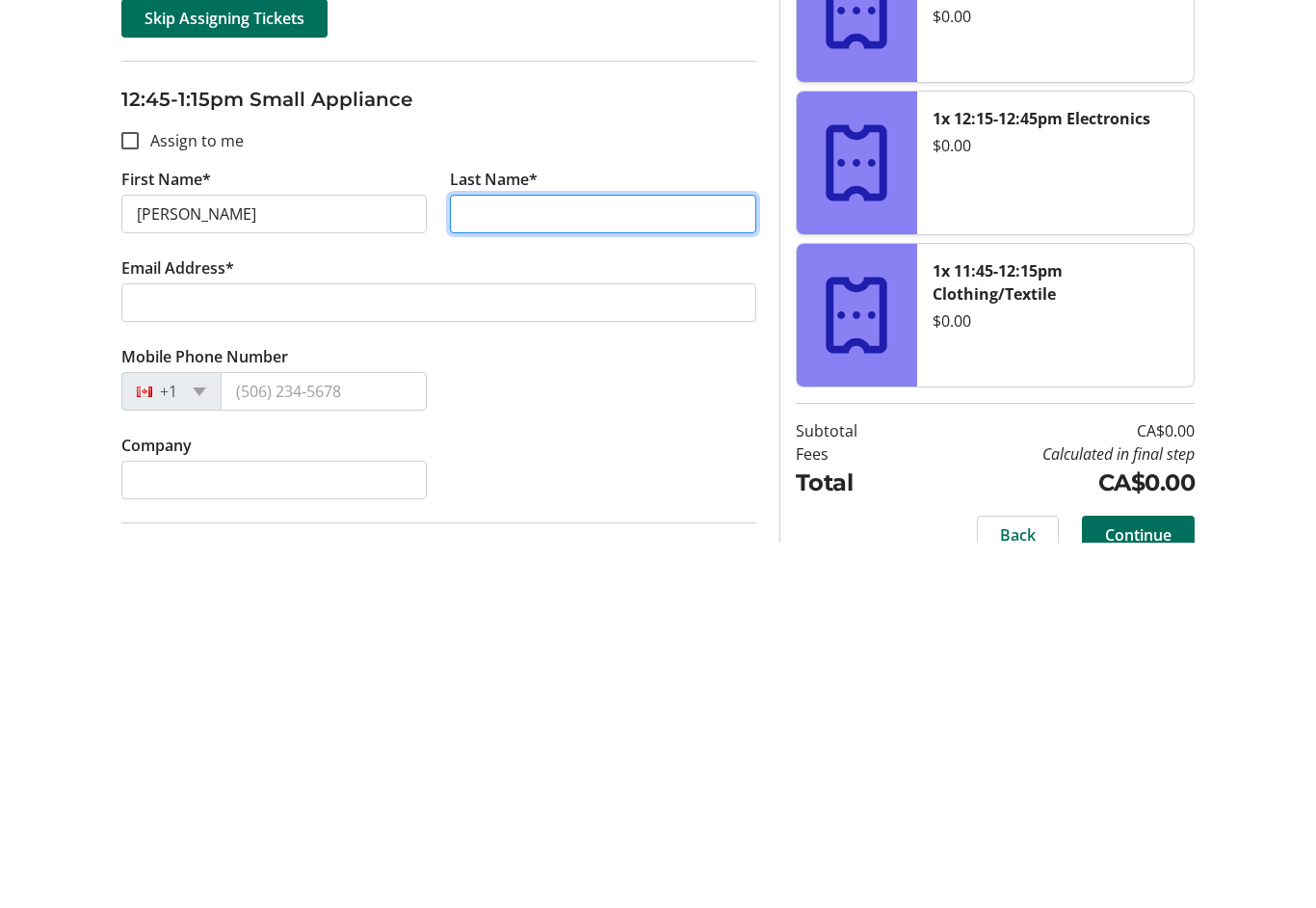
click at [663, 560] on input "Last Name*" at bounding box center [603, 579] width 306 height 39
type input "[PERSON_NAME]"
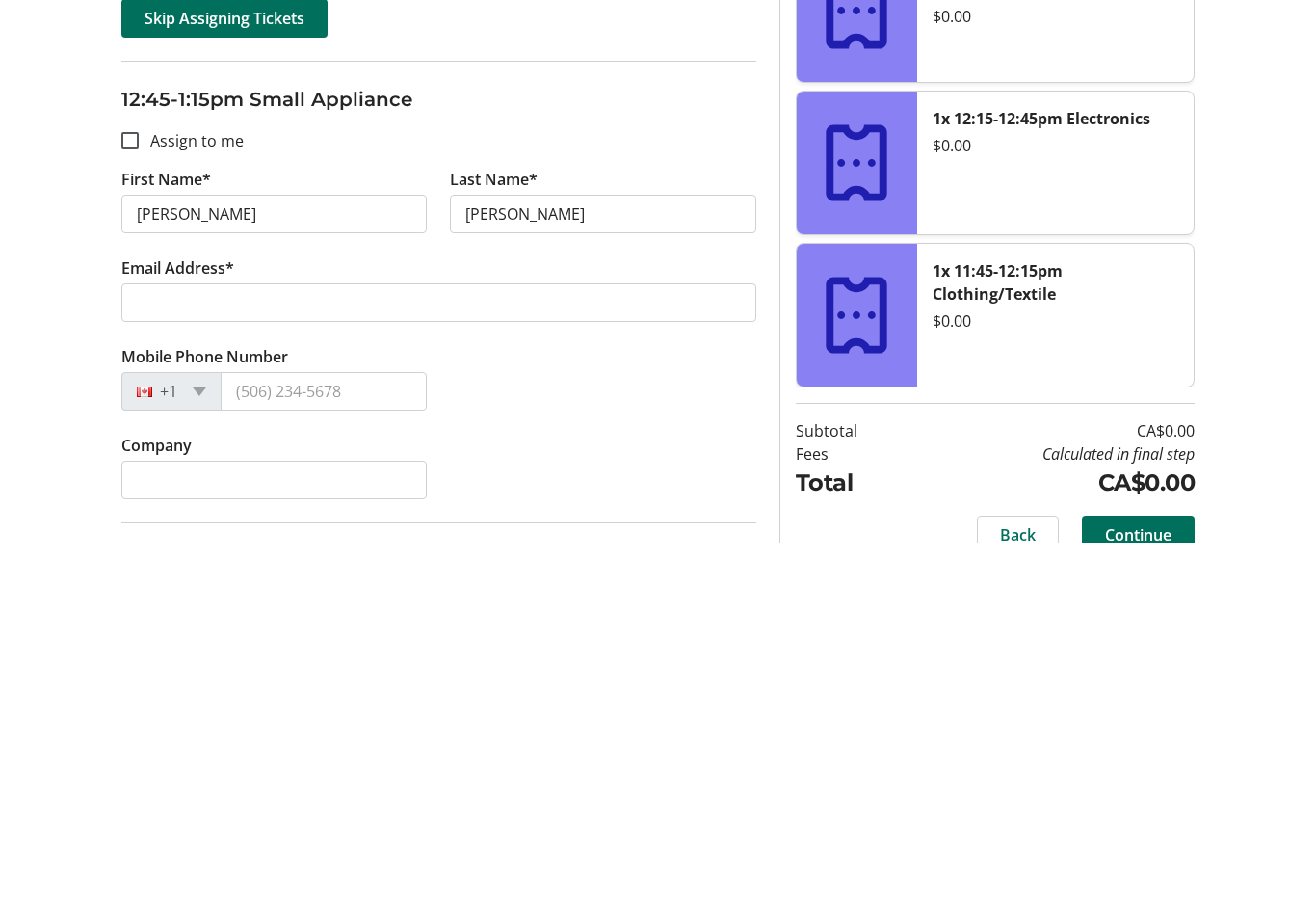
click at [542, 710] on div "Mobile Phone Number +1" at bounding box center [439, 754] width 658 height 88
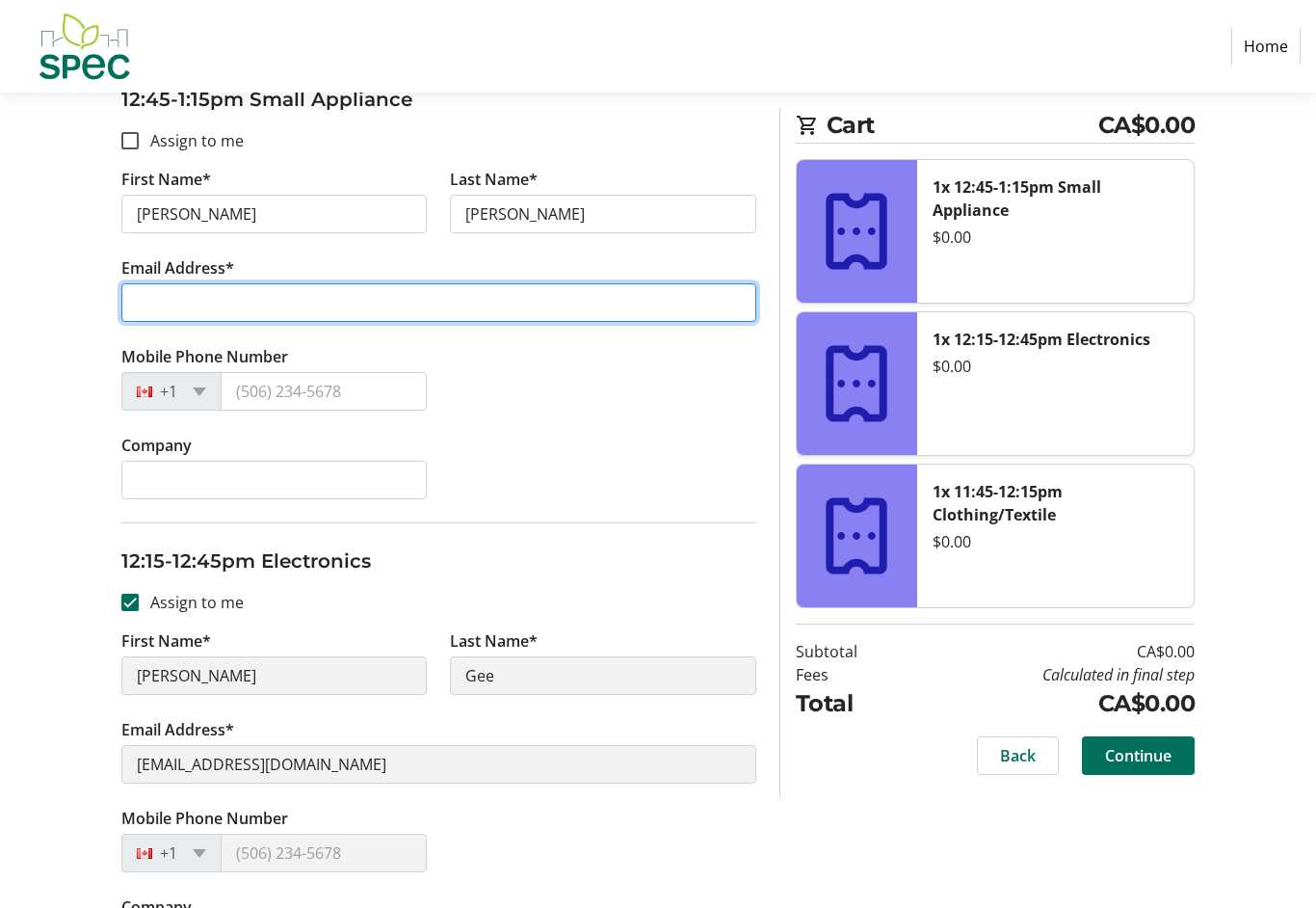
click at [582, 314] on input "Email Address*" at bounding box center [438, 302] width 635 height 39
type input "c"
type input "coconut045"
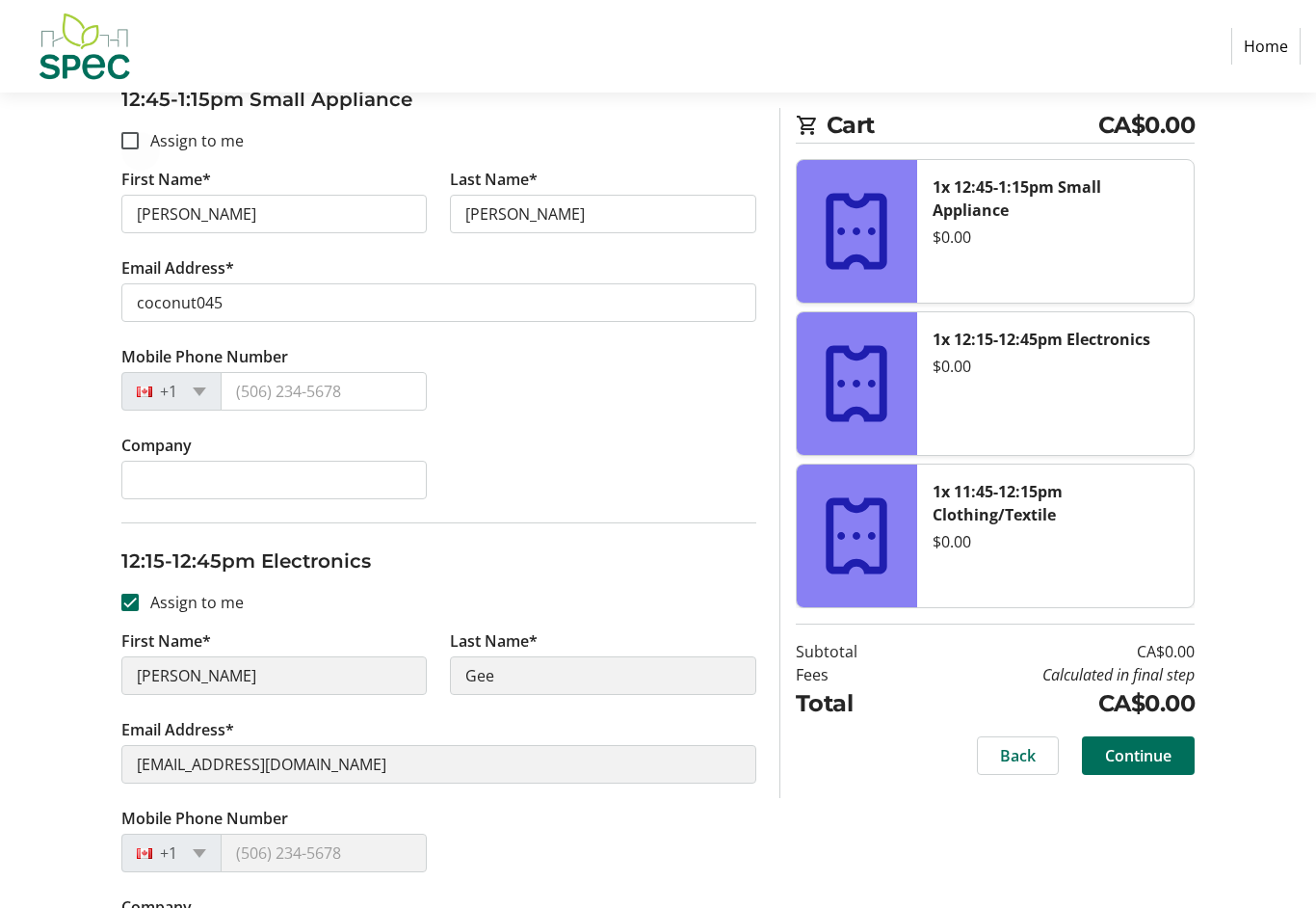
click at [121, 149] on div at bounding box center [130, 140] width 47 height 47
checkbox input "true"
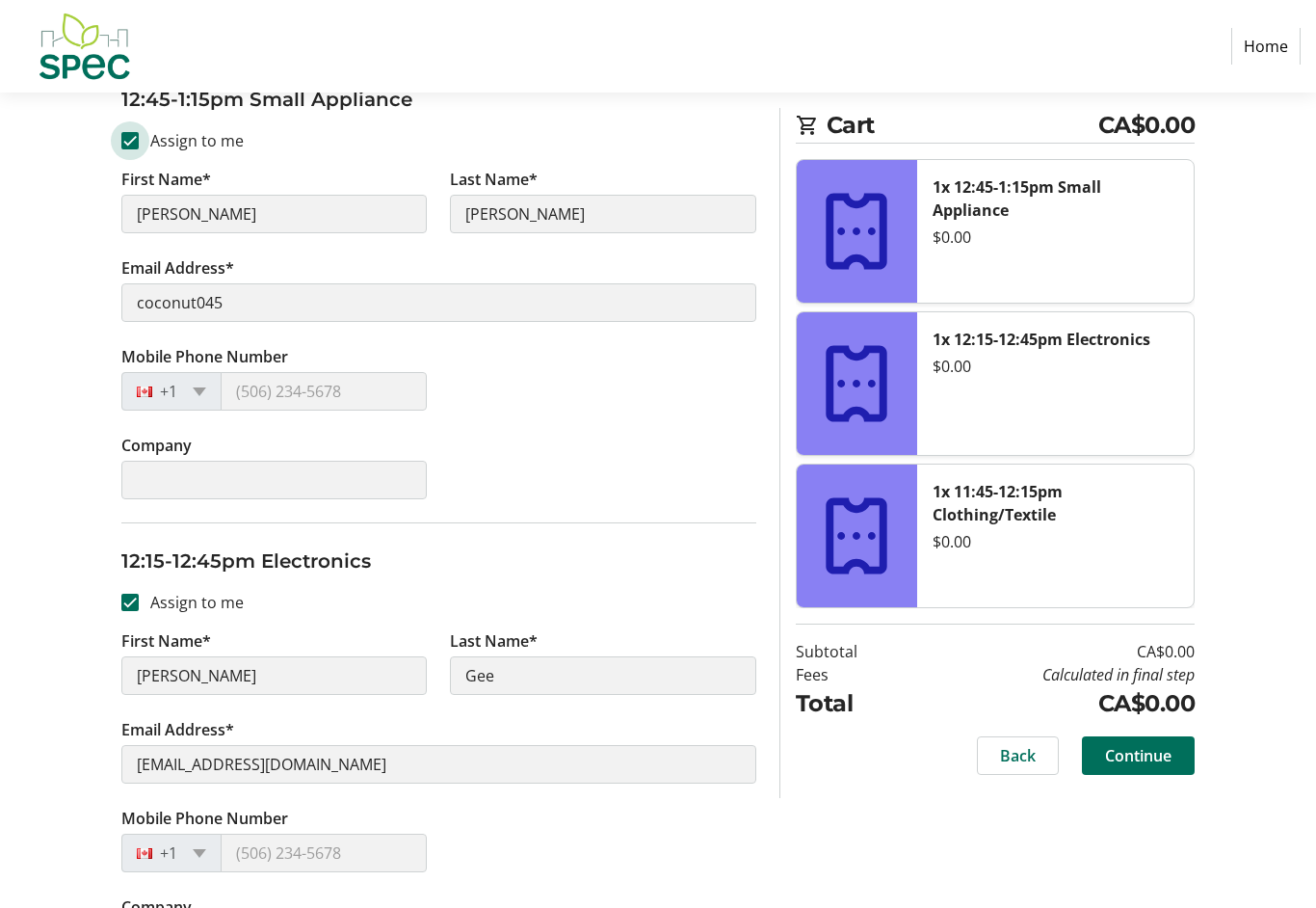
type input "[PERSON_NAME]"
type input "Gee"
type input "[EMAIL_ADDRESS][DOMAIN_NAME]"
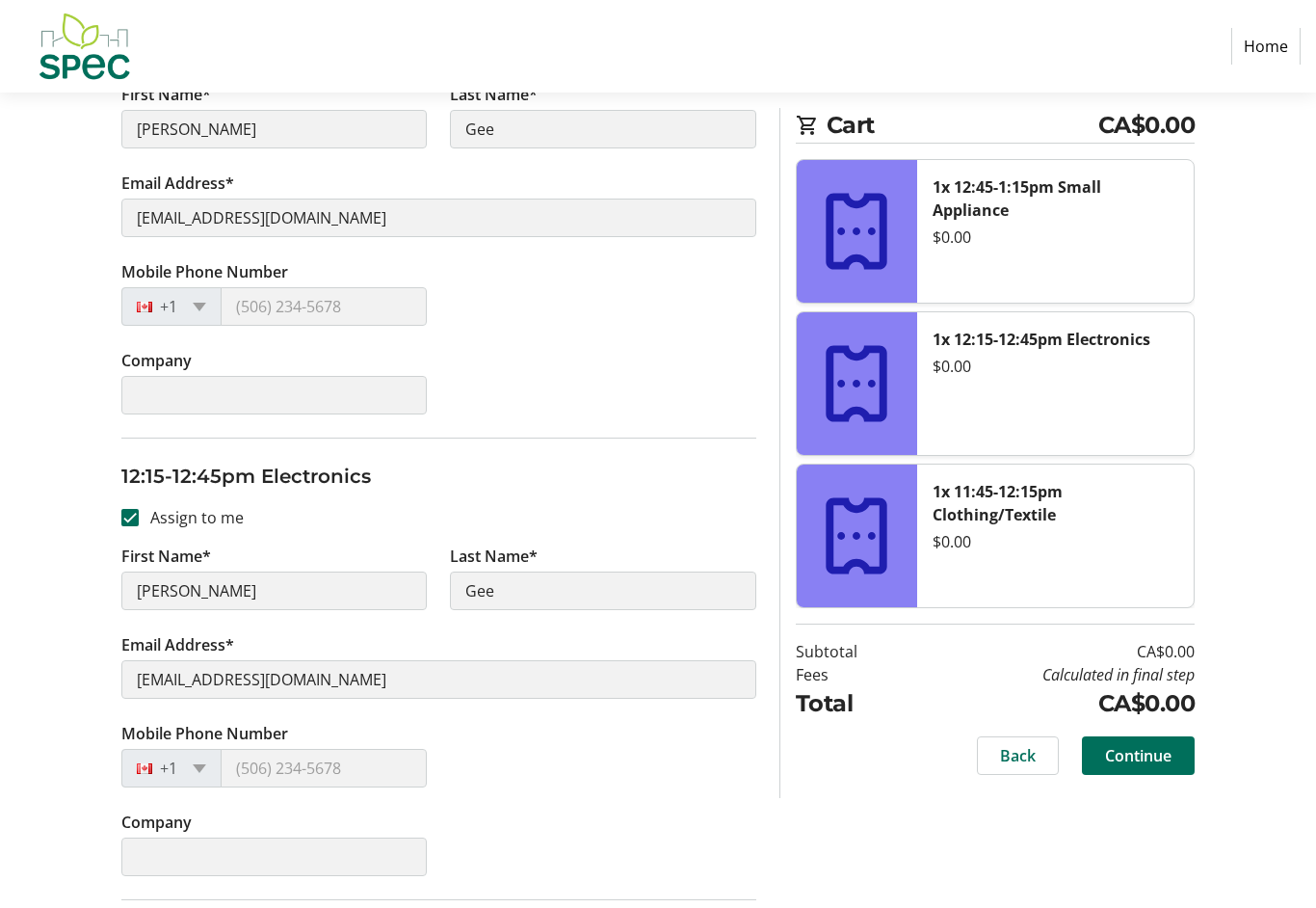
scroll to position [448, 0]
click at [985, 755] on span "Continue" at bounding box center [1138, 755] width 67 height 23
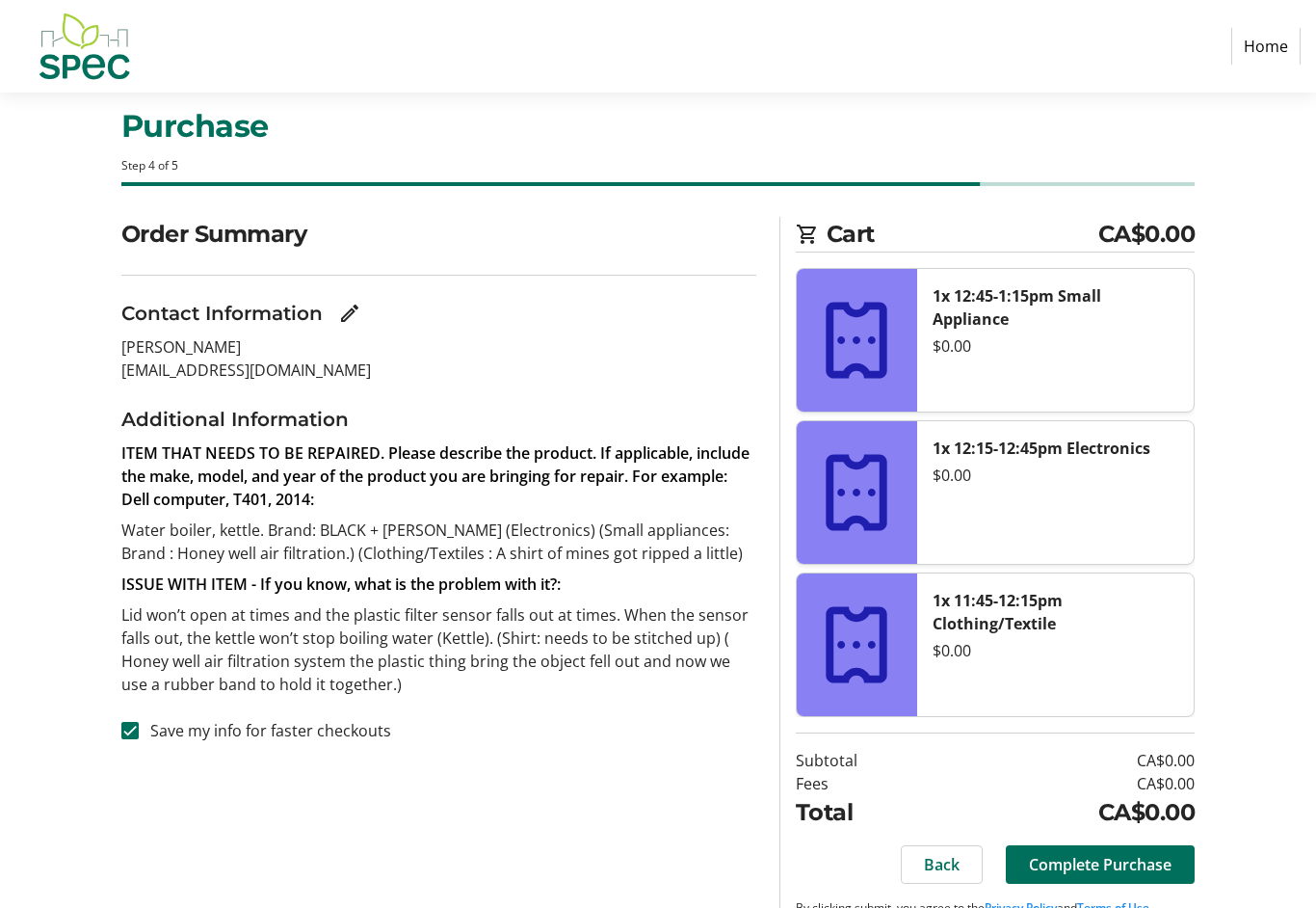
scroll to position [53, 0]
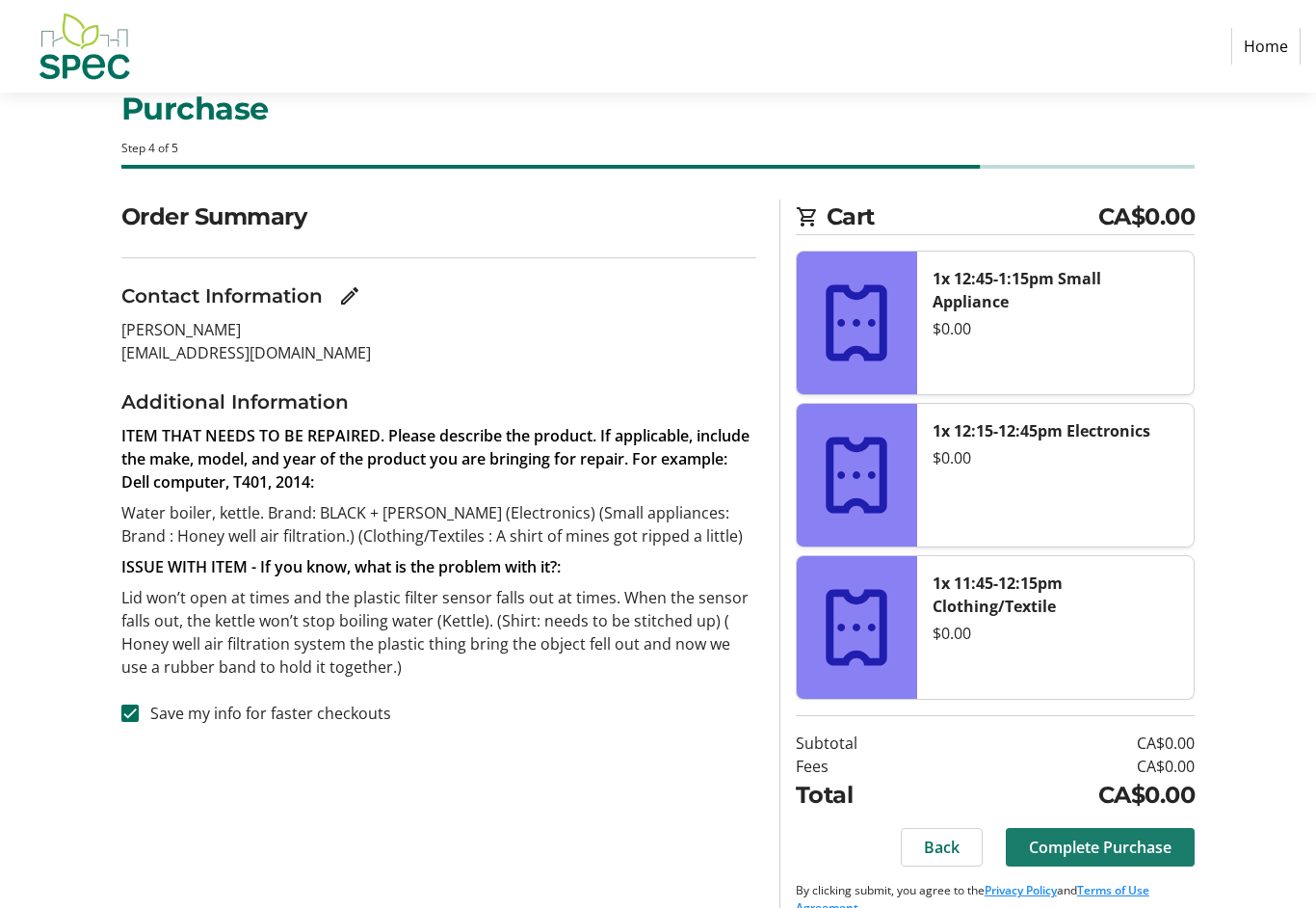
click at [985, 846] on span "Complete Purchase" at bounding box center [1100, 846] width 143 height 23
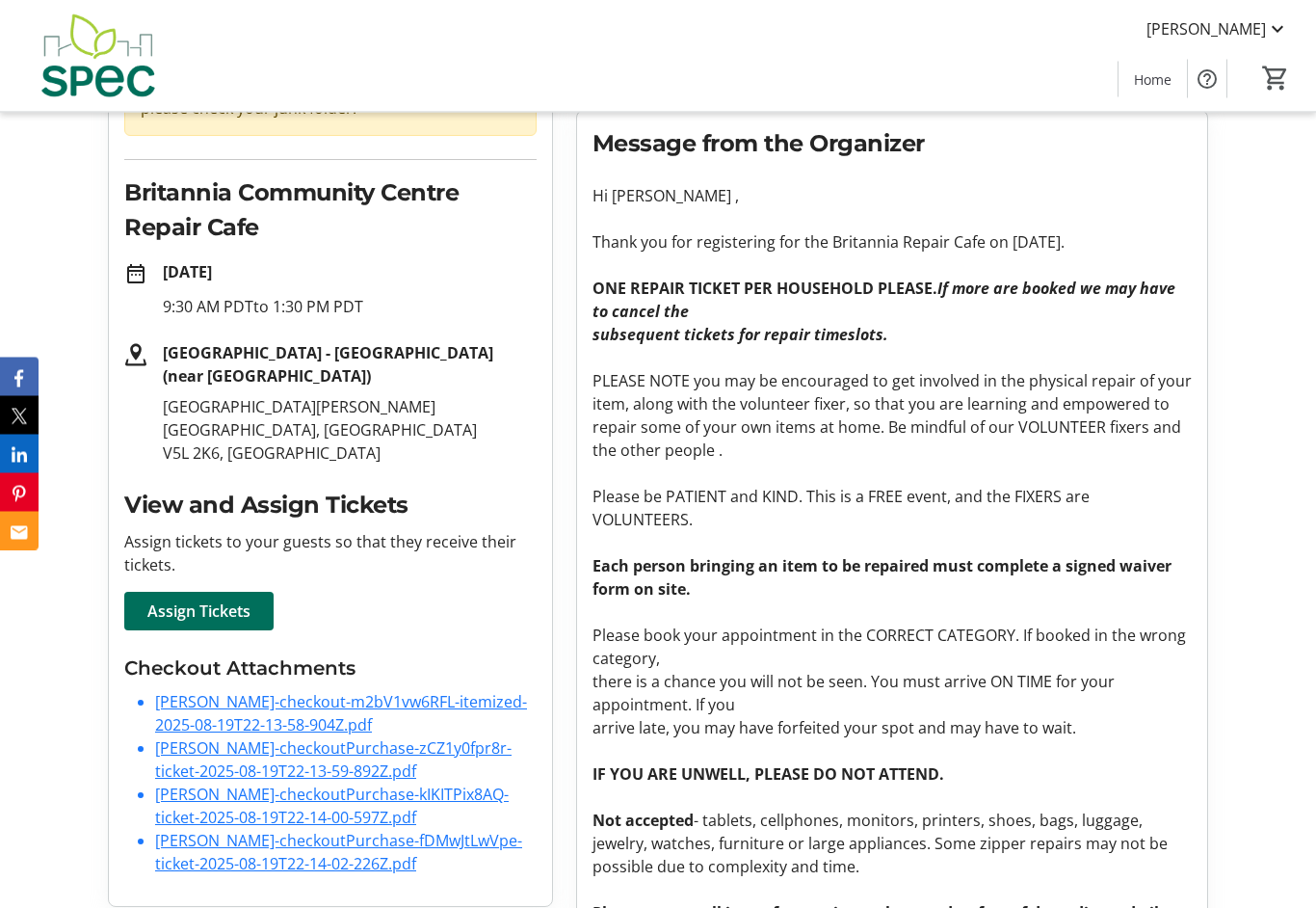
scroll to position [241, 0]
click at [398, 709] on link "[PERSON_NAME]-checkout-m2bV1vw6RFL-itemized-2025-08-19T22-13-58-904Z.pdf" at bounding box center [341, 713] width 371 height 45
